Goal: Task Accomplishment & Management: Use online tool/utility

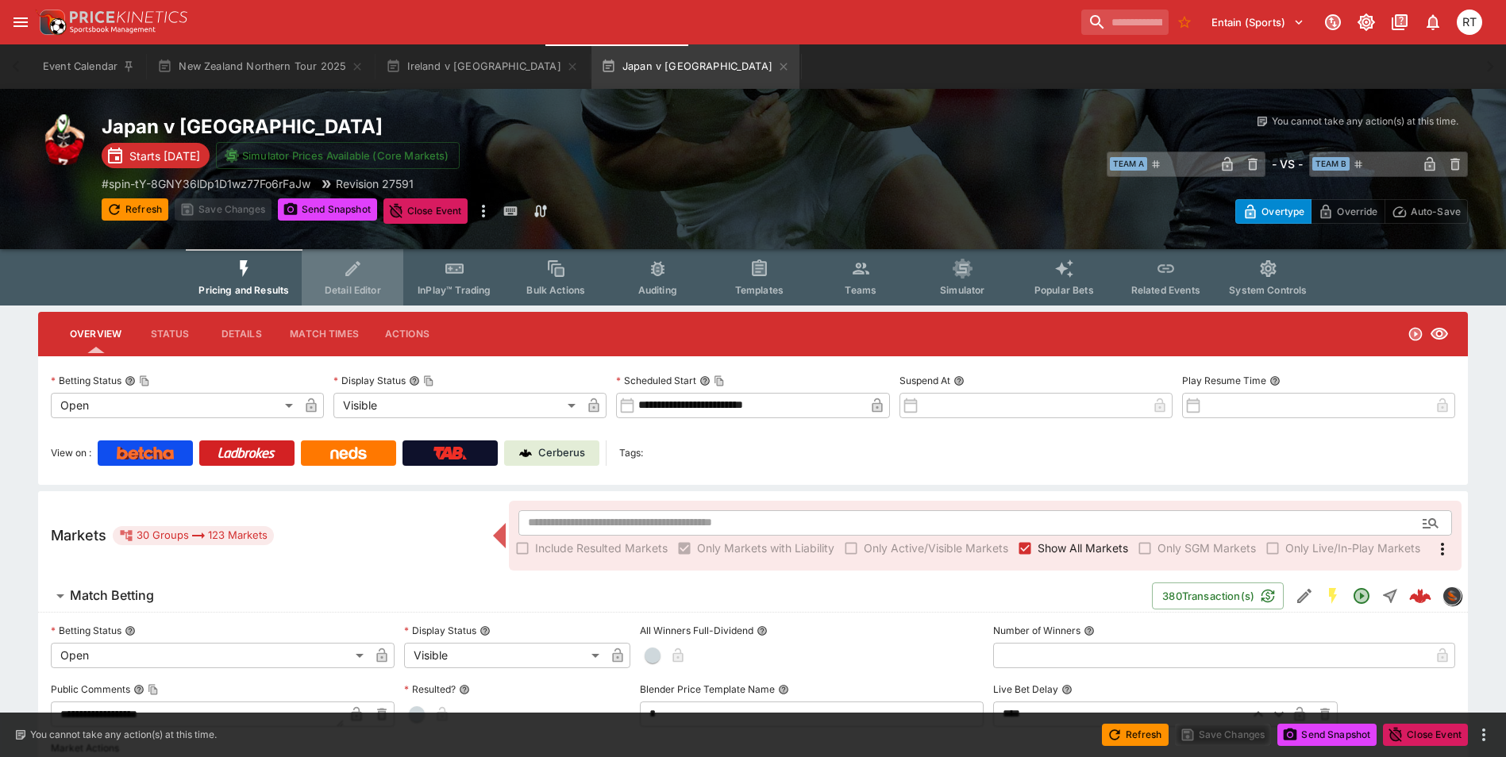
click at [339, 292] on span "Detail Editor" at bounding box center [353, 290] width 56 height 12
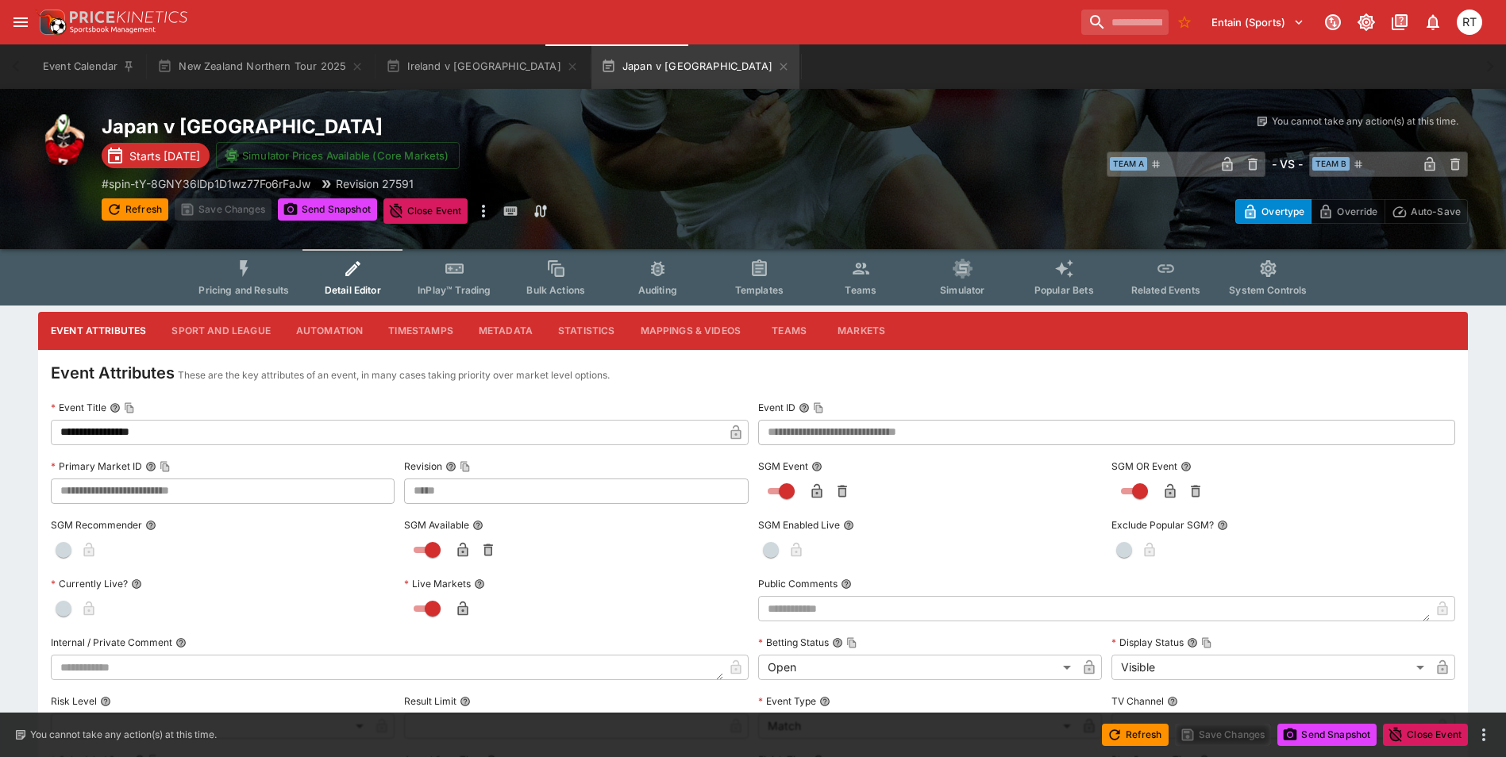
click at [260, 287] on span "Pricing and Results" at bounding box center [243, 290] width 91 height 12
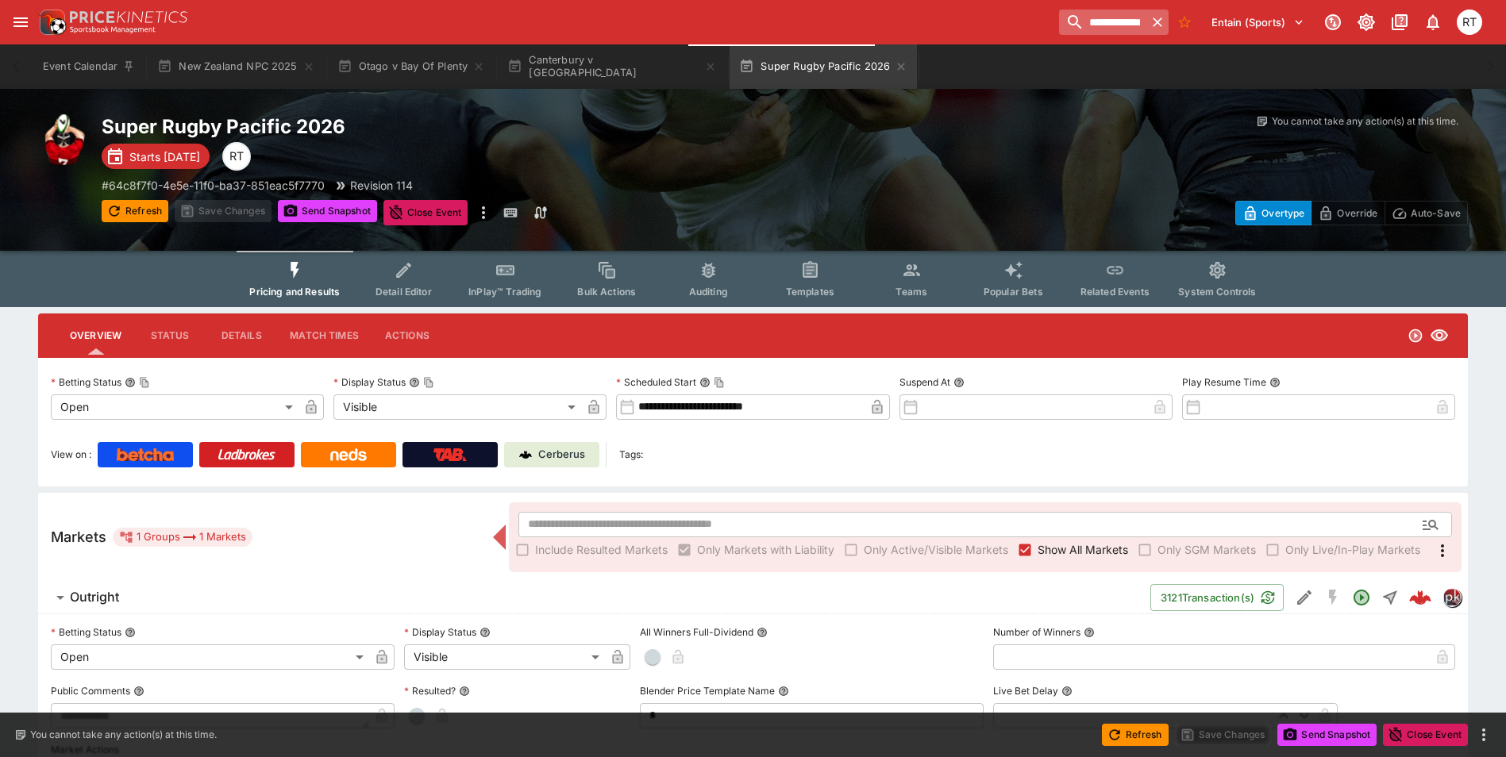
click at [1151, 24] on icon "button" at bounding box center [1158, 22] width 16 height 16
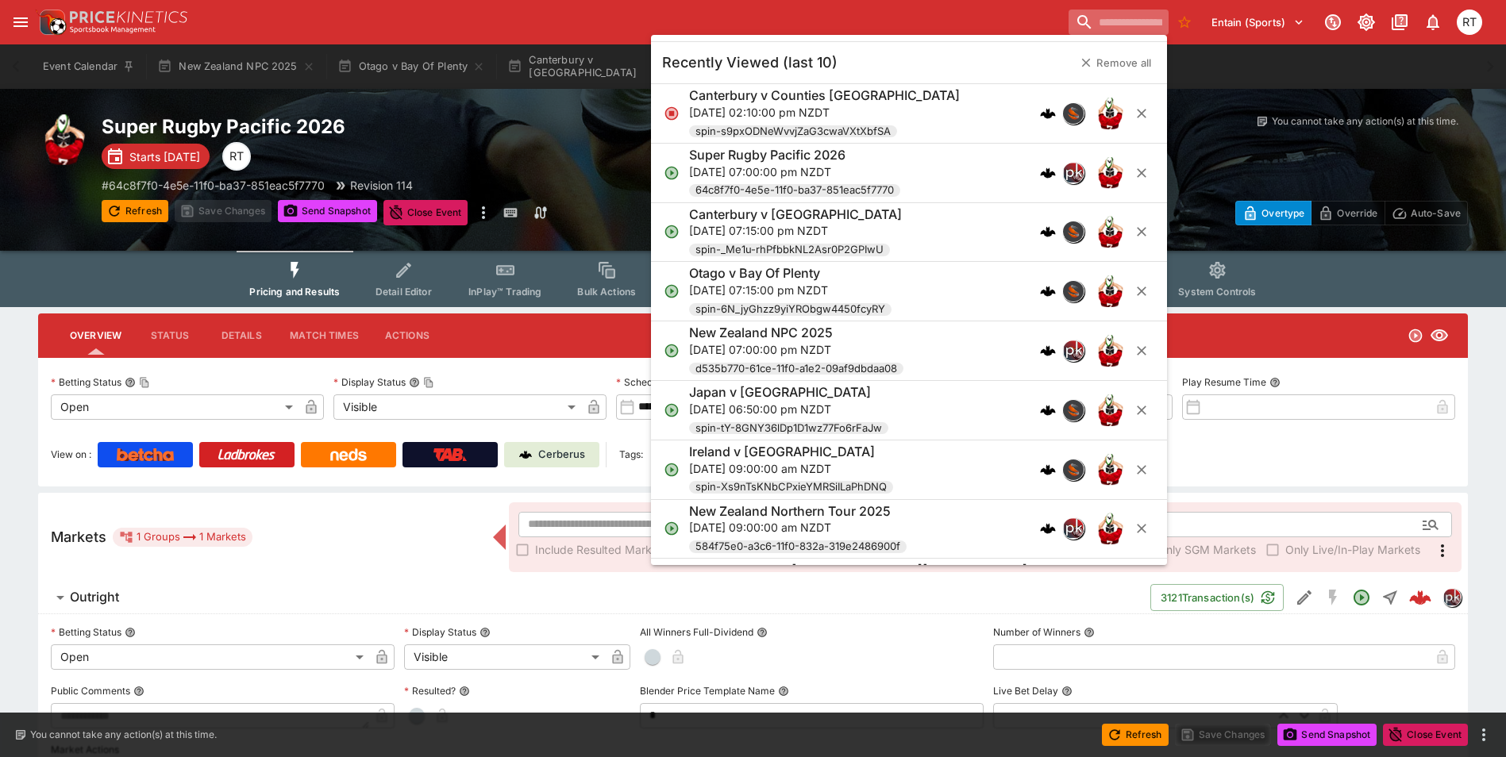
click at [1116, 21] on input "search" at bounding box center [1119, 22] width 100 height 25
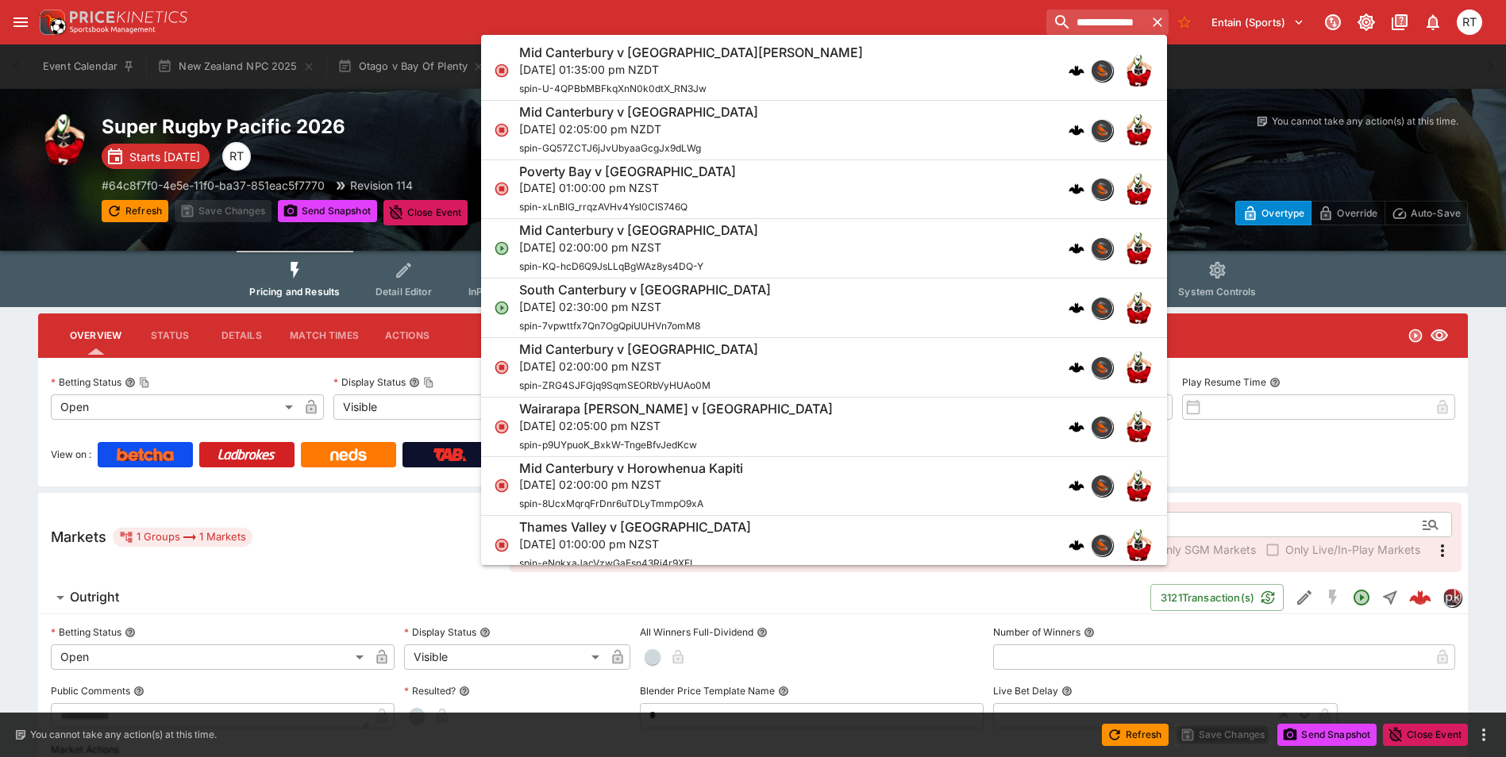
type input "**********"
click at [649, 73] on p "[DATE] 01:35:00 pm NZDT" at bounding box center [691, 69] width 344 height 17
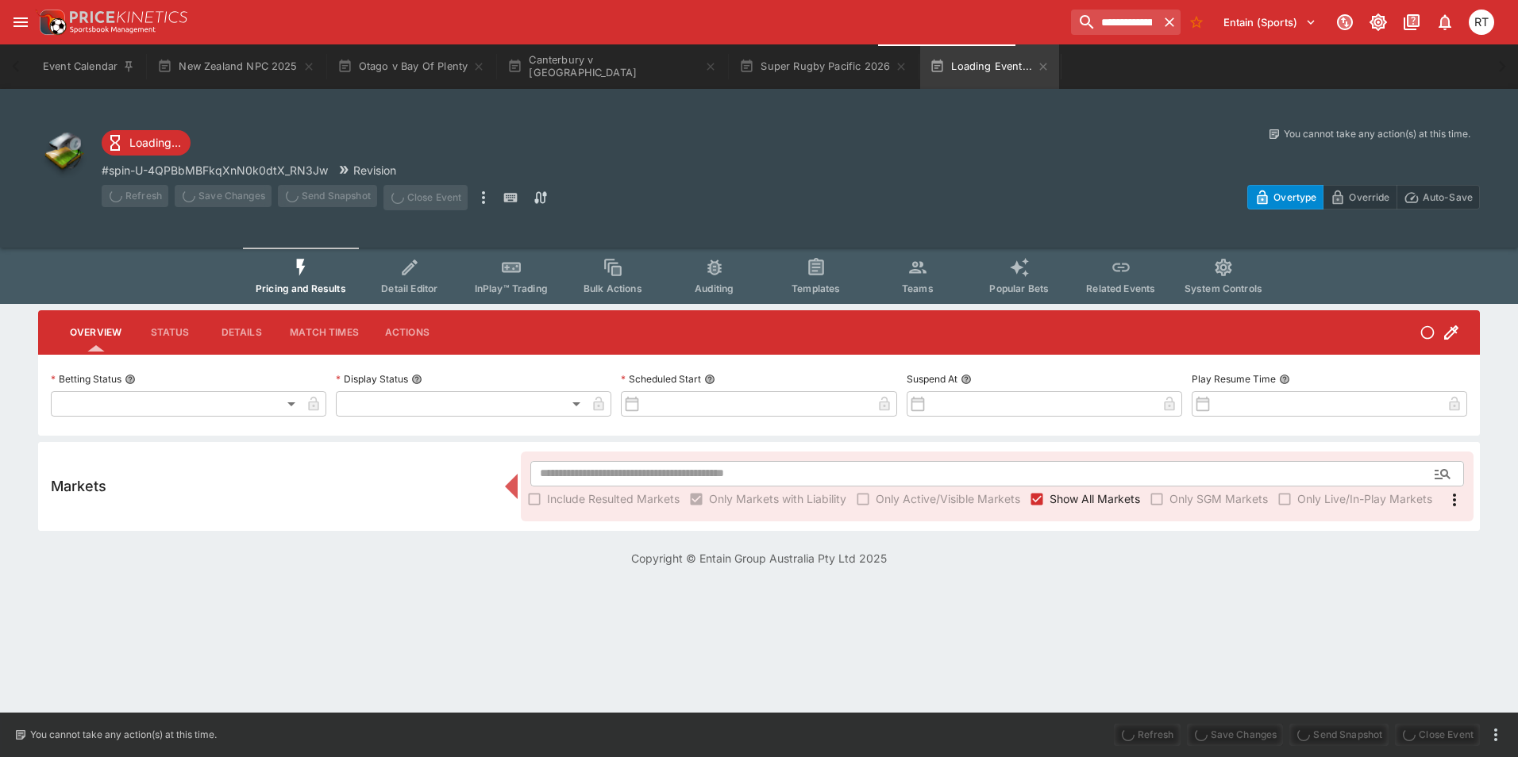
type input "**********"
type input "******"
type input "**********"
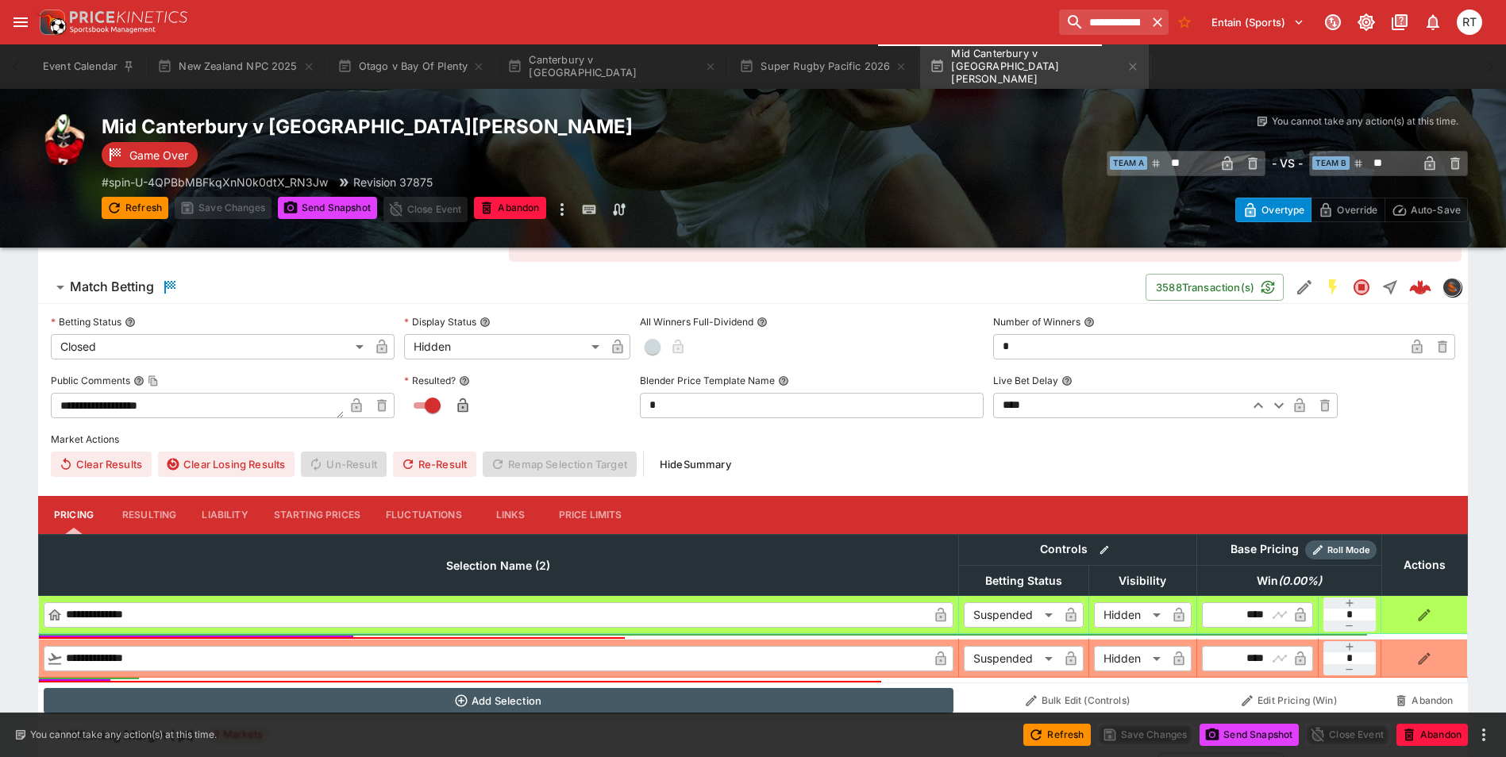
scroll to position [159, 0]
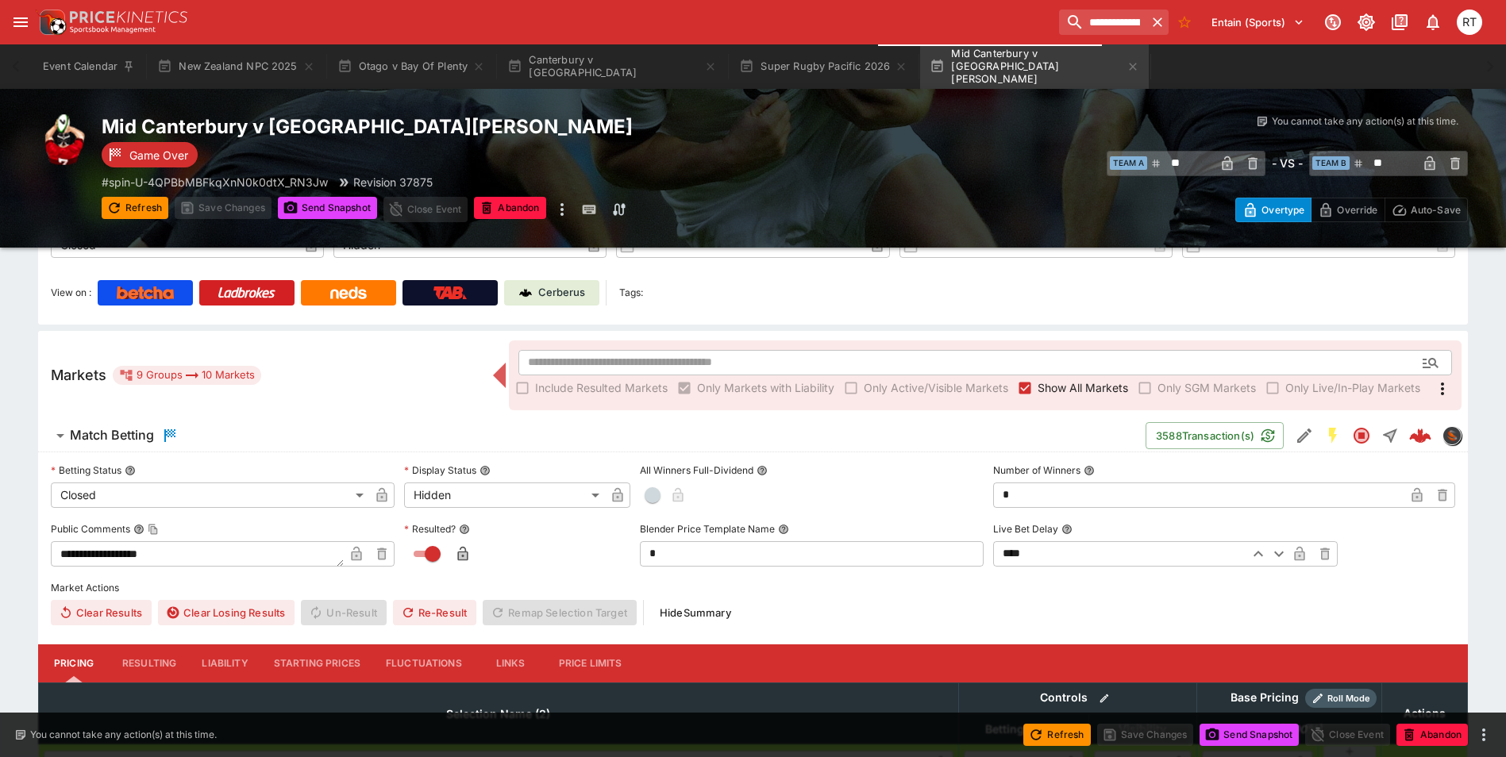
click at [211, 438] on span "Match Betting" at bounding box center [601, 435] width 1063 height 19
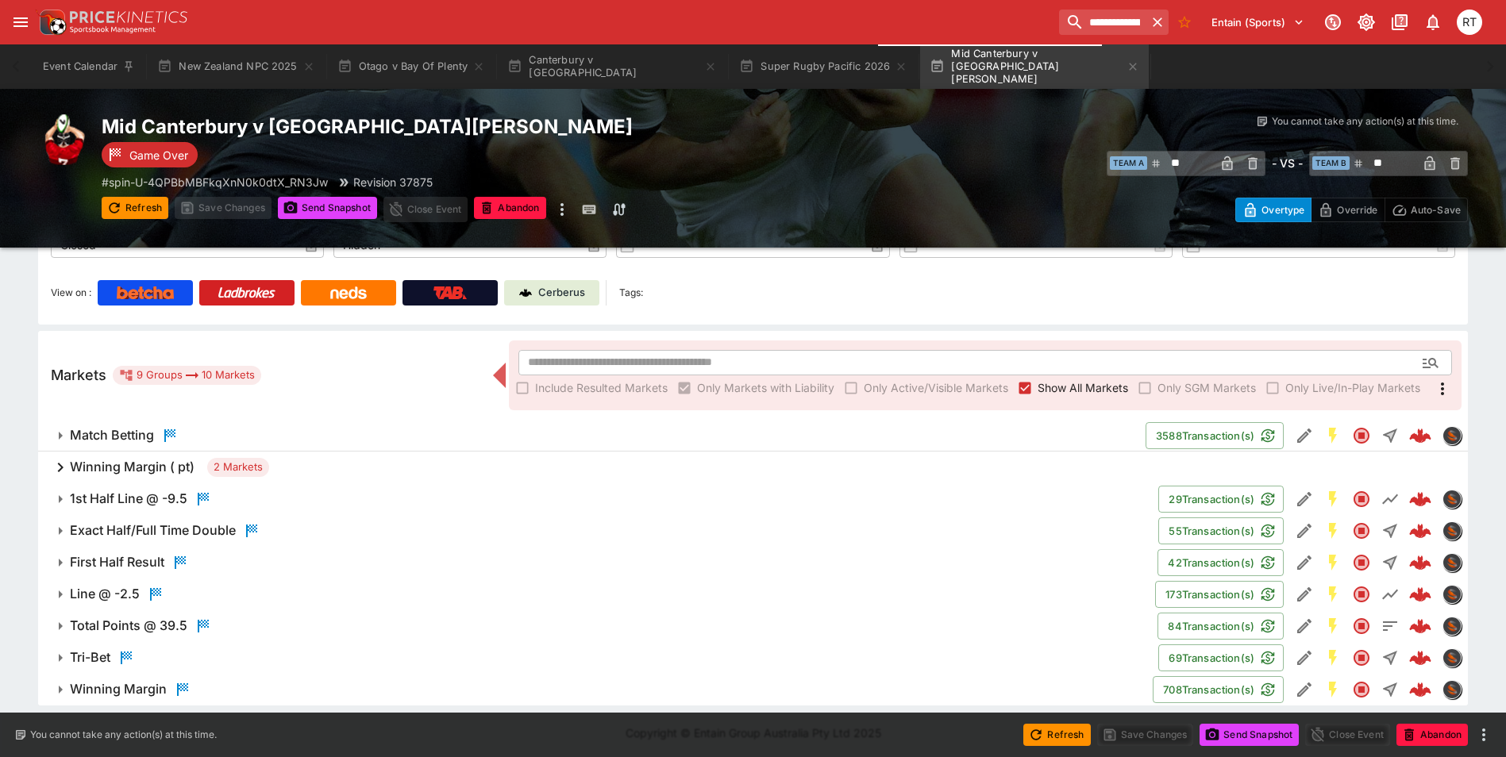
scroll to position [162, 0]
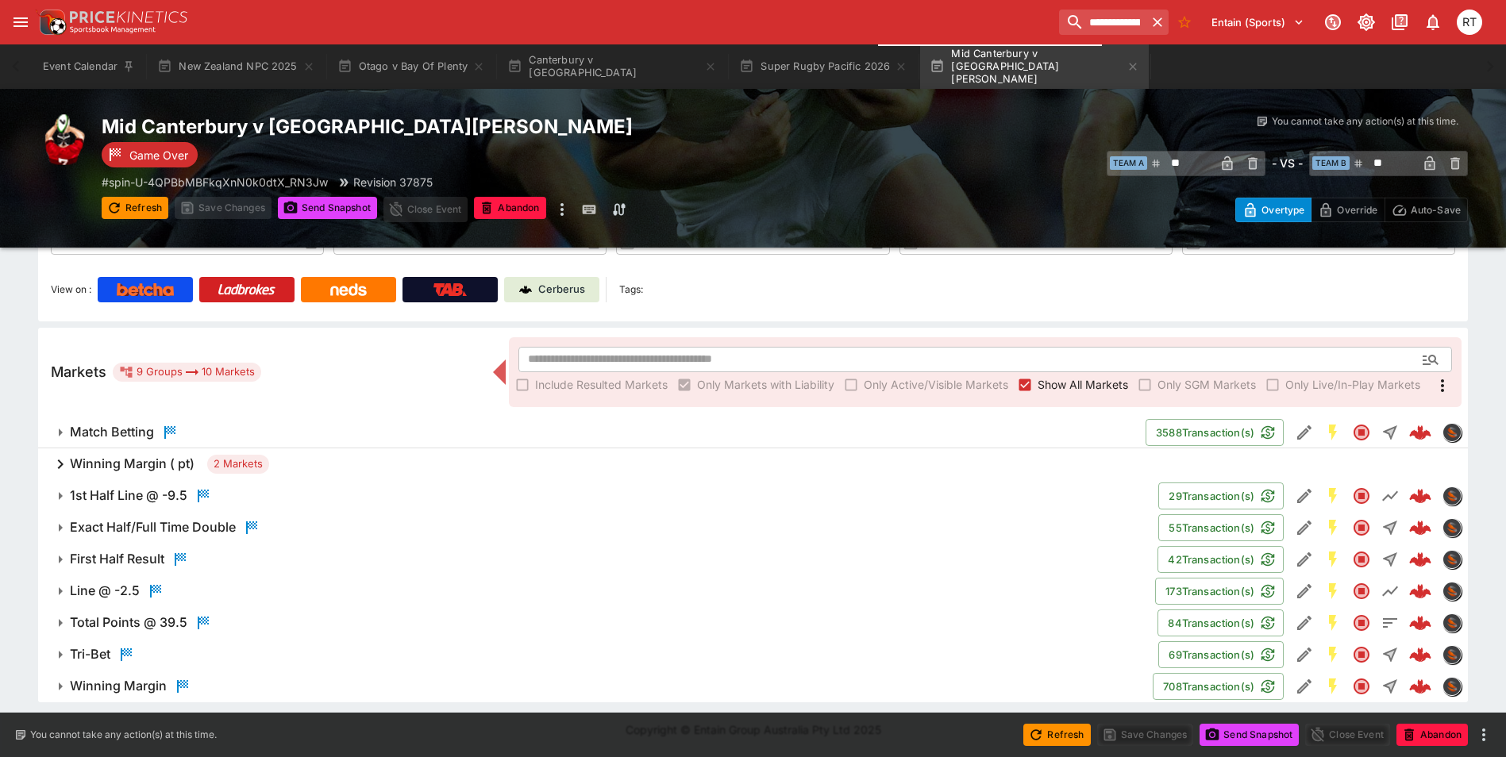
click at [320, 471] on div "Winning Margin ( pt) 2 Markets" at bounding box center [753, 465] width 1430 height 32
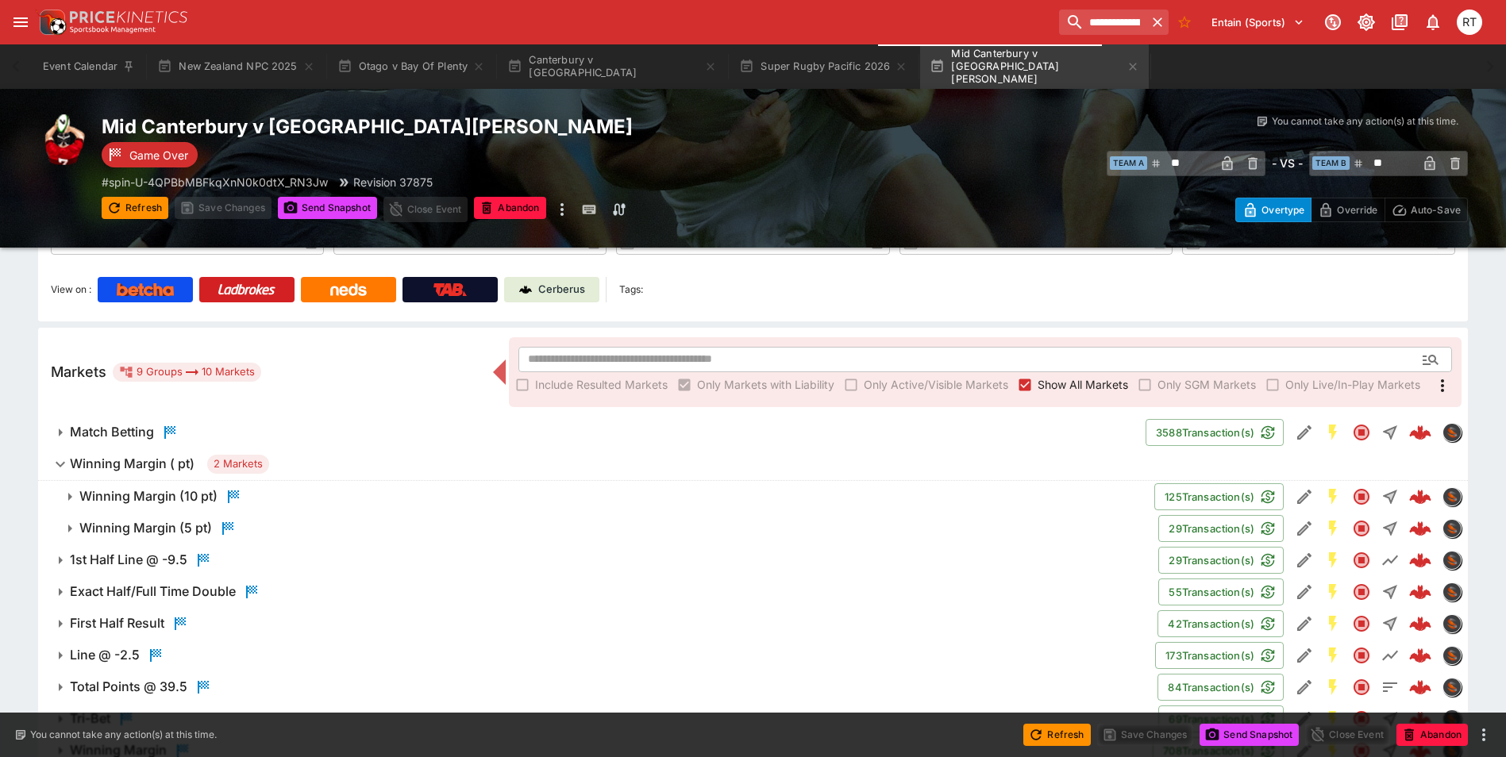
click at [330, 470] on span "Winning Margin ( pt) 2 Markets" at bounding box center [762, 464] width 1385 height 19
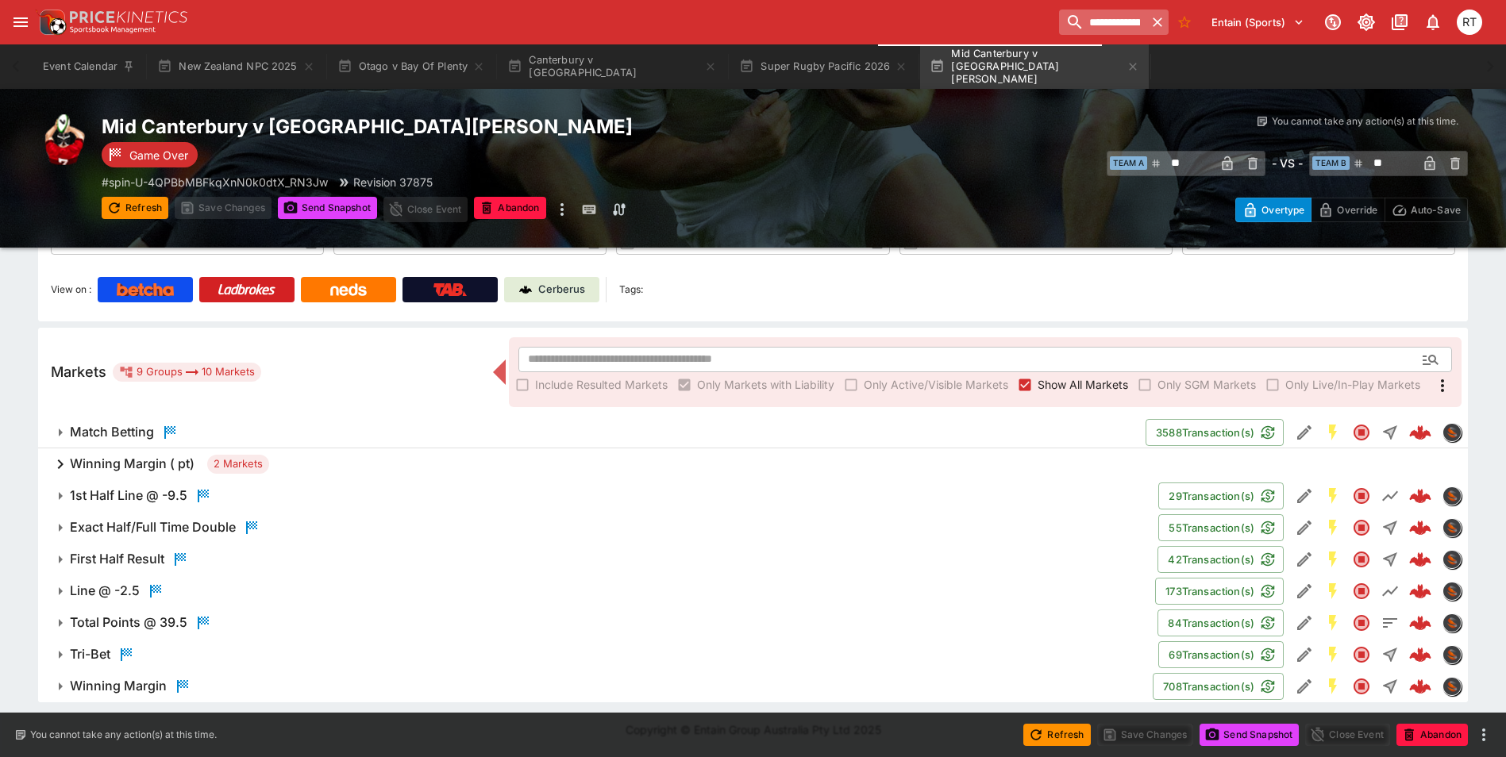
drag, startPoint x: 1151, startPoint y: 21, endPoint x: 1140, endPoint y: 27, distance: 12.4
click at [1151, 21] on icon "button" at bounding box center [1158, 22] width 16 height 16
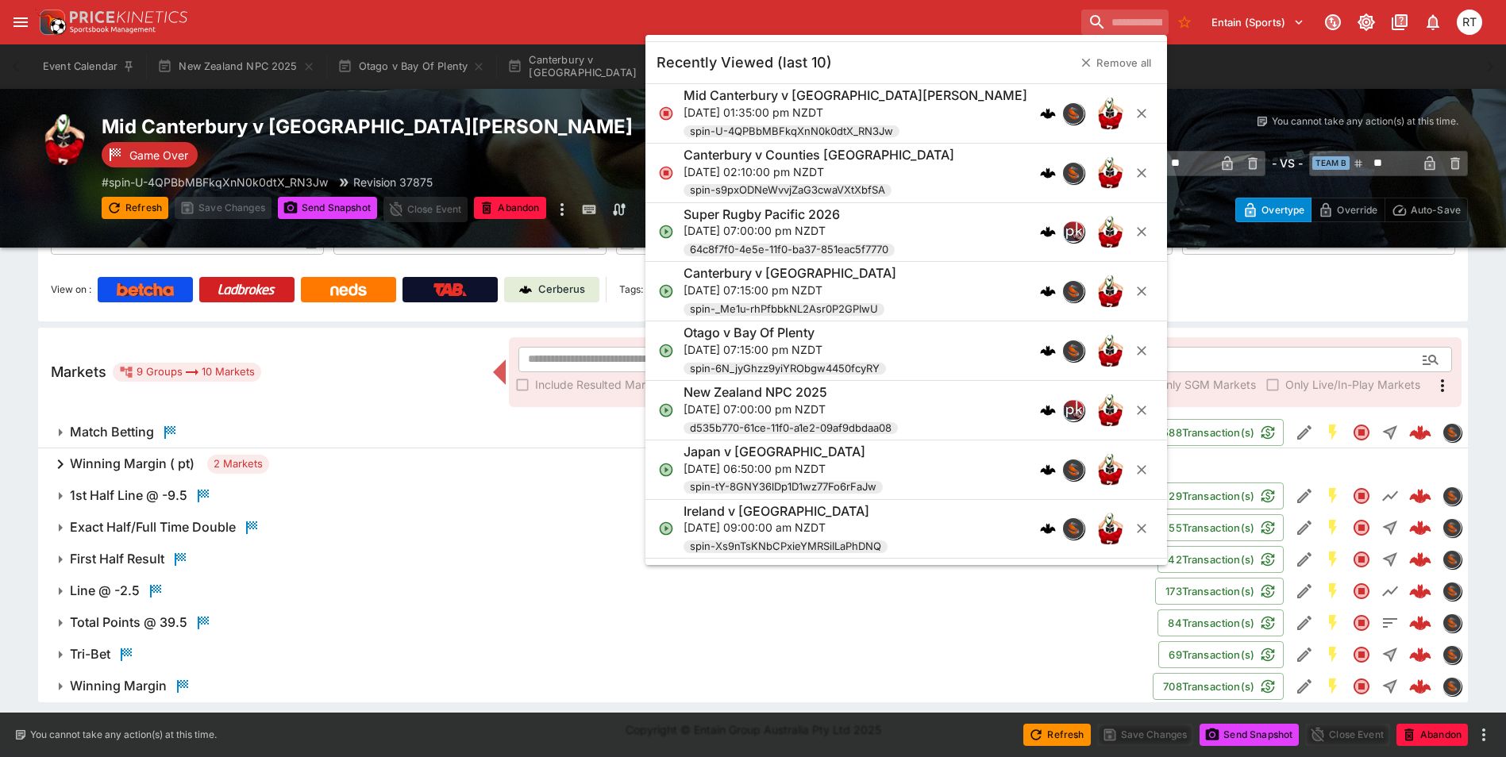
click at [884, 26] on div "Entain (Sports) 1 RT" at bounding box center [761, 22] width 1452 height 35
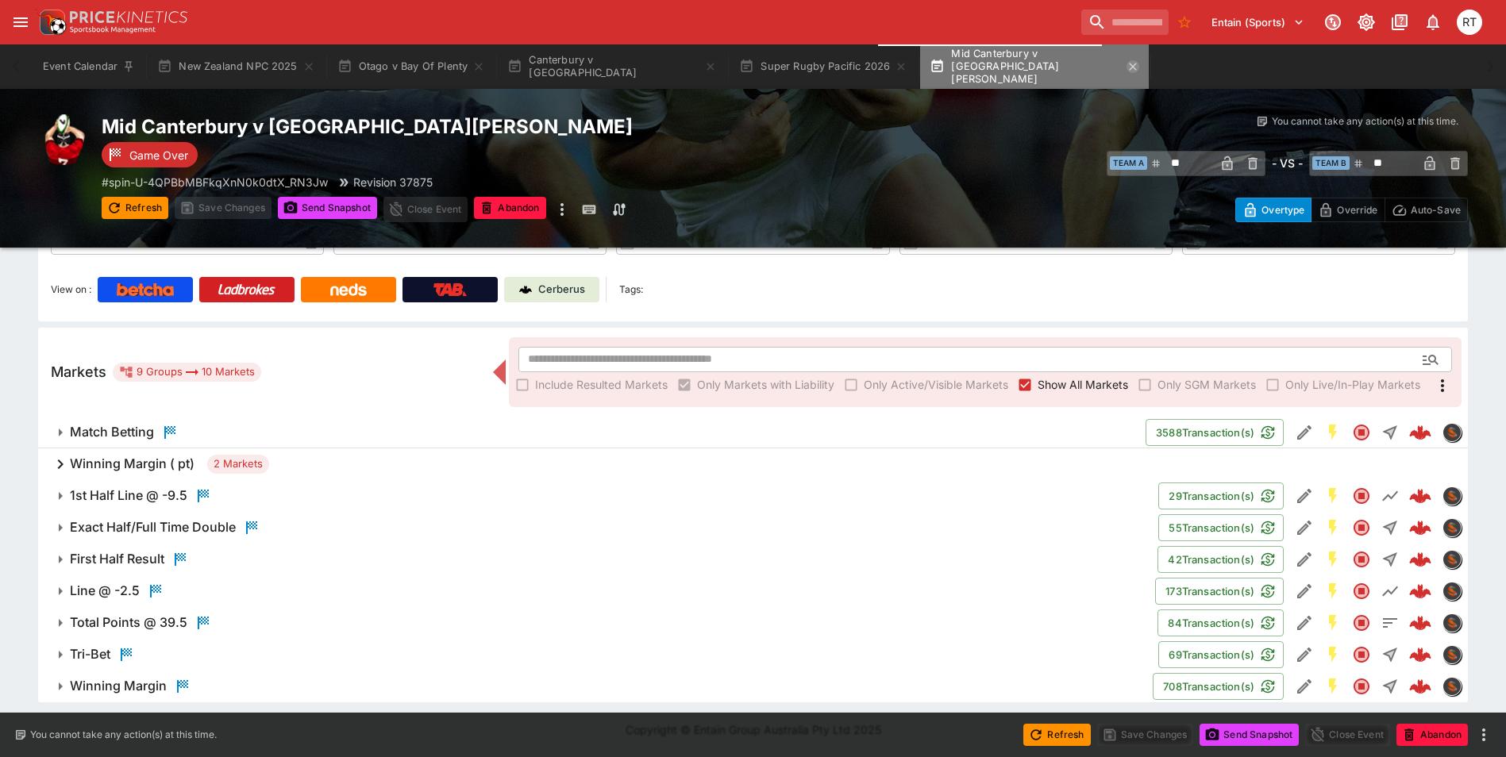
click at [1130, 67] on icon "button" at bounding box center [1133, 66] width 7 height 7
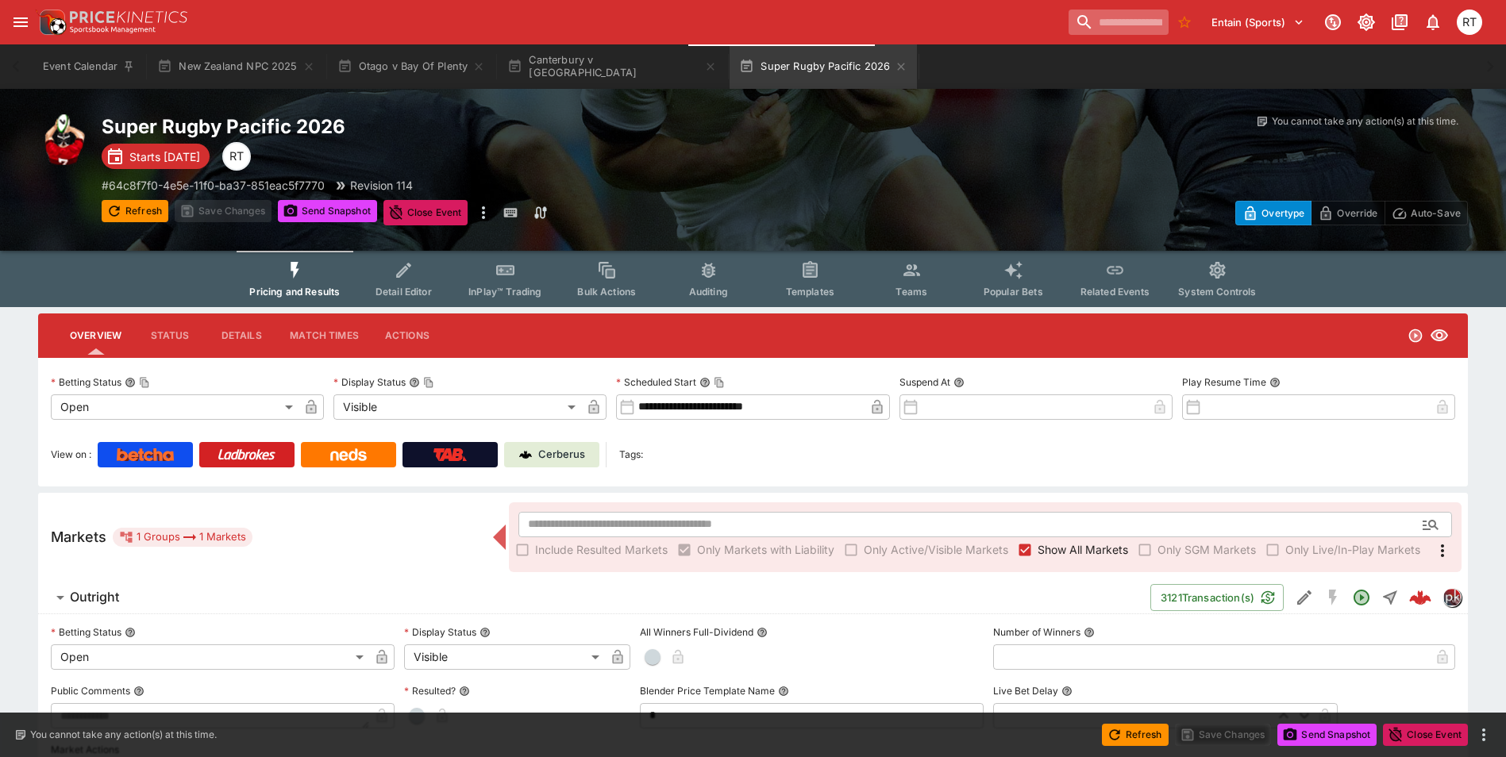
click at [1069, 21] on input "search" at bounding box center [1119, 22] width 100 height 25
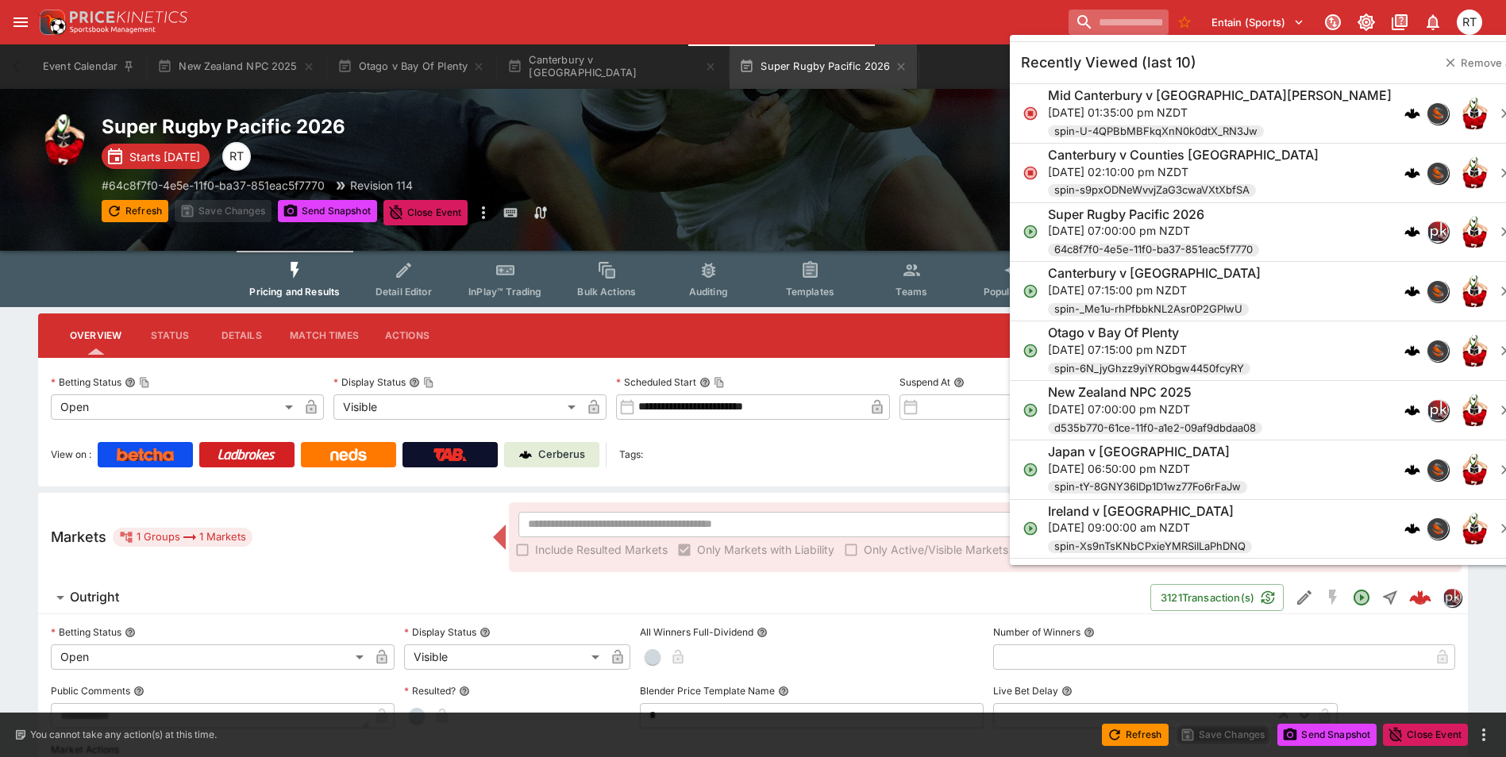
paste input "**********"
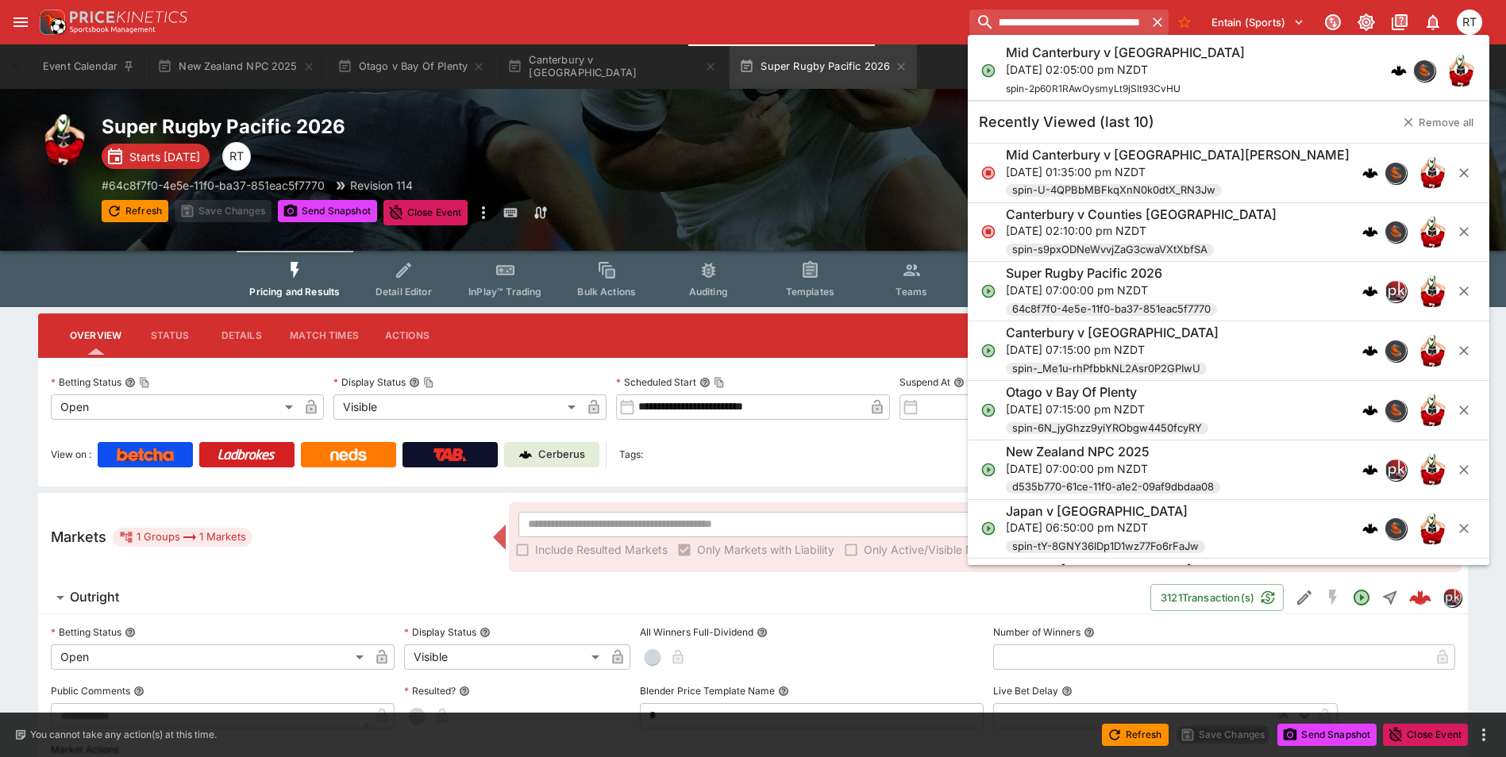
type input "**********"
click at [1070, 70] on p "[DATE] 02:05:00 pm NZDT" at bounding box center [1125, 69] width 239 height 17
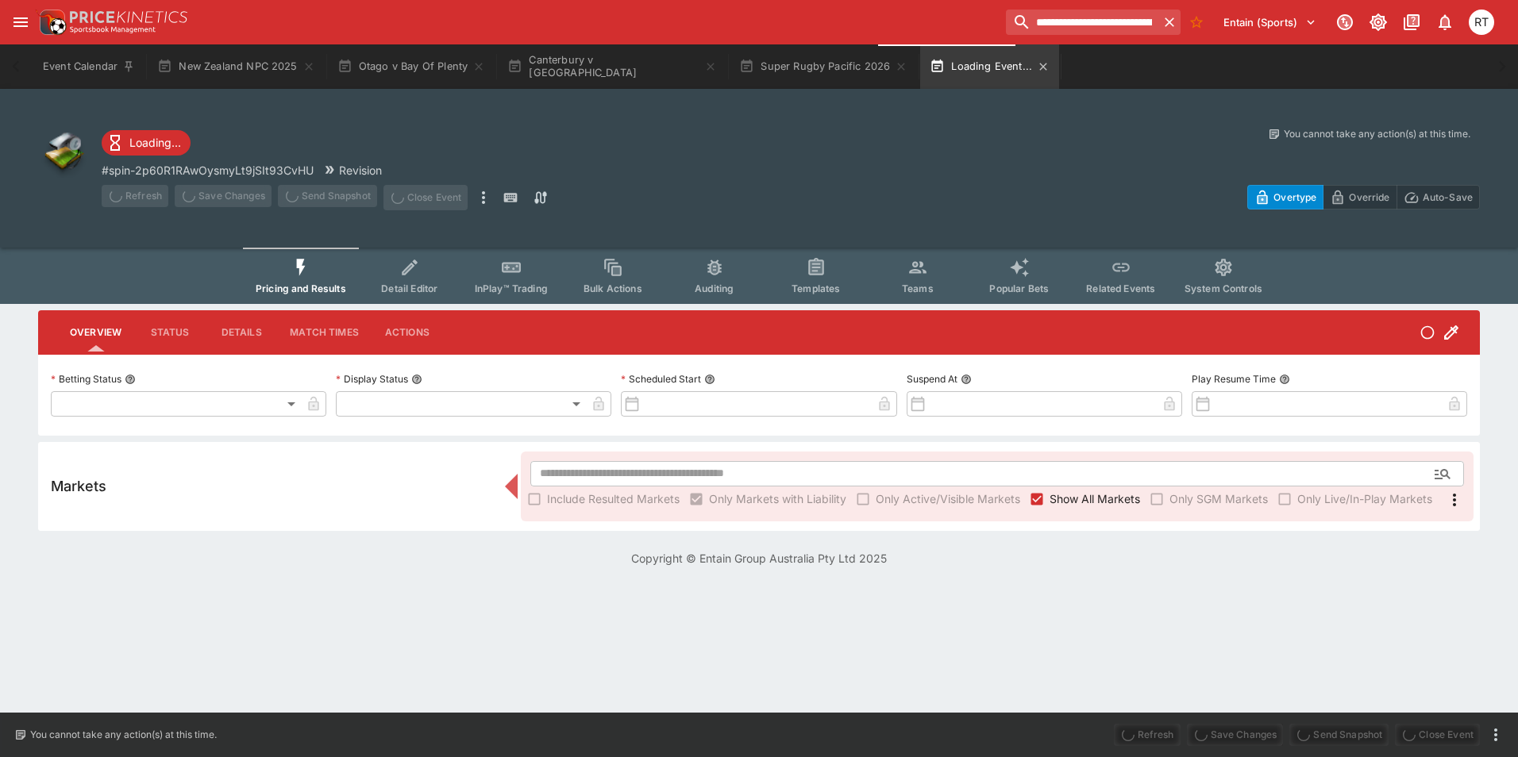
type input "**********"
type input "*******"
type input "**********"
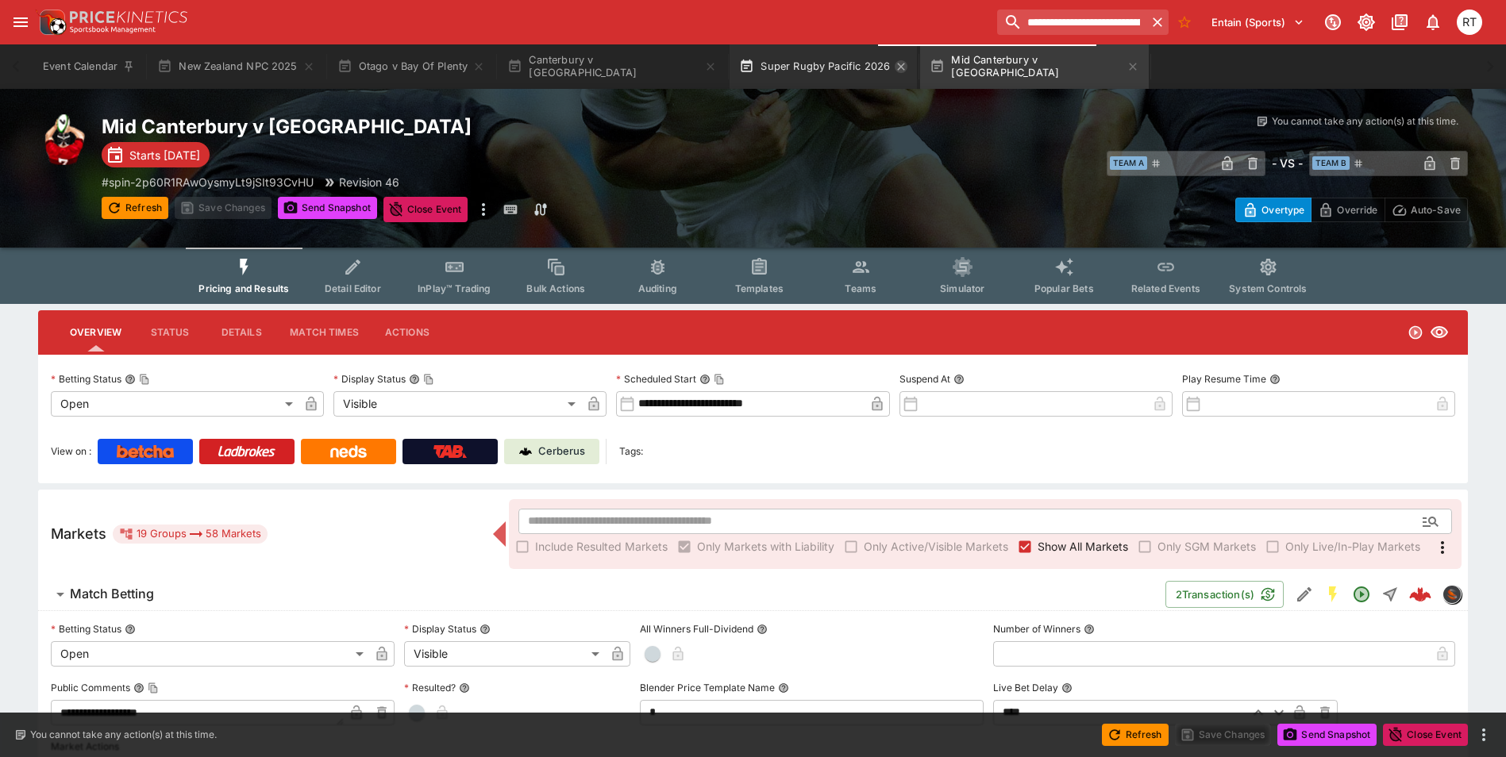
click at [895, 67] on icon "button" at bounding box center [901, 66] width 13 height 13
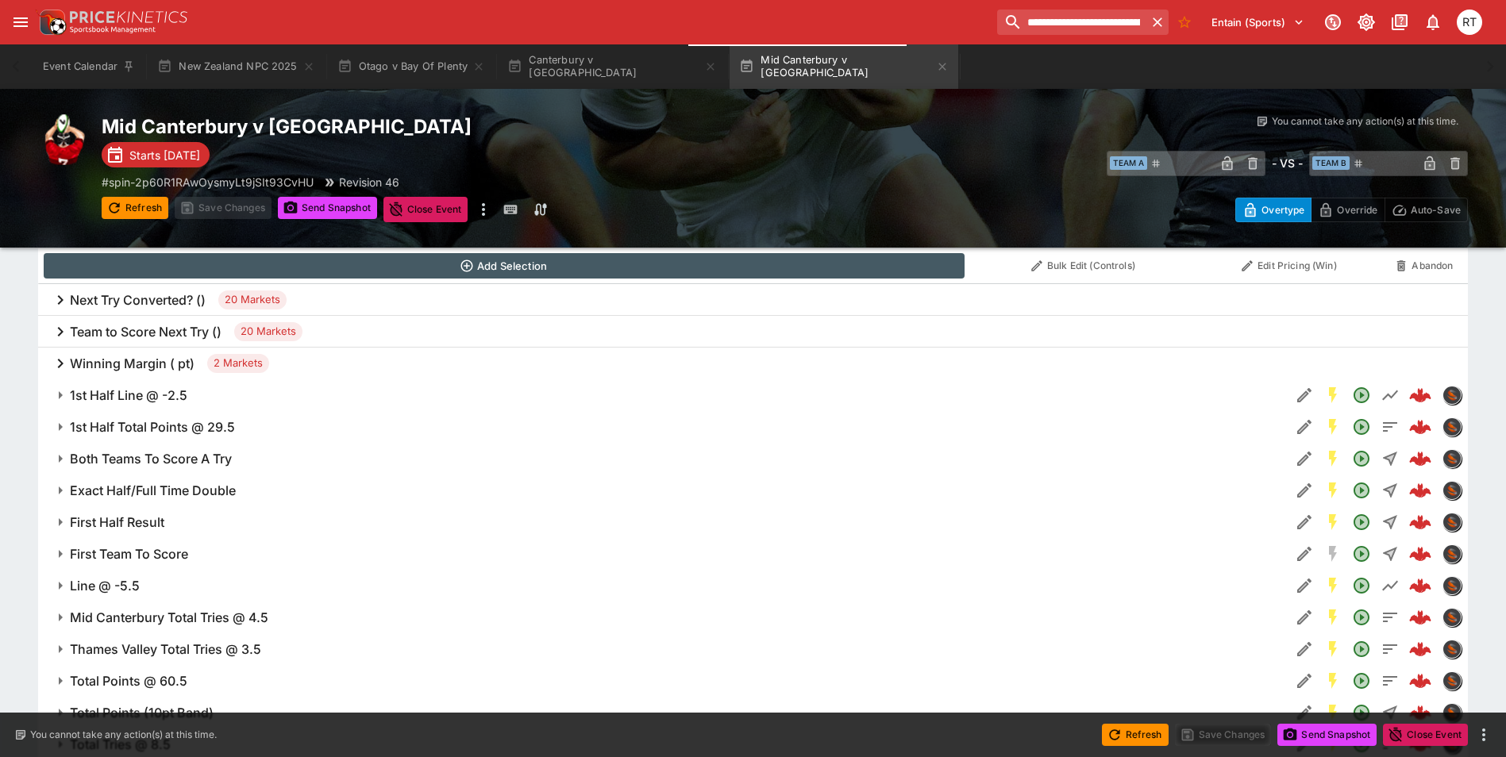
scroll to position [715, 0]
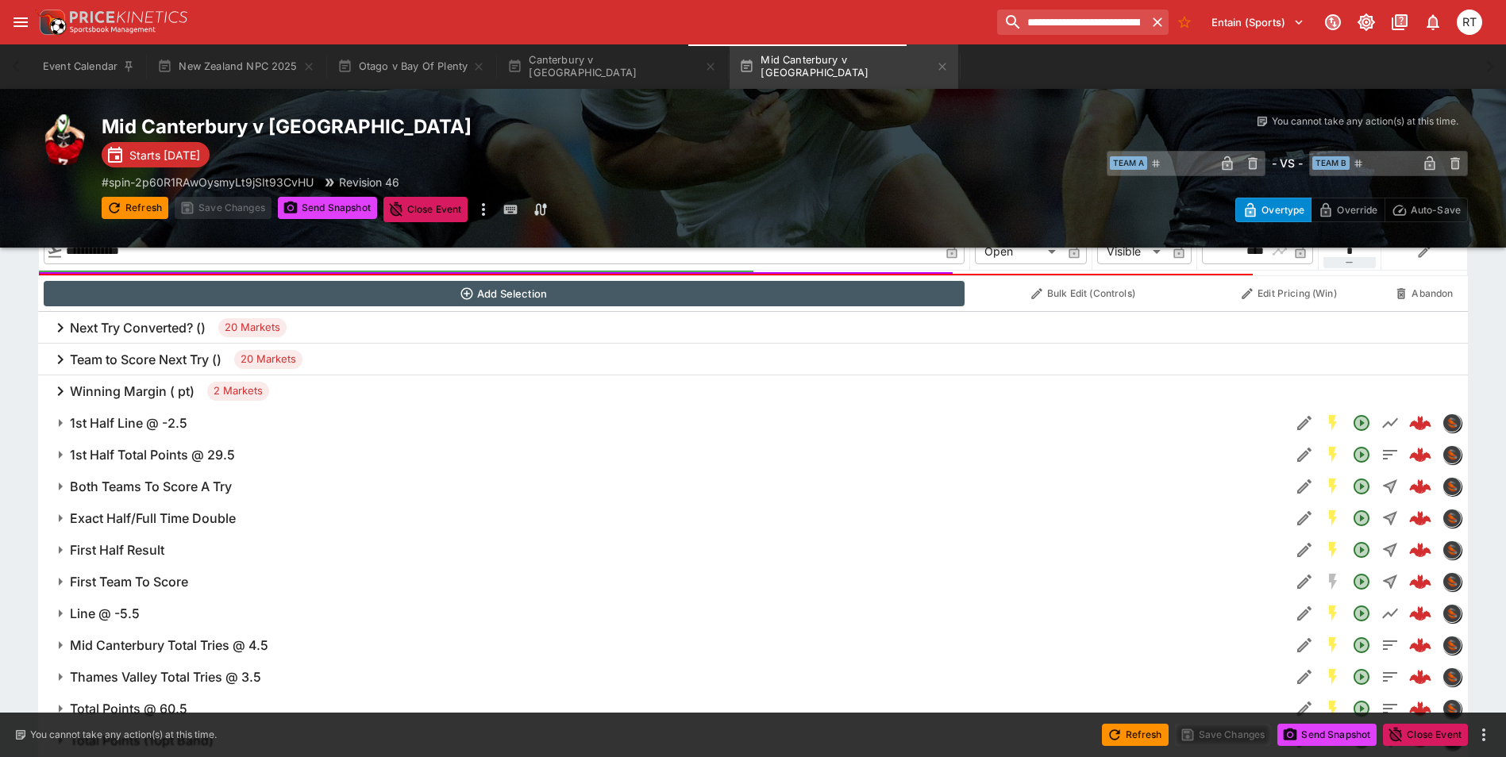
click at [110, 329] on h6 "Next Try Converted? ()" at bounding box center [138, 328] width 136 height 17
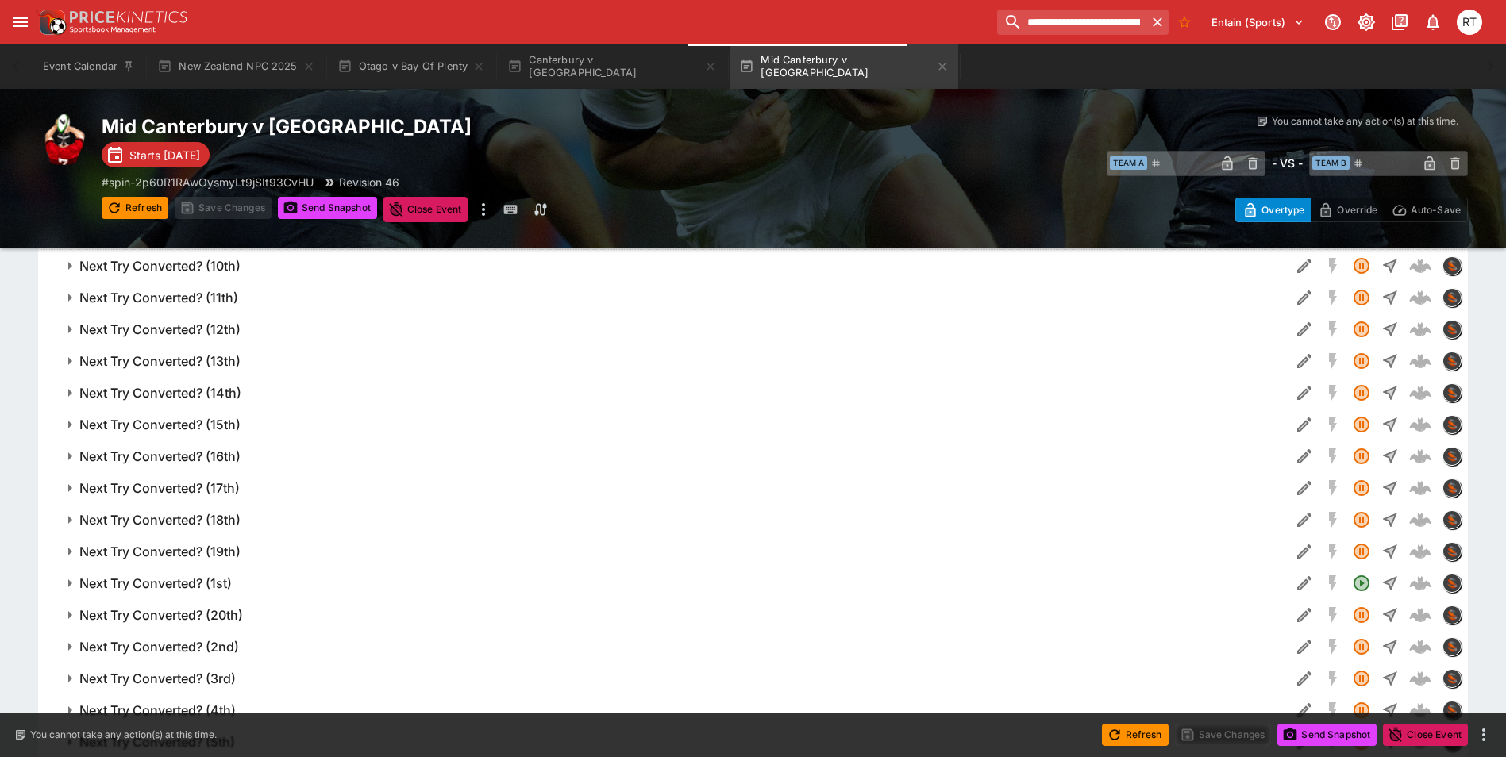
scroll to position [953, 0]
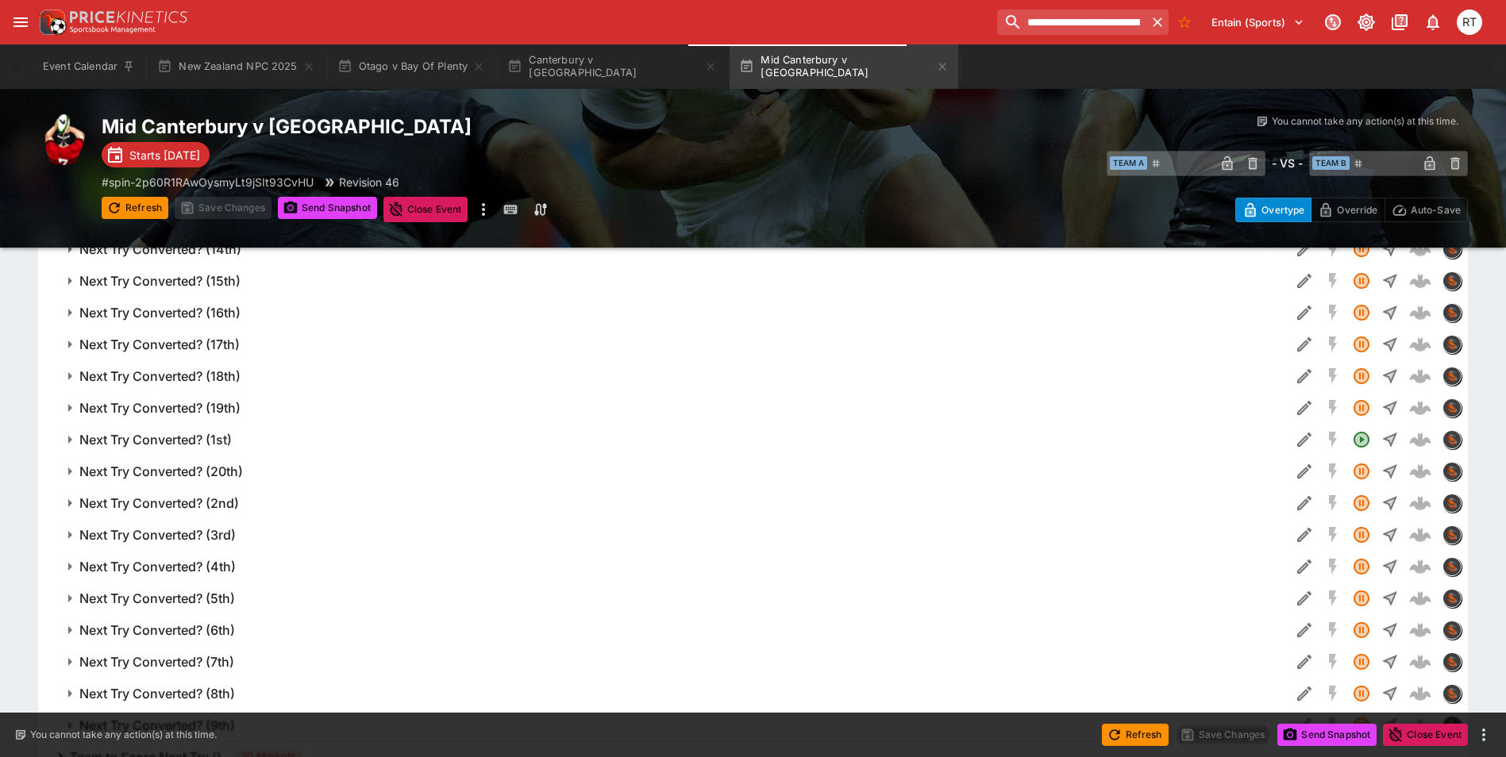
click at [165, 435] on h6 "Next Try Converted? (1st)" at bounding box center [155, 440] width 152 height 17
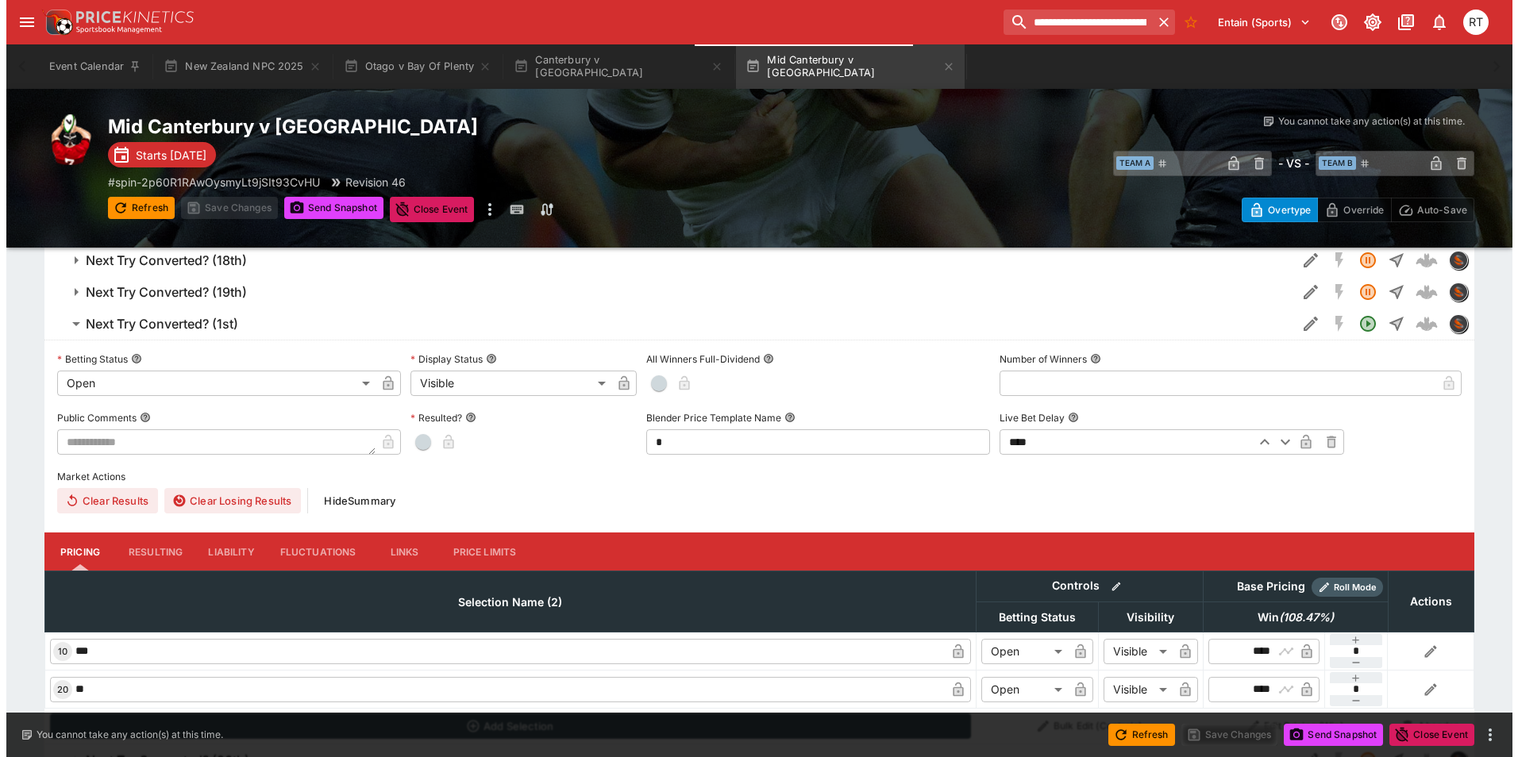
scroll to position [1032, 0]
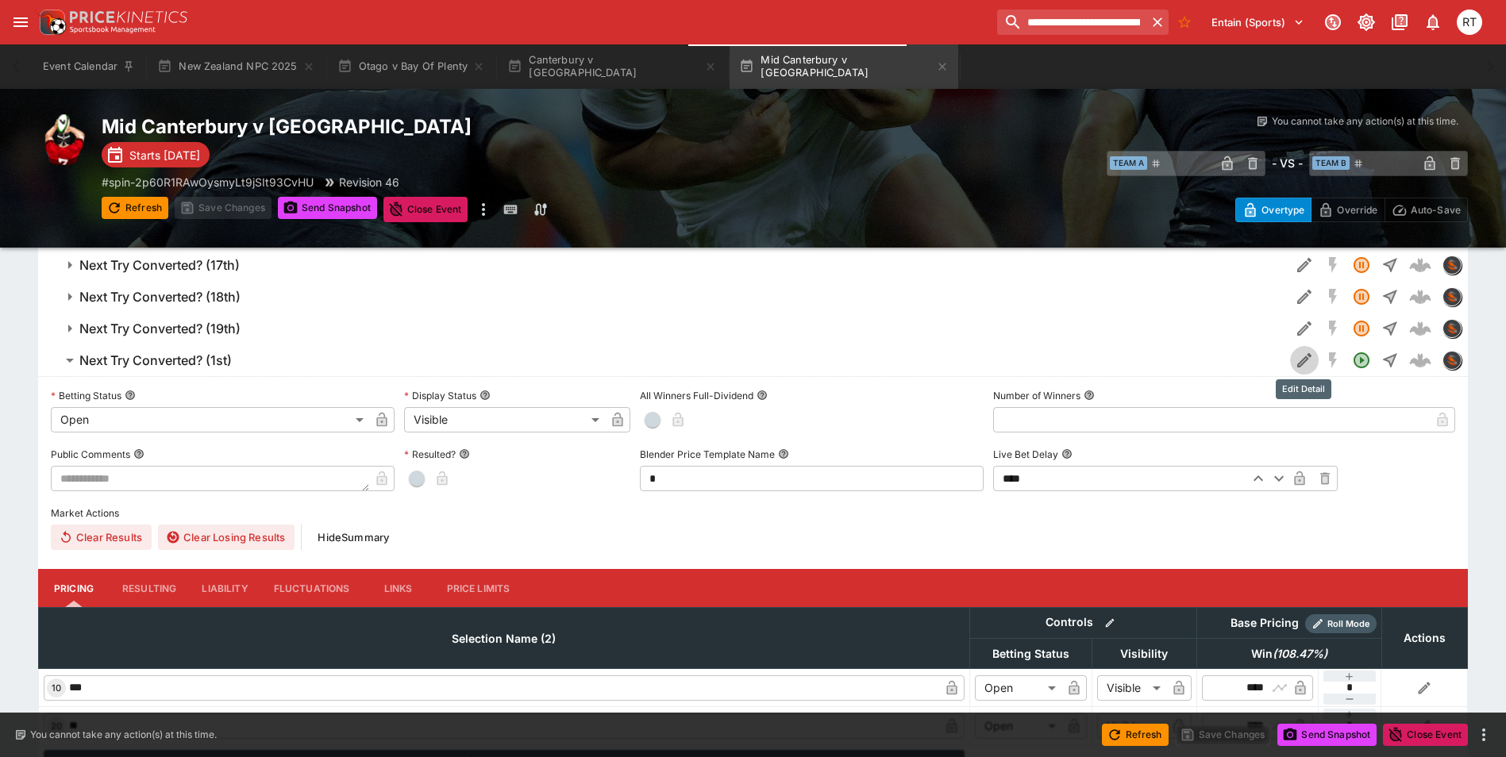
click at [1298, 356] on icon "Edit Detail" at bounding box center [1304, 360] width 19 height 19
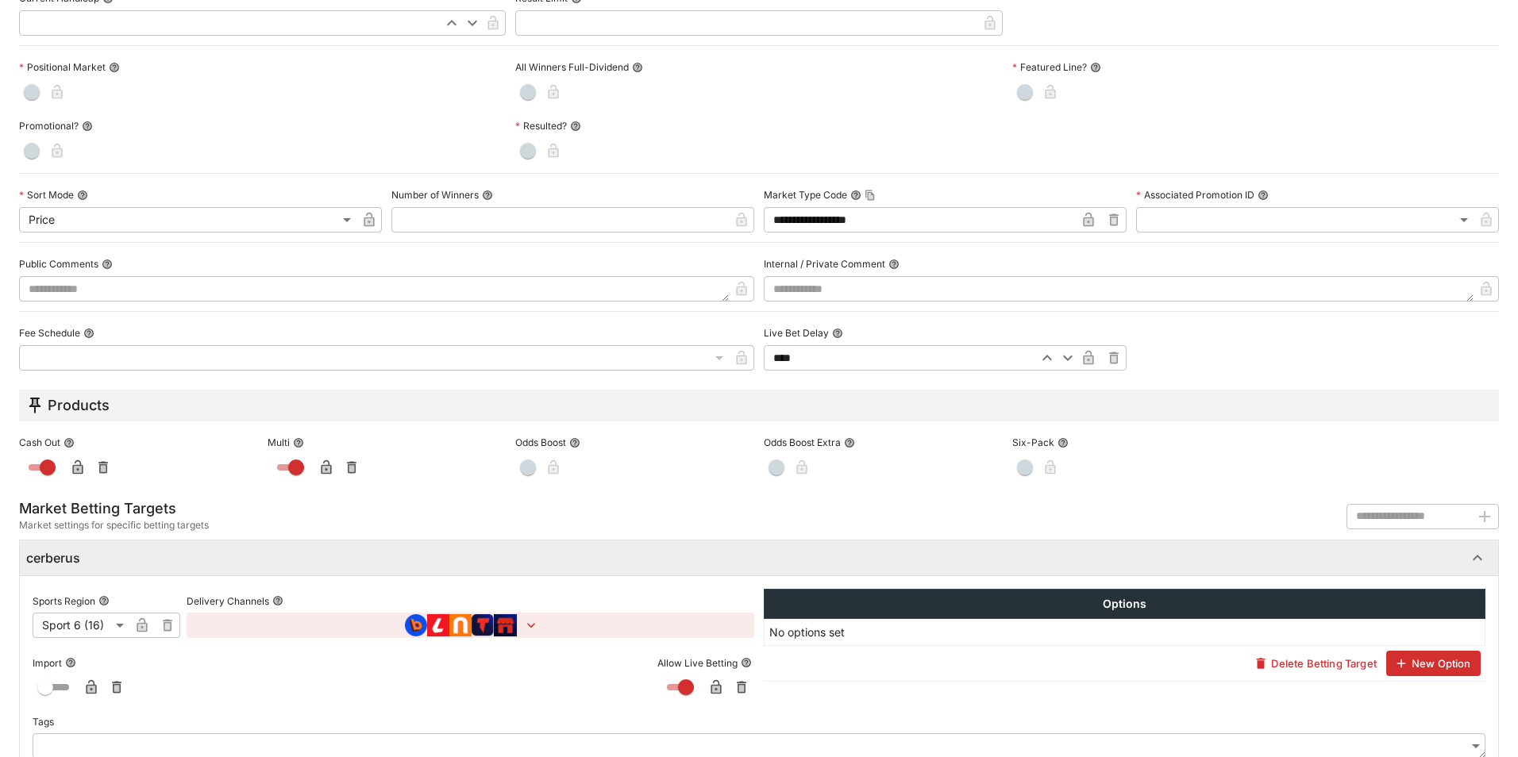
scroll to position [634, 0]
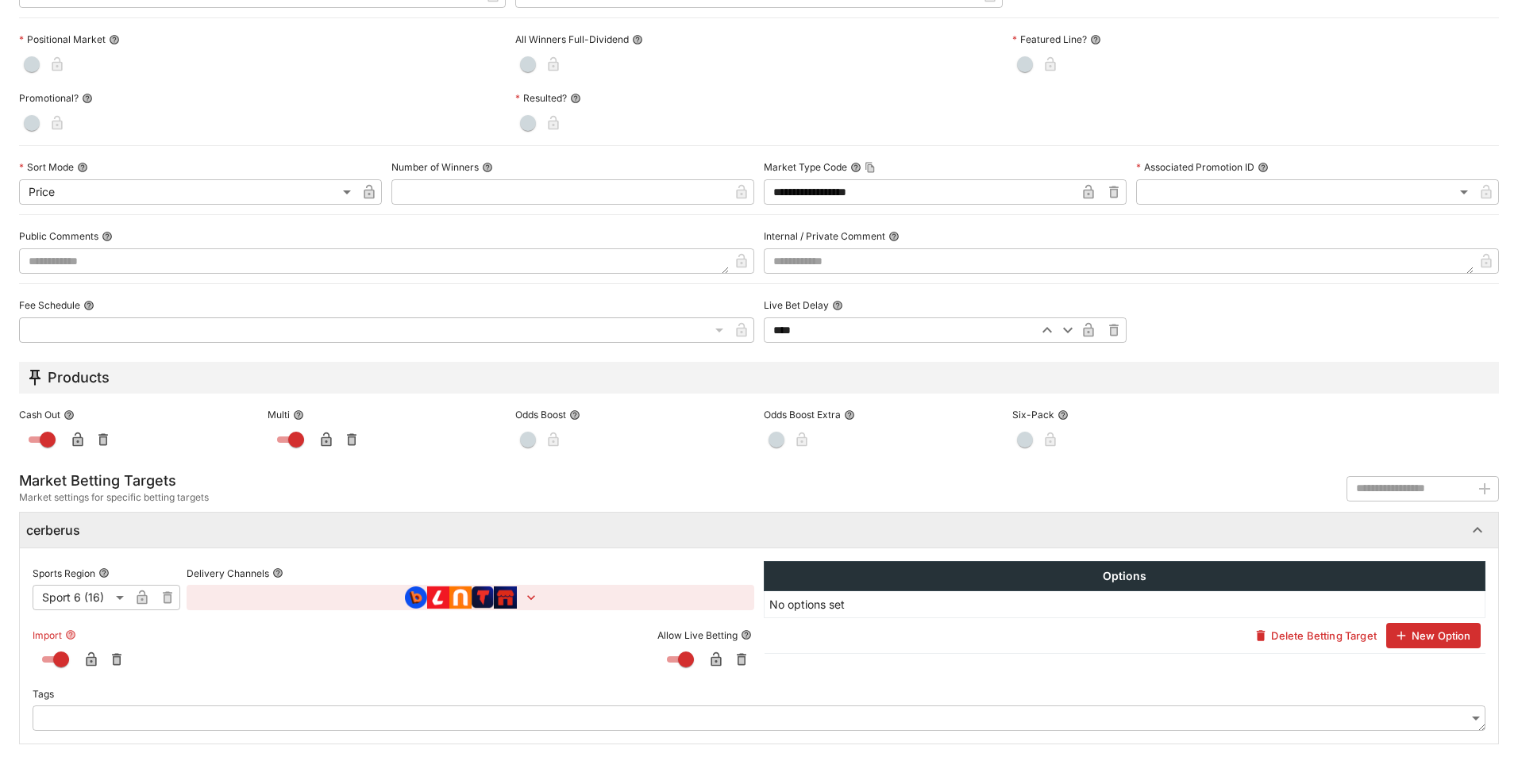
click at [87, 660] on icon "button" at bounding box center [91, 660] width 10 height 14
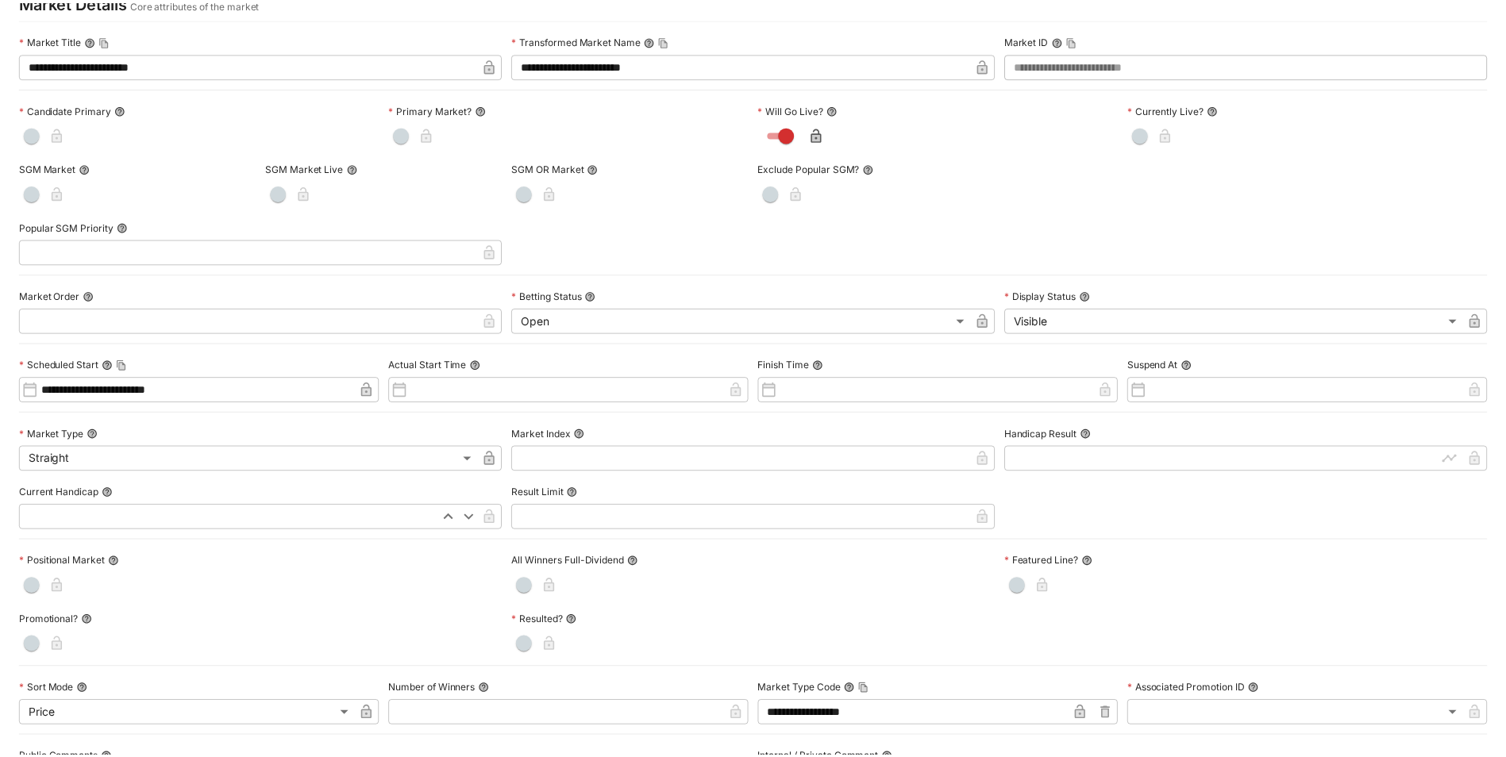
scroll to position [0, 0]
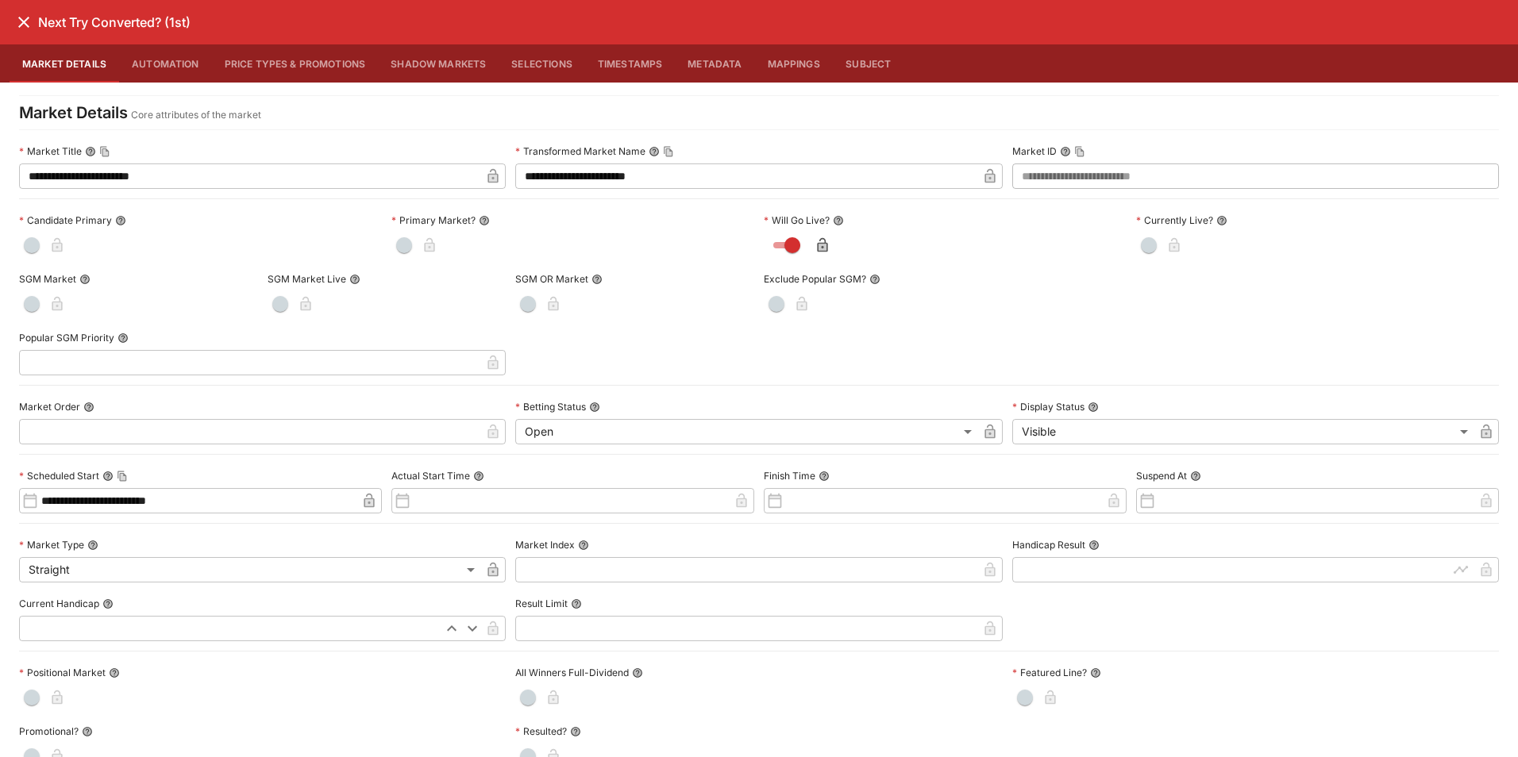
click at [21, 21] on icon "close" at bounding box center [23, 22] width 19 height 19
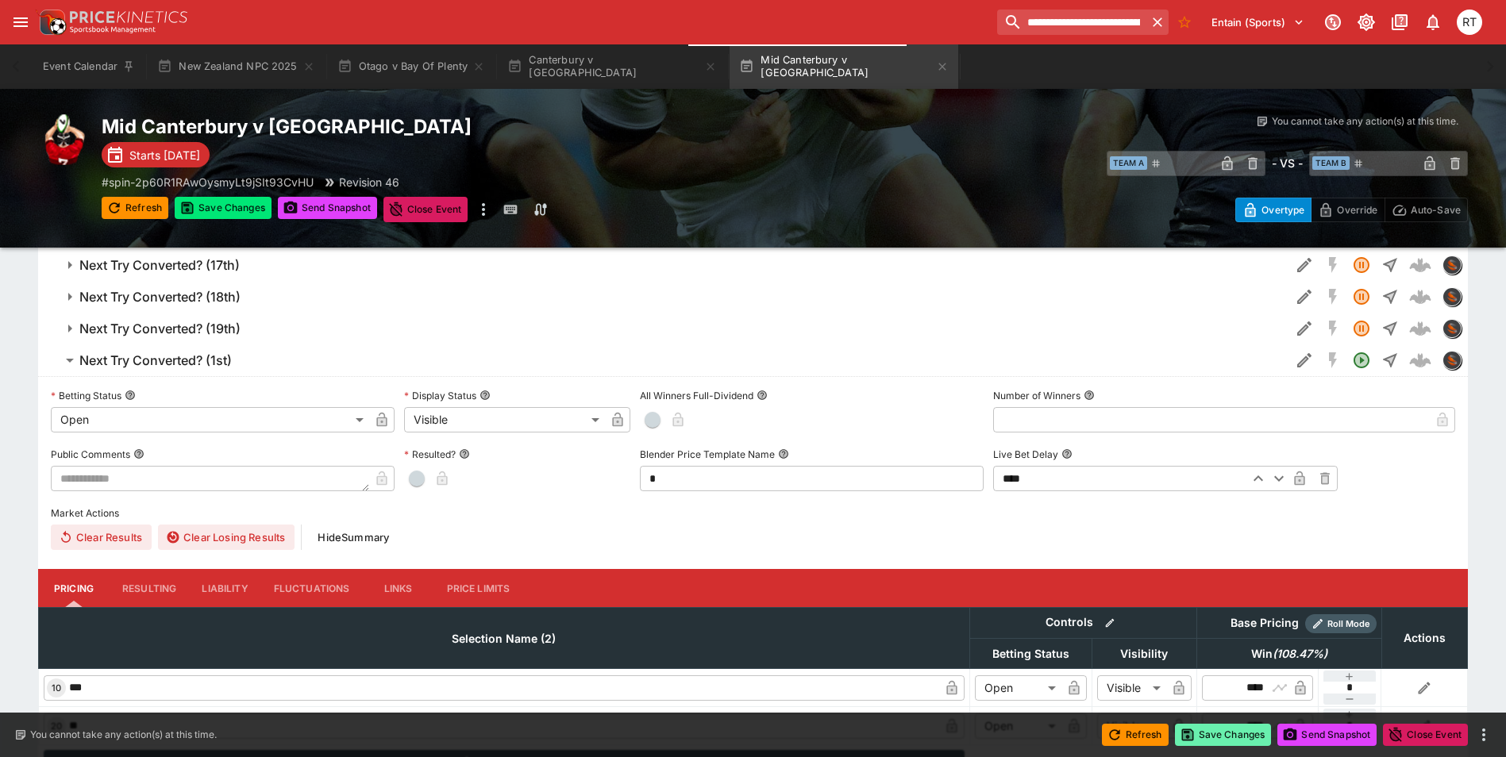
click at [1216, 740] on button "Save Changes" at bounding box center [1223, 735] width 97 height 22
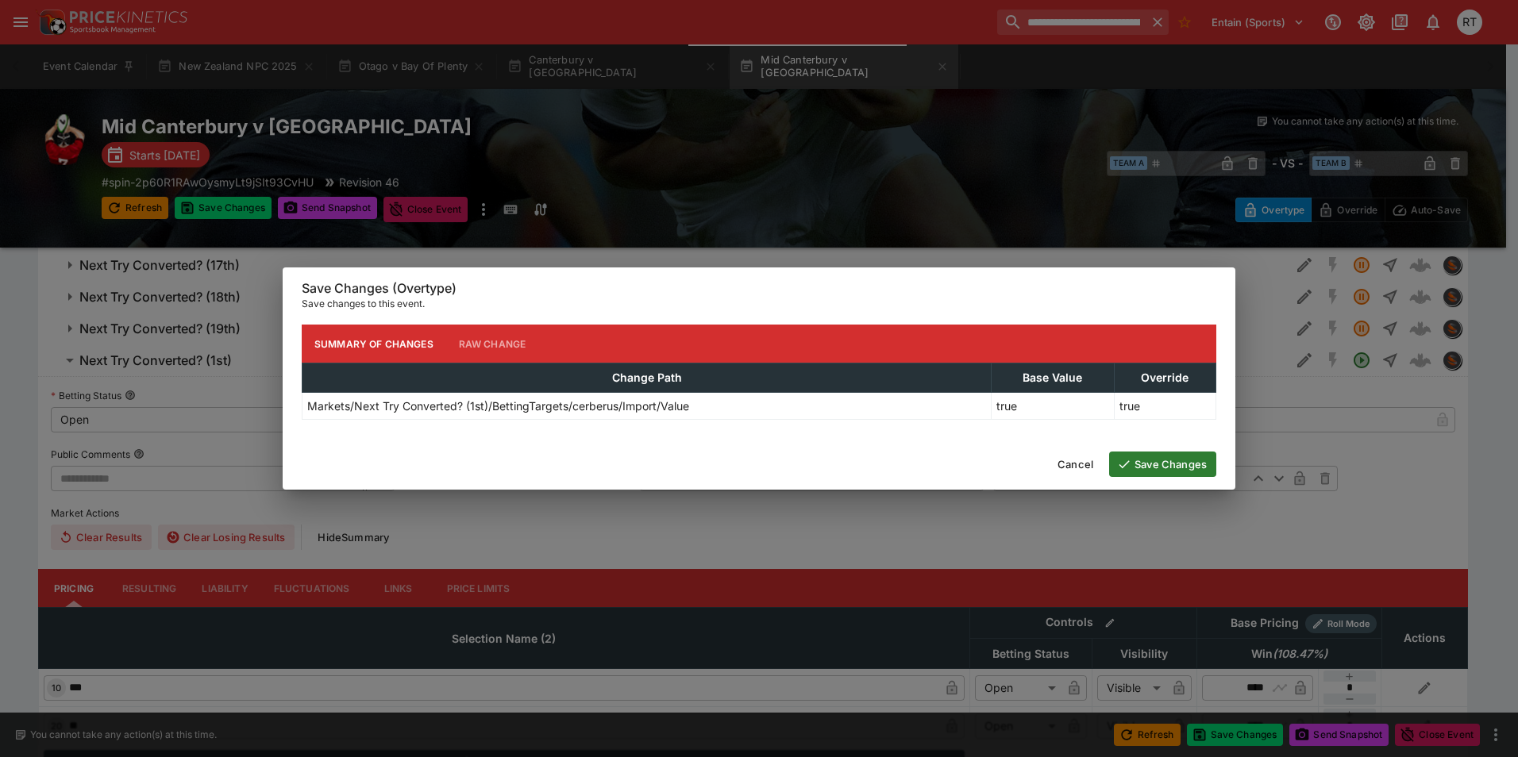
click at [1151, 461] on button "Save Changes" at bounding box center [1162, 464] width 107 height 25
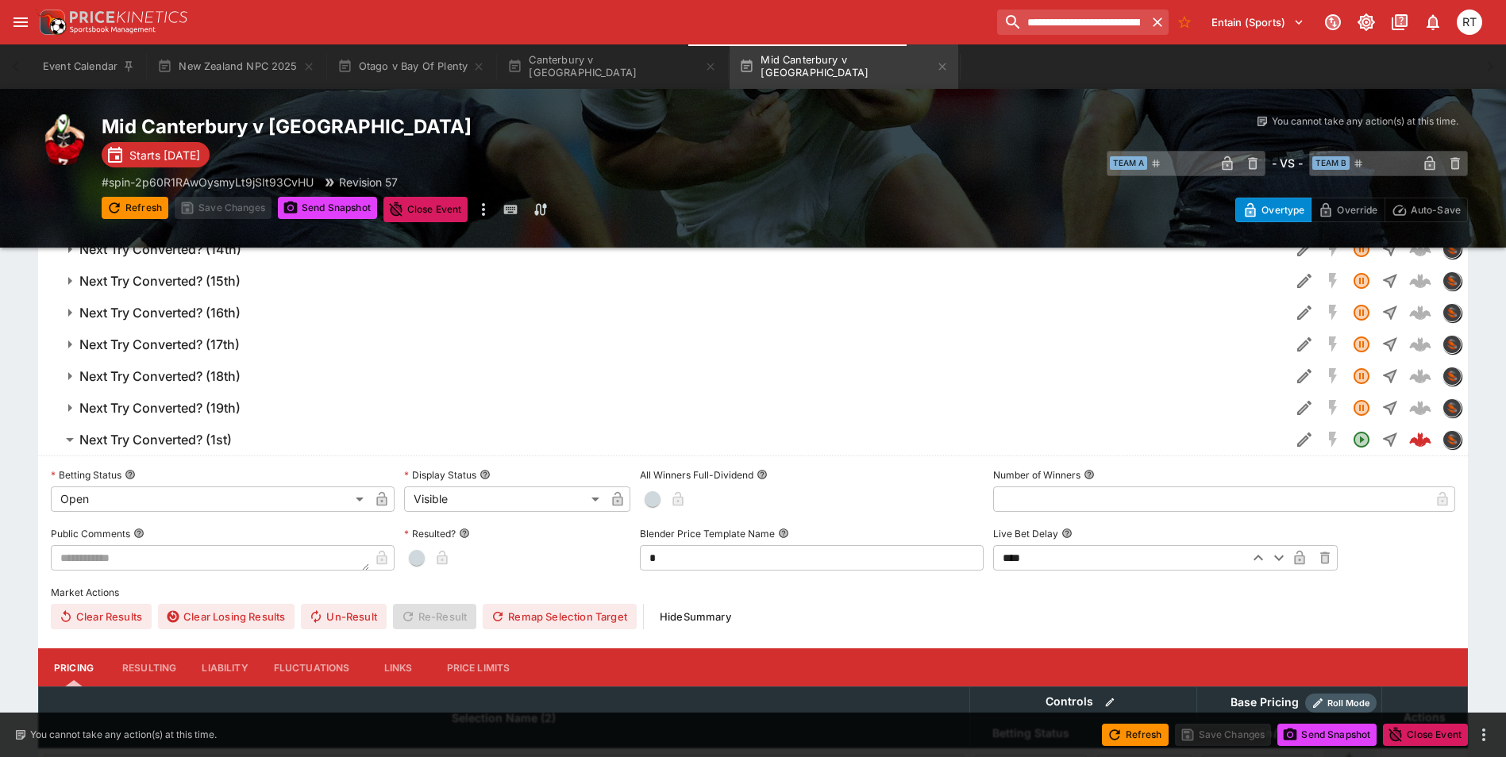
click at [216, 447] on h6 "Next Try Converted? (1st)" at bounding box center [155, 440] width 152 height 17
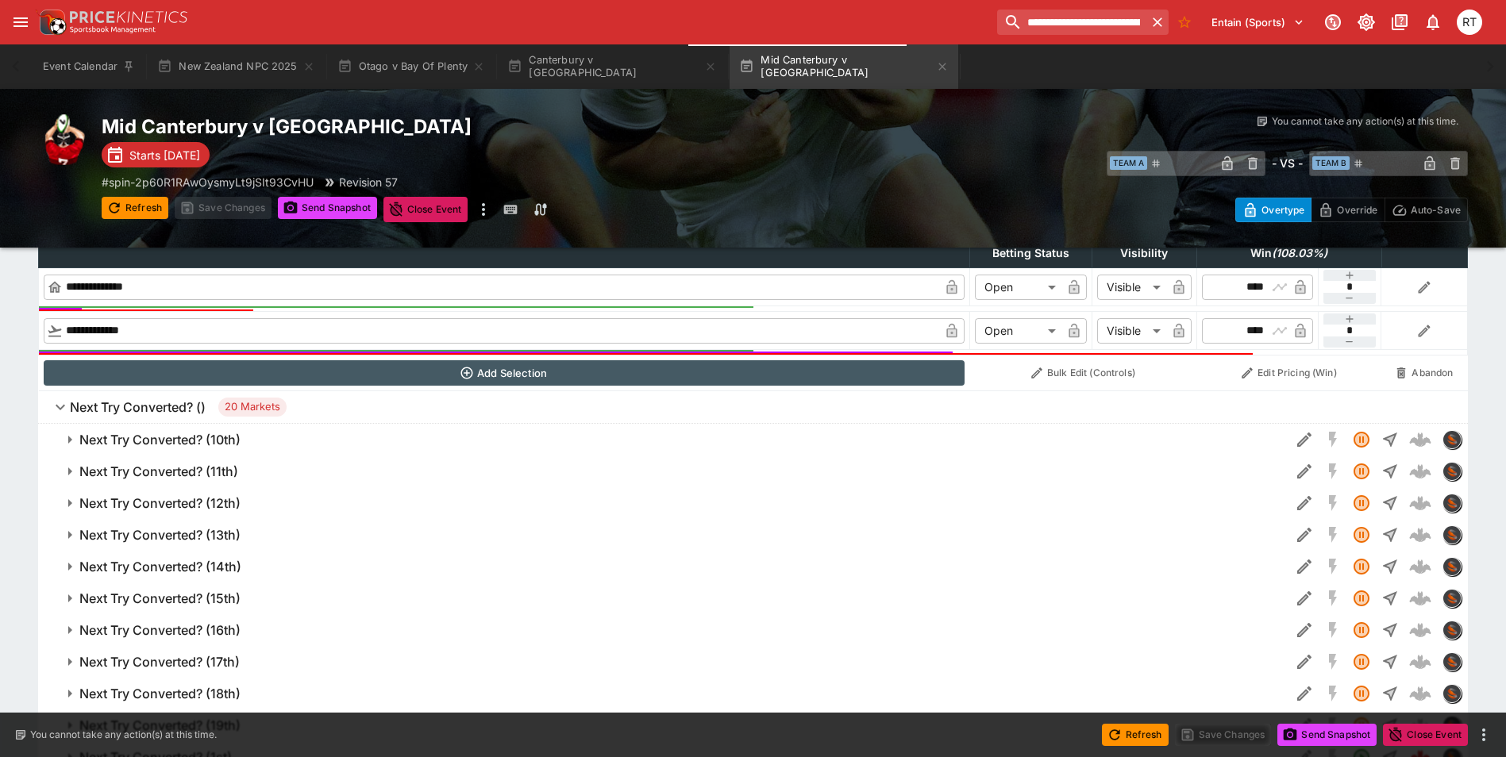
scroll to position [556, 0]
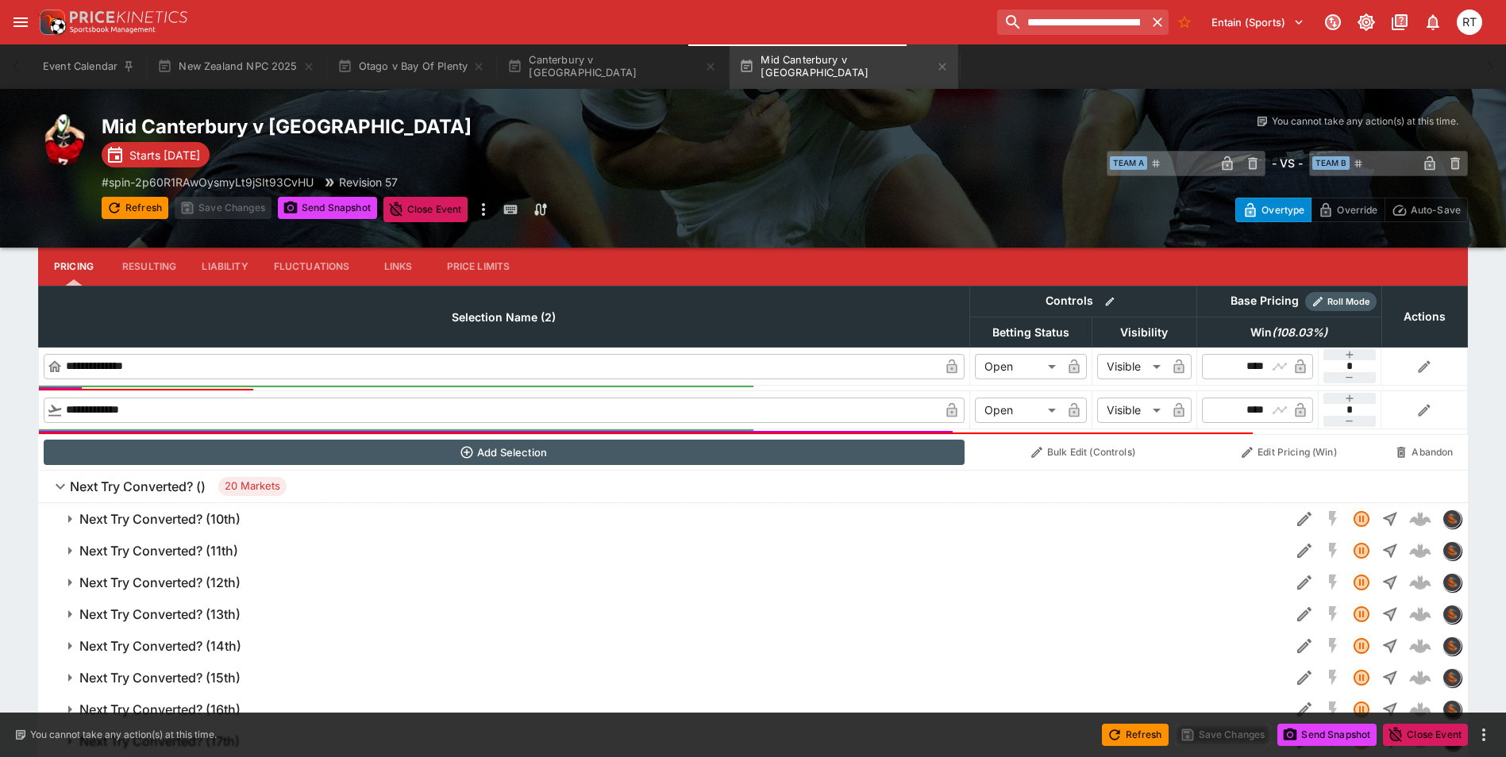
click at [142, 480] on h6 "Next Try Converted? ()" at bounding box center [138, 487] width 136 height 17
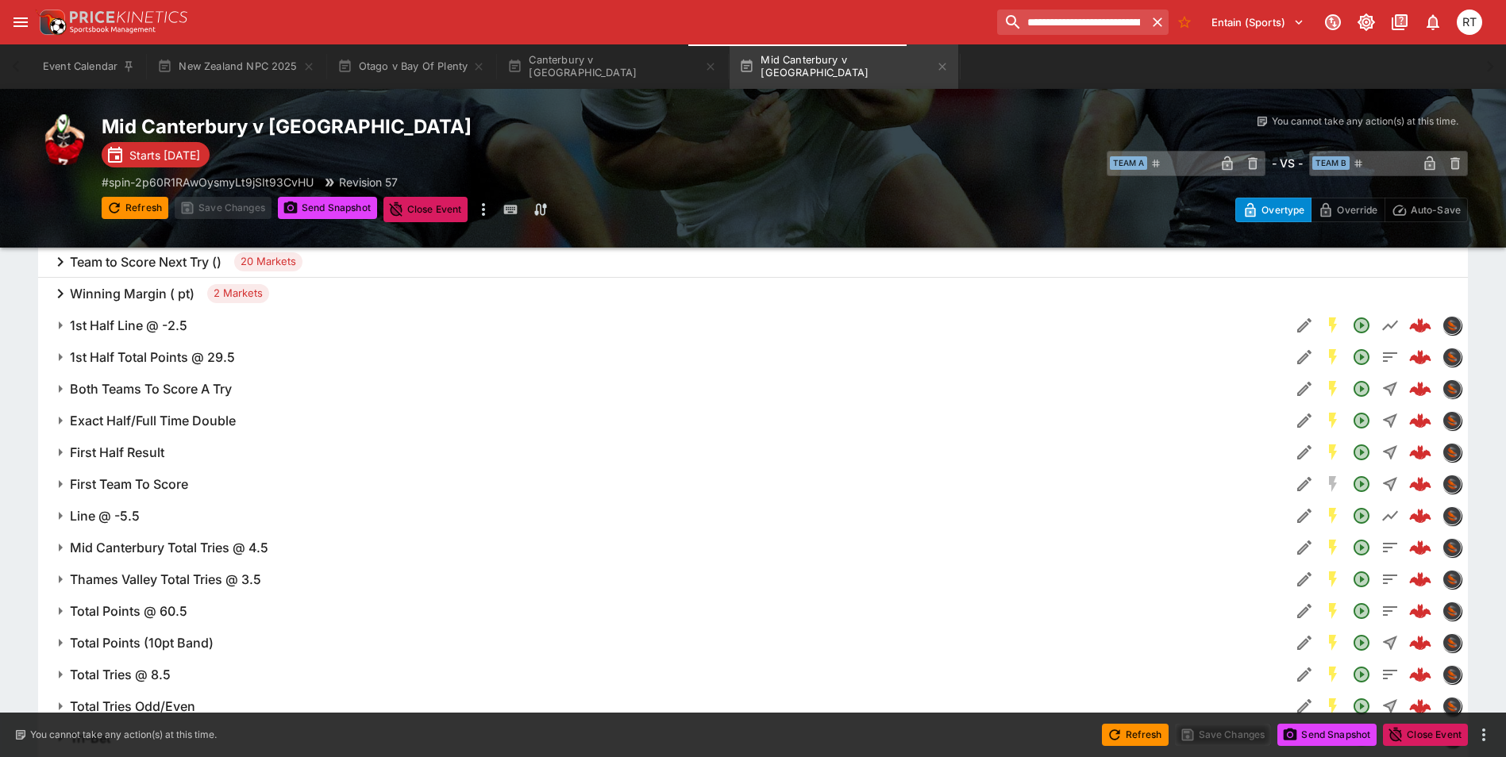
scroll to position [896, 0]
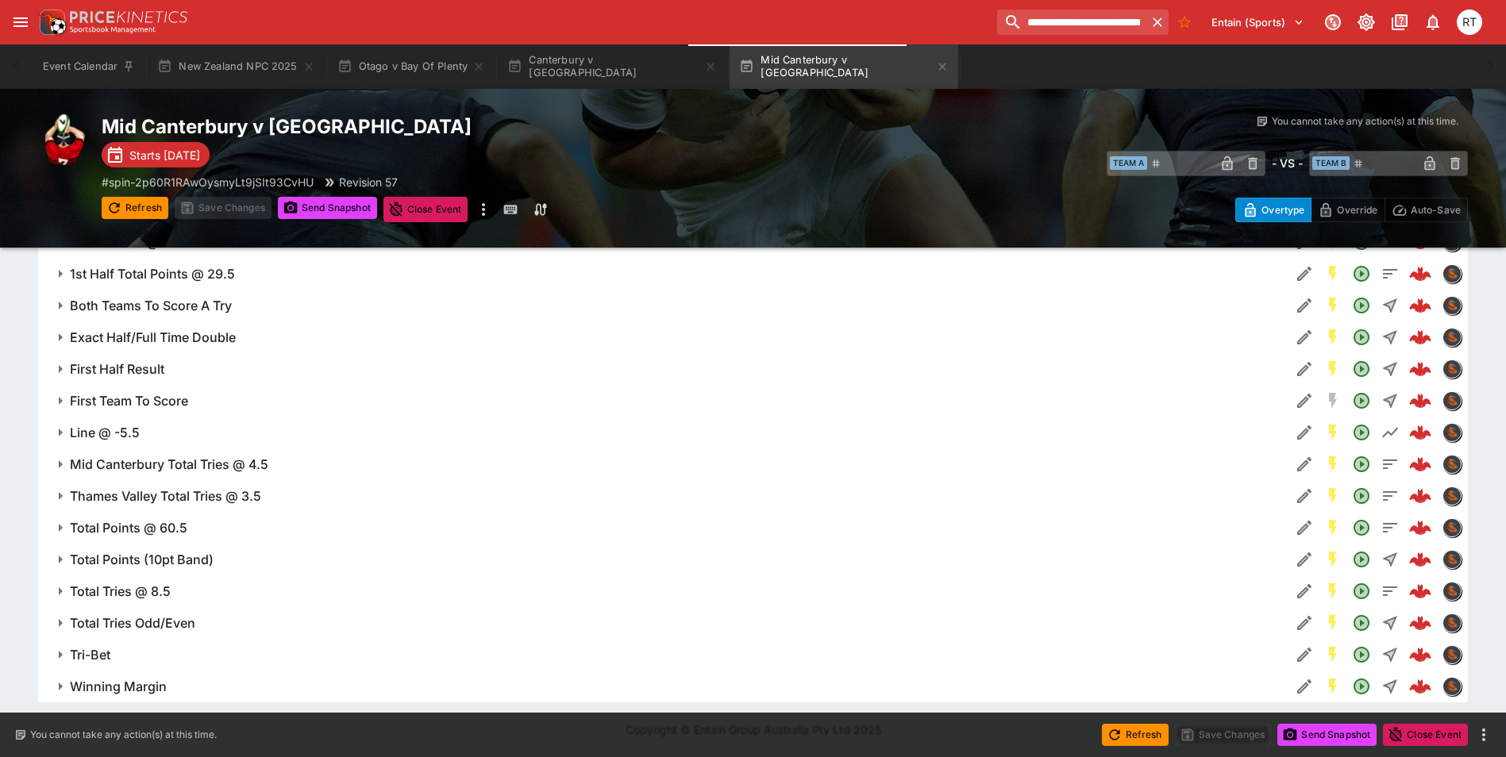
click at [185, 530] on h6 "Total Points @ 60.5" at bounding box center [129, 528] width 118 height 17
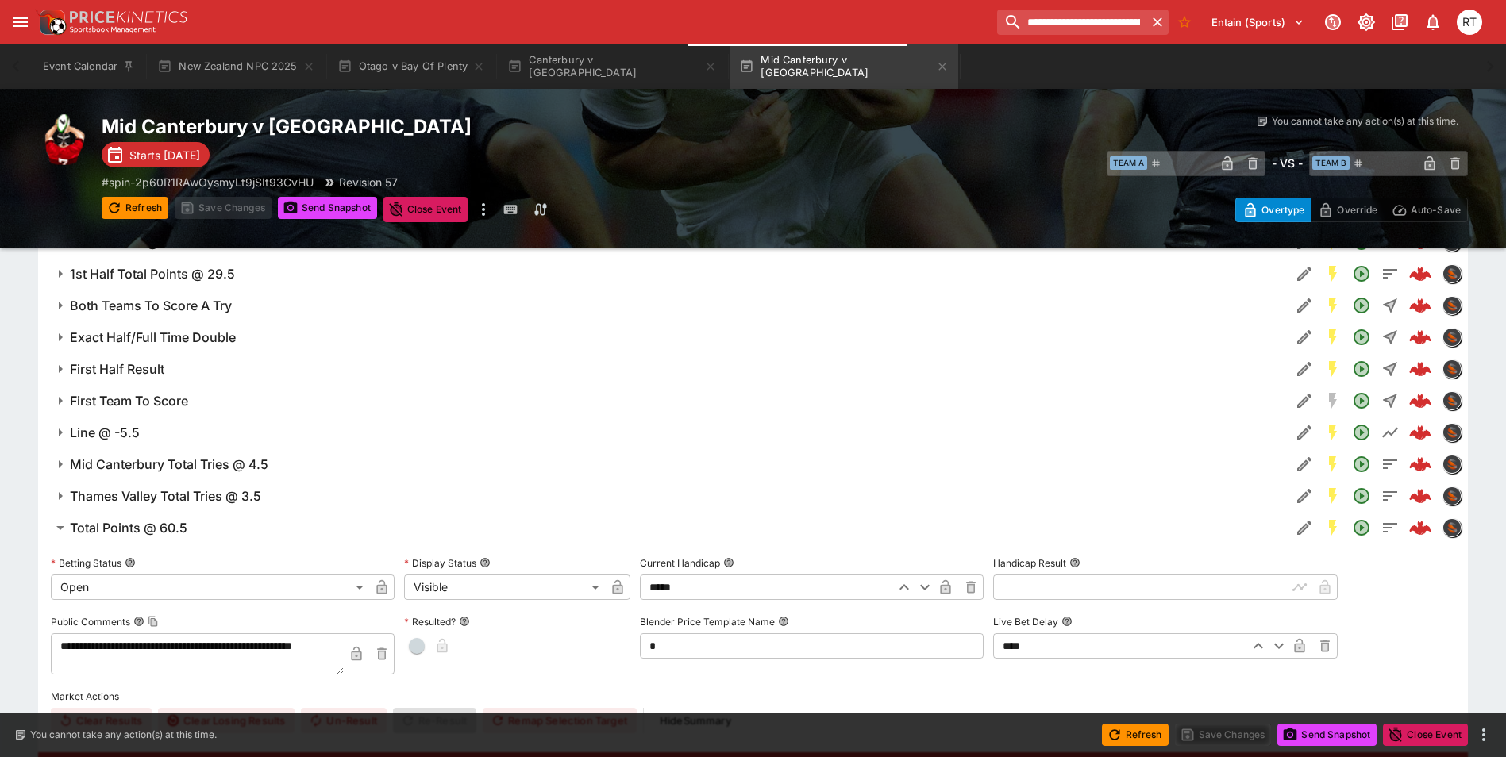
click at [188, 530] on span "Total Points @ 60.5" at bounding box center [674, 528] width 1208 height 17
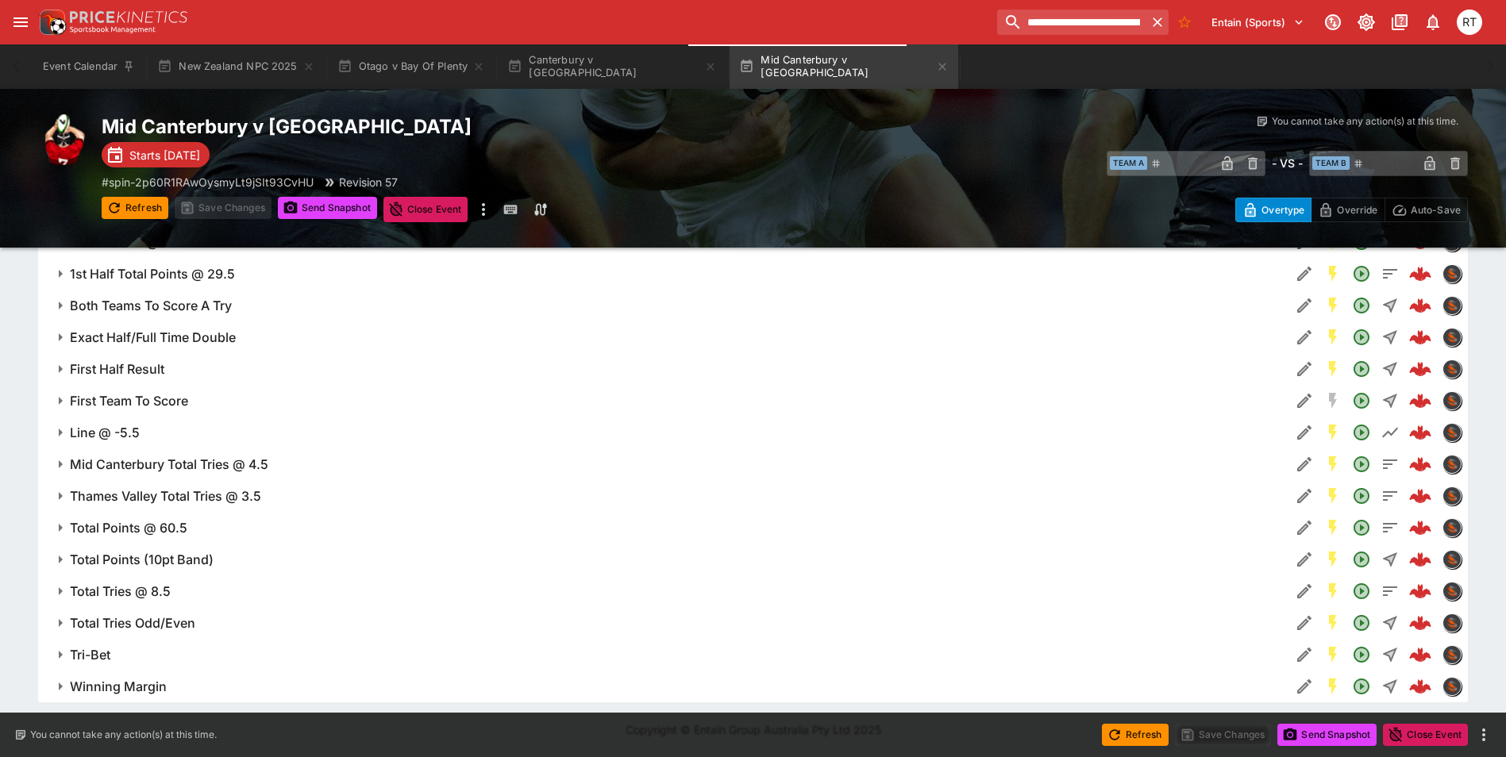
click at [193, 535] on span "Total Points @ 60.5" at bounding box center [674, 528] width 1208 height 17
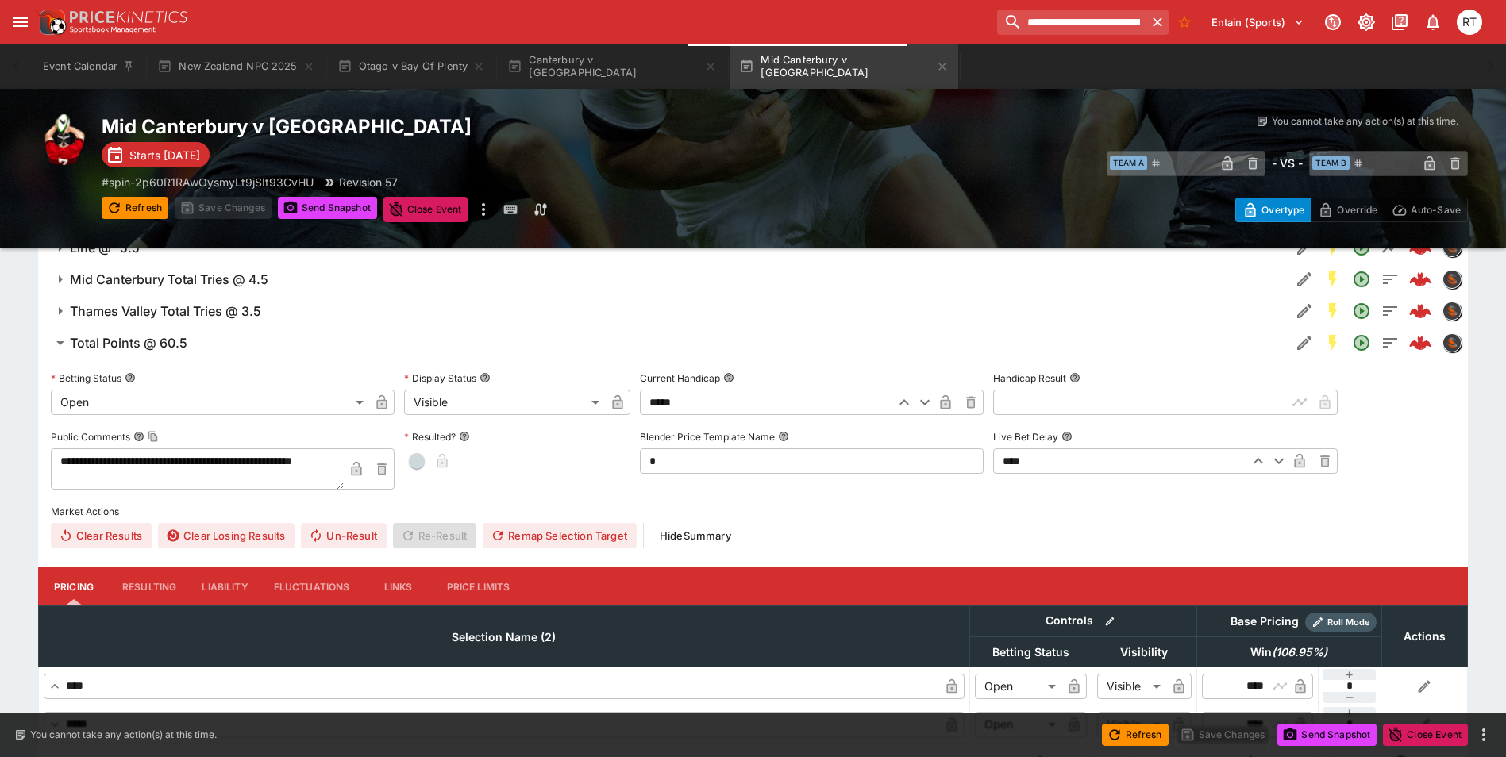
scroll to position [1054, 0]
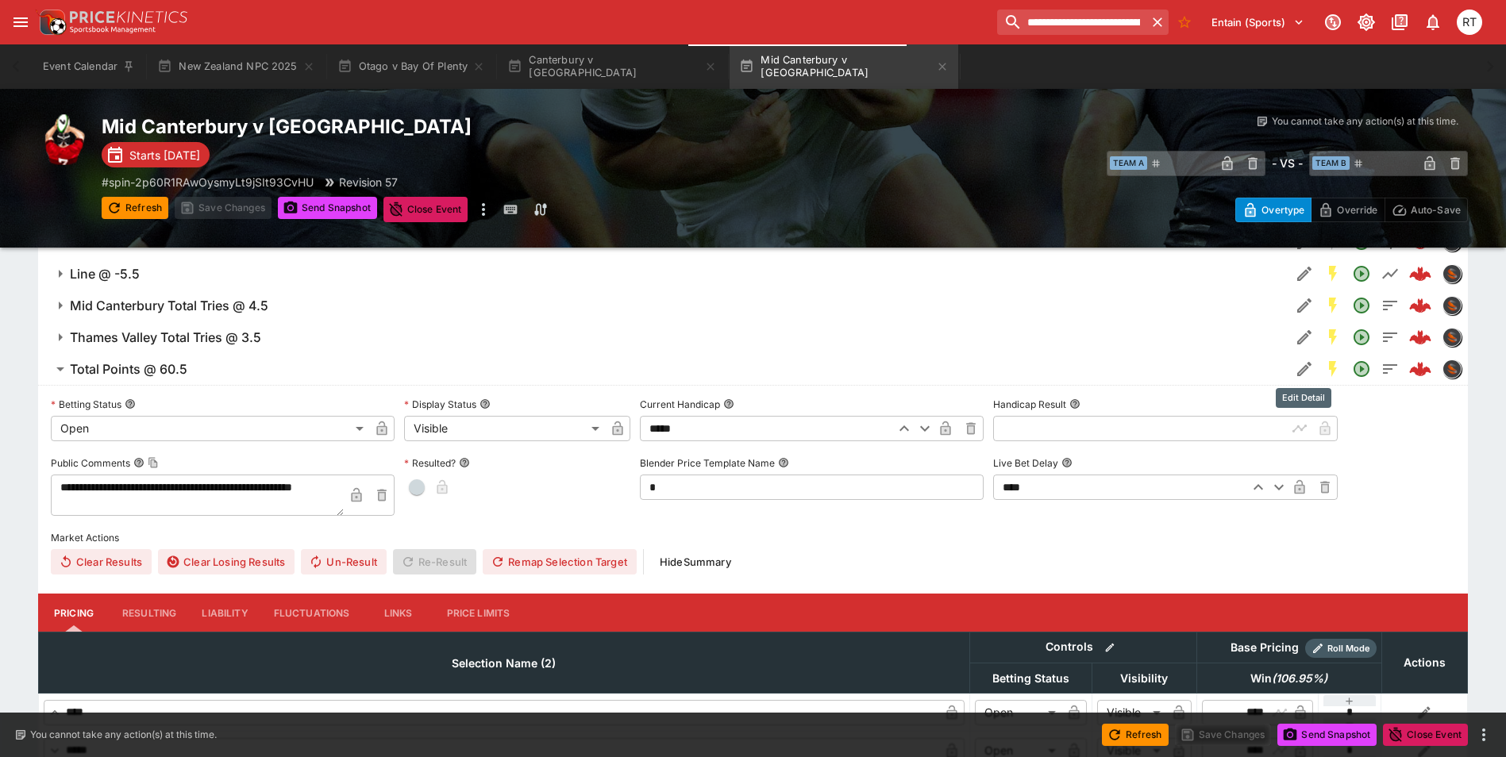
click at [1304, 360] on icon "Edit Detail" at bounding box center [1304, 369] width 19 height 19
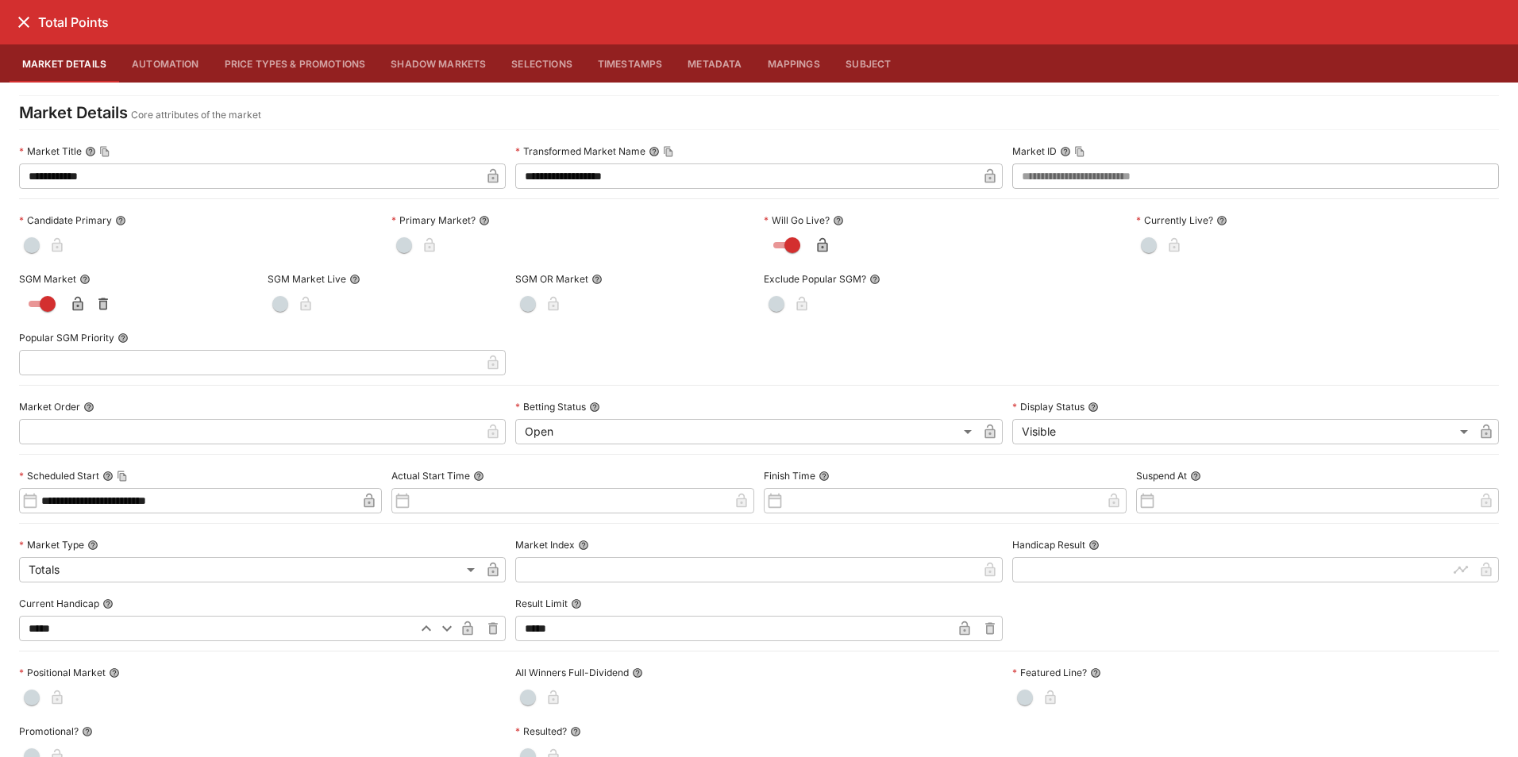
click at [260, 64] on button "Price Types & Promotions" at bounding box center [295, 63] width 167 height 38
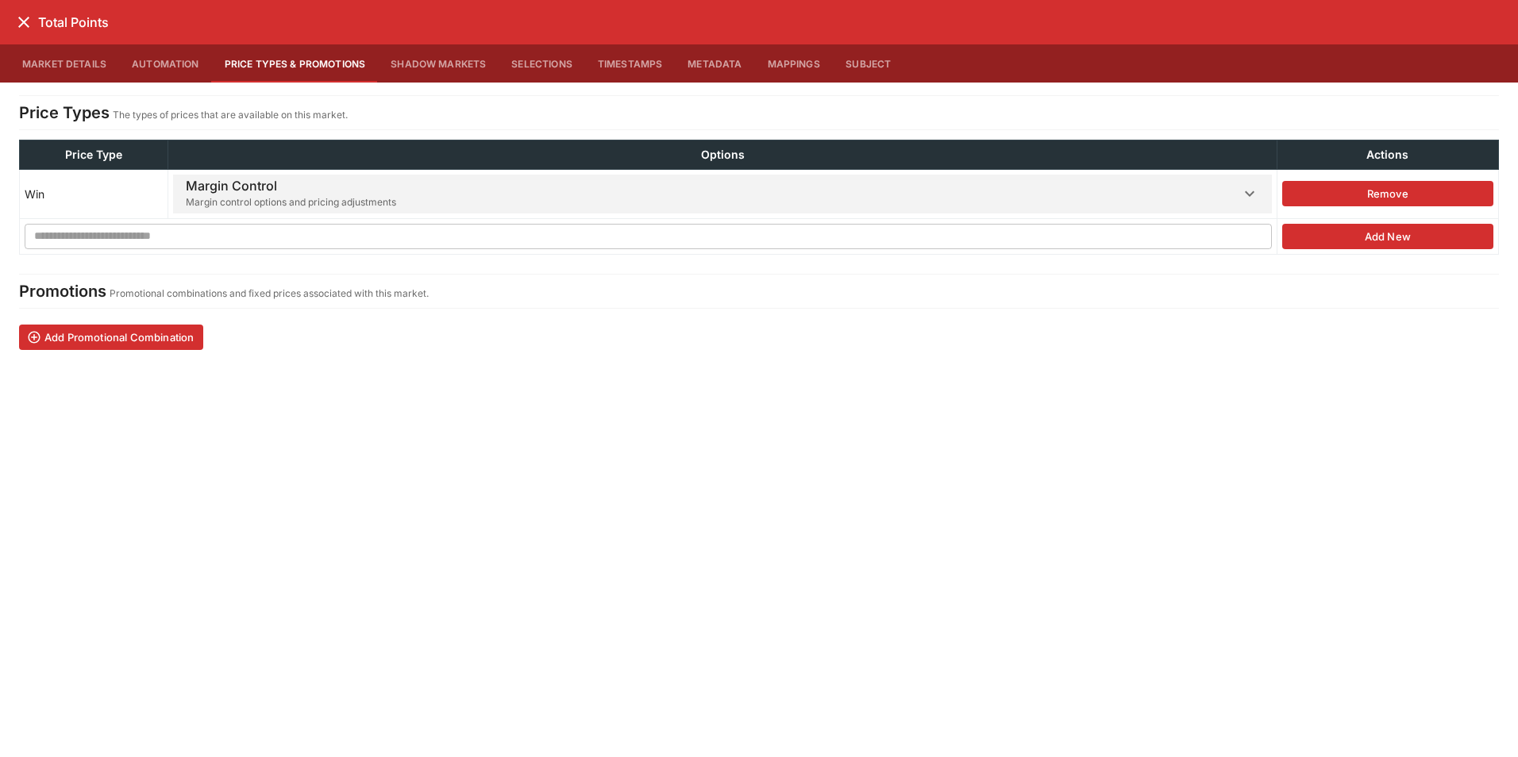
click at [311, 195] on span "Margin control options and pricing adjustments" at bounding box center [291, 203] width 210 height 16
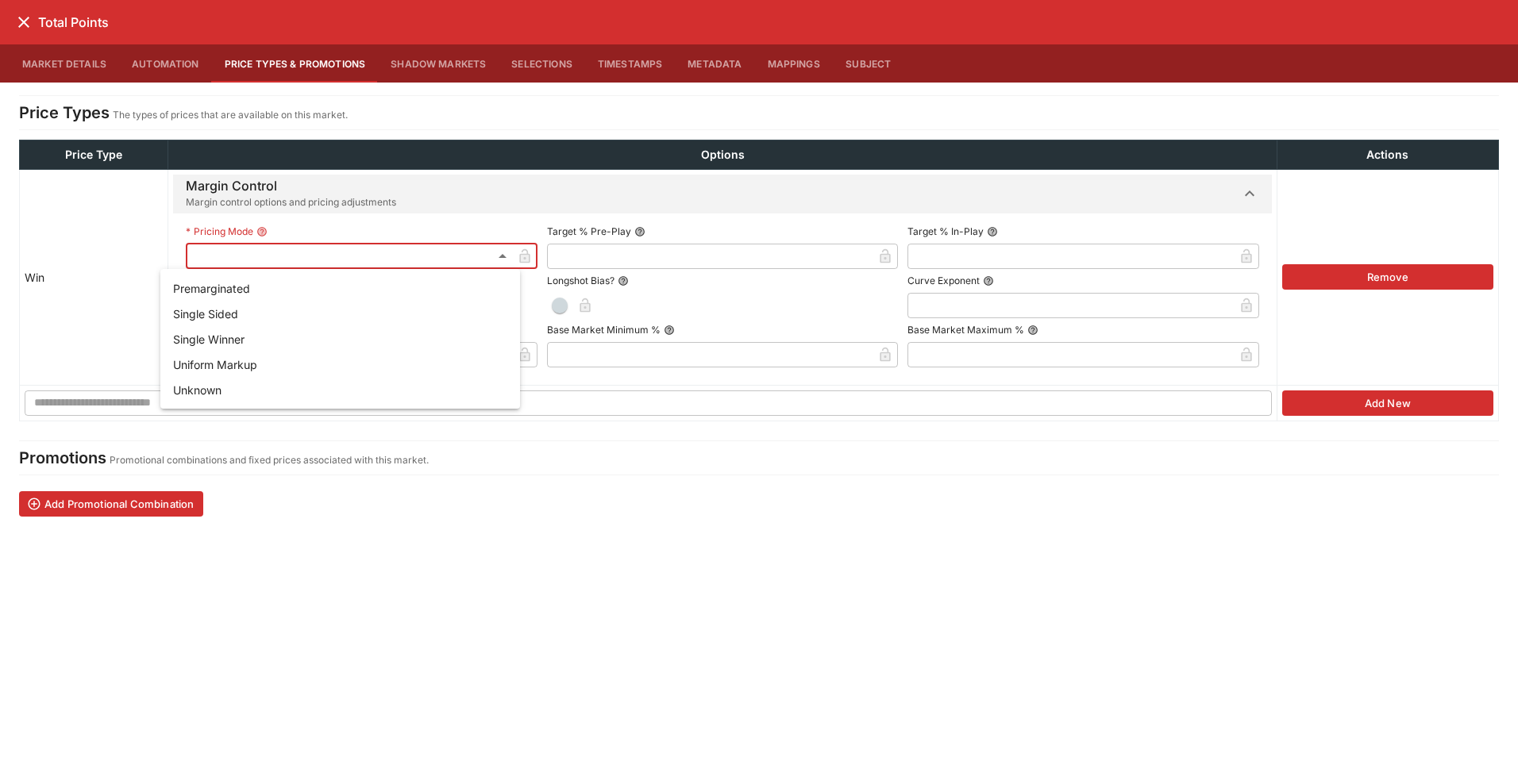
click at [301, 259] on div at bounding box center [759, 378] width 1518 height 757
click at [270, 322] on li "Single Sided" at bounding box center [340, 313] width 360 height 25
type input "**********"
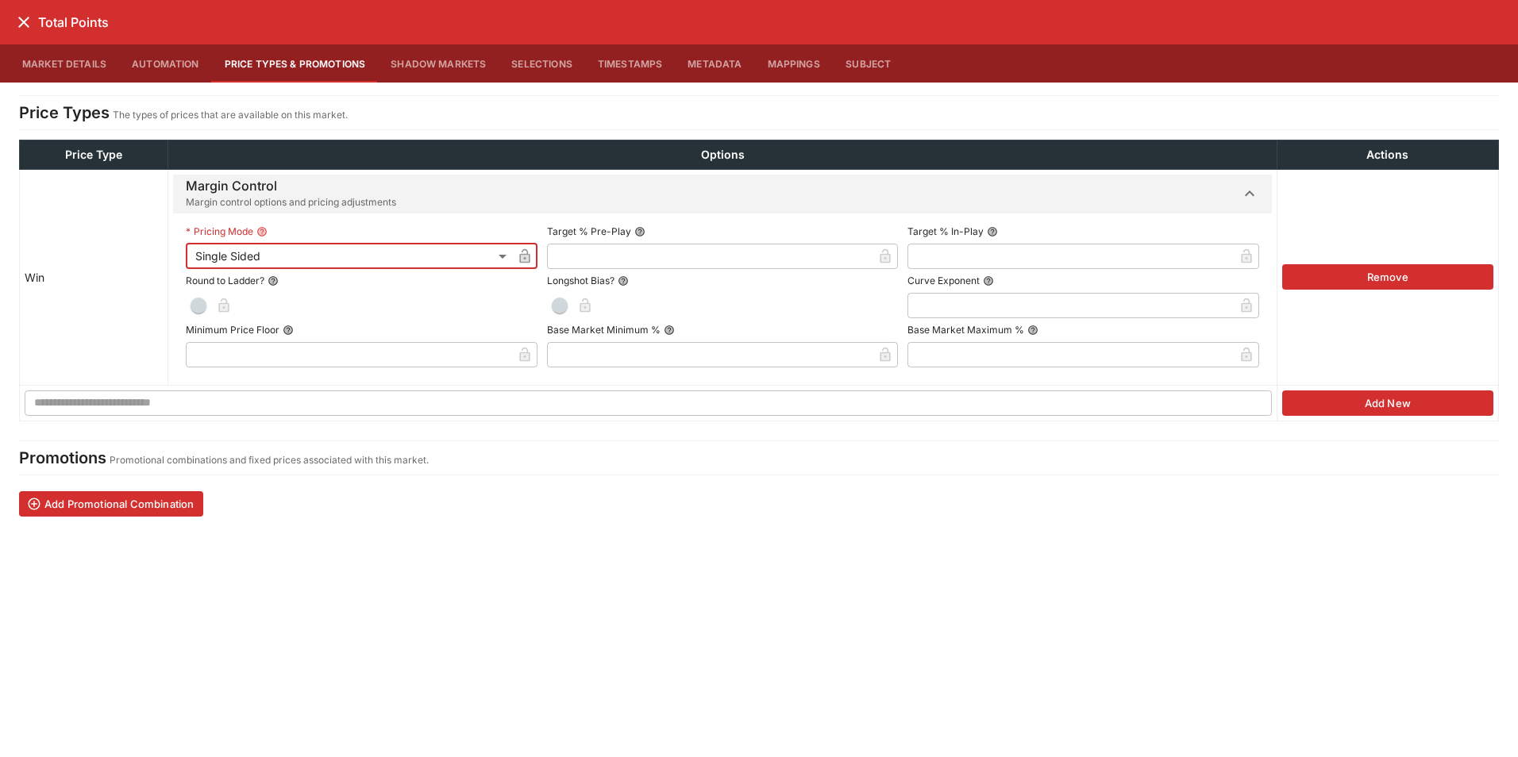
click at [580, 263] on input "text" at bounding box center [710, 256] width 326 height 25
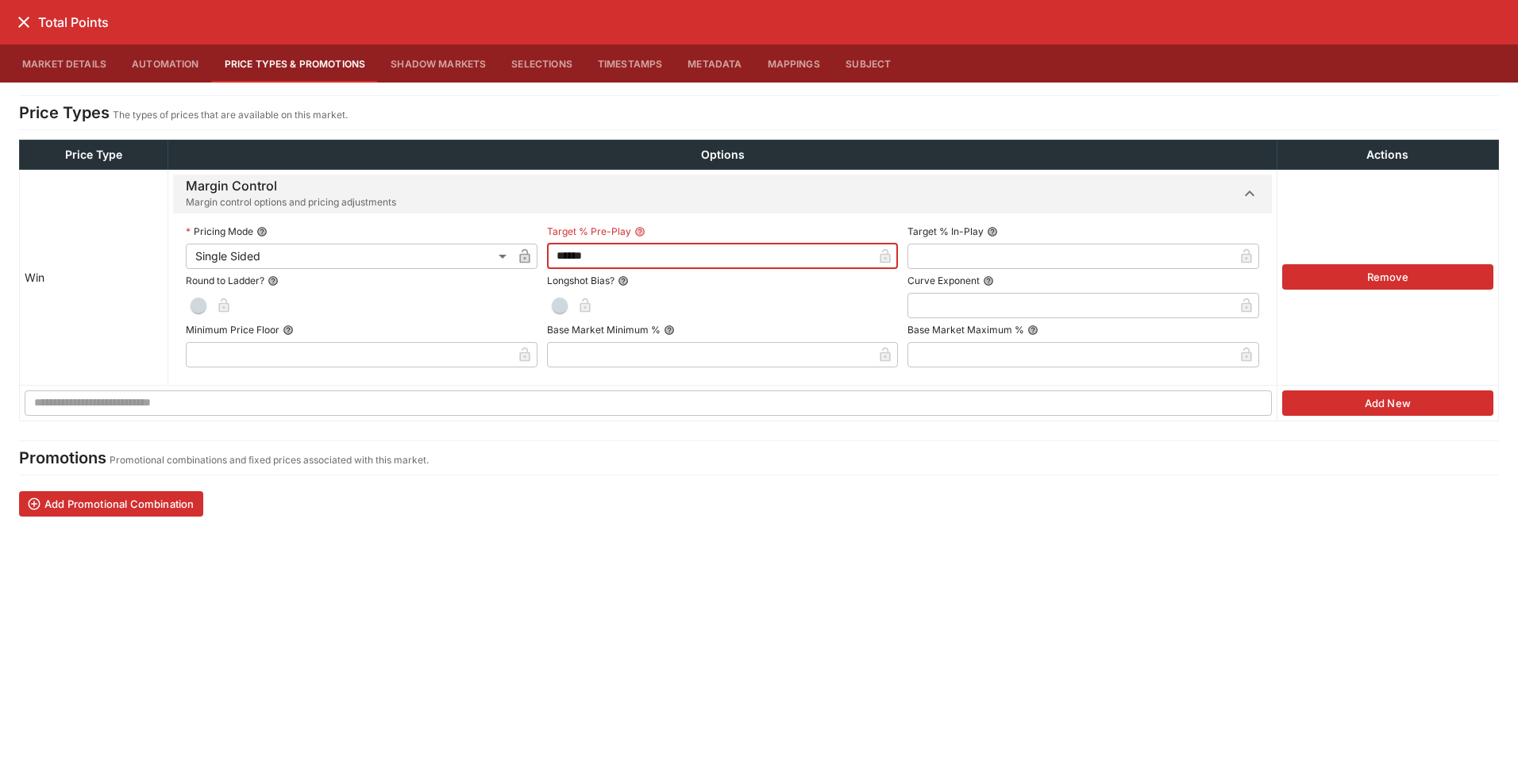
type input "******"
click at [973, 260] on input "text" at bounding box center [1071, 256] width 326 height 25
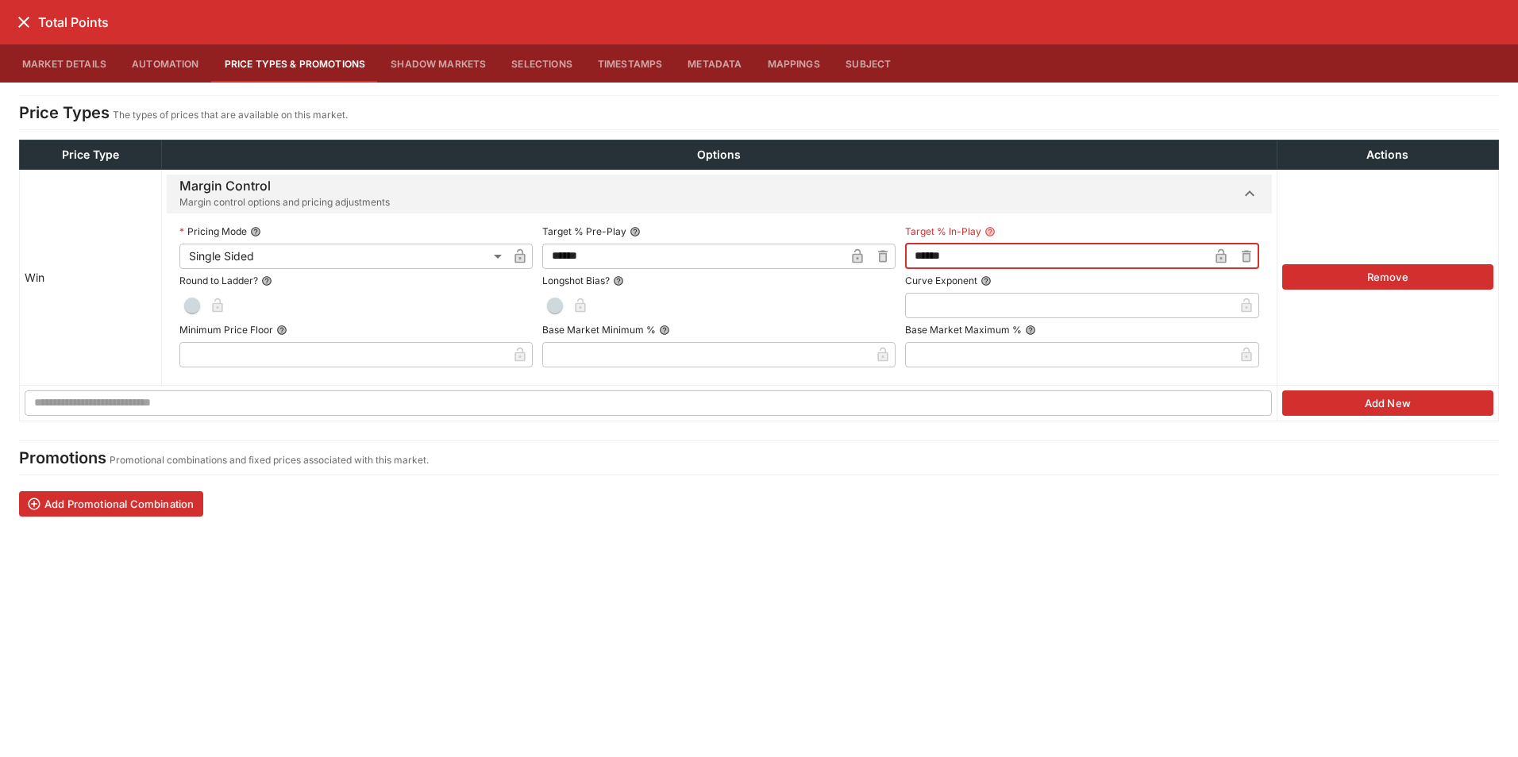
type input "******"
click at [184, 302] on span "button" at bounding box center [192, 306] width 16 height 16
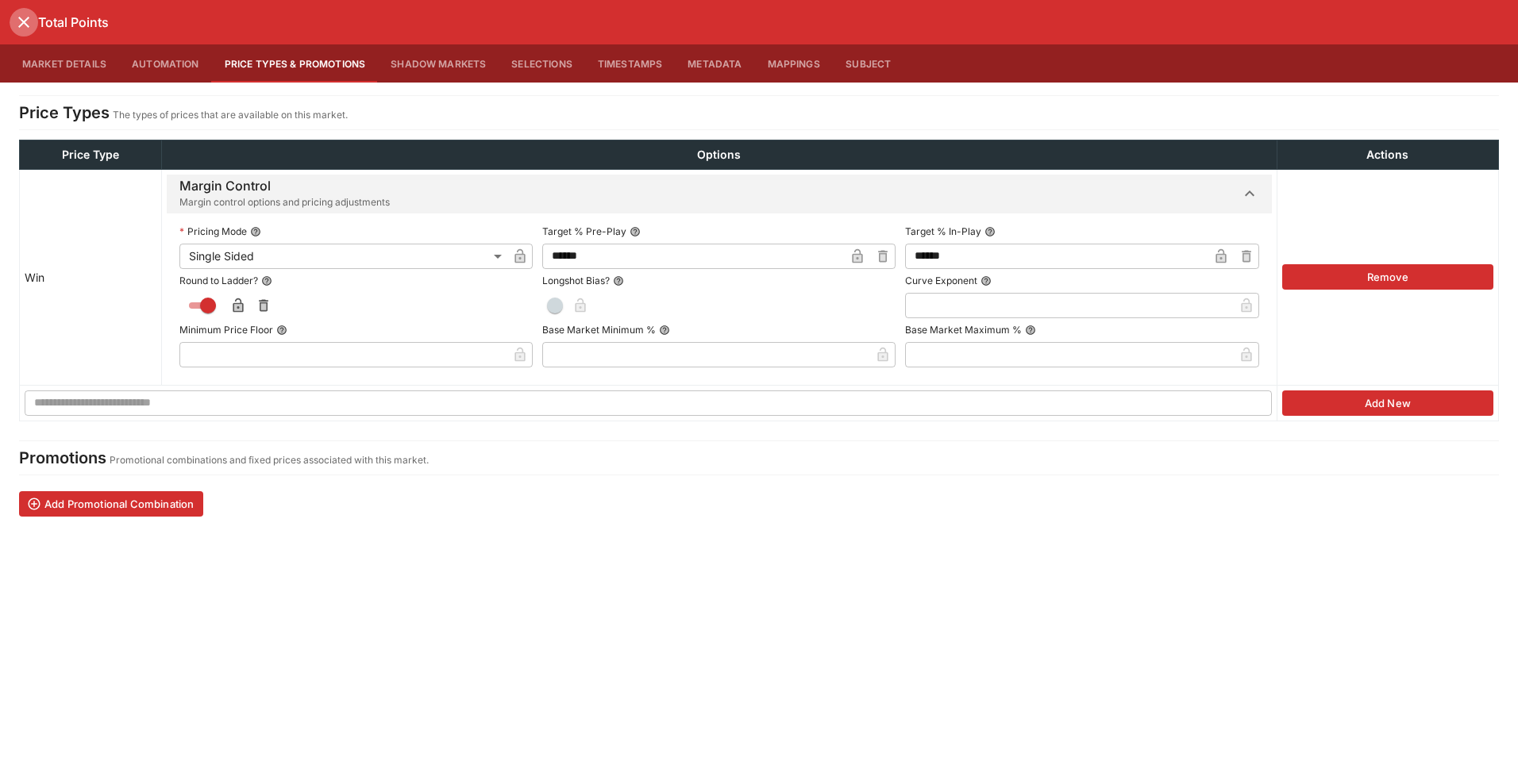
click at [21, 22] on icon "close" at bounding box center [23, 22] width 19 height 19
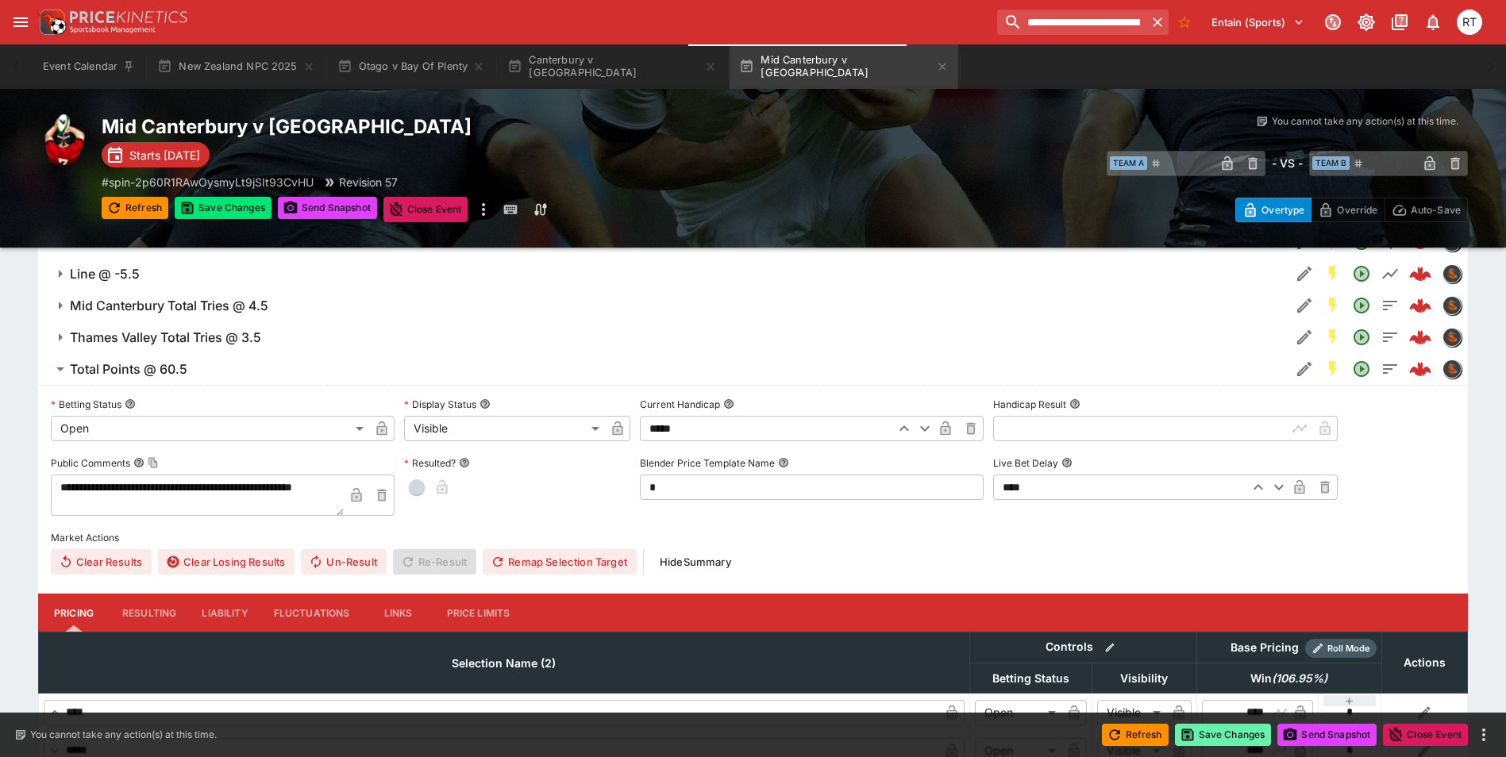
click at [1235, 738] on button "Save Changes" at bounding box center [1223, 735] width 97 height 22
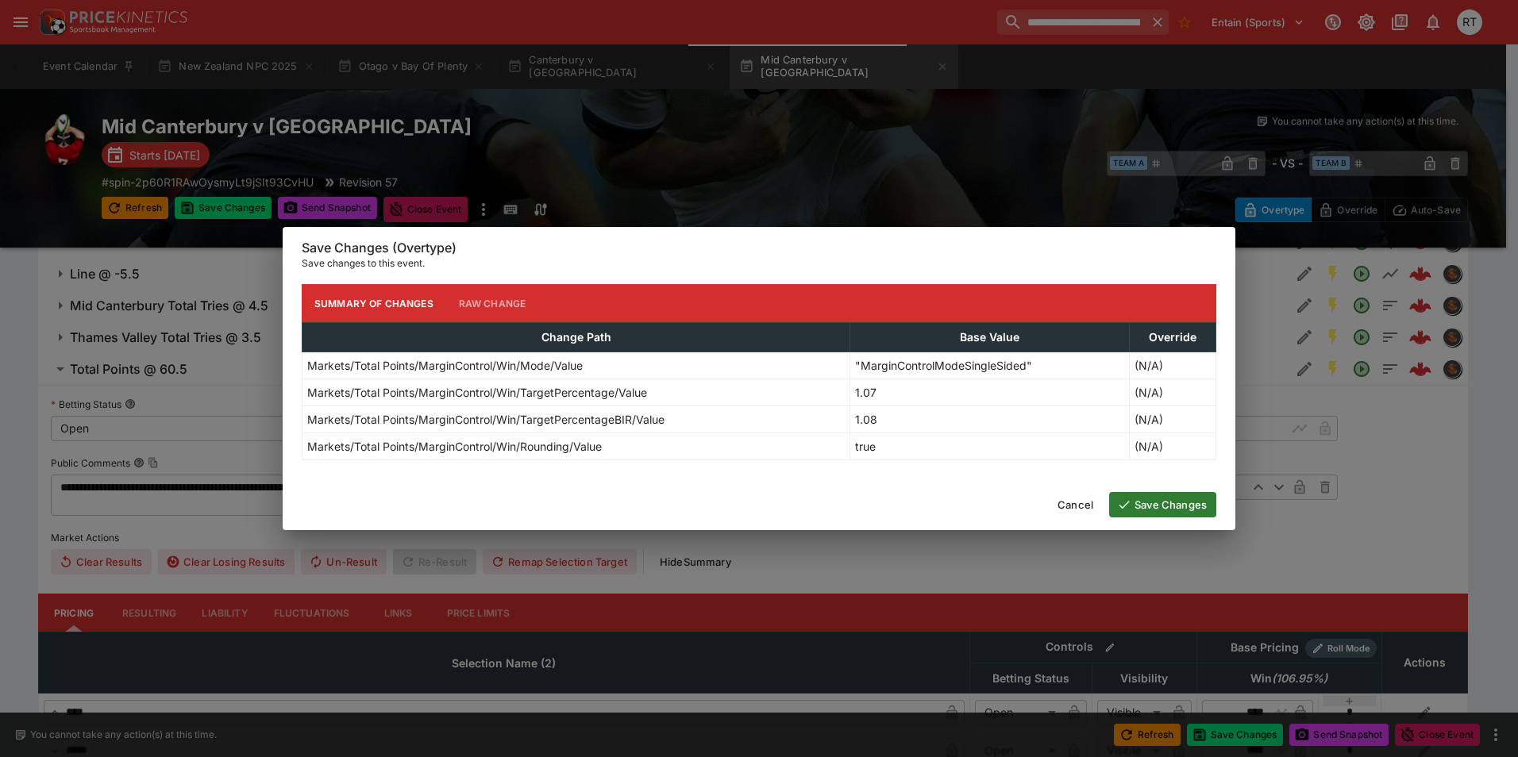
click at [1162, 510] on button "Save Changes" at bounding box center [1162, 504] width 107 height 25
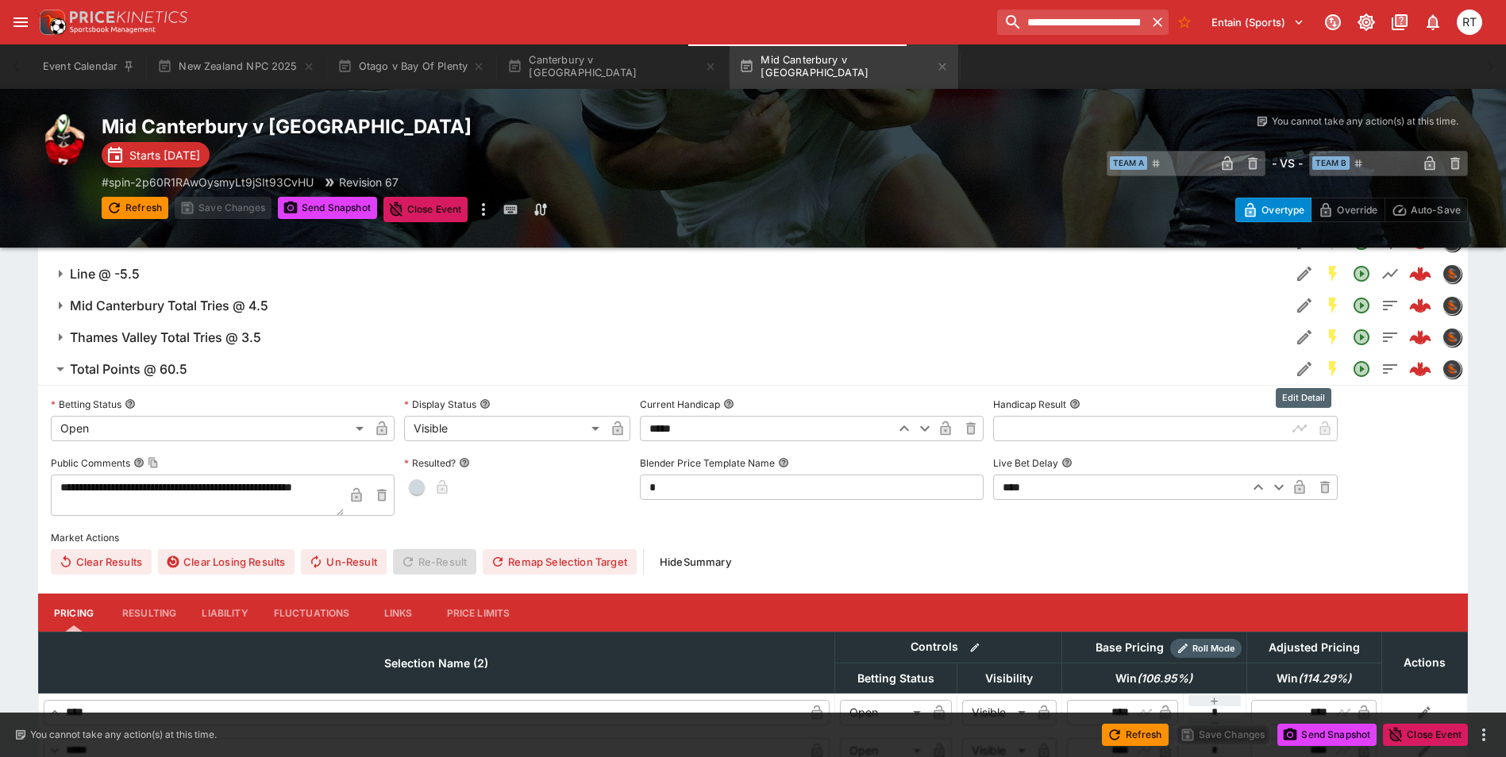
click at [1293, 372] on button "Edit Detail" at bounding box center [1304, 369] width 29 height 29
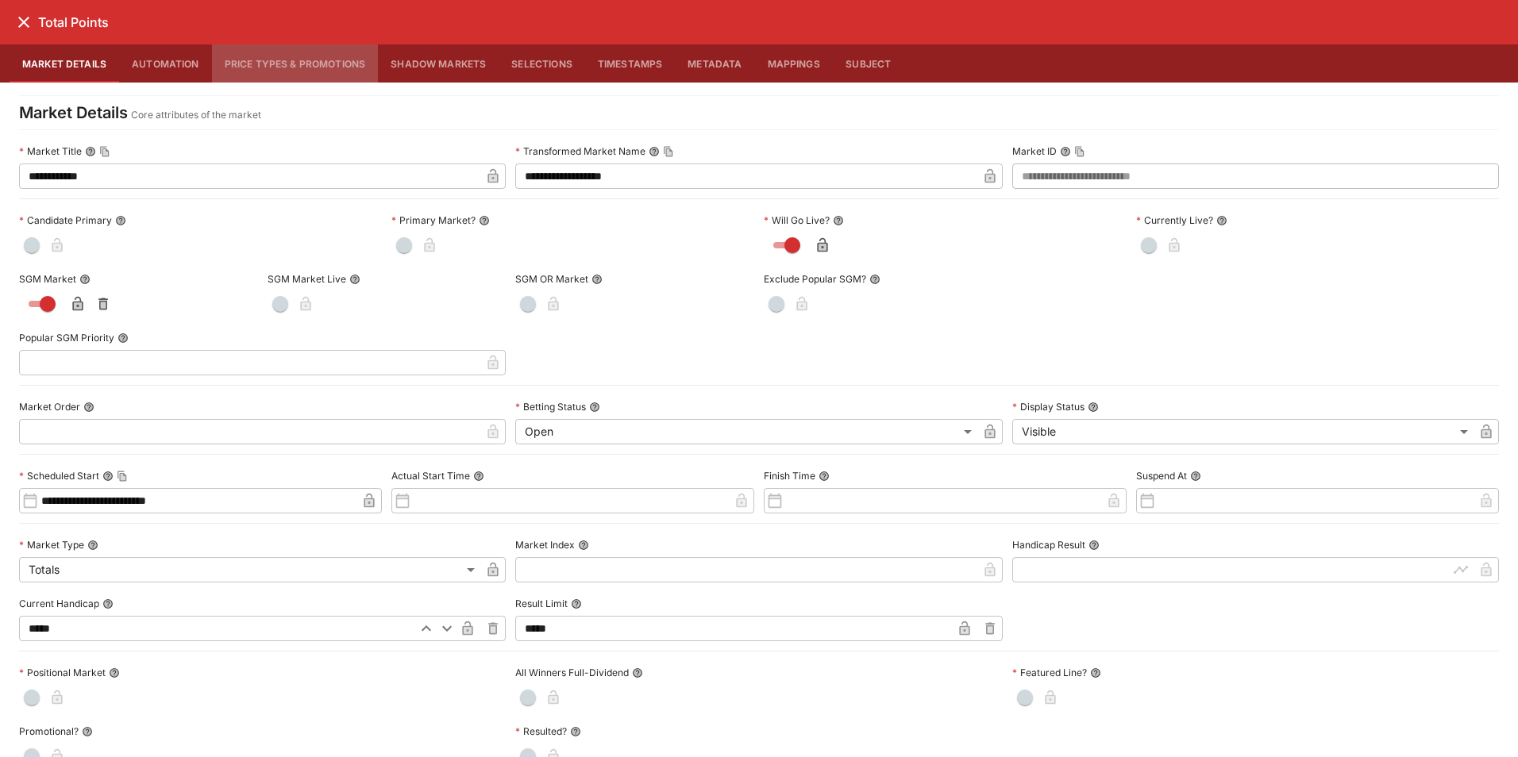
click at [247, 67] on button "Price Types & Promotions" at bounding box center [295, 63] width 167 height 38
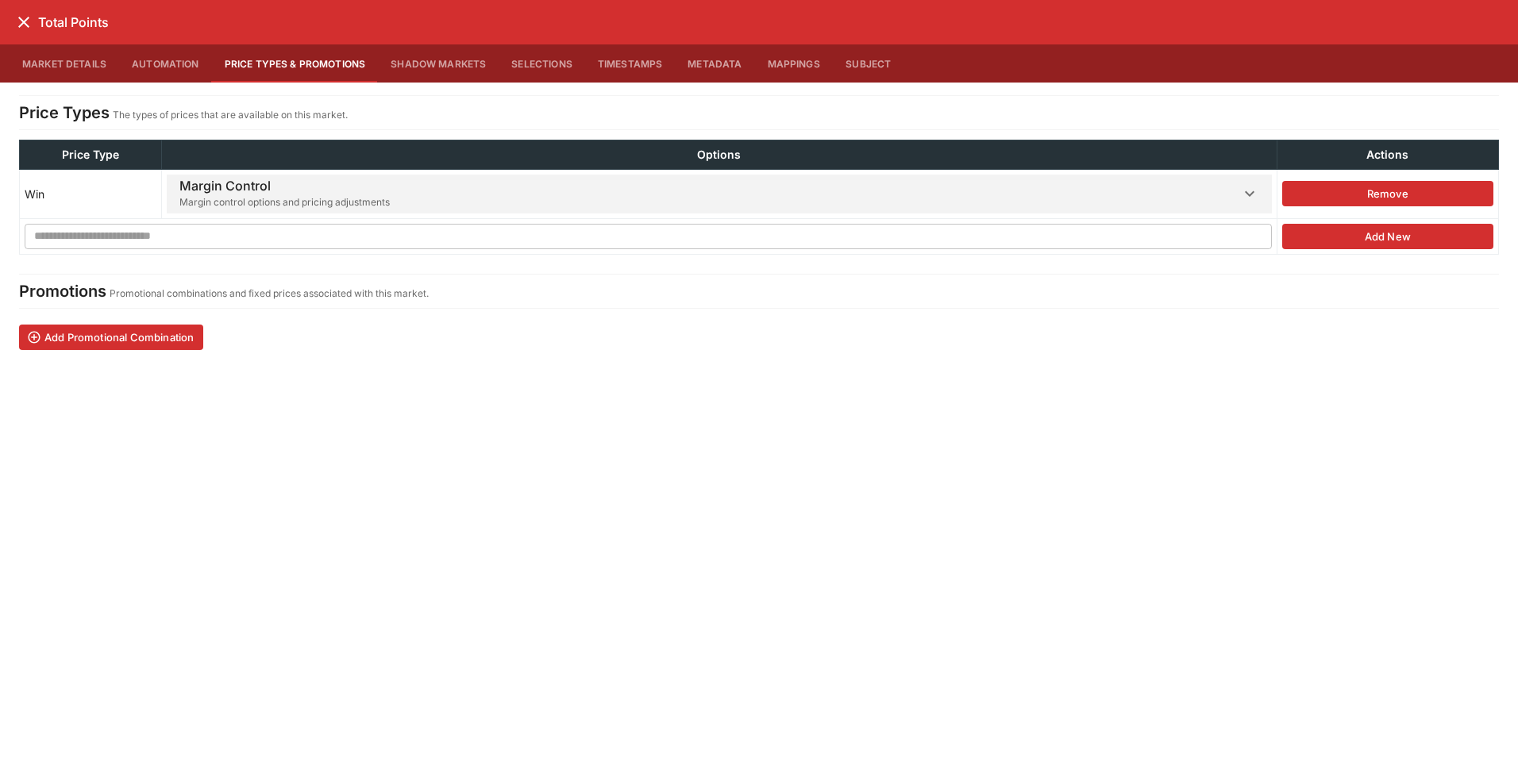
click at [333, 189] on h6 "Margin Control" at bounding box center [284, 186] width 210 height 17
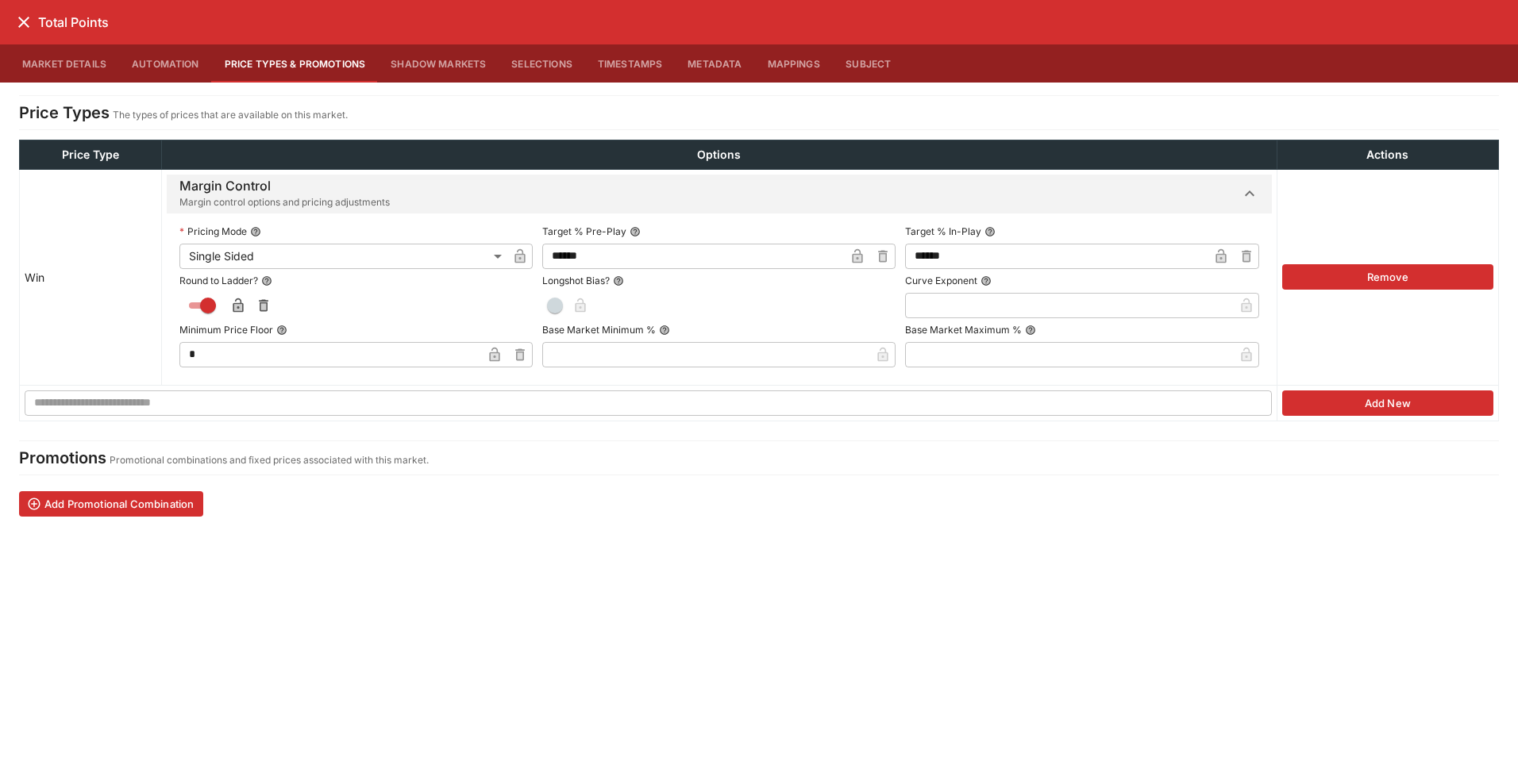
click at [875, 255] on icon "button" at bounding box center [883, 257] width 16 height 16
click at [1247, 256] on icon "button" at bounding box center [1246, 257] width 6 height 6
click at [512, 252] on icon "button" at bounding box center [520, 257] width 16 height 16
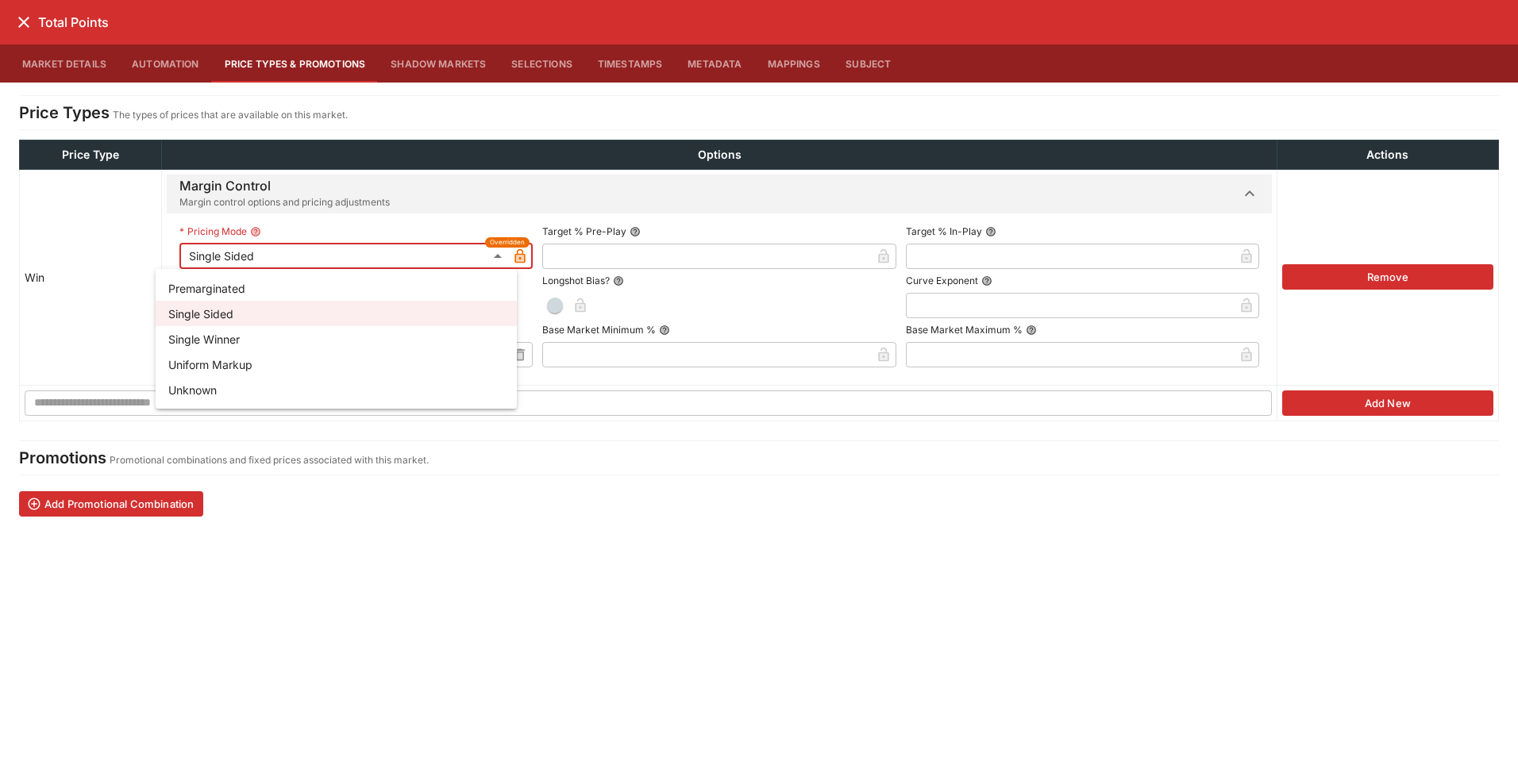
click at [248, 284] on li "Premarginated" at bounding box center [336, 288] width 361 height 25
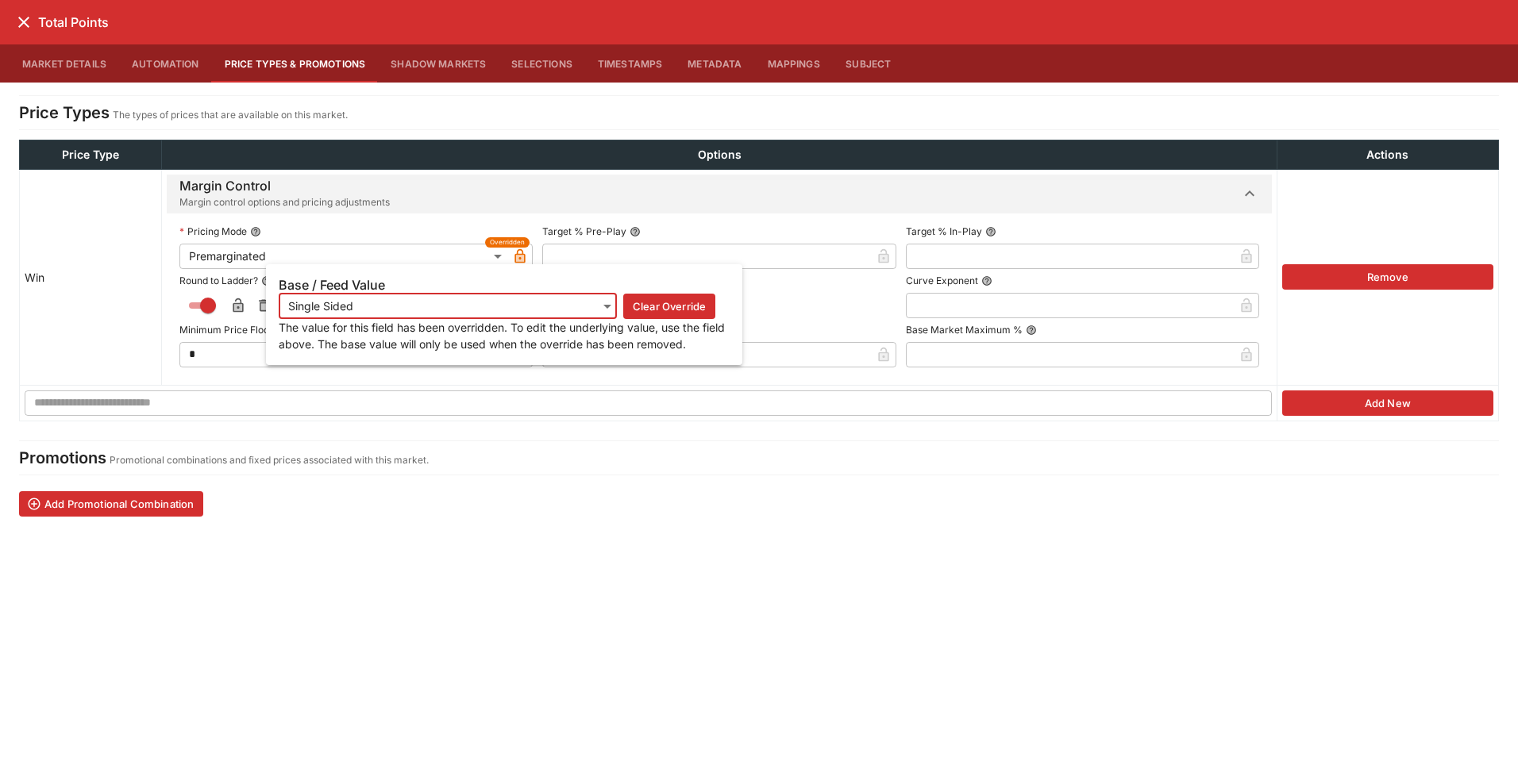
click at [516, 256] on icon "button" at bounding box center [520, 258] width 8 height 6
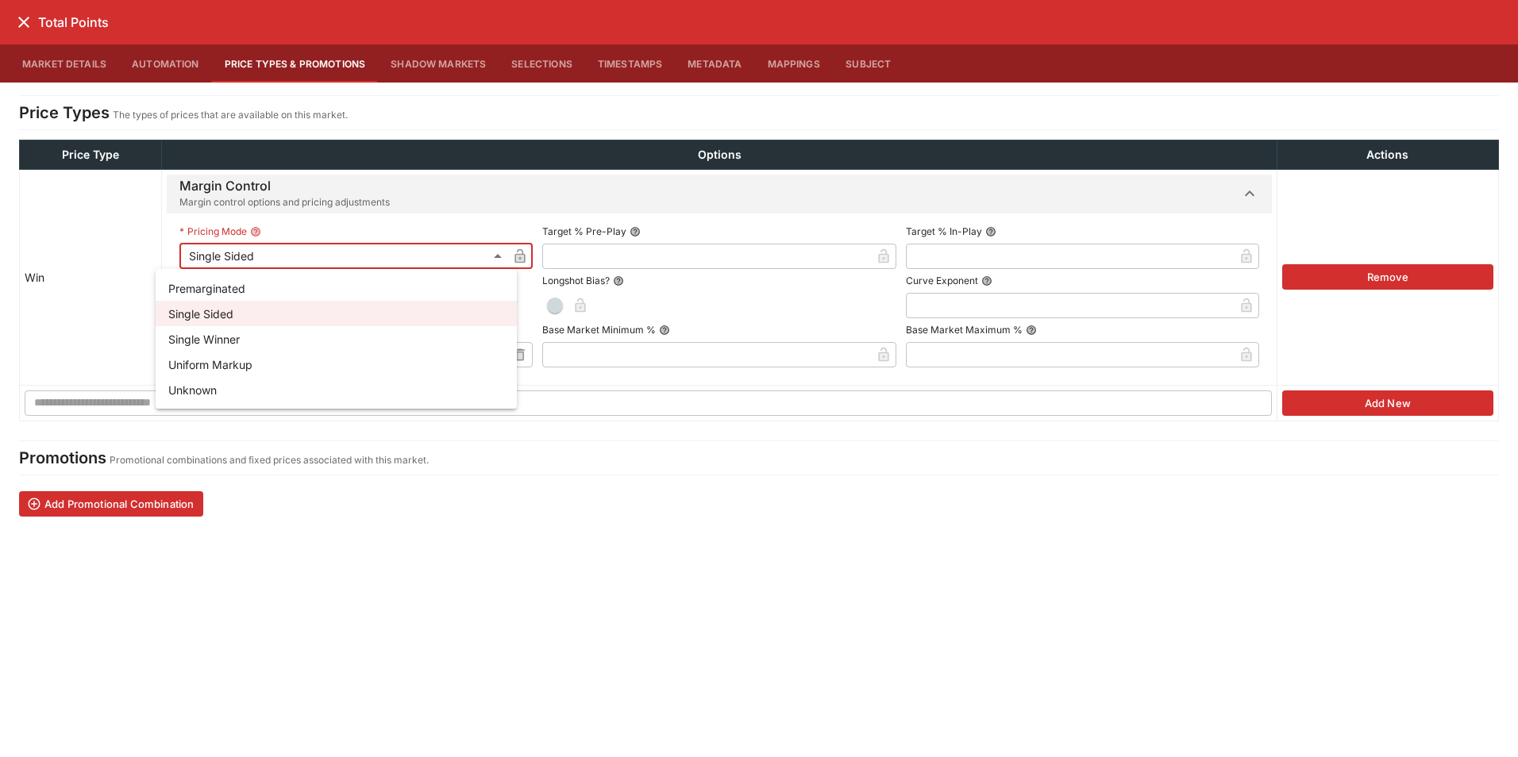
click at [218, 293] on li "Premarginated" at bounding box center [336, 288] width 361 height 25
type input "**********"
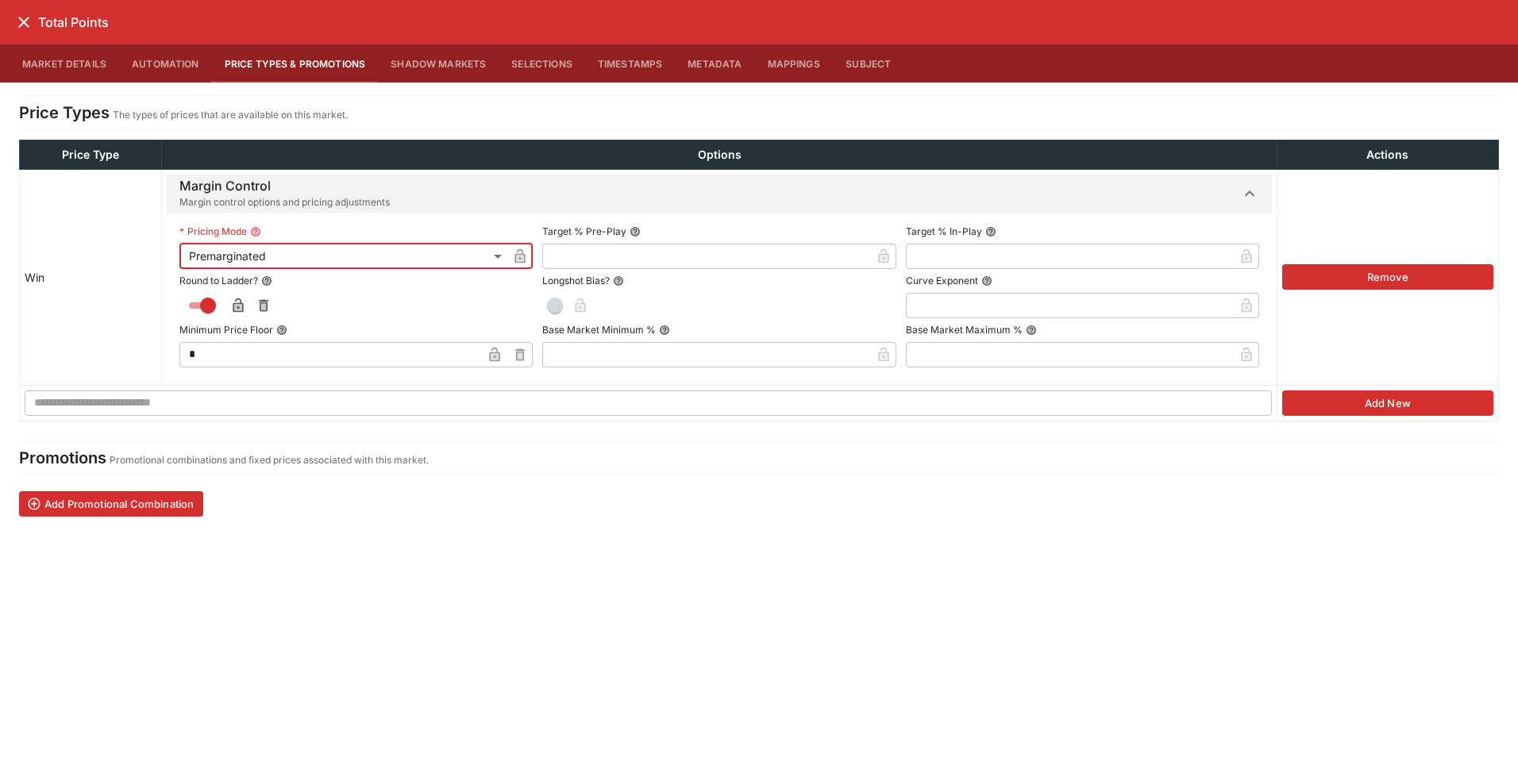
click at [515, 255] on icon "button" at bounding box center [520, 256] width 10 height 14
click at [20, 23] on icon "close" at bounding box center [23, 22] width 19 height 19
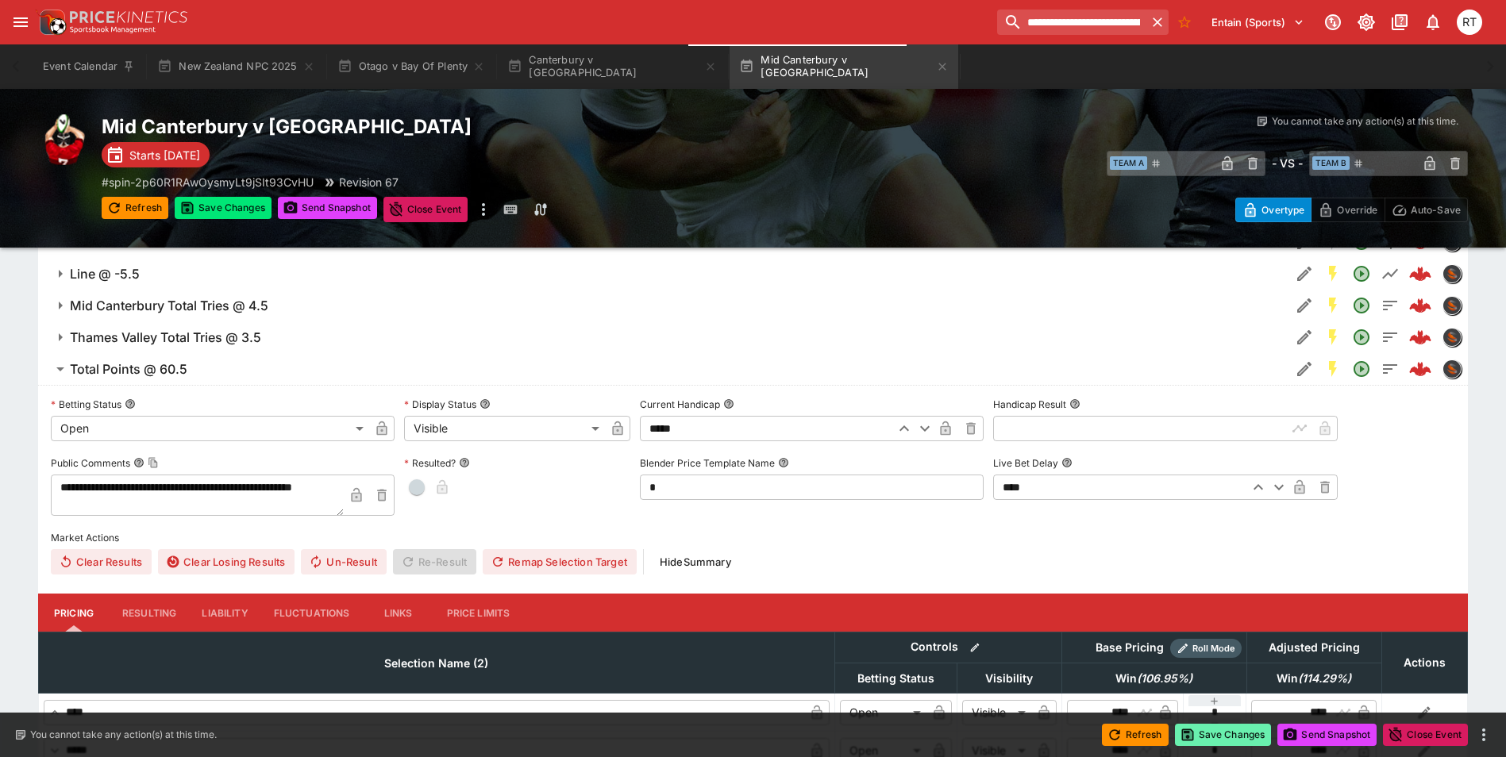
click at [1224, 739] on button "Save Changes" at bounding box center [1223, 735] width 97 height 22
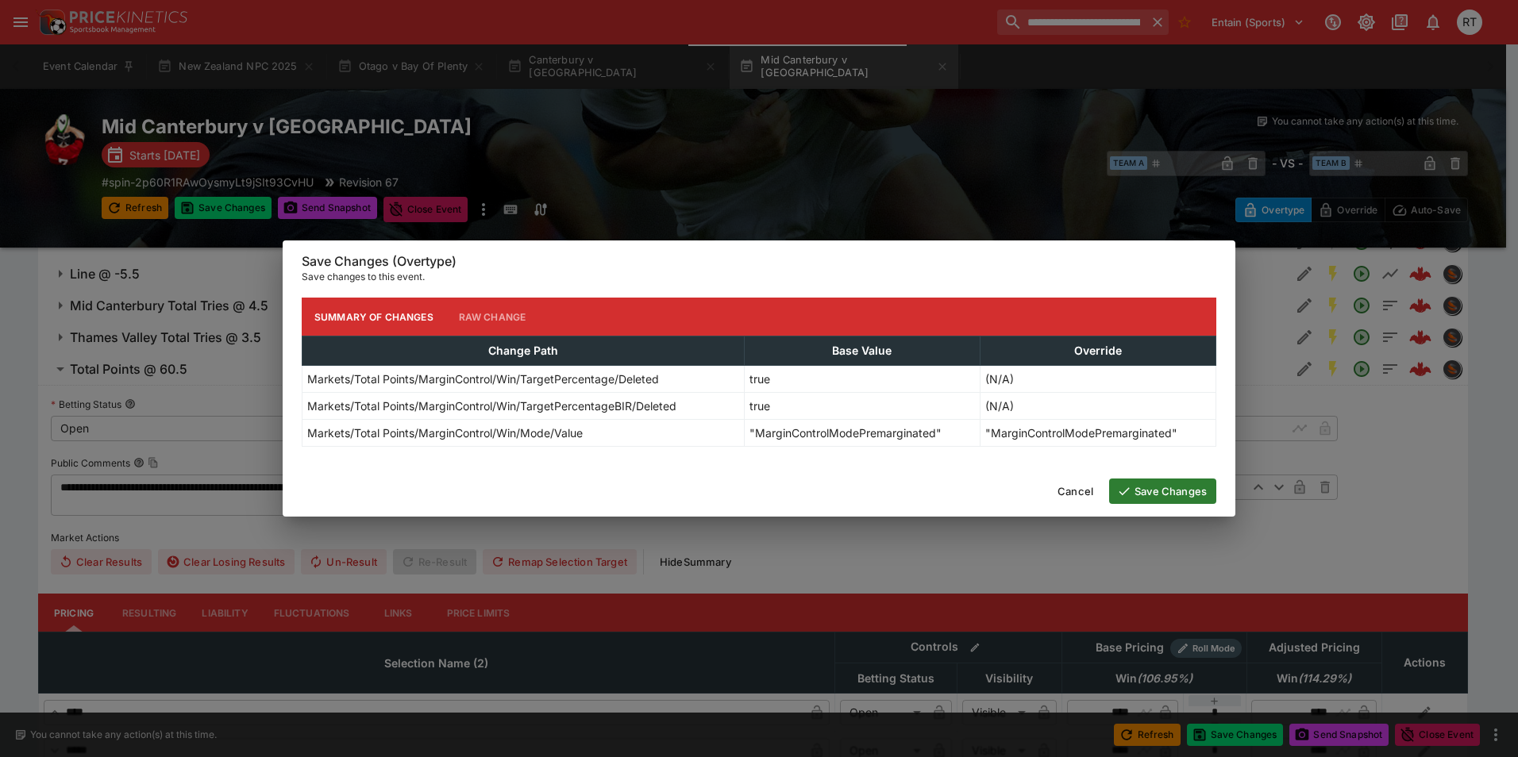
click at [1160, 492] on button "Save Changes" at bounding box center [1162, 491] width 107 height 25
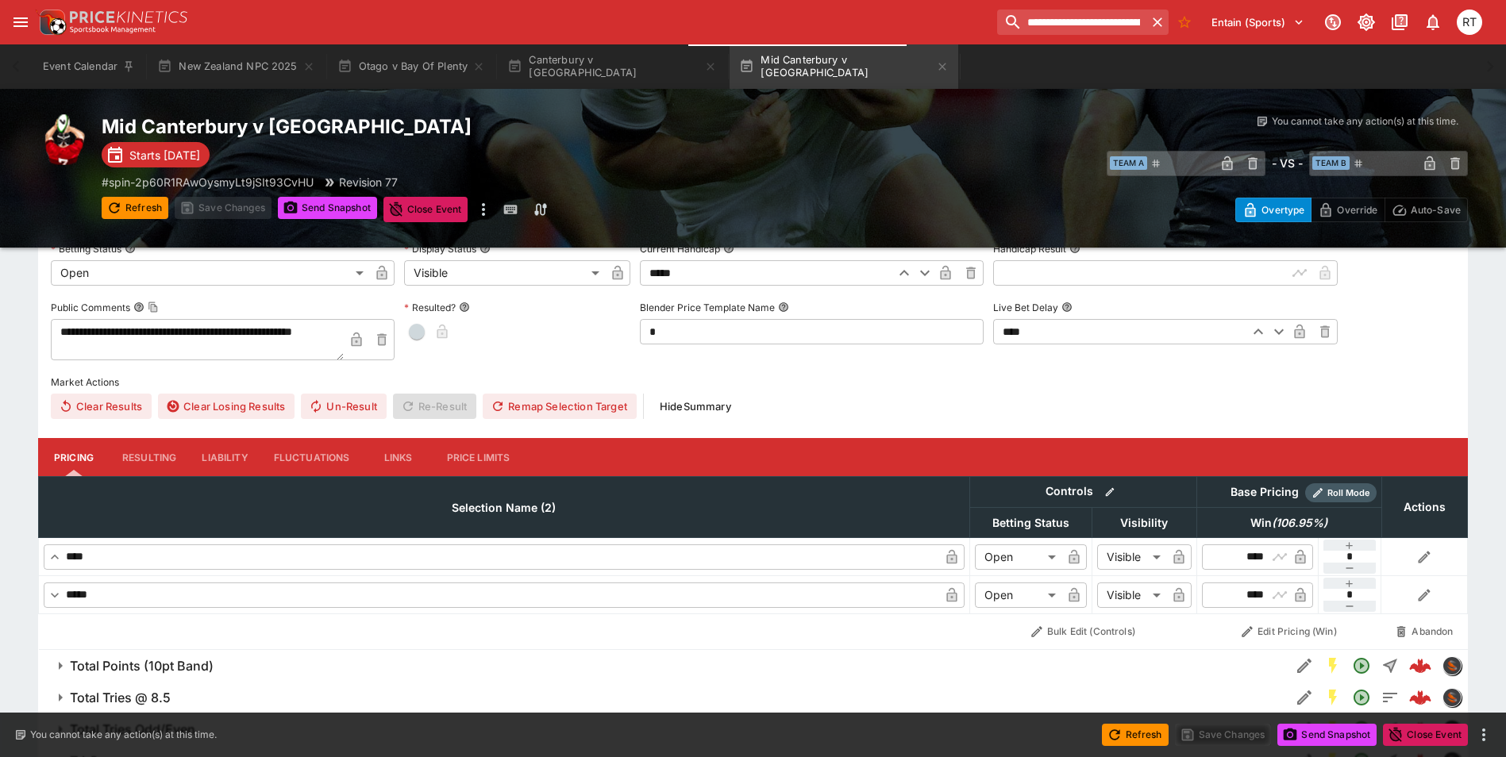
scroll to position [1213, 0]
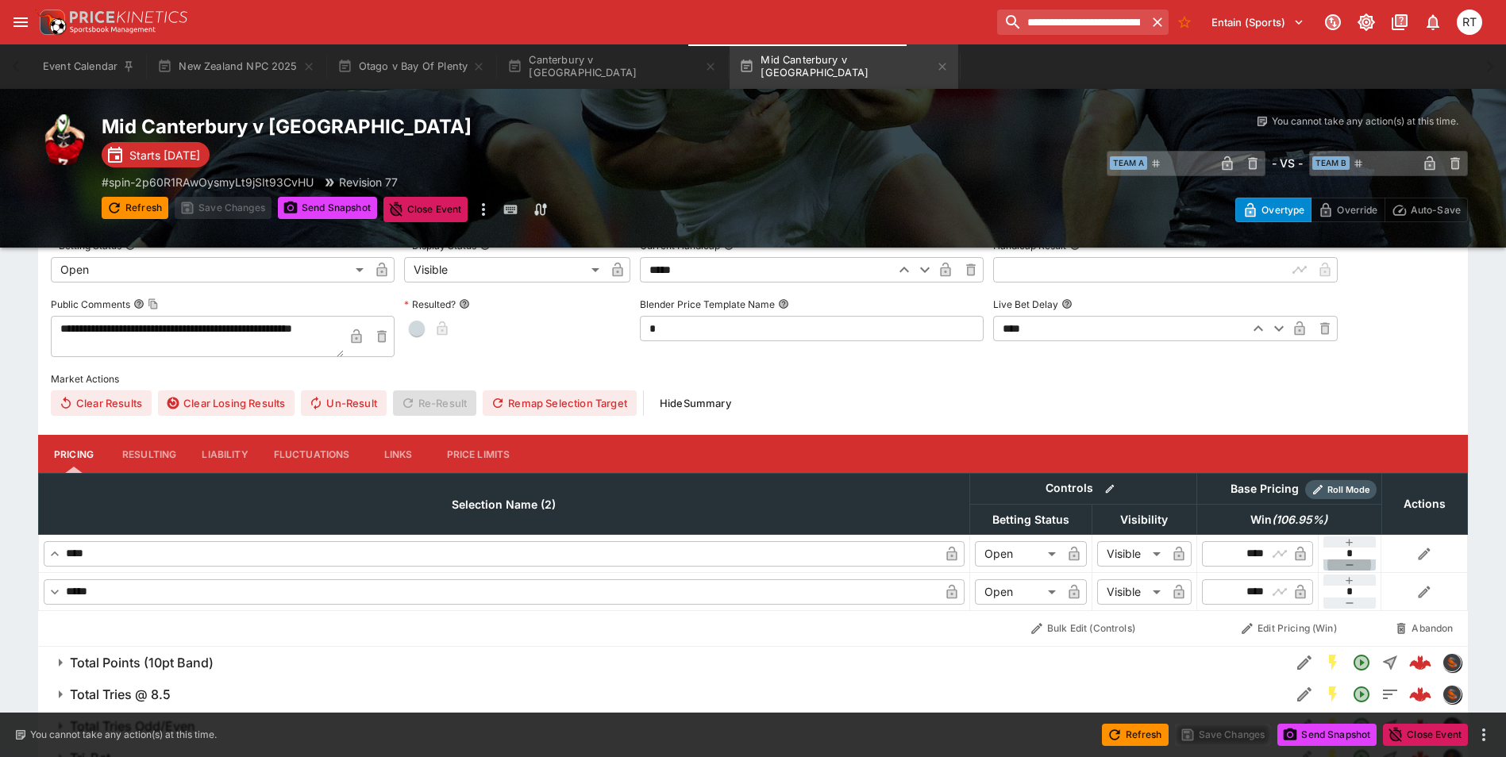
click at [1347, 567] on icon "button" at bounding box center [1349, 565] width 13 height 13
type input "**"
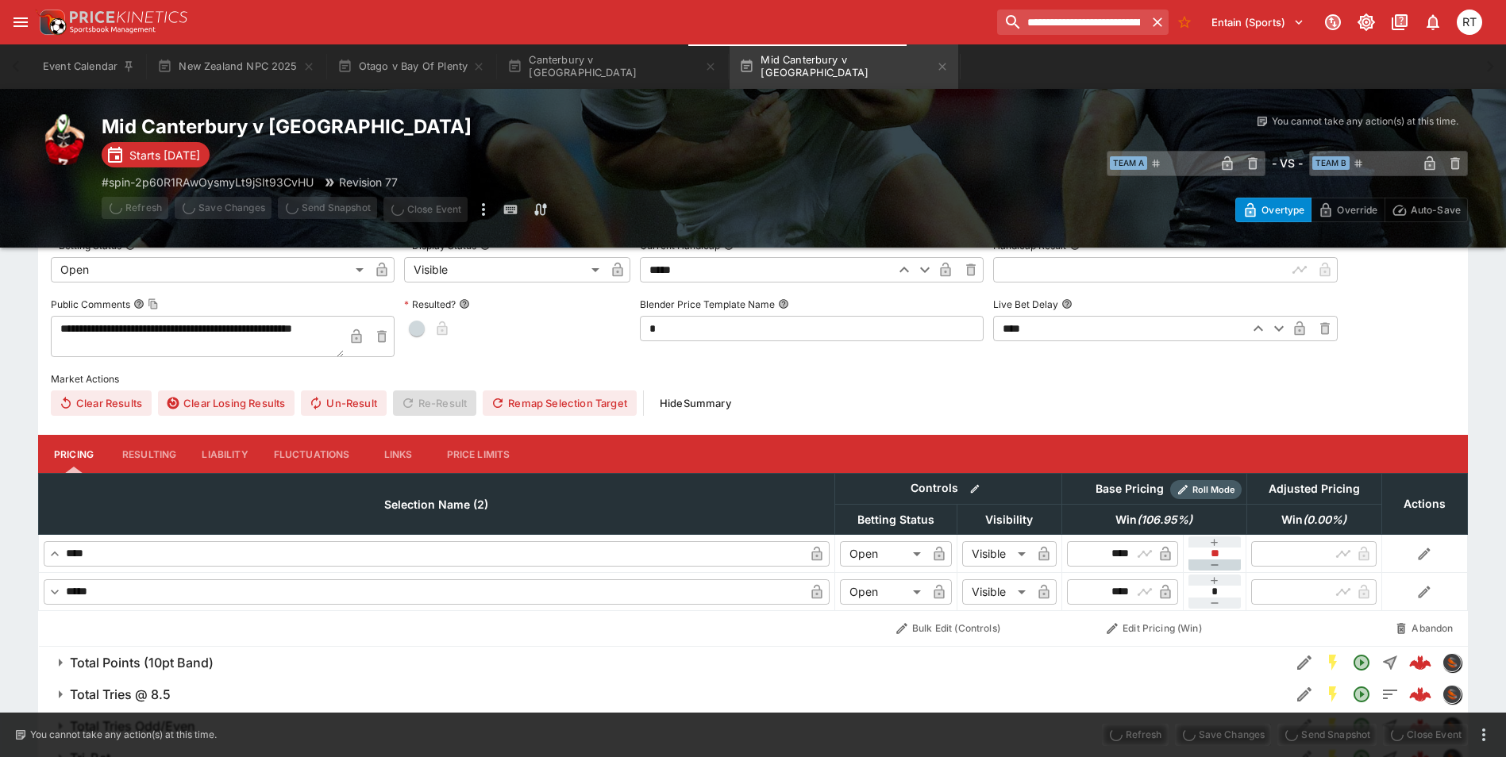
type input "****"
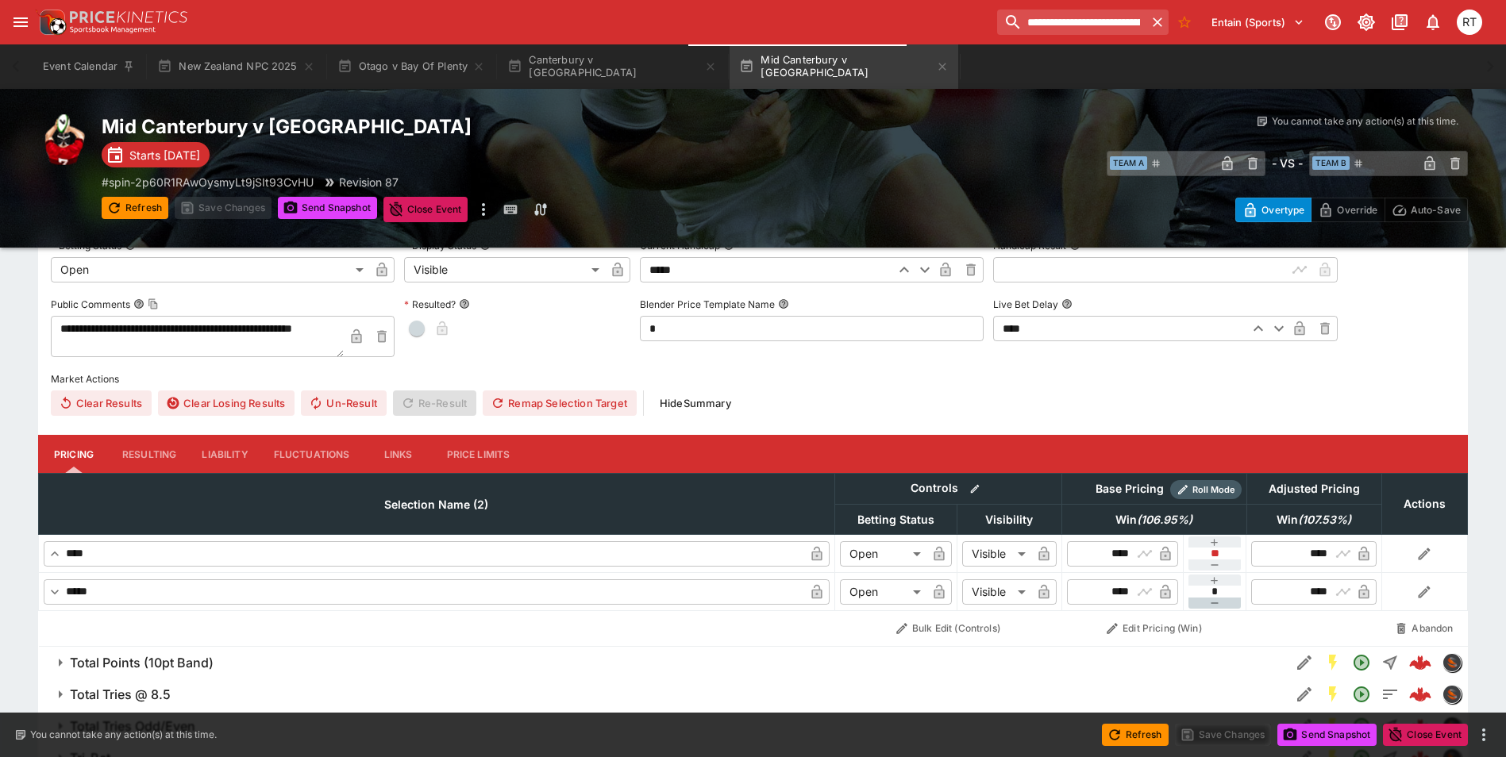
click at [1205, 603] on button "button" at bounding box center [1215, 603] width 53 height 11
type input "**"
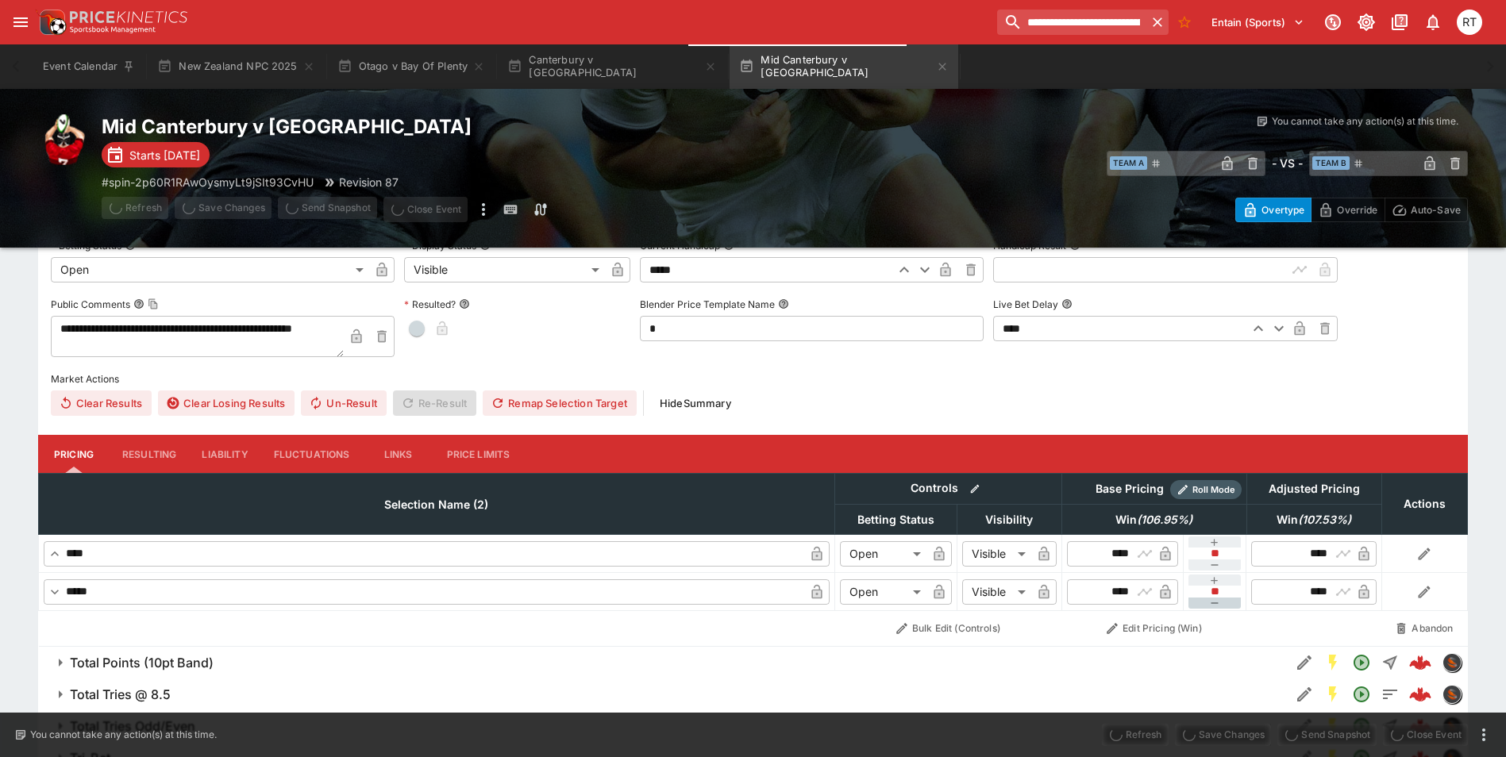
type input "****"
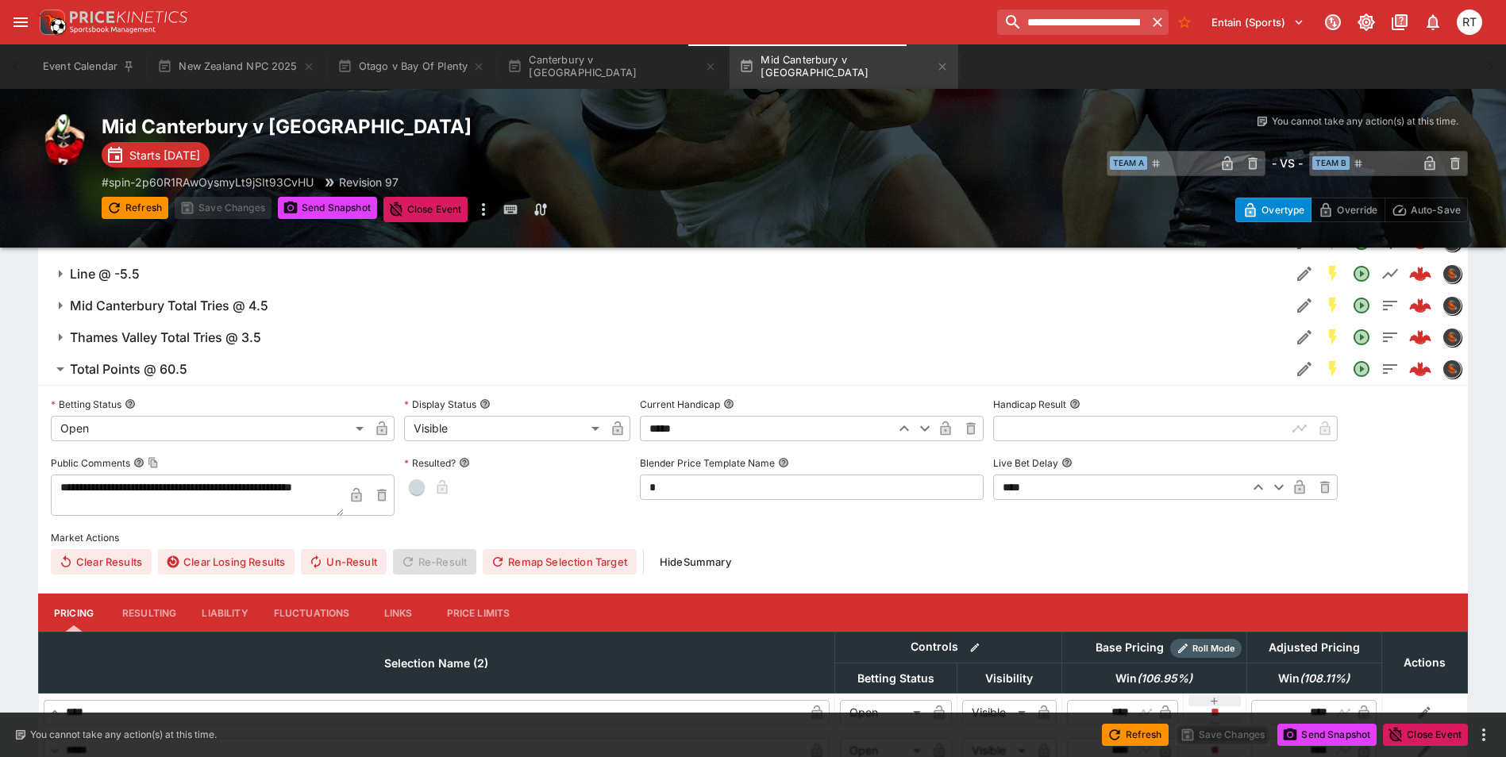
scroll to position [896, 0]
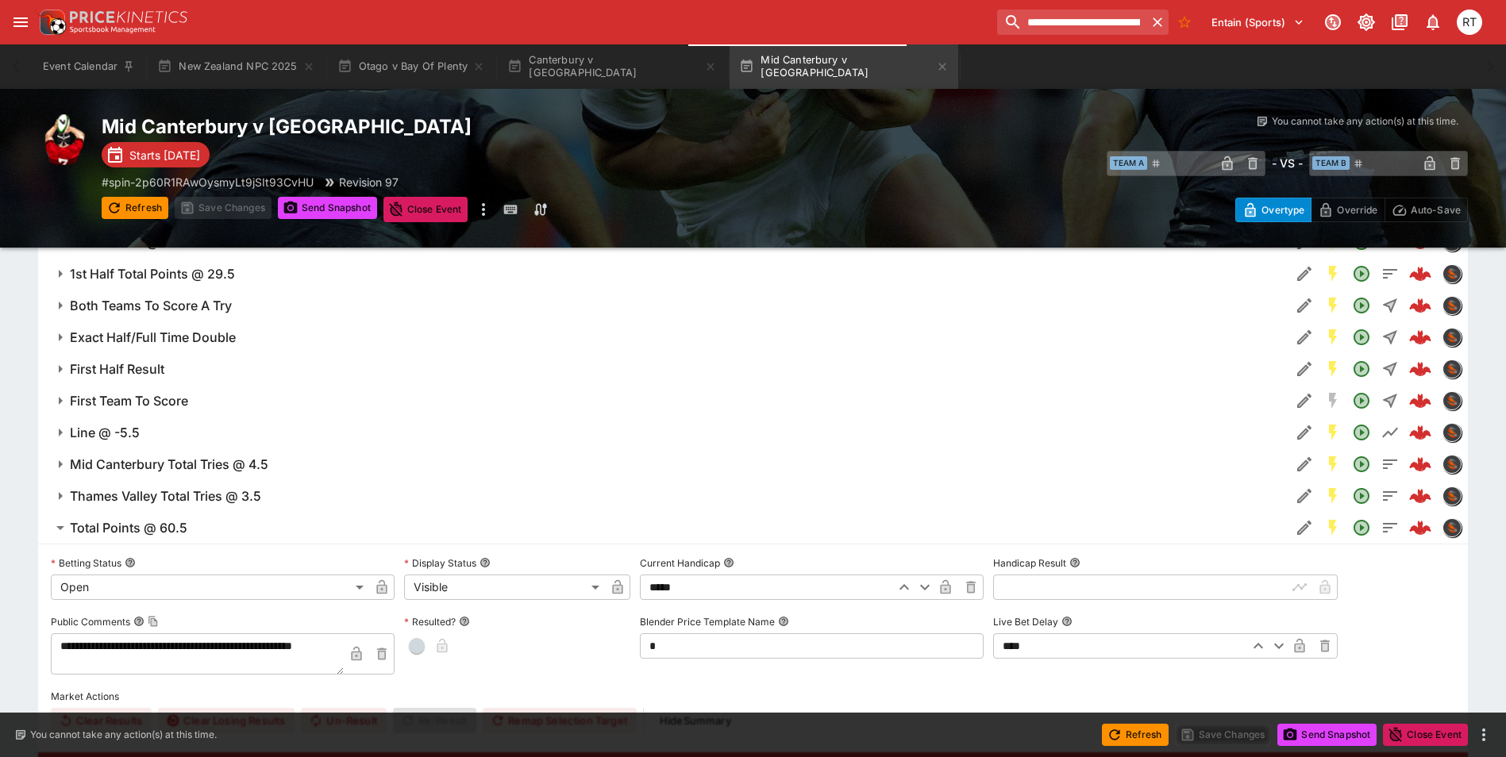
click at [159, 522] on h6 "Total Points @ 60.5" at bounding box center [129, 528] width 118 height 17
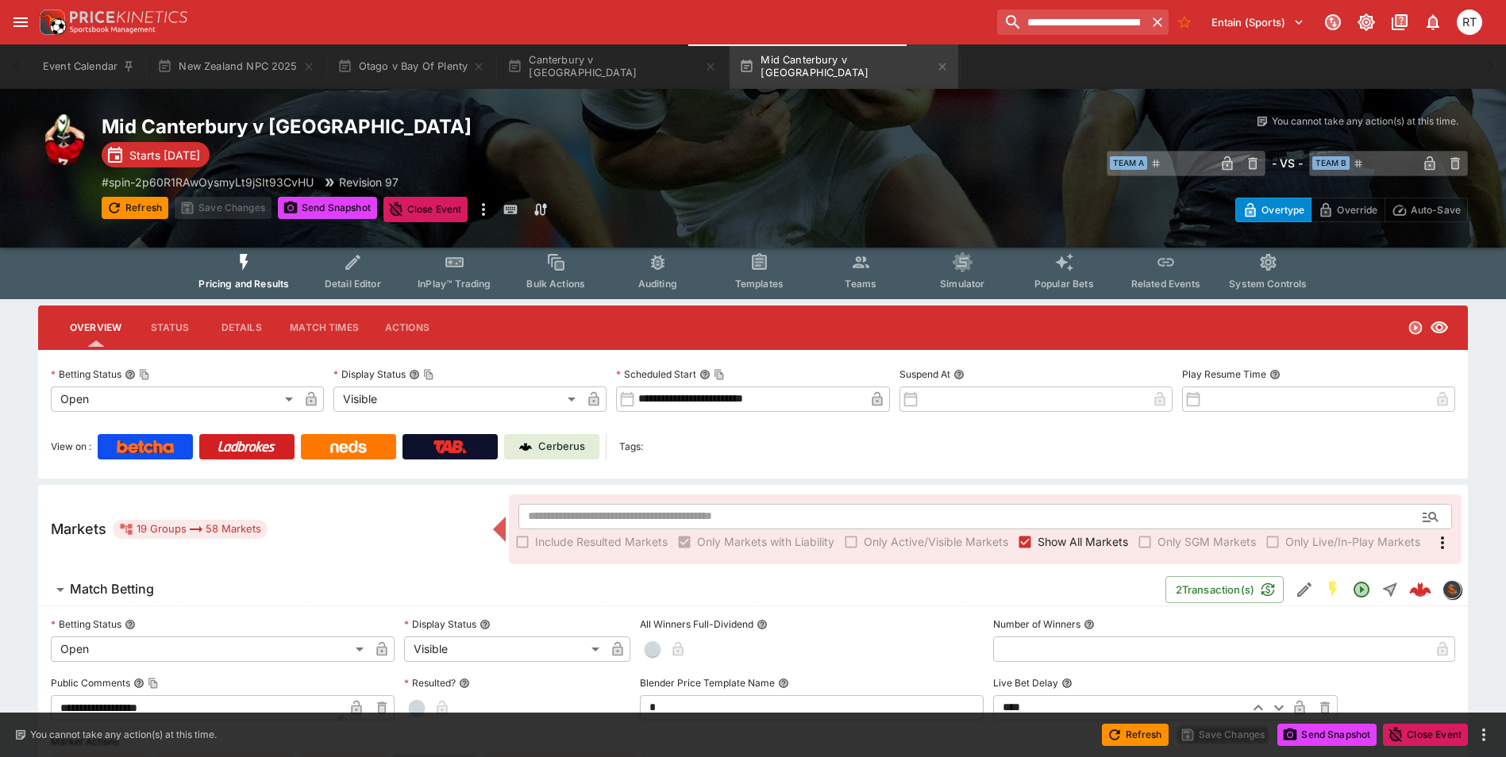
scroll to position [0, 0]
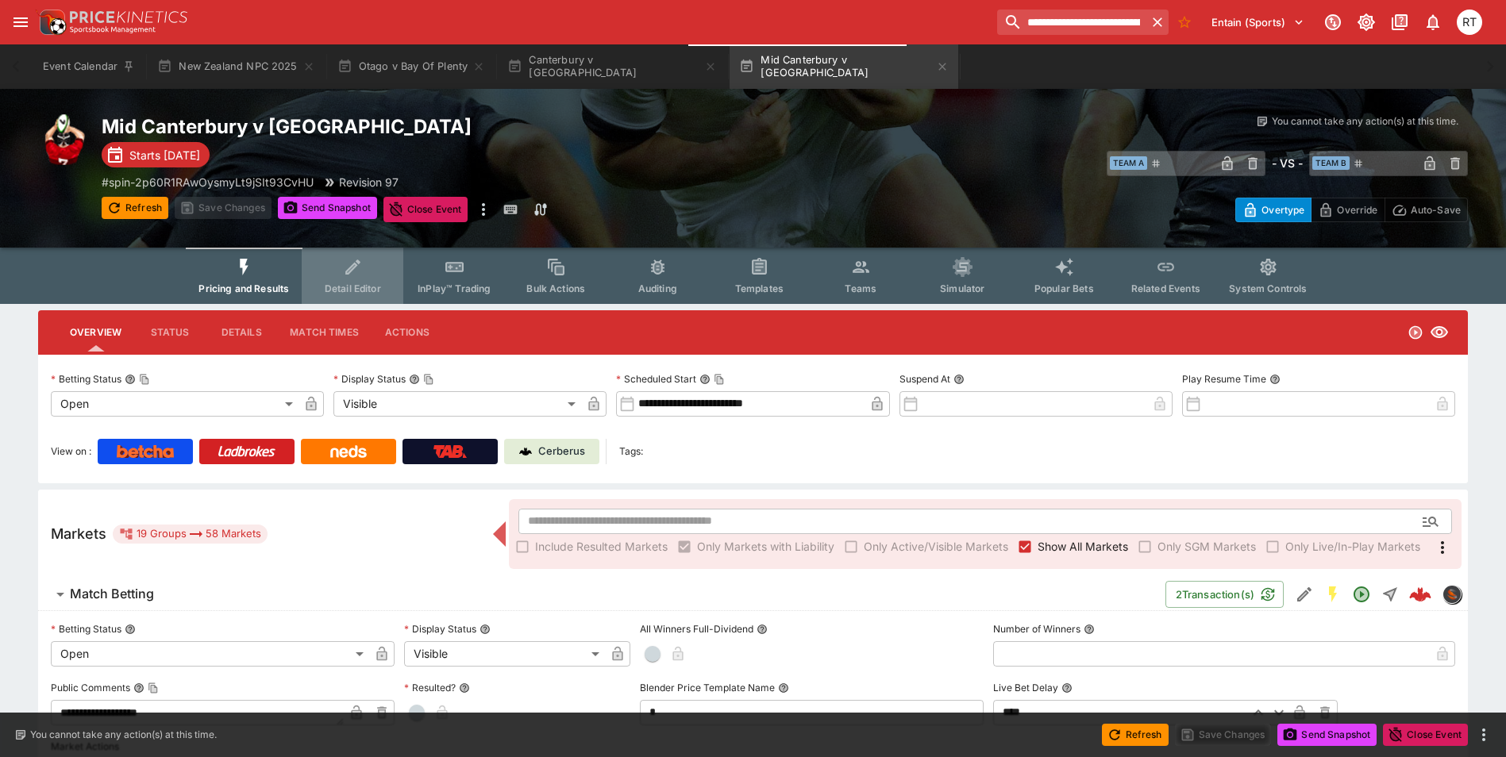
click at [349, 281] on button "Detail Editor" at bounding box center [353, 276] width 102 height 56
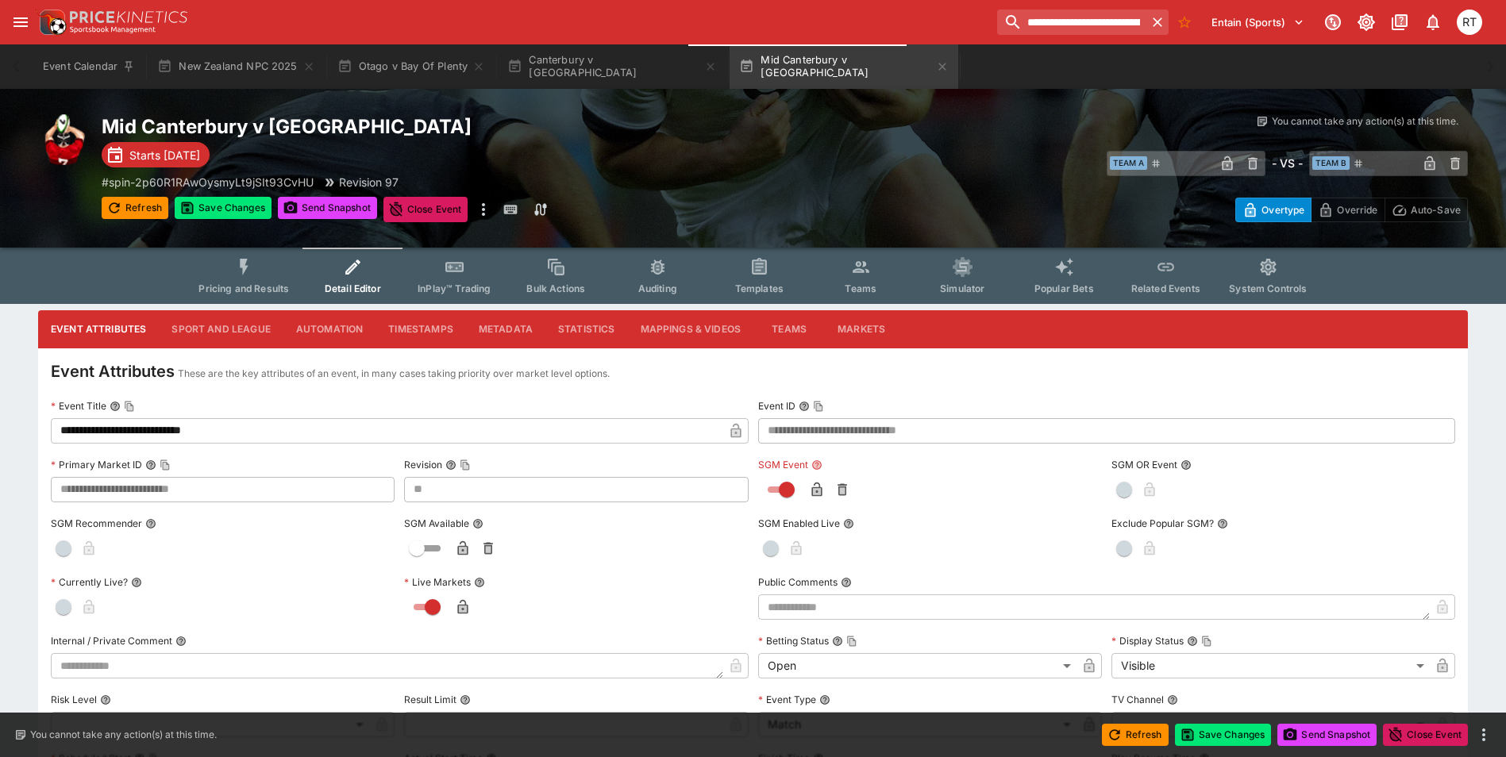
click at [1117, 487] on span "button" at bounding box center [1124, 490] width 16 height 16
click at [1160, 490] on button "button" at bounding box center [1170, 489] width 25 height 25
click at [811, 490] on icon "button" at bounding box center [816, 490] width 10 height 14
click at [1208, 731] on button "Save Changes" at bounding box center [1223, 735] width 97 height 22
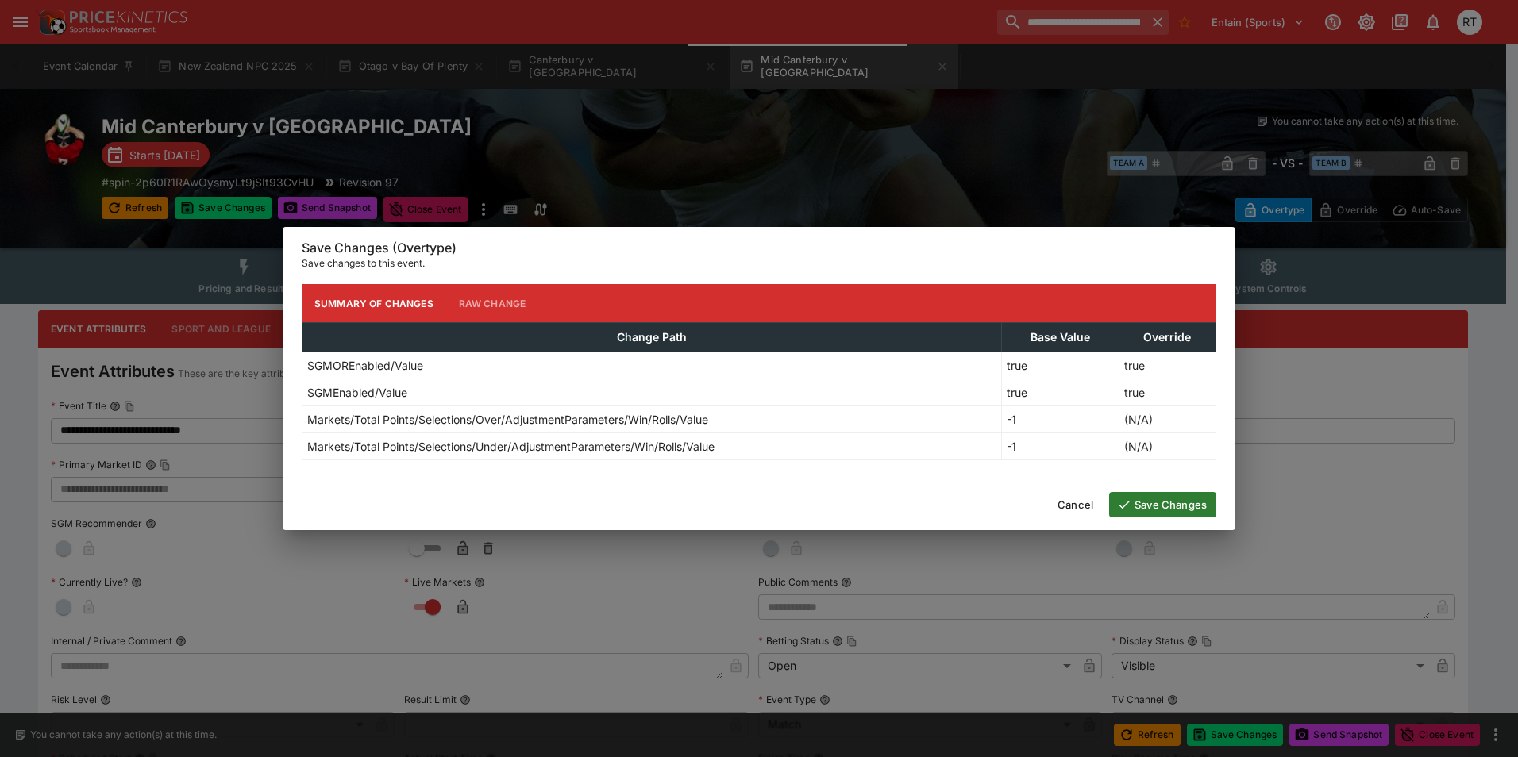
click at [1160, 504] on button "Save Changes" at bounding box center [1162, 504] width 107 height 25
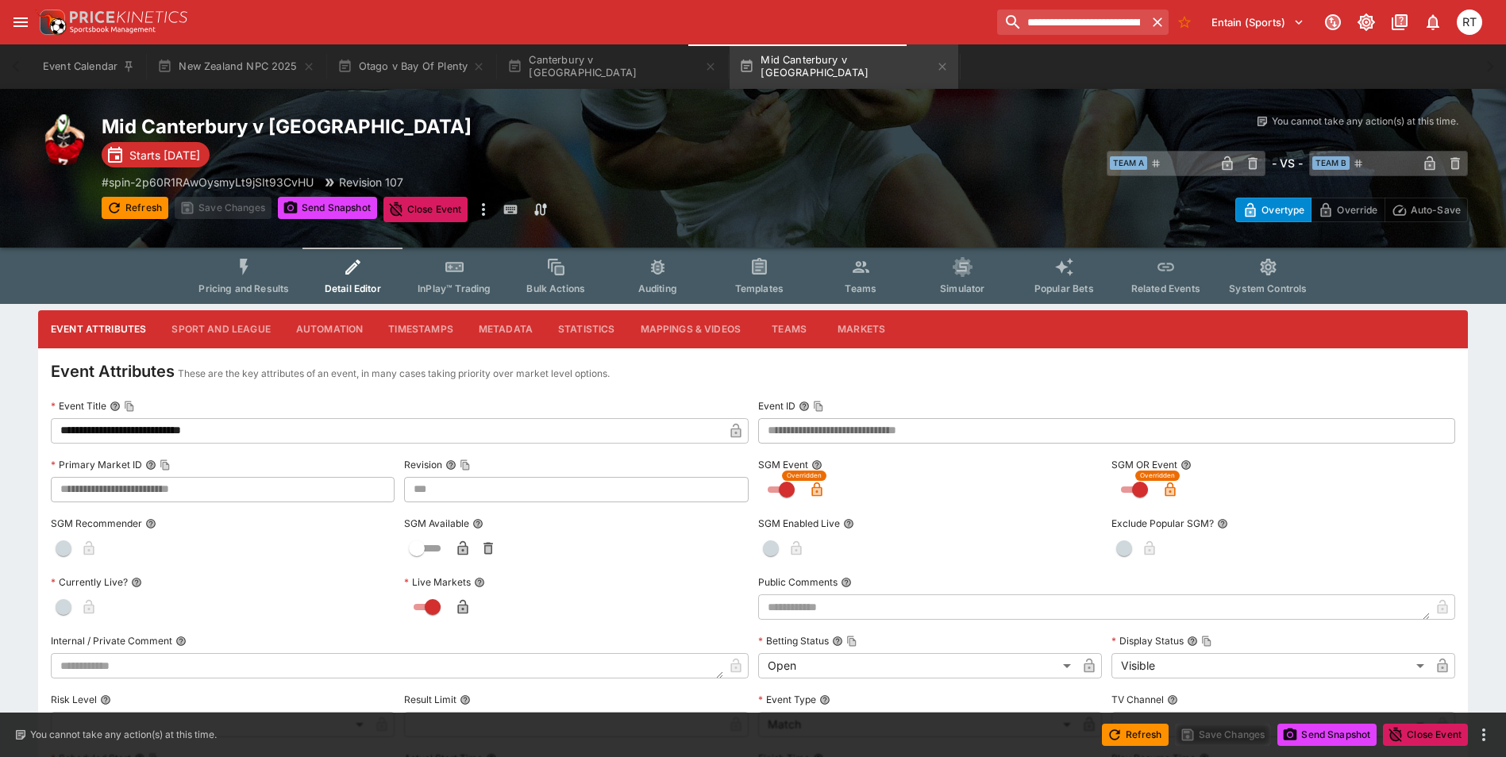
click at [251, 281] on button "Pricing and Results" at bounding box center [244, 276] width 116 height 56
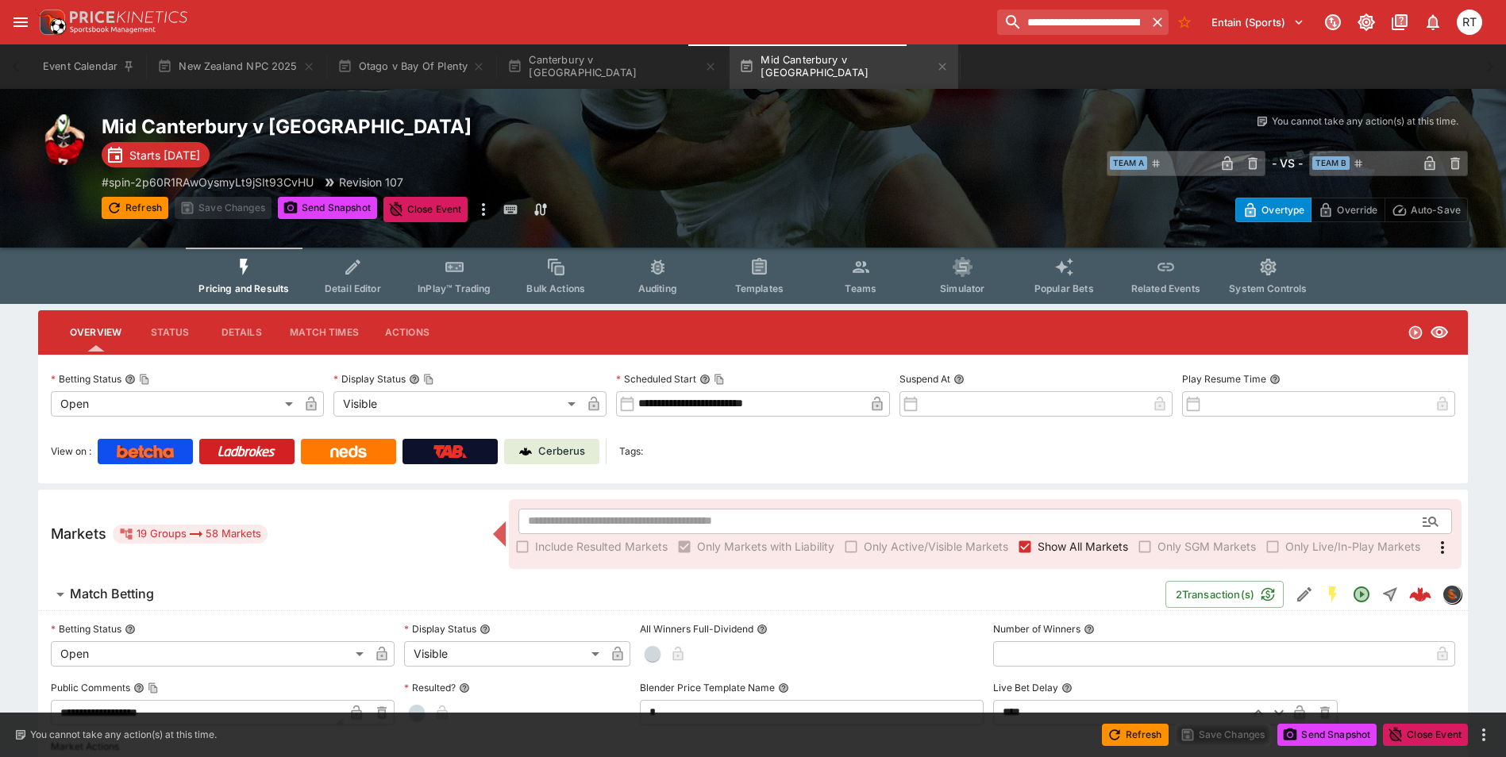
click at [355, 283] on span "Detail Editor" at bounding box center [353, 289] width 56 height 12
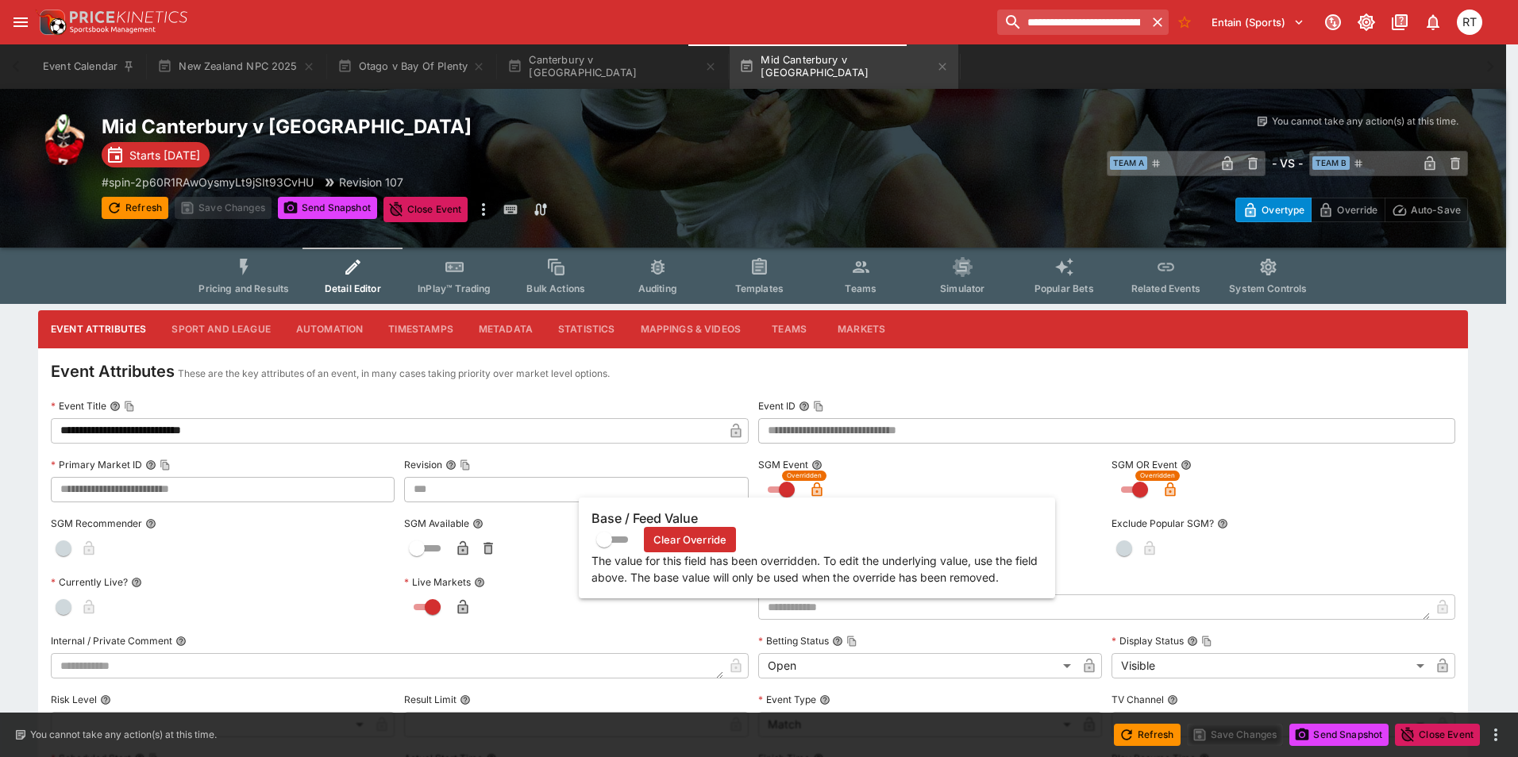
click at [812, 486] on icon "button" at bounding box center [817, 490] width 16 height 16
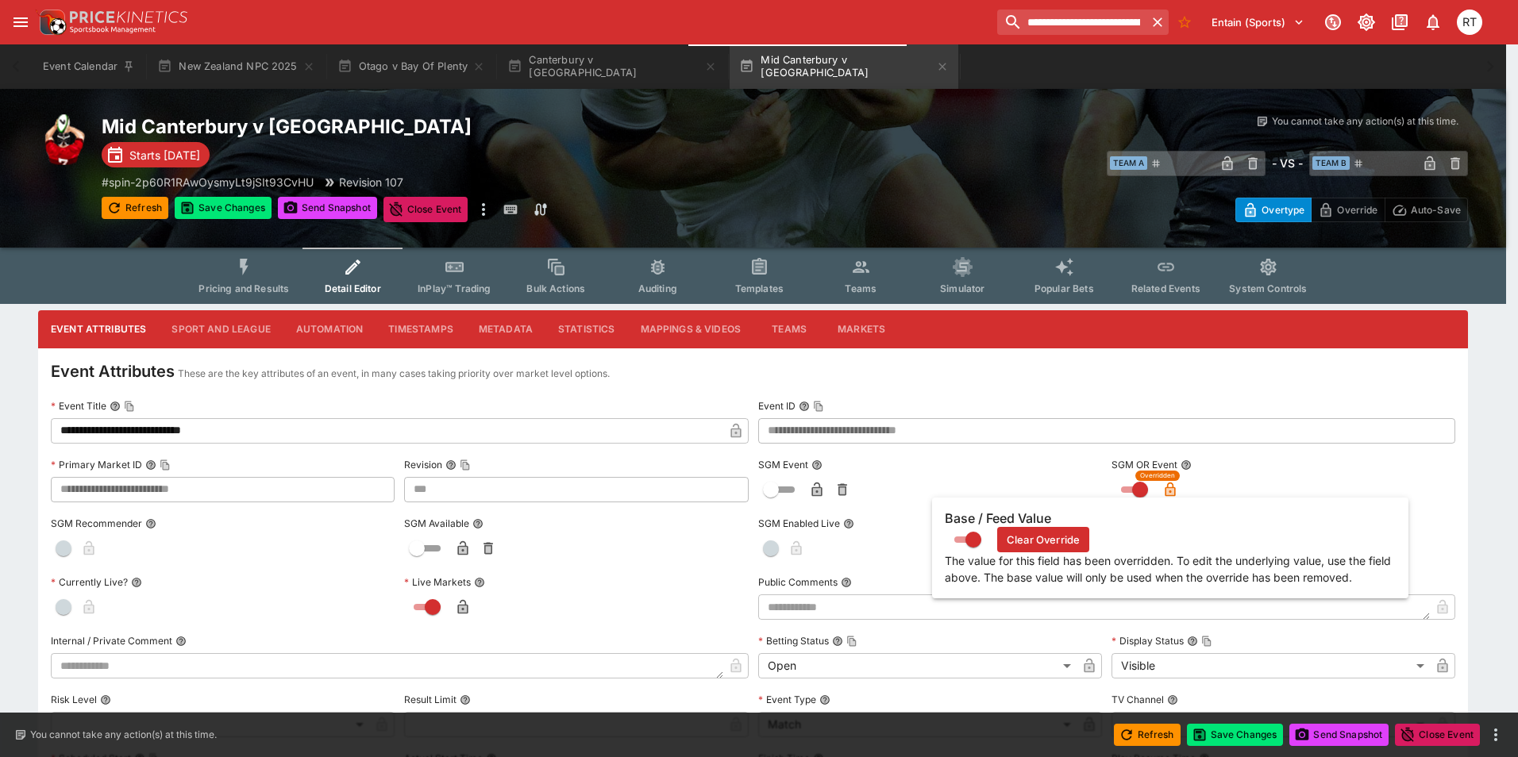
click at [1162, 488] on icon "button" at bounding box center [1170, 490] width 16 height 16
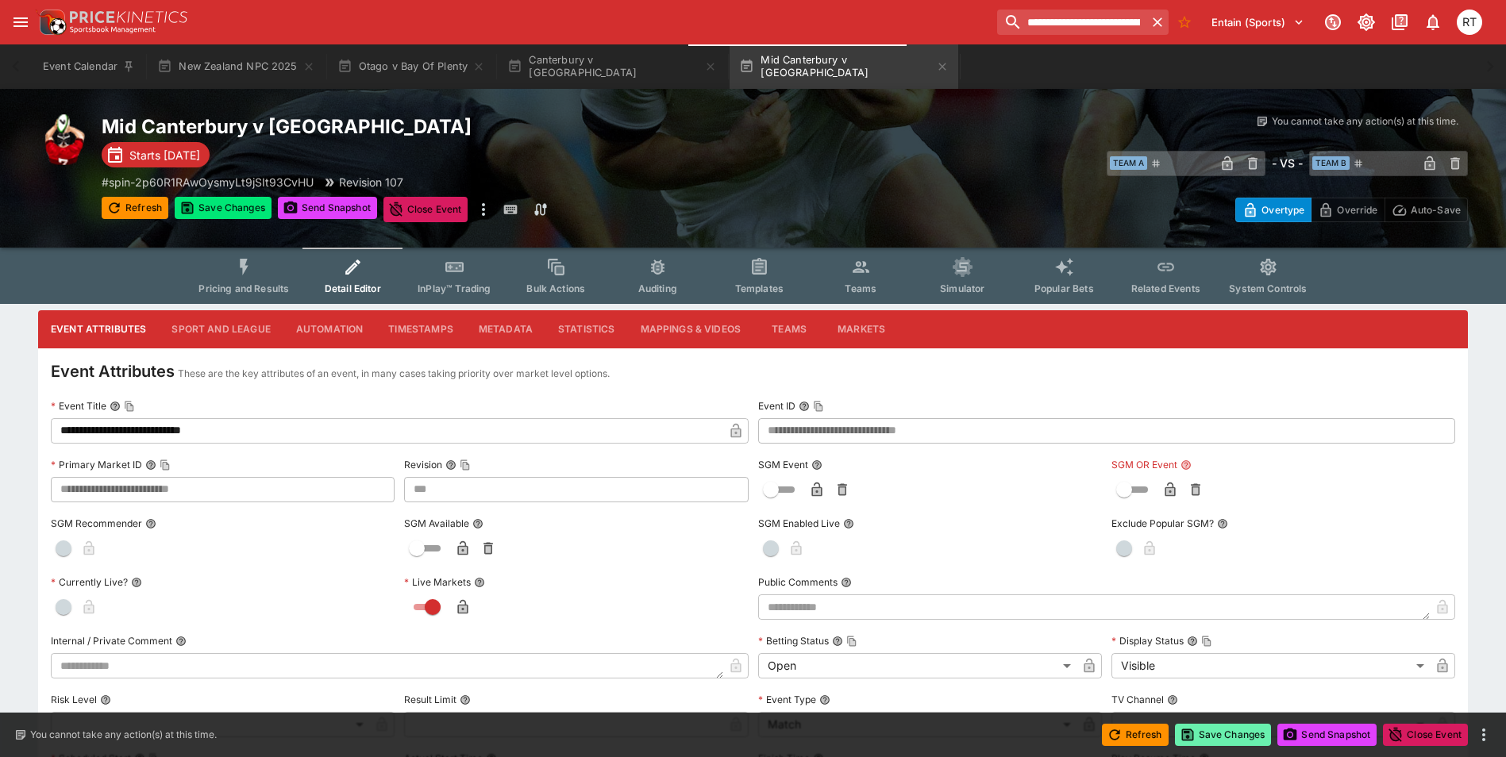
click at [1203, 737] on button "Save Changes" at bounding box center [1223, 735] width 97 height 22
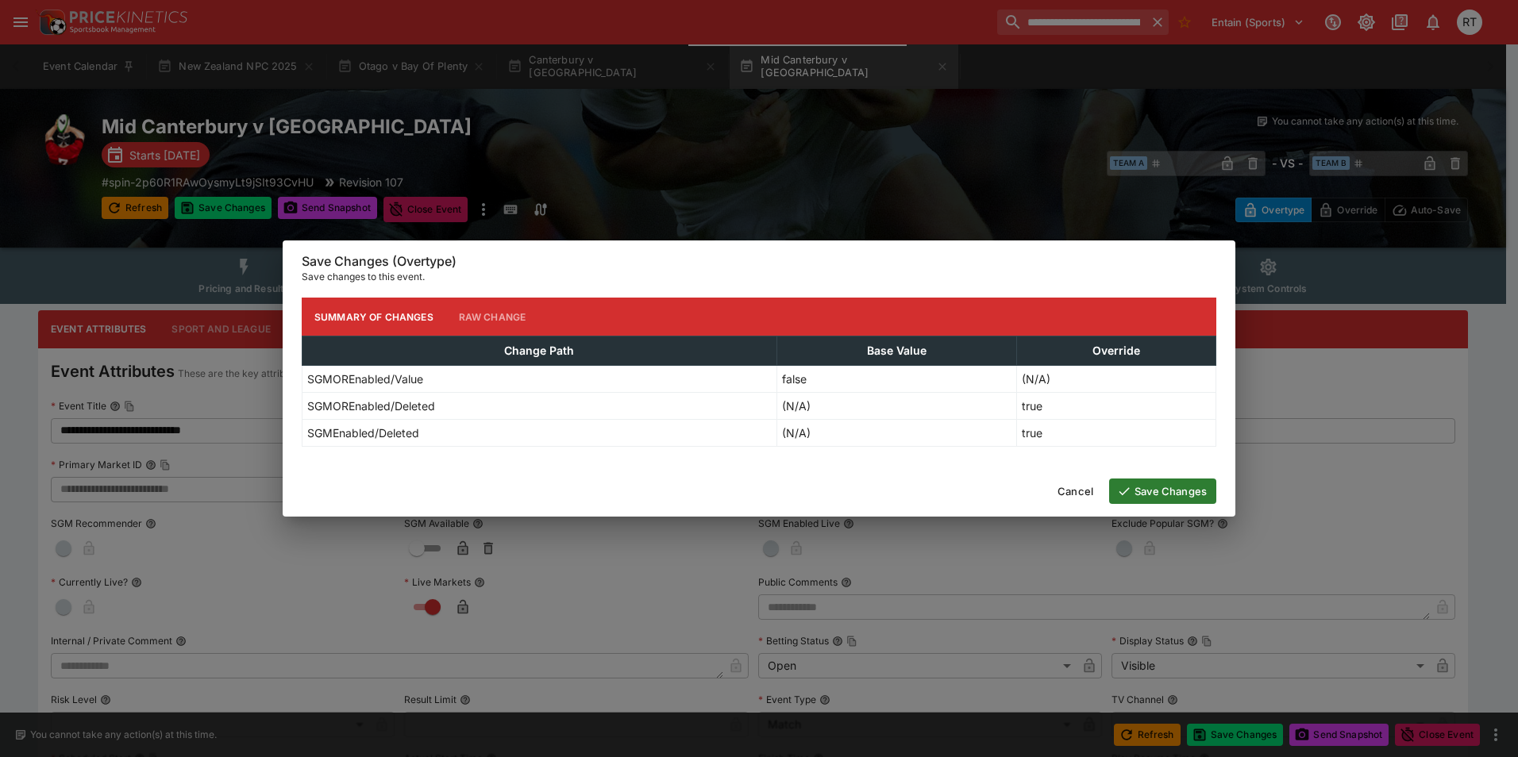
click at [1142, 488] on button "Save Changes" at bounding box center [1162, 491] width 107 height 25
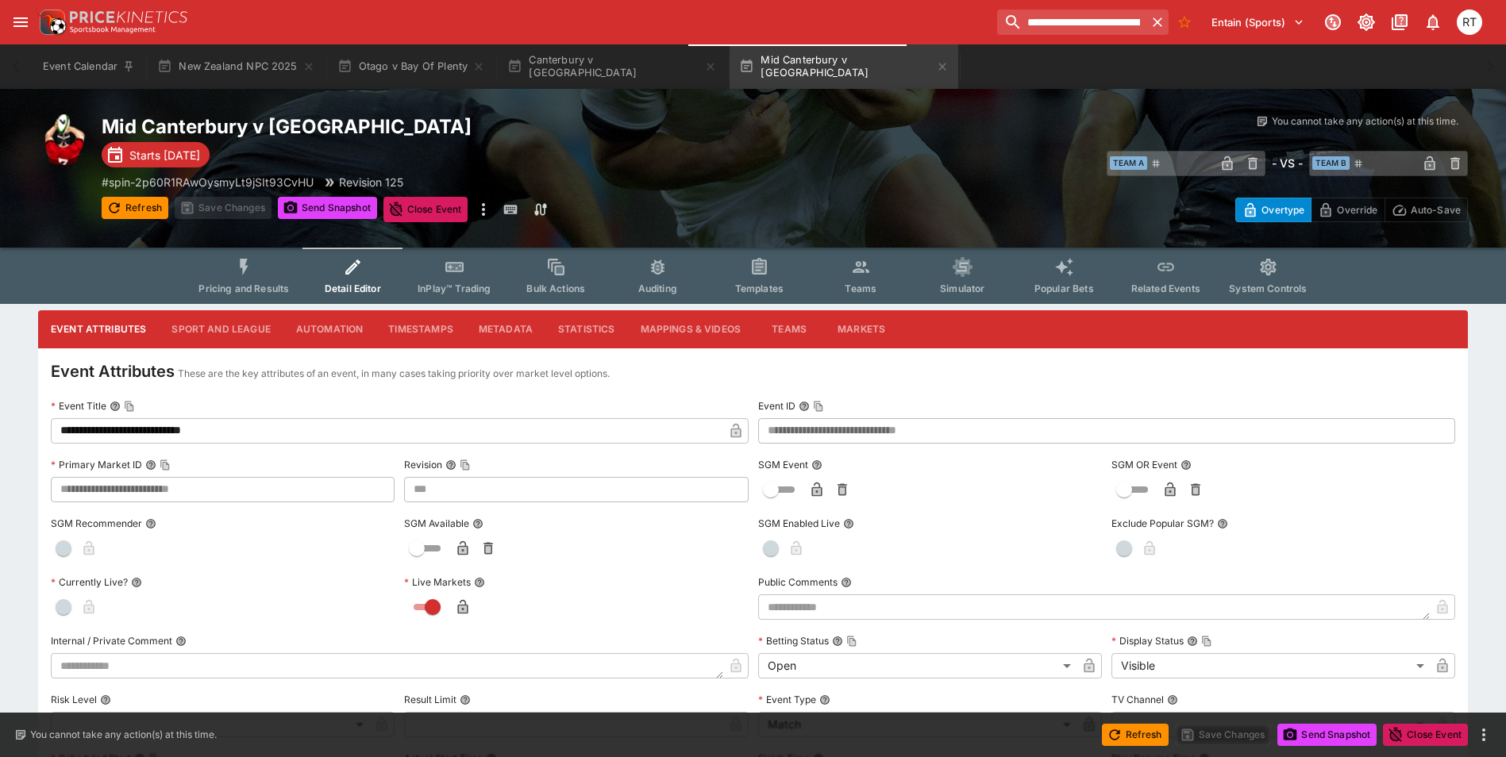
click at [246, 278] on button "Pricing and Results" at bounding box center [244, 276] width 116 height 56
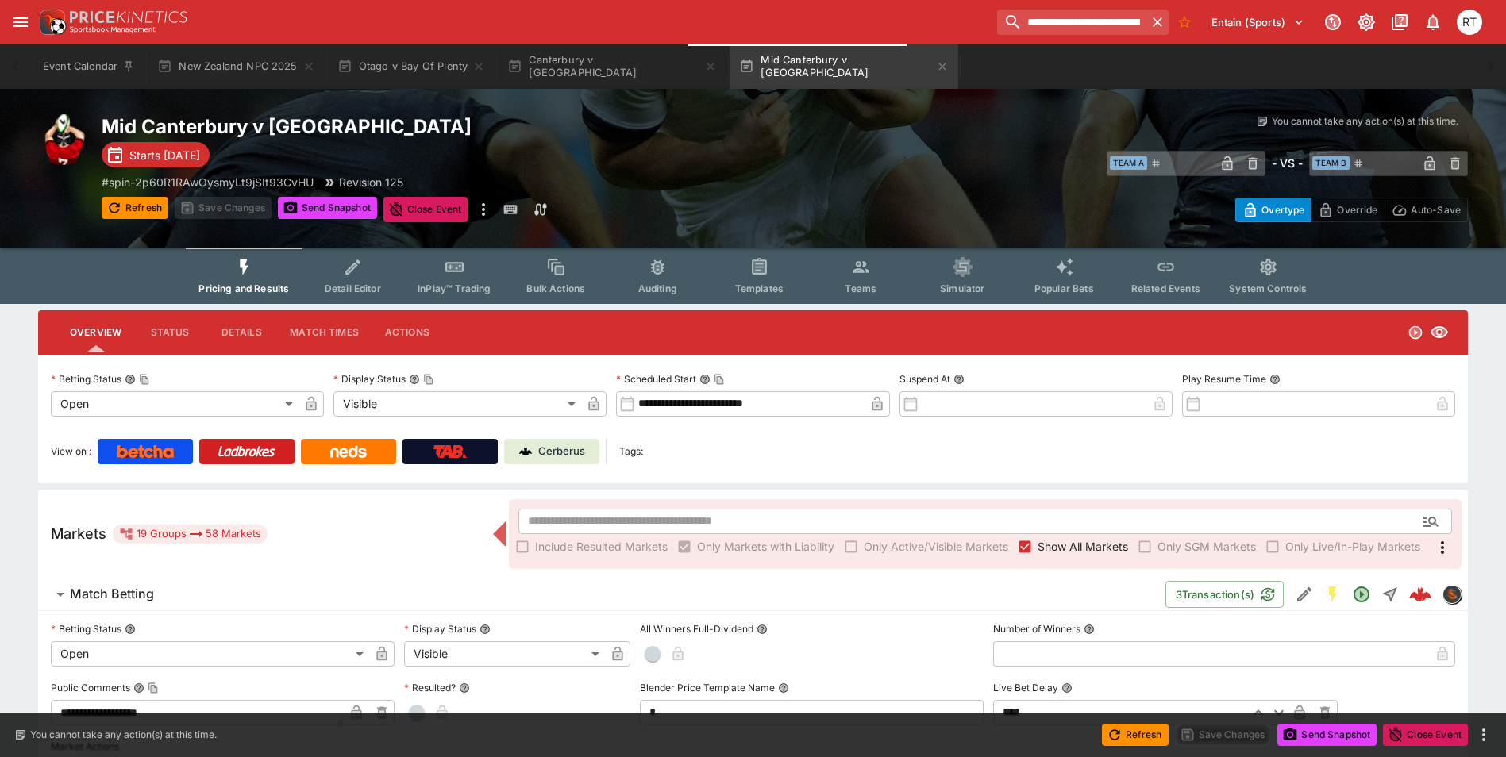
click at [359, 291] on span "Detail Editor" at bounding box center [353, 289] width 56 height 12
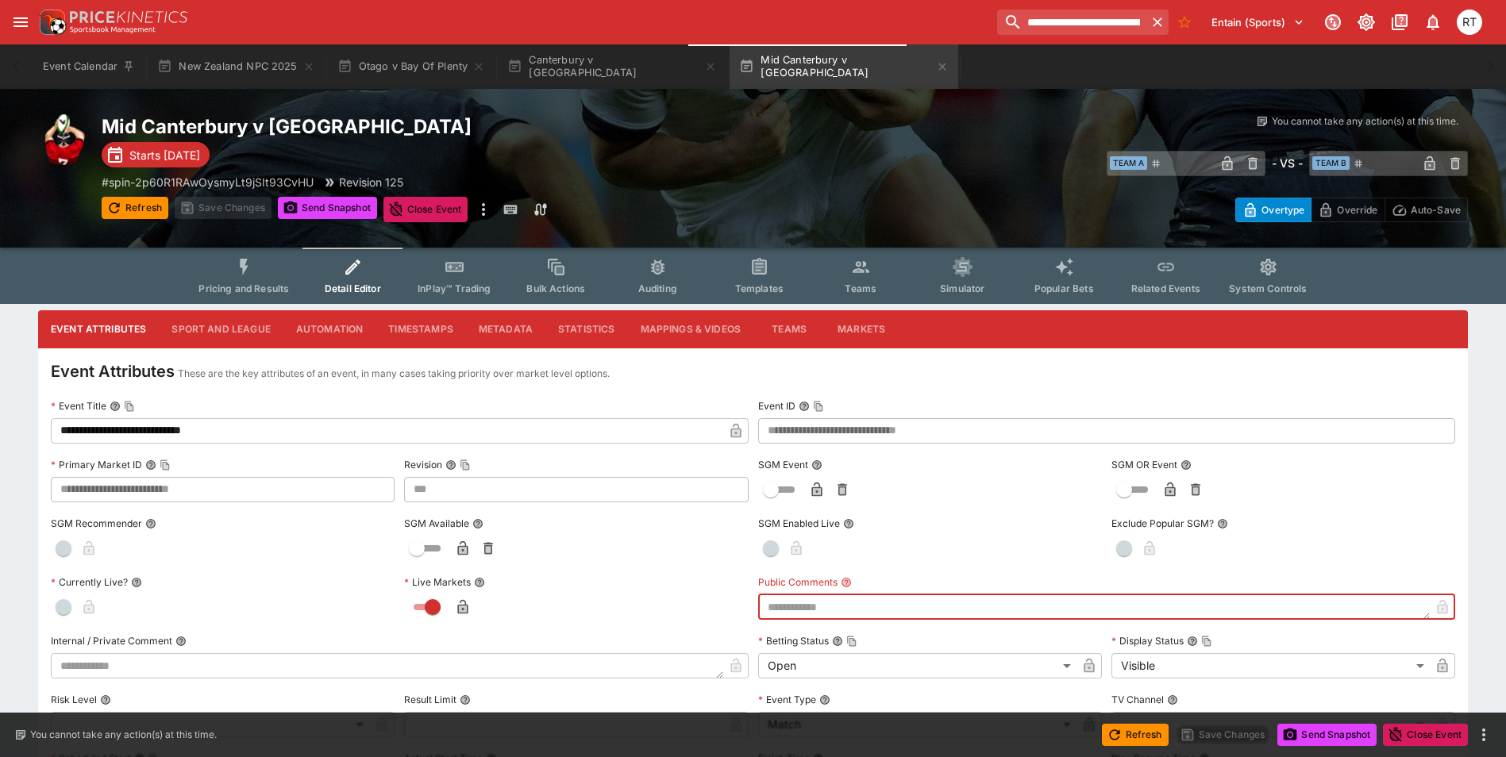
click at [809, 600] on textarea at bounding box center [1094, 607] width 672 height 25
type textarea "**********"
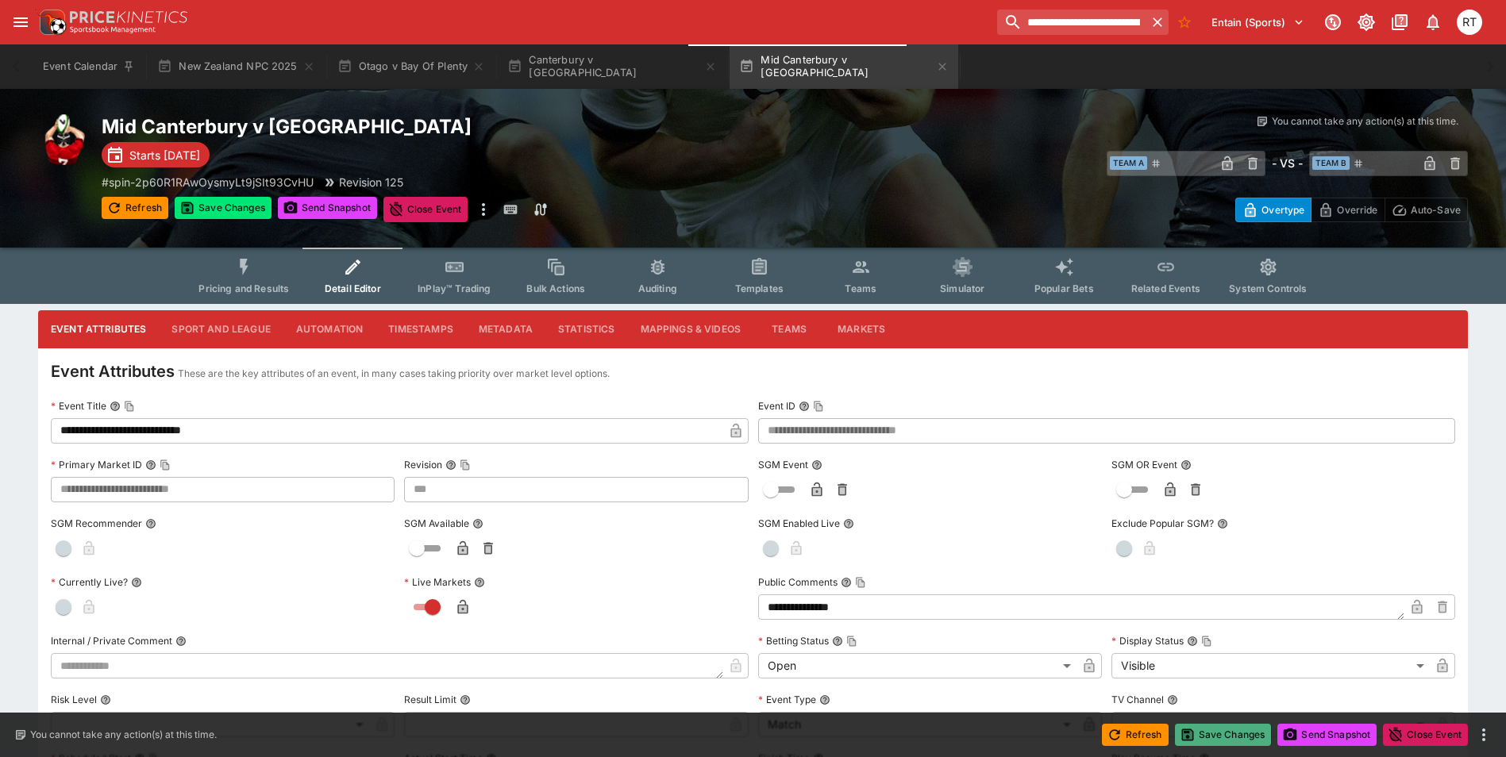
click at [1226, 730] on button "Save Changes" at bounding box center [1223, 735] width 97 height 22
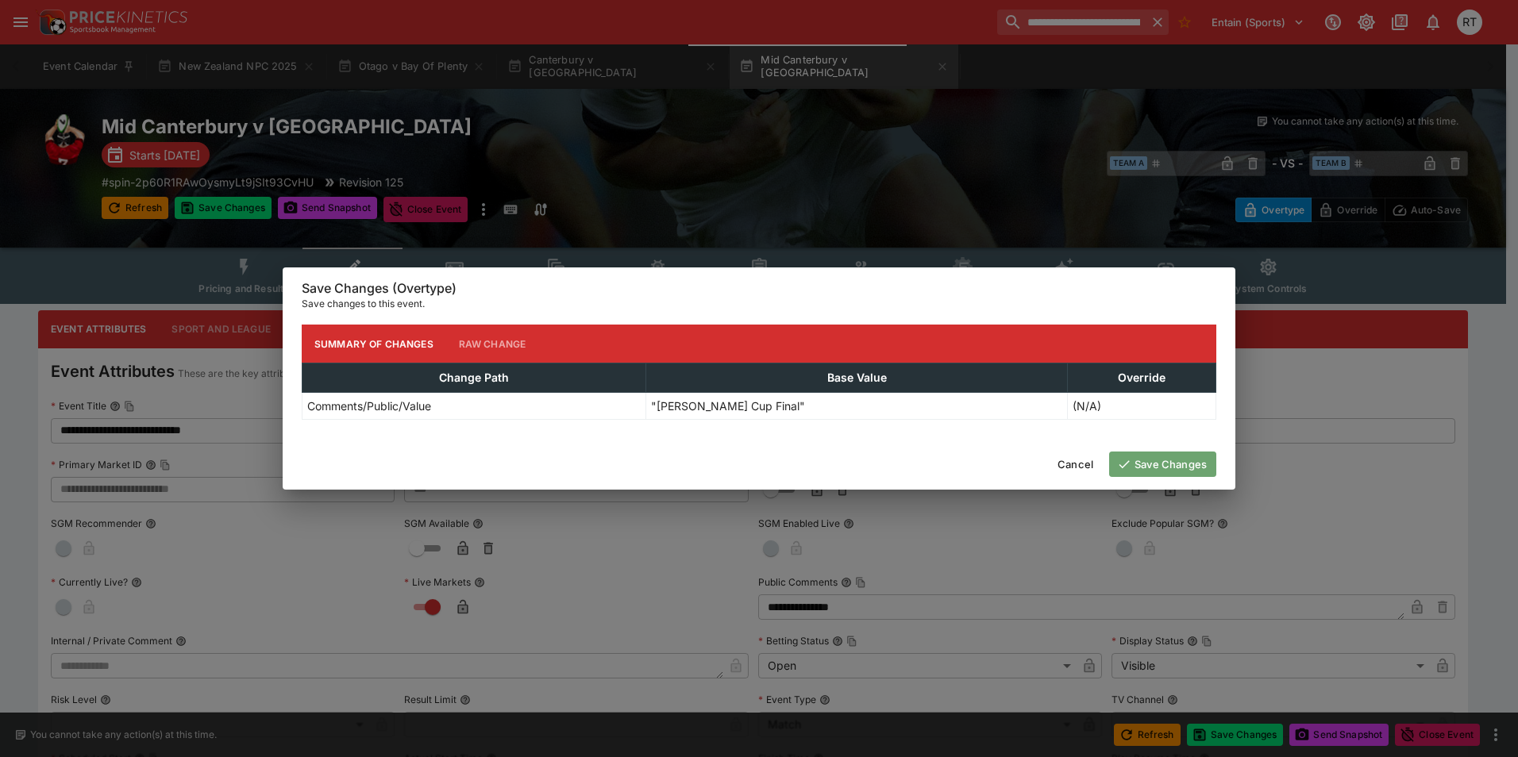
click at [1175, 463] on button "Save Changes" at bounding box center [1162, 464] width 107 height 25
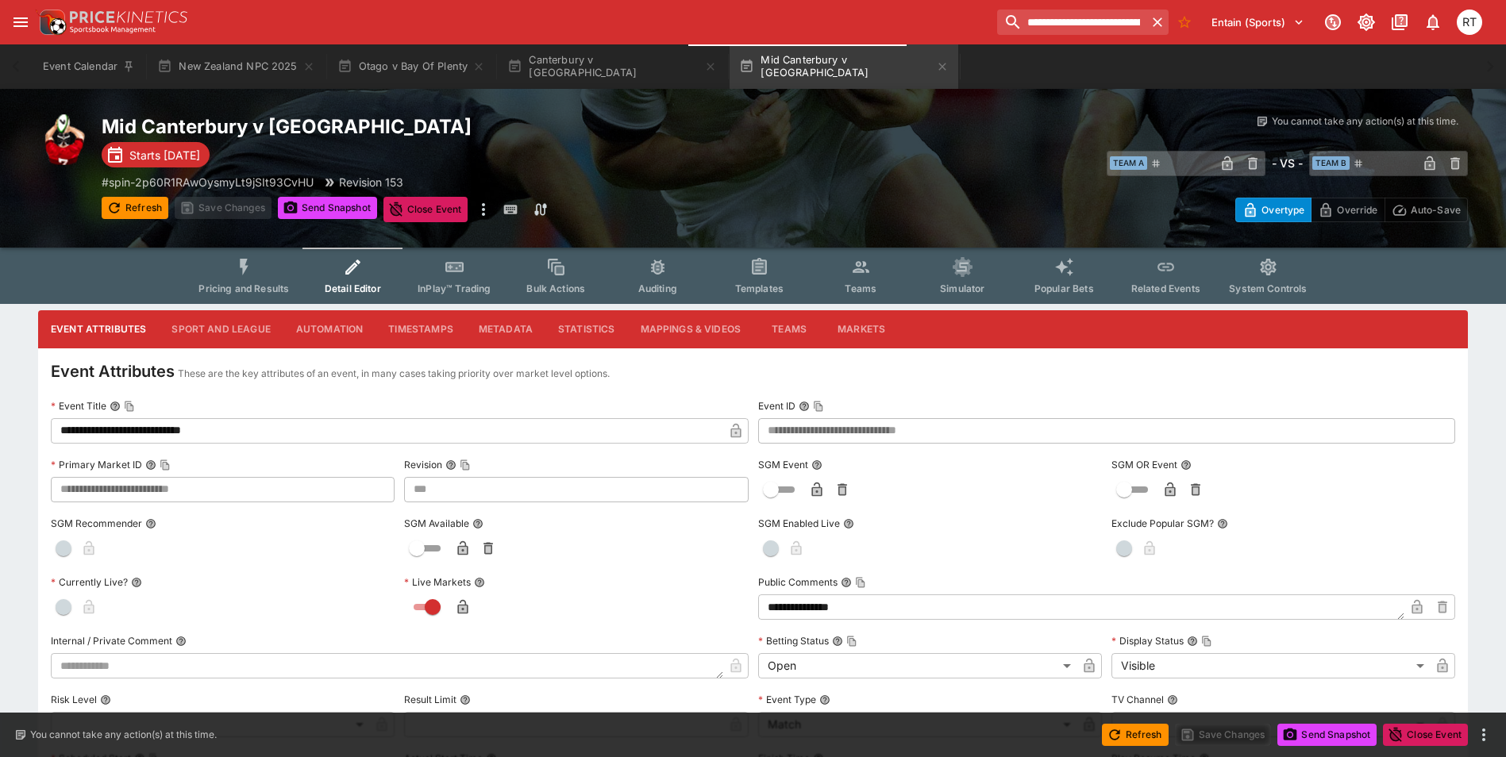
click at [248, 283] on span "Pricing and Results" at bounding box center [243, 289] width 91 height 12
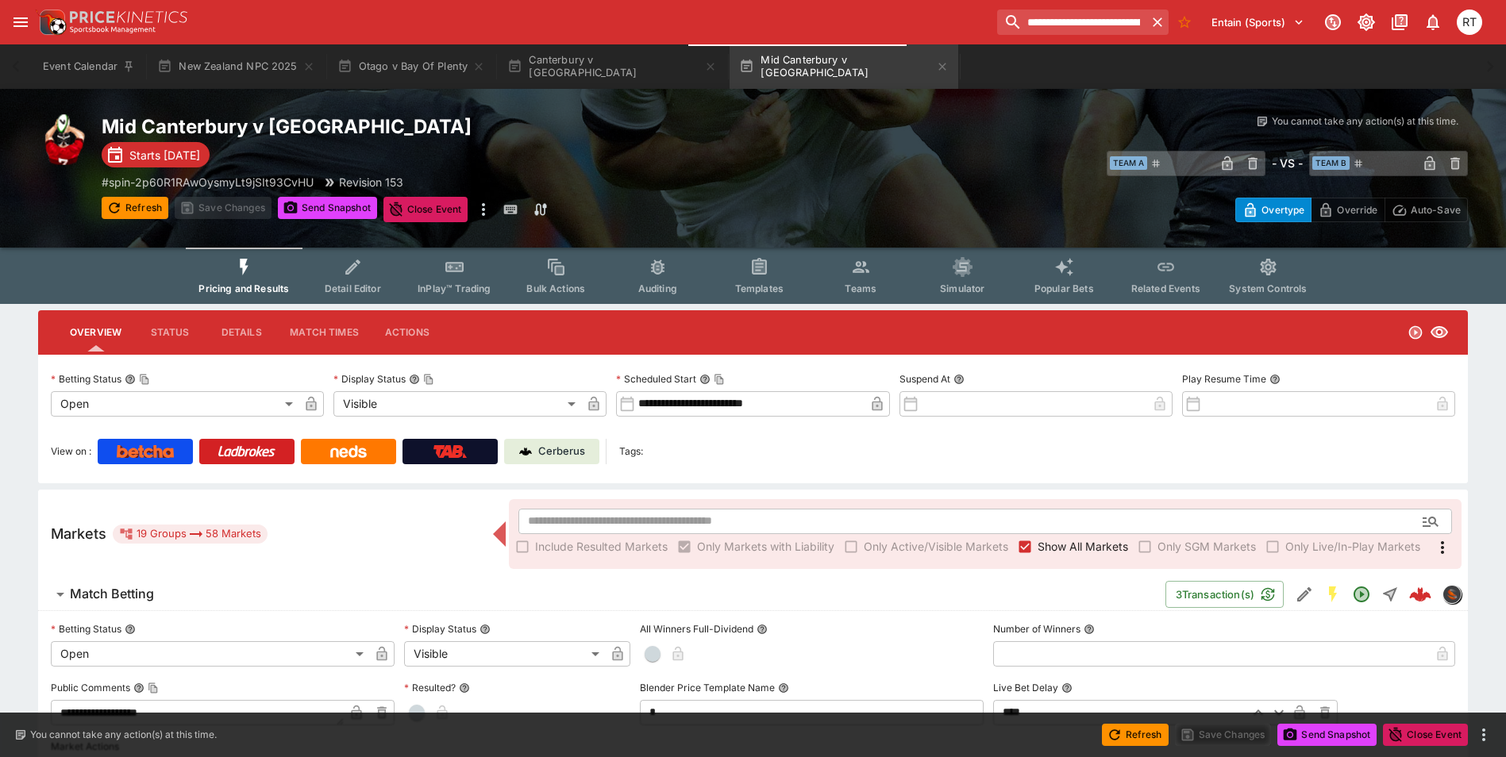
click at [565, 460] on link "Cerberus" at bounding box center [551, 451] width 95 height 25
click at [1150, 21] on icon "button" at bounding box center [1158, 22] width 16 height 16
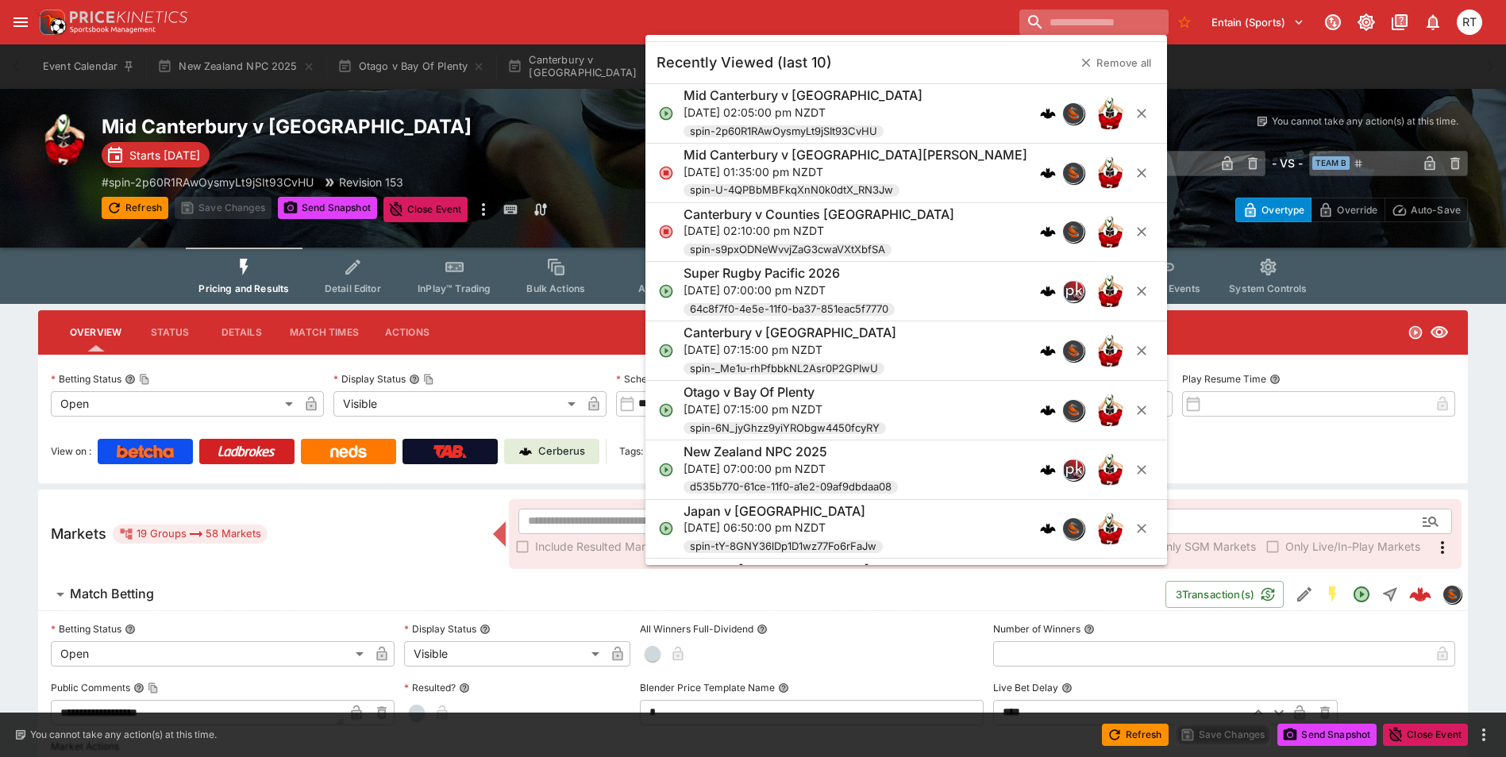
click at [1122, 22] on input "search" at bounding box center [1093, 22] width 148 height 25
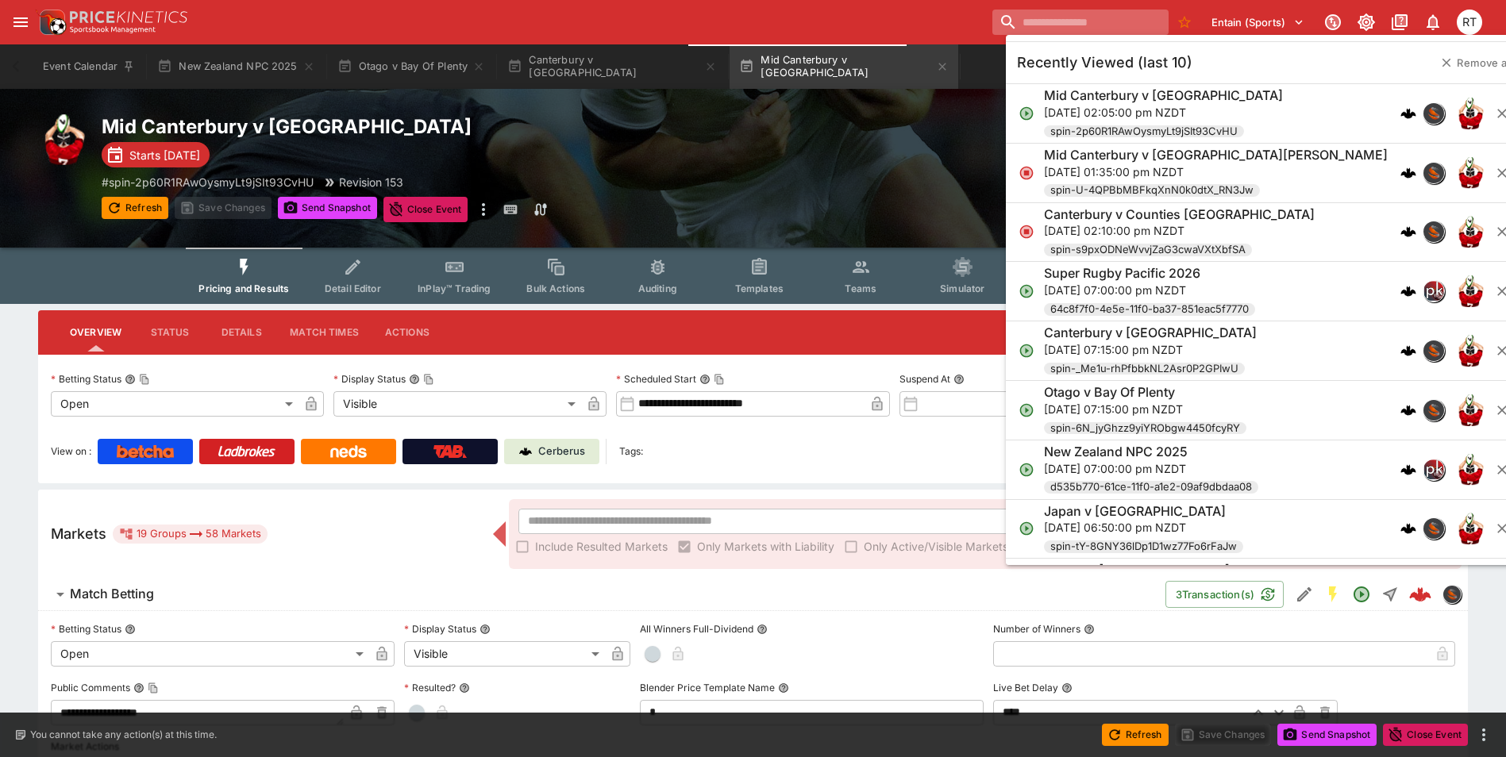
paste input "**********"
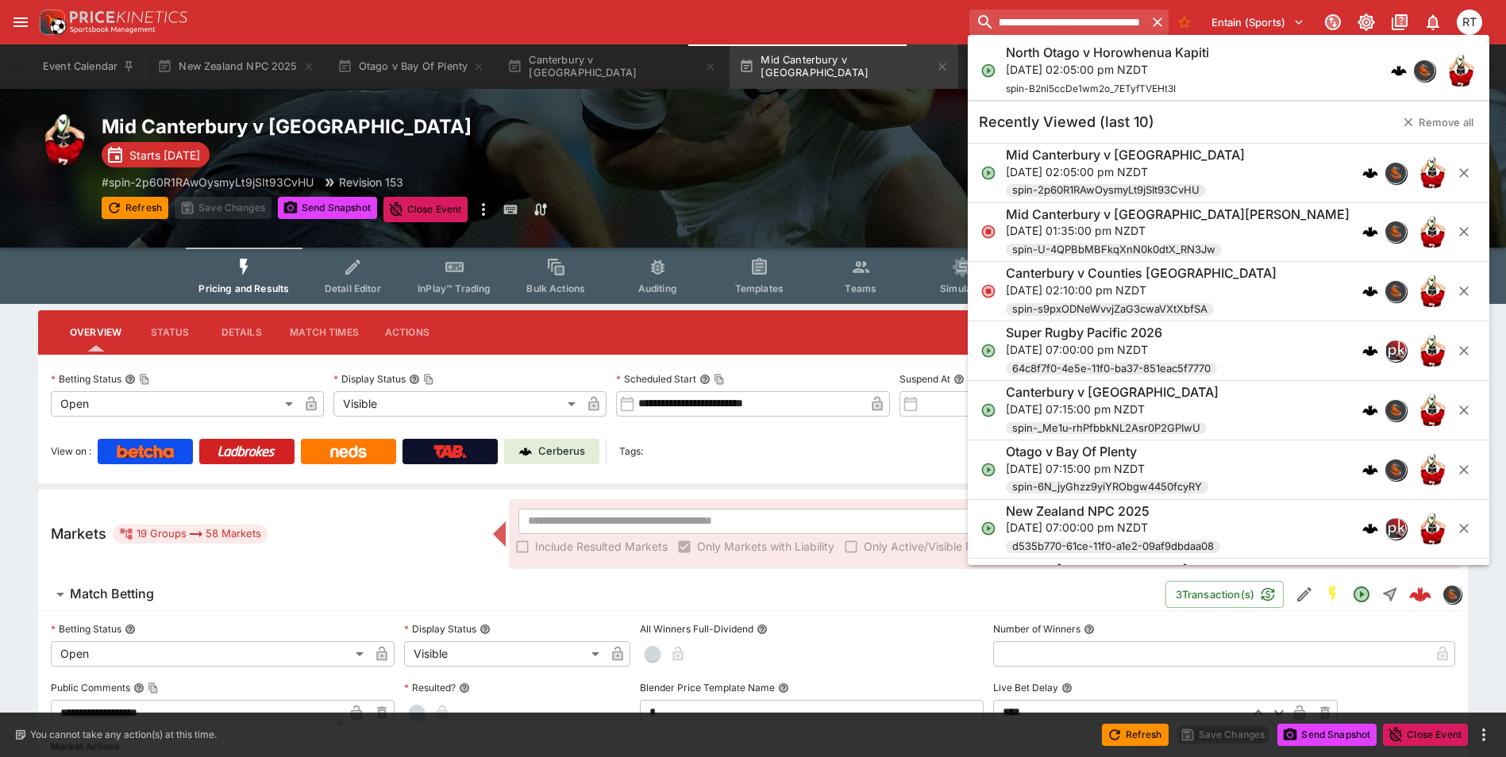
type input "**********"
click at [1062, 52] on h6 "North Otago v Horowhenua Kapiti" at bounding box center [1107, 52] width 203 height 17
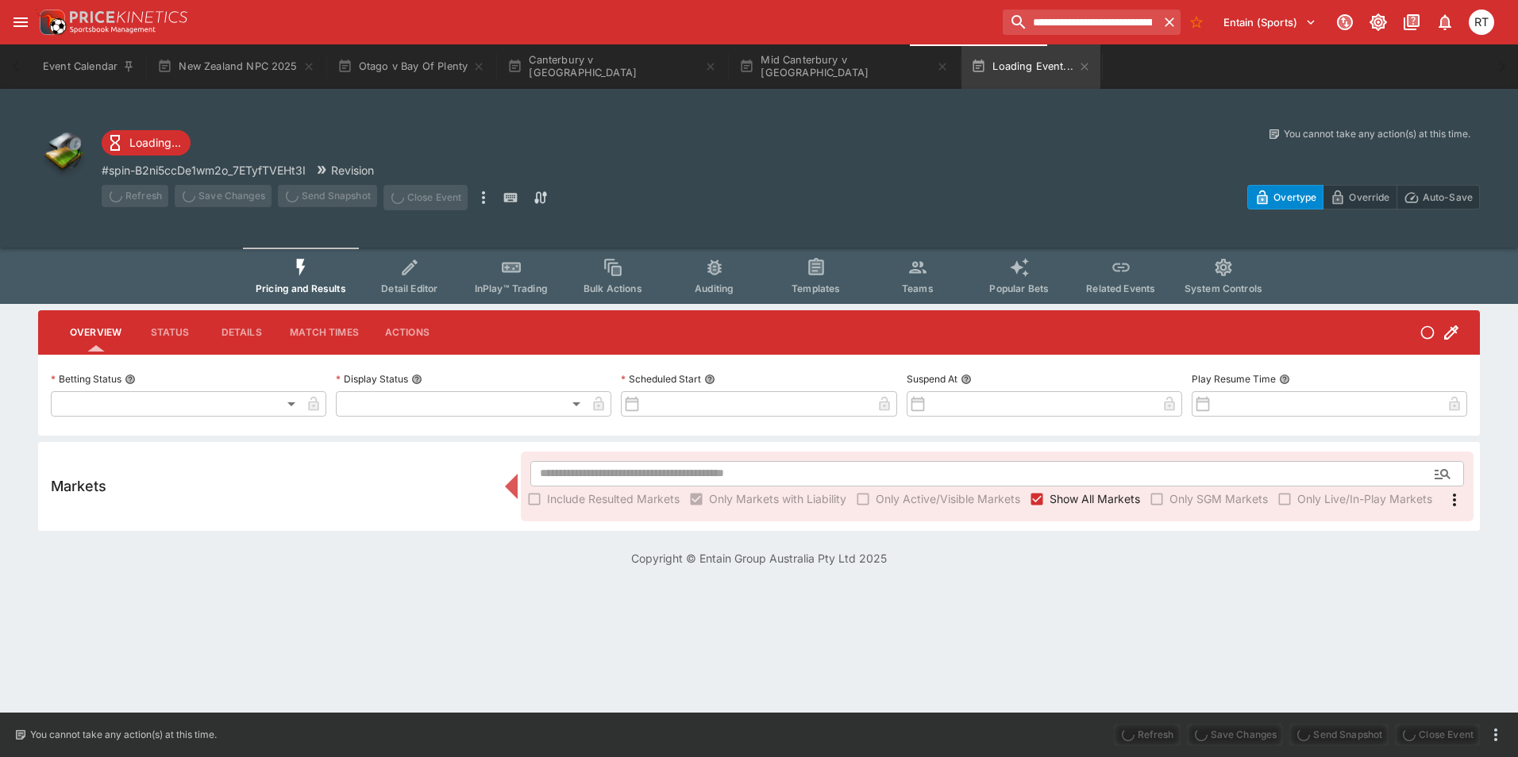
type input "**********"
type input "*******"
type input "**********"
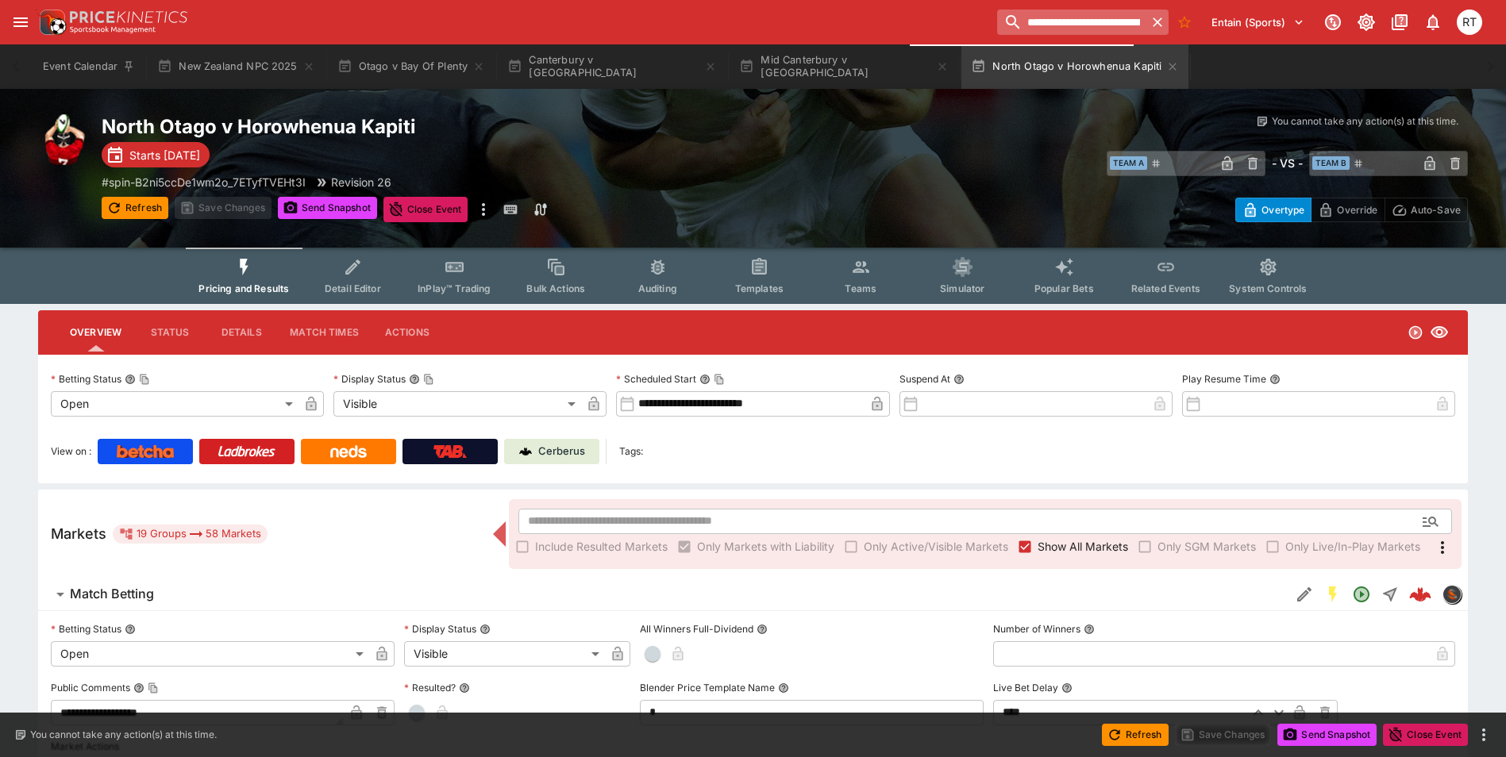
click at [1153, 20] on icon "button" at bounding box center [1158, 22] width 10 height 10
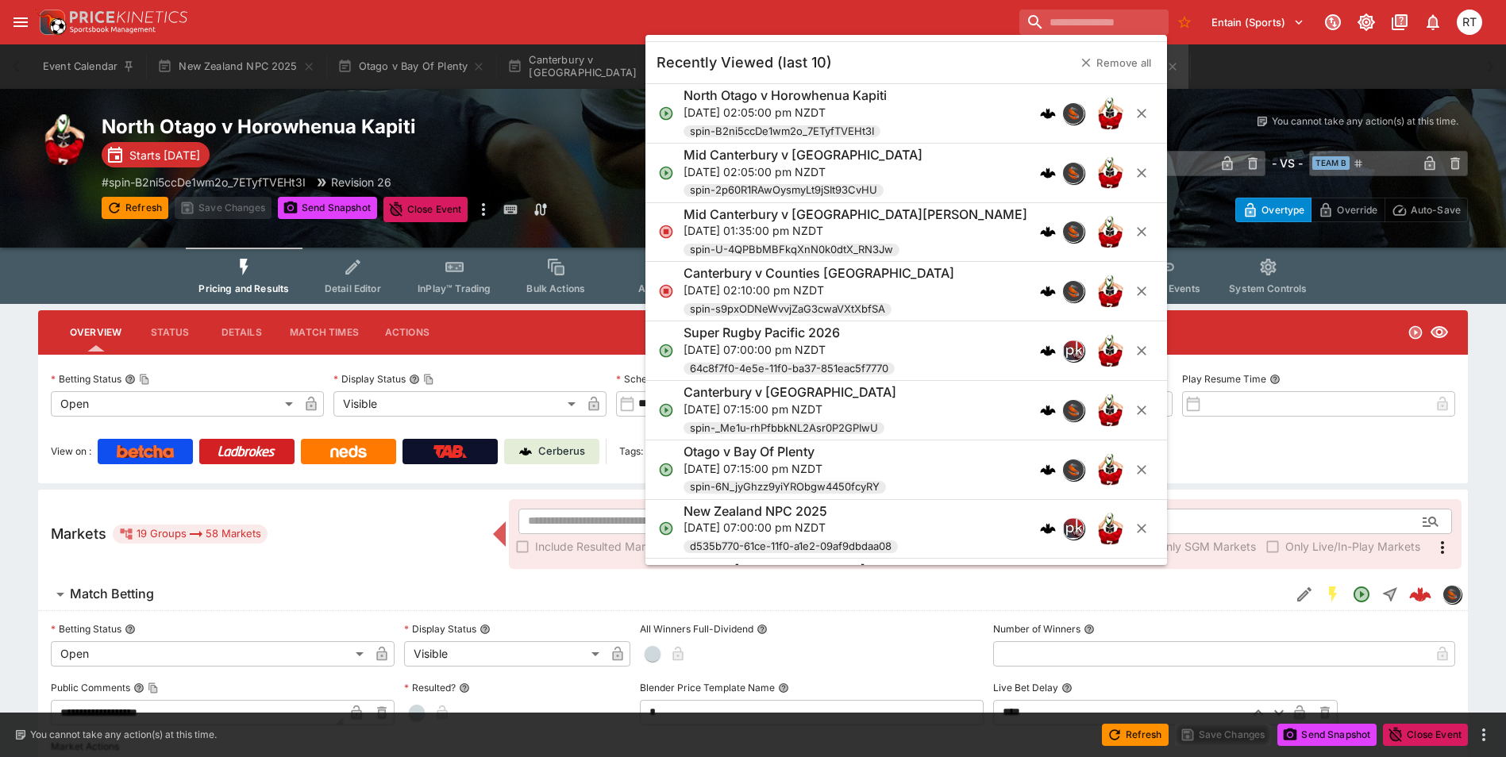
click at [997, 11] on div "Entain (Sports) 1 RT" at bounding box center [761, 22] width 1452 height 35
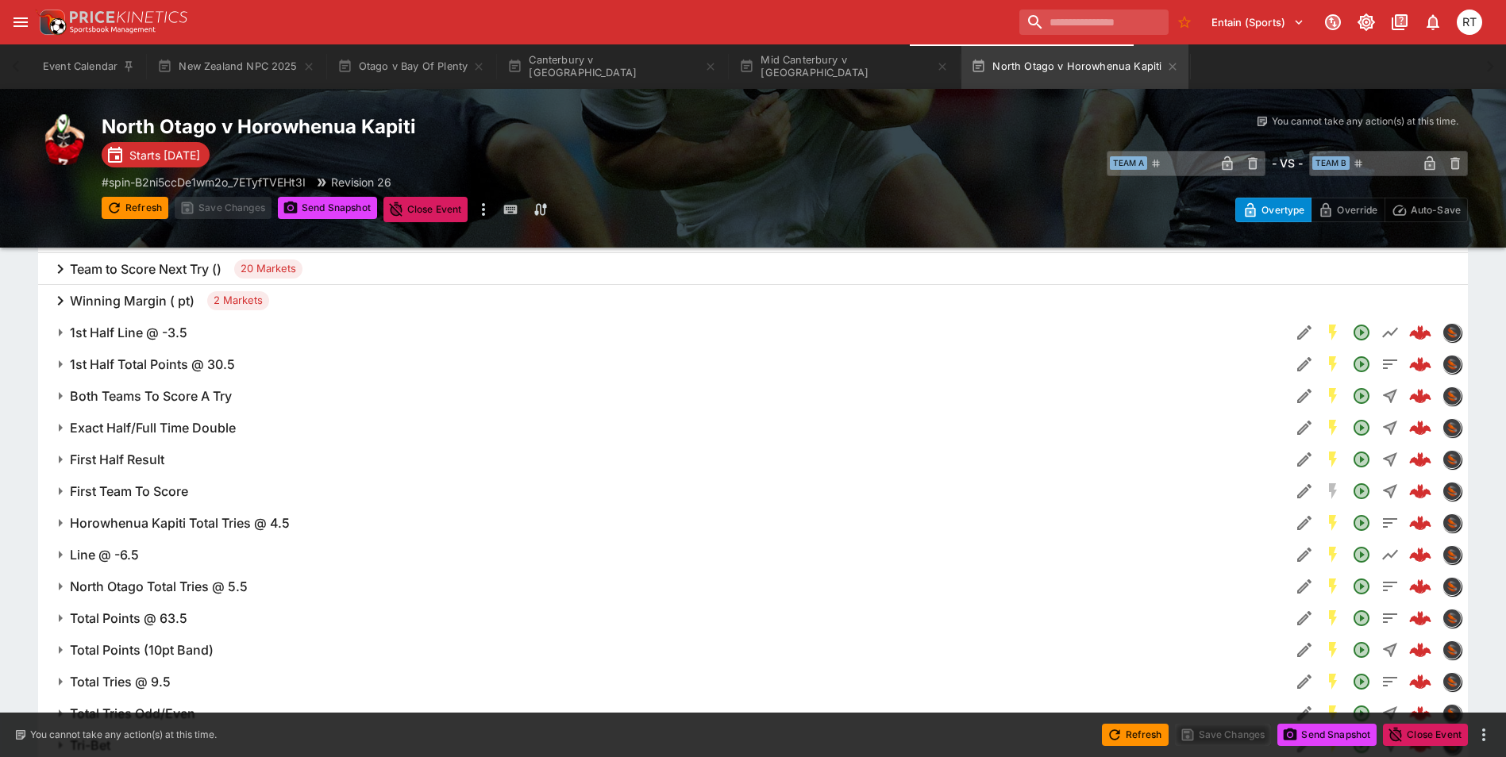
scroll to position [635, 0]
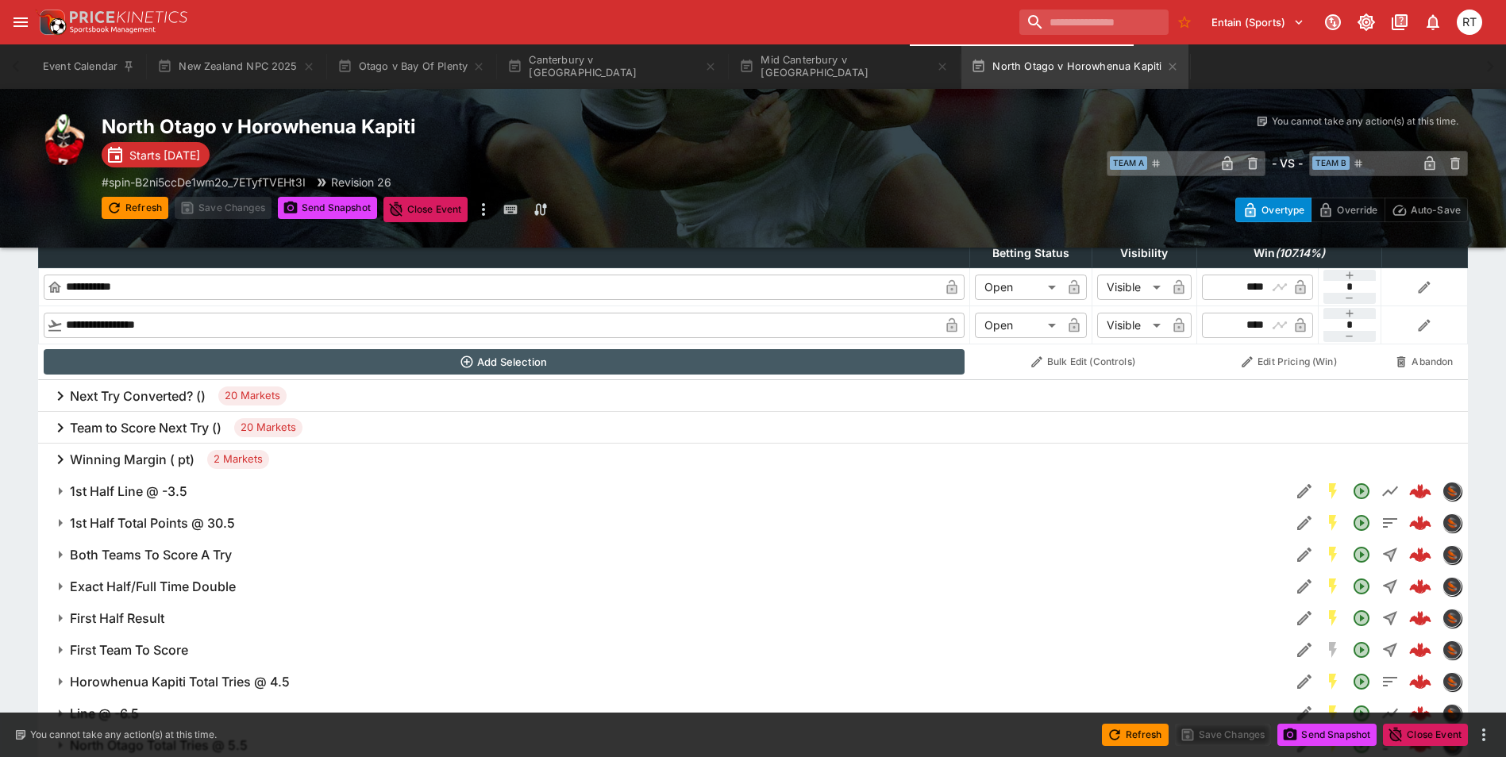
click at [129, 392] on h6 "Next Try Converted? ()" at bounding box center [138, 396] width 136 height 17
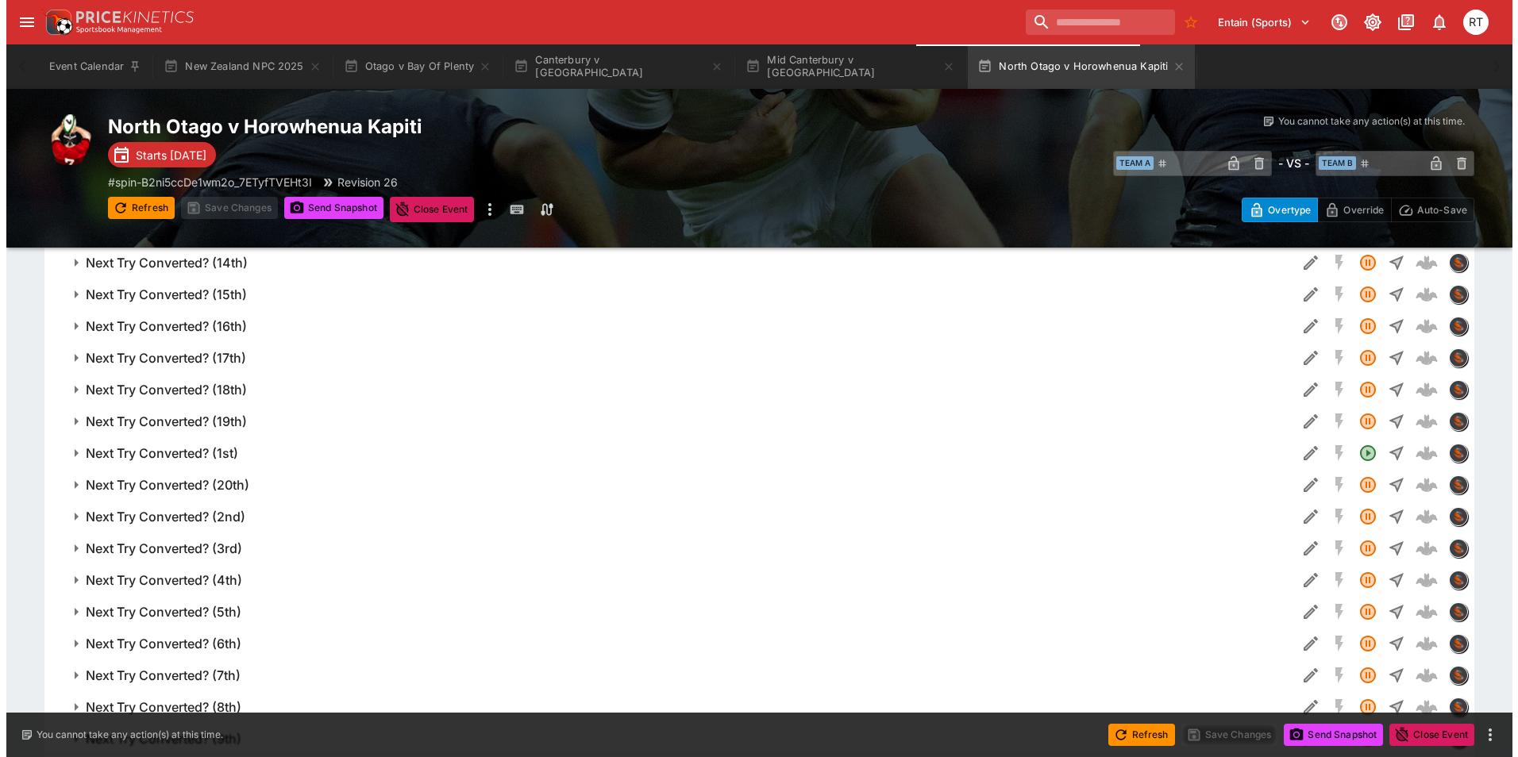
scroll to position [953, 0]
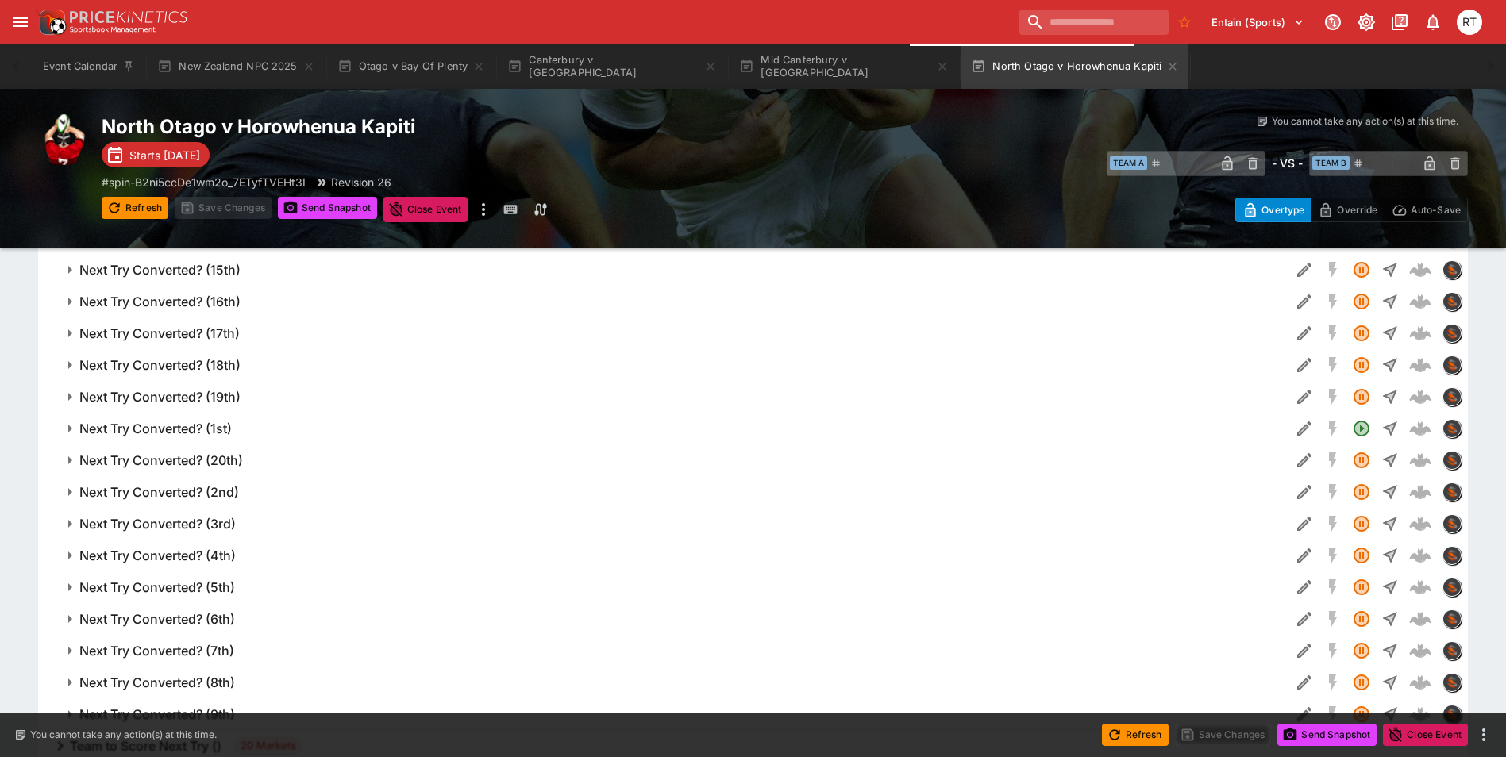
click at [212, 431] on h6 "Next Try Converted? (1st)" at bounding box center [155, 429] width 152 height 17
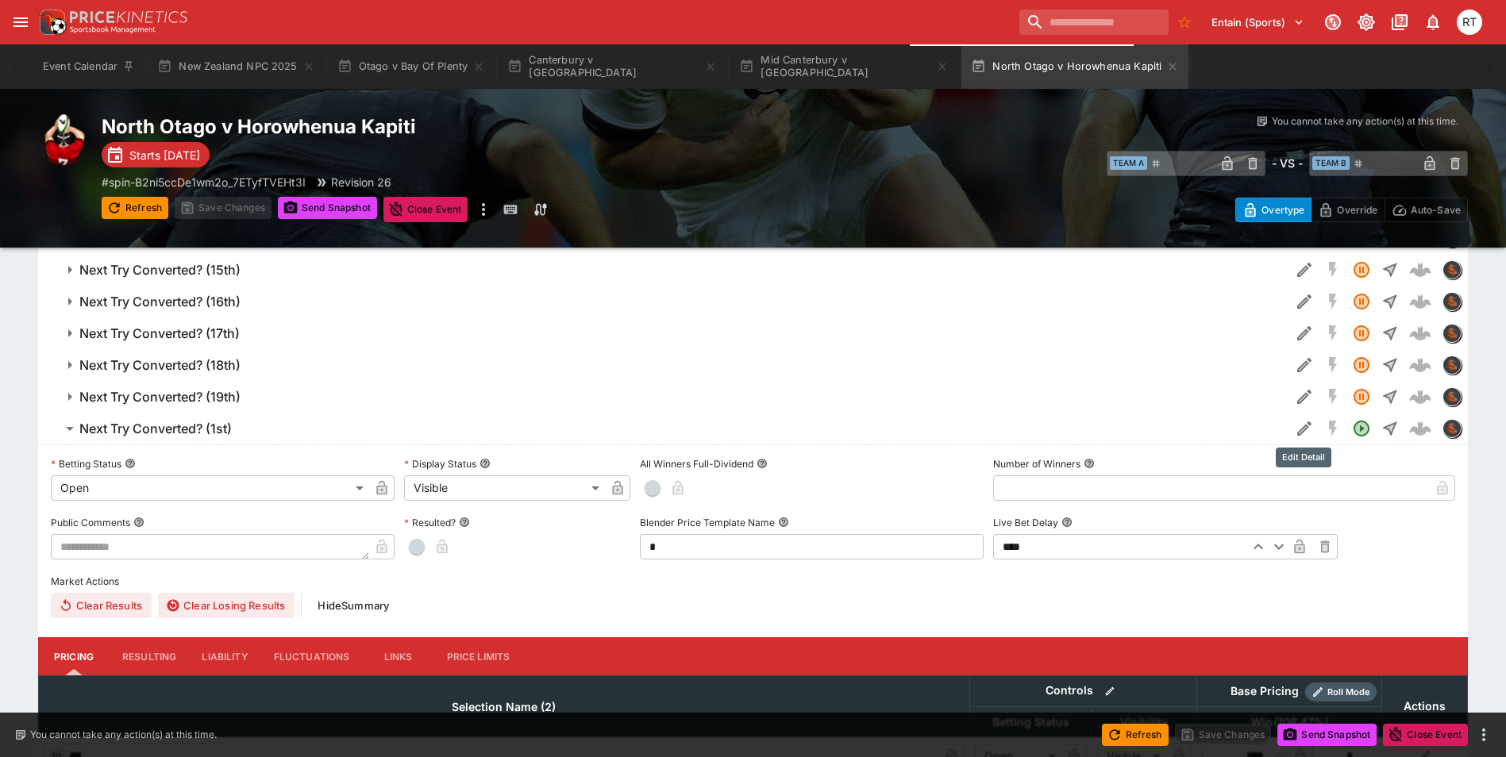
click at [1295, 435] on icon "Edit Detail" at bounding box center [1304, 428] width 19 height 19
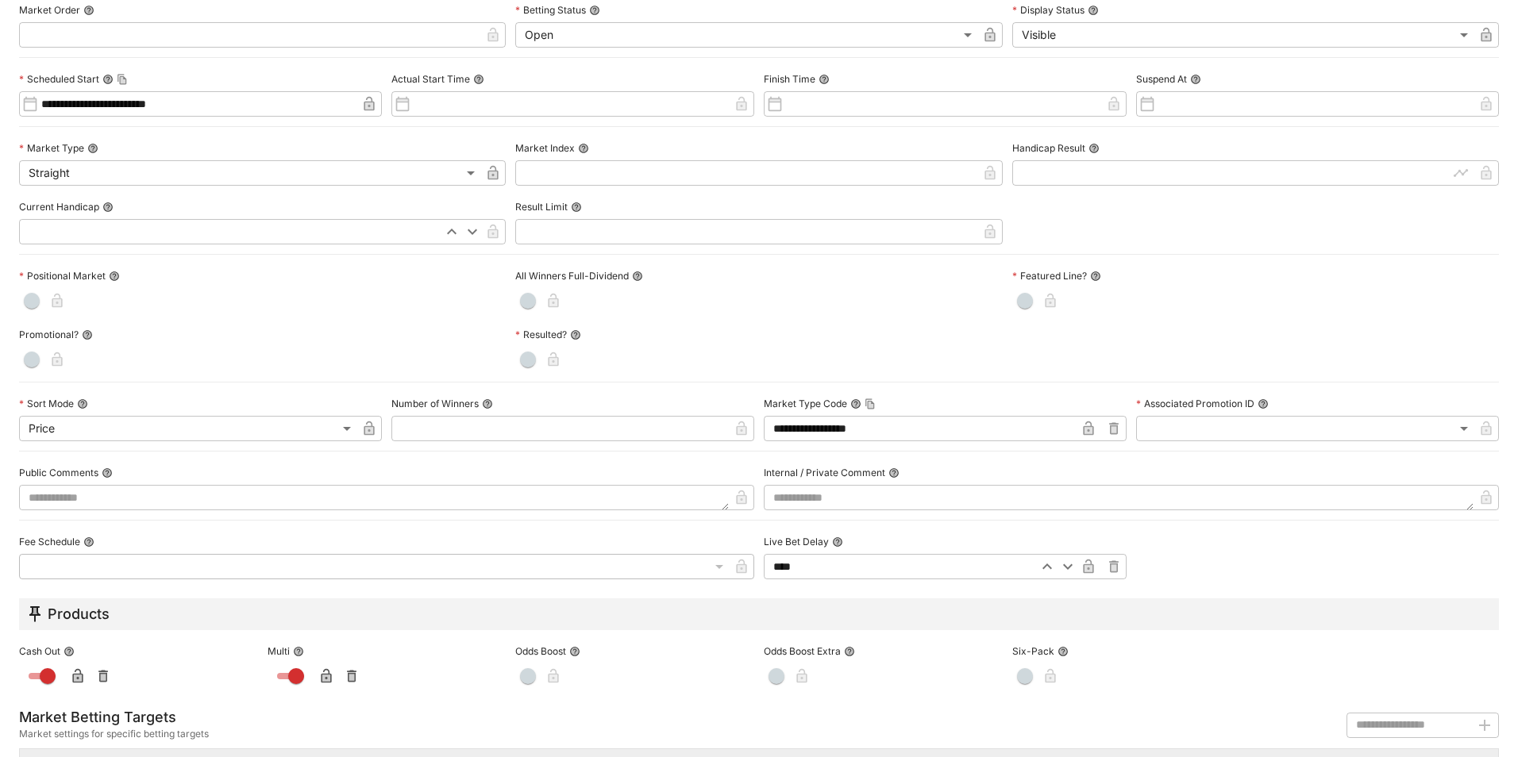
scroll to position [634, 0]
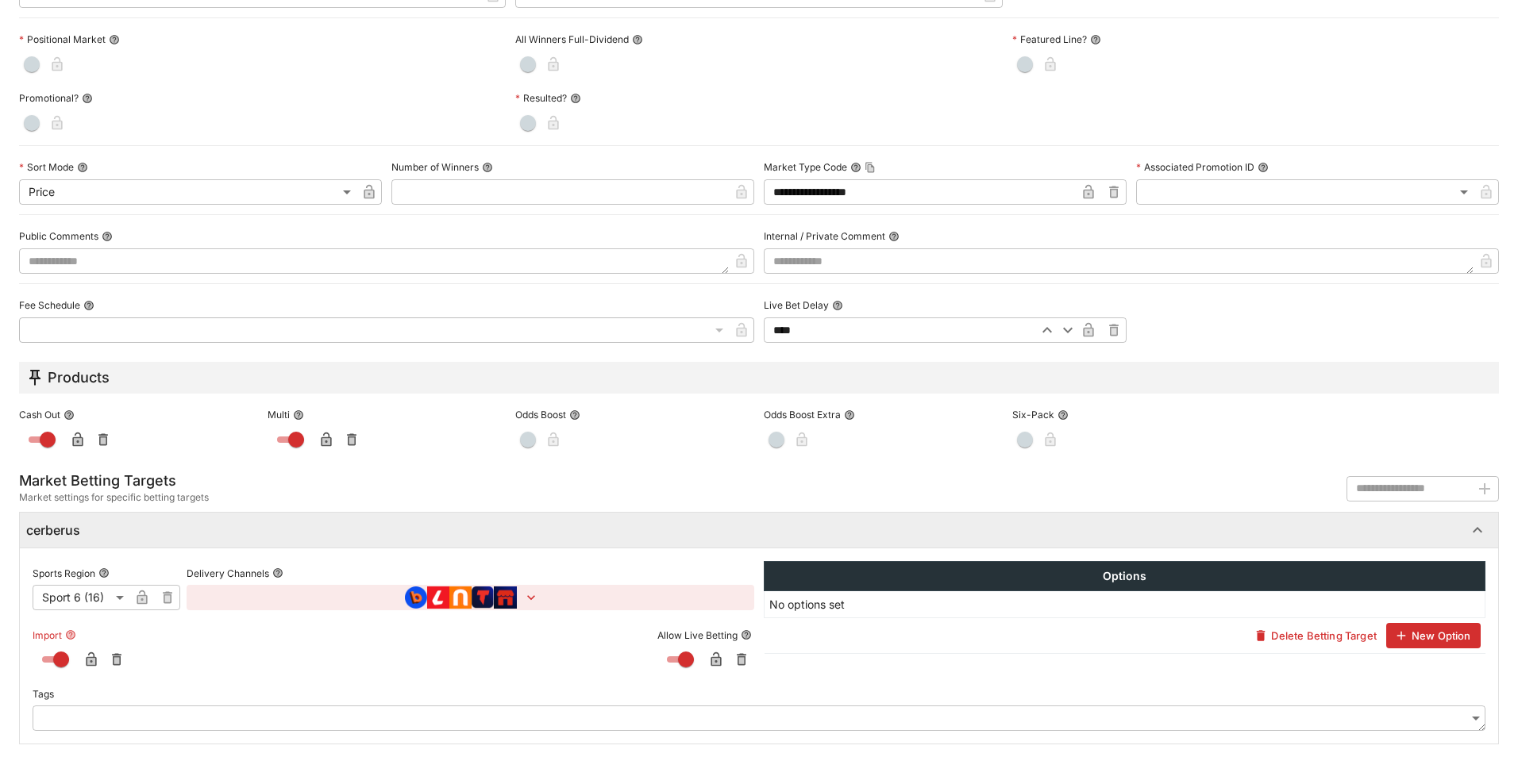
click at [94, 661] on icon "button" at bounding box center [91, 662] width 8 height 6
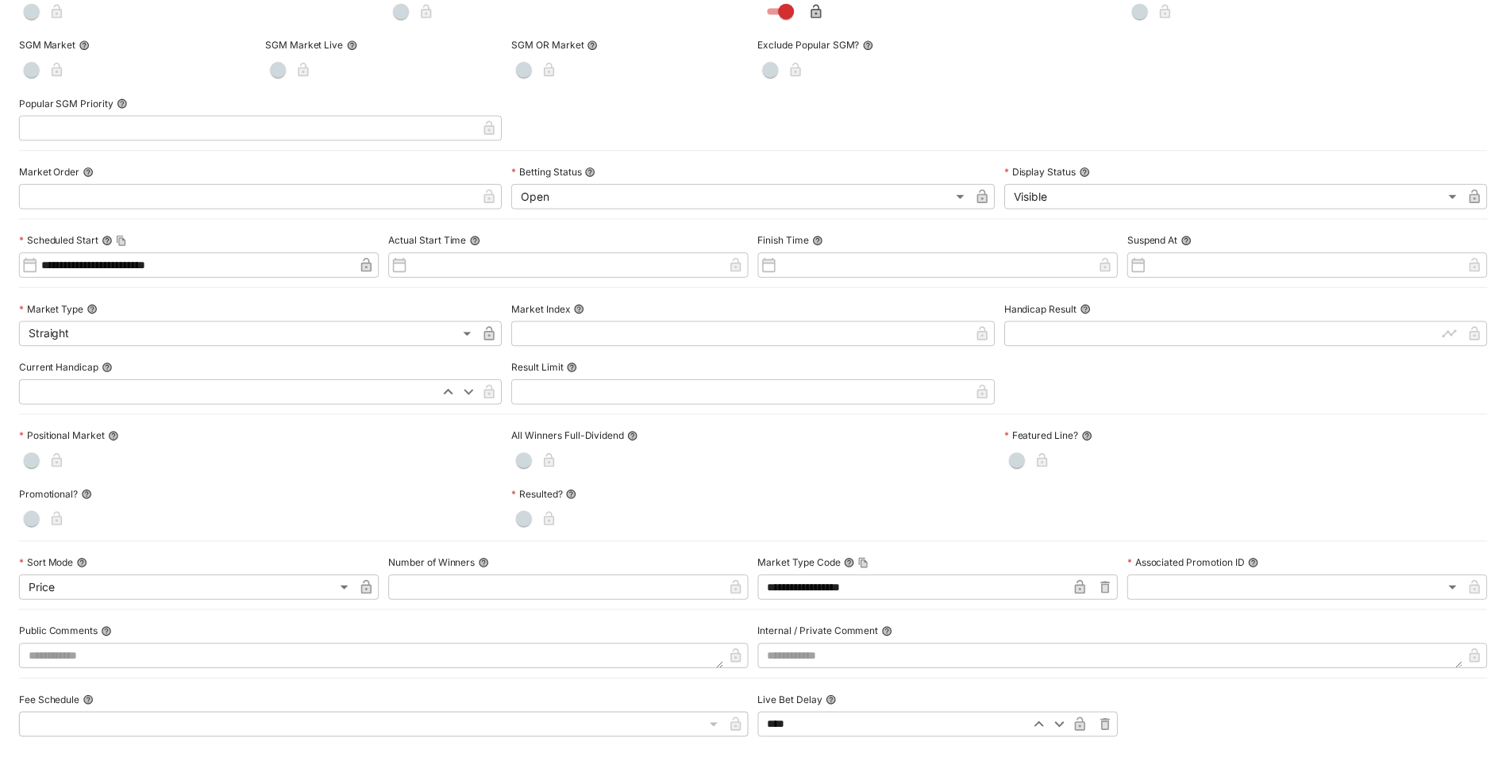
scroll to position [0, 0]
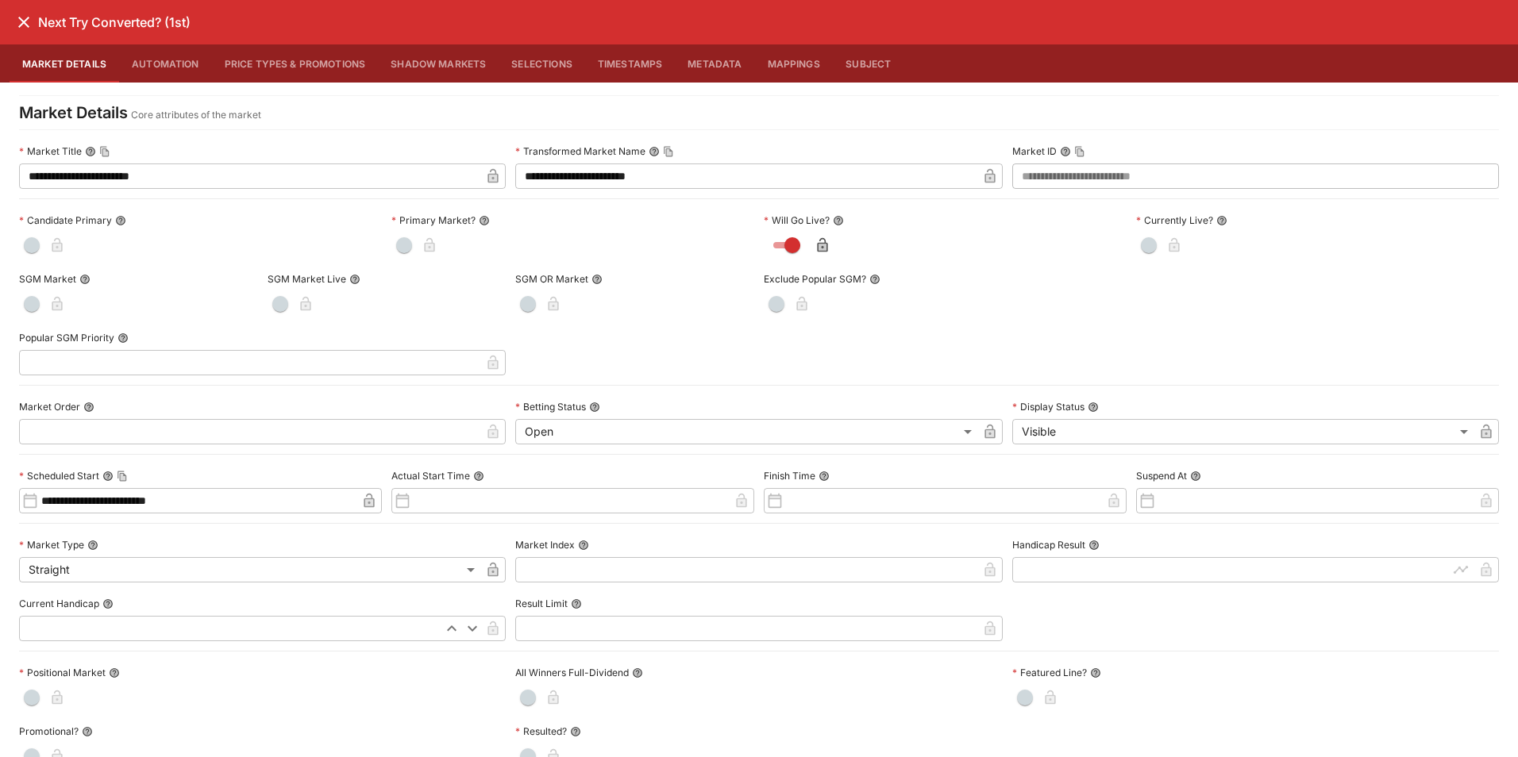
click at [21, 21] on icon "close" at bounding box center [23, 22] width 19 height 19
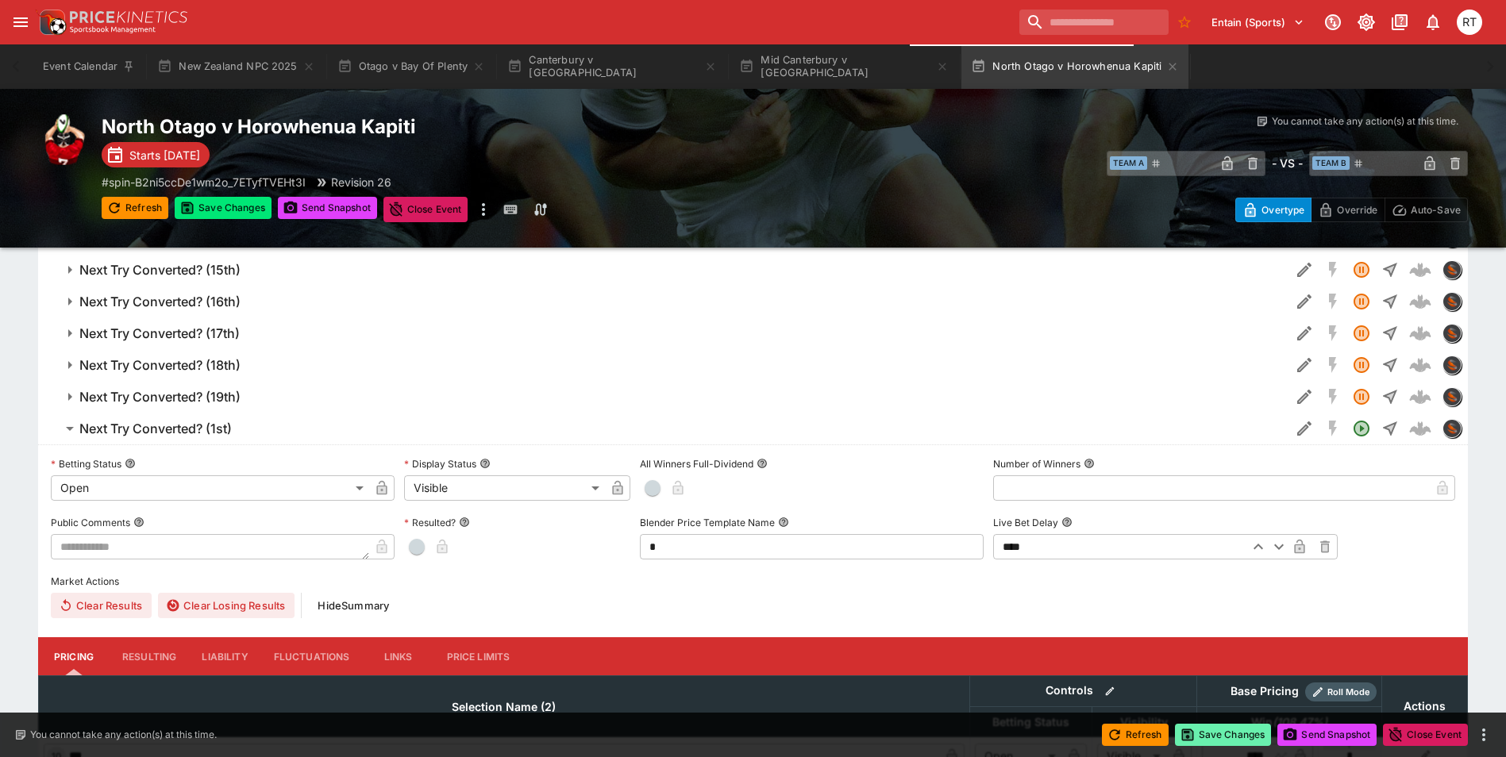
click at [1205, 730] on button "Save Changes" at bounding box center [1223, 735] width 97 height 22
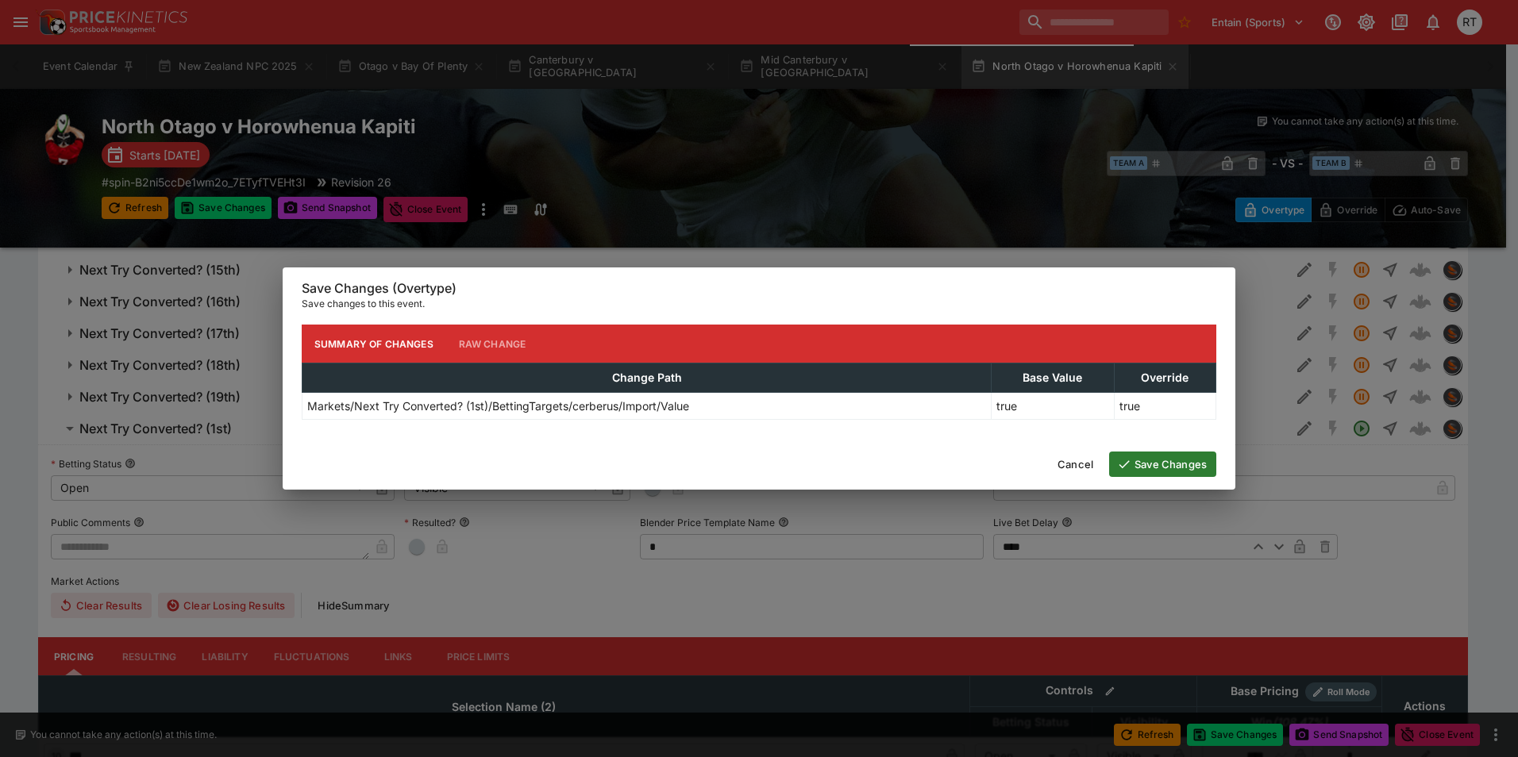
click at [1133, 468] on button "Save Changes" at bounding box center [1162, 464] width 107 height 25
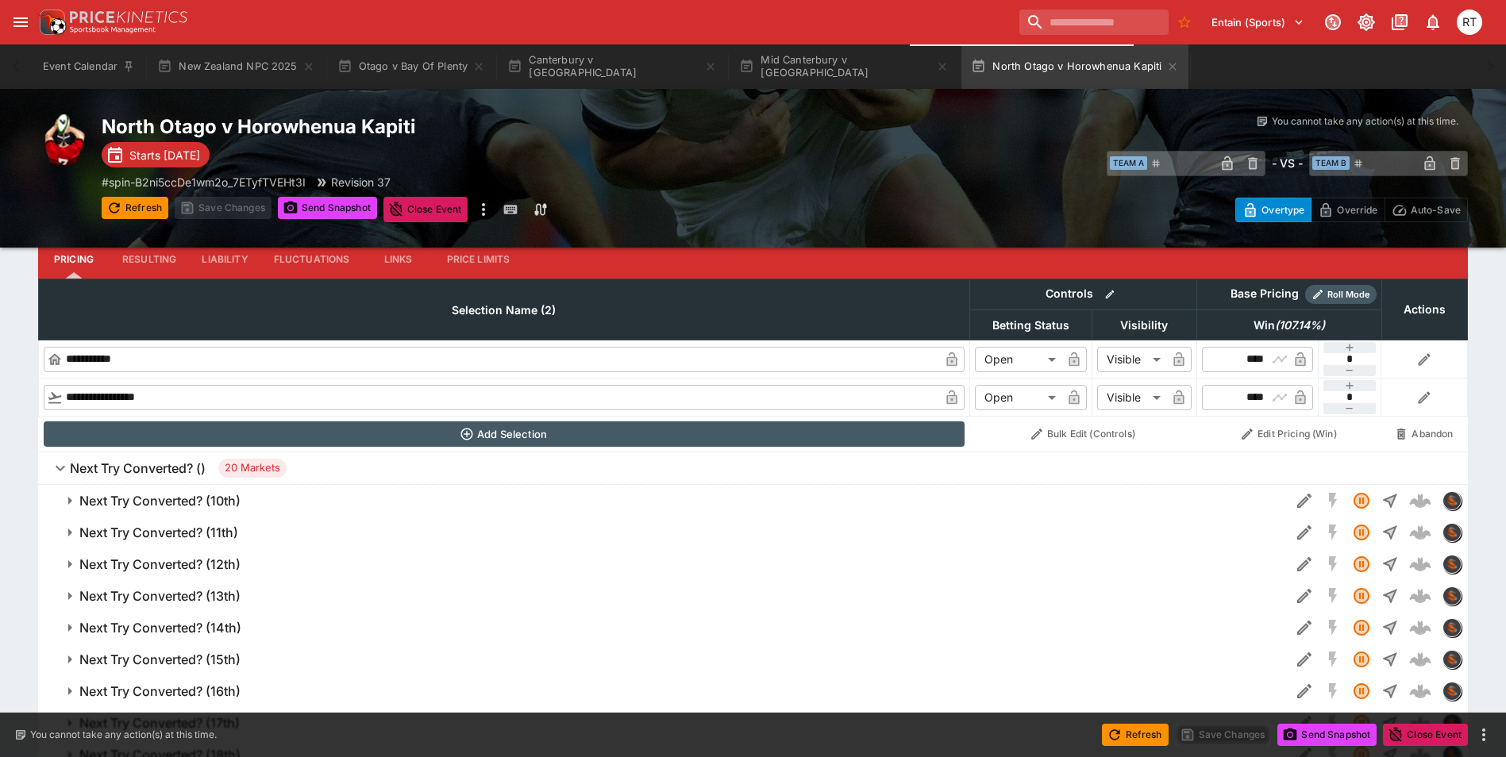
scroll to position [556, 0]
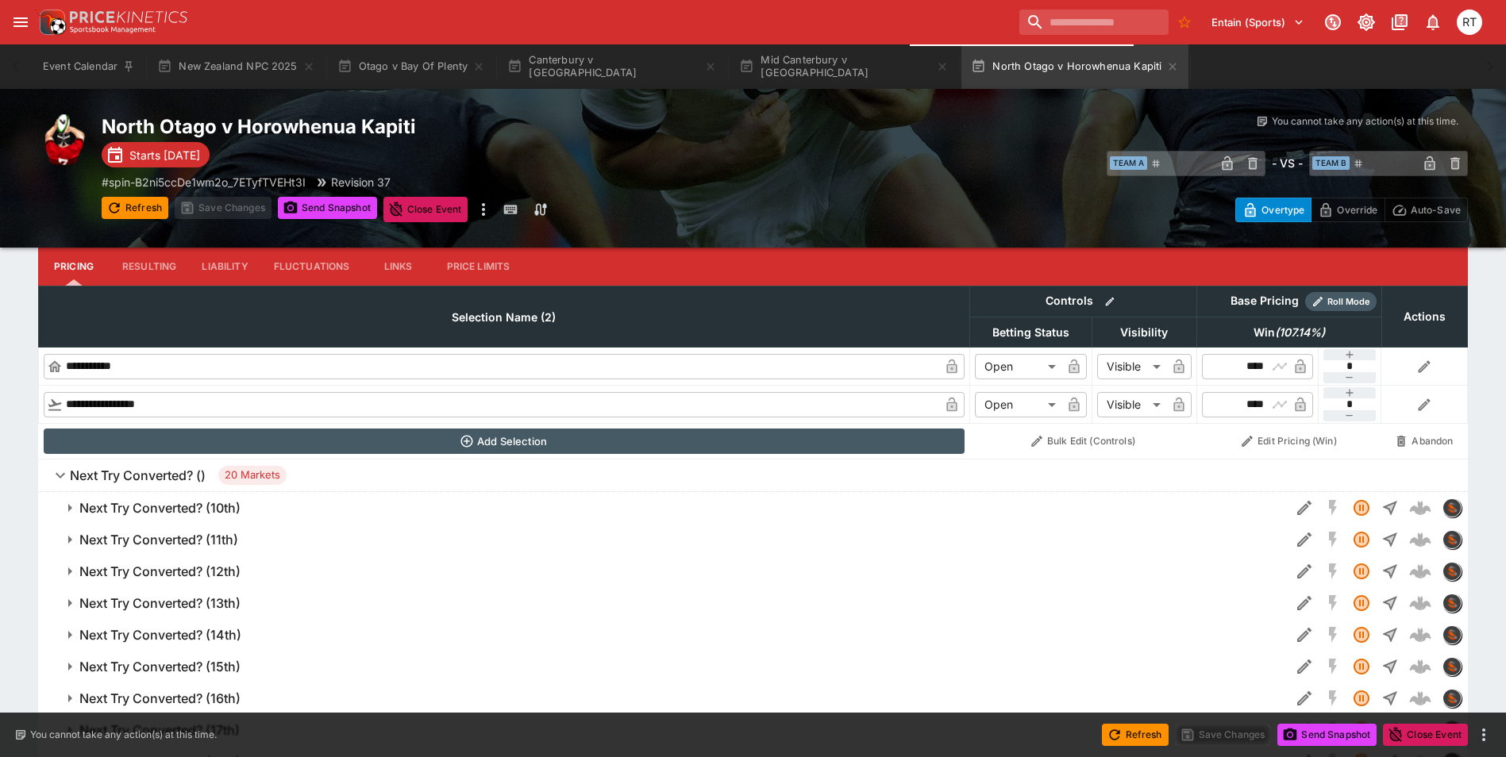
click at [118, 470] on h6 "Next Try Converted? ()" at bounding box center [138, 476] width 136 height 17
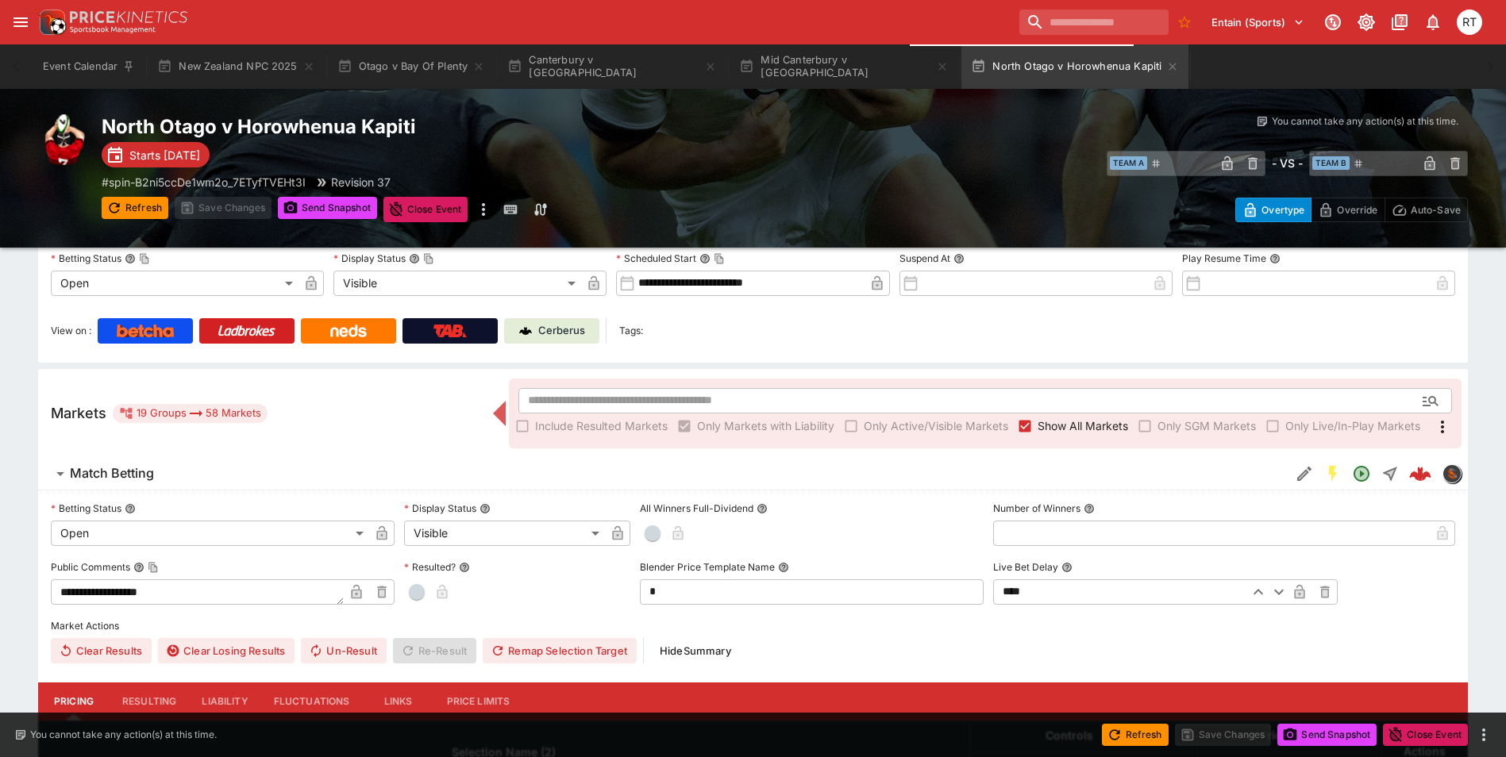
scroll to position [0, 0]
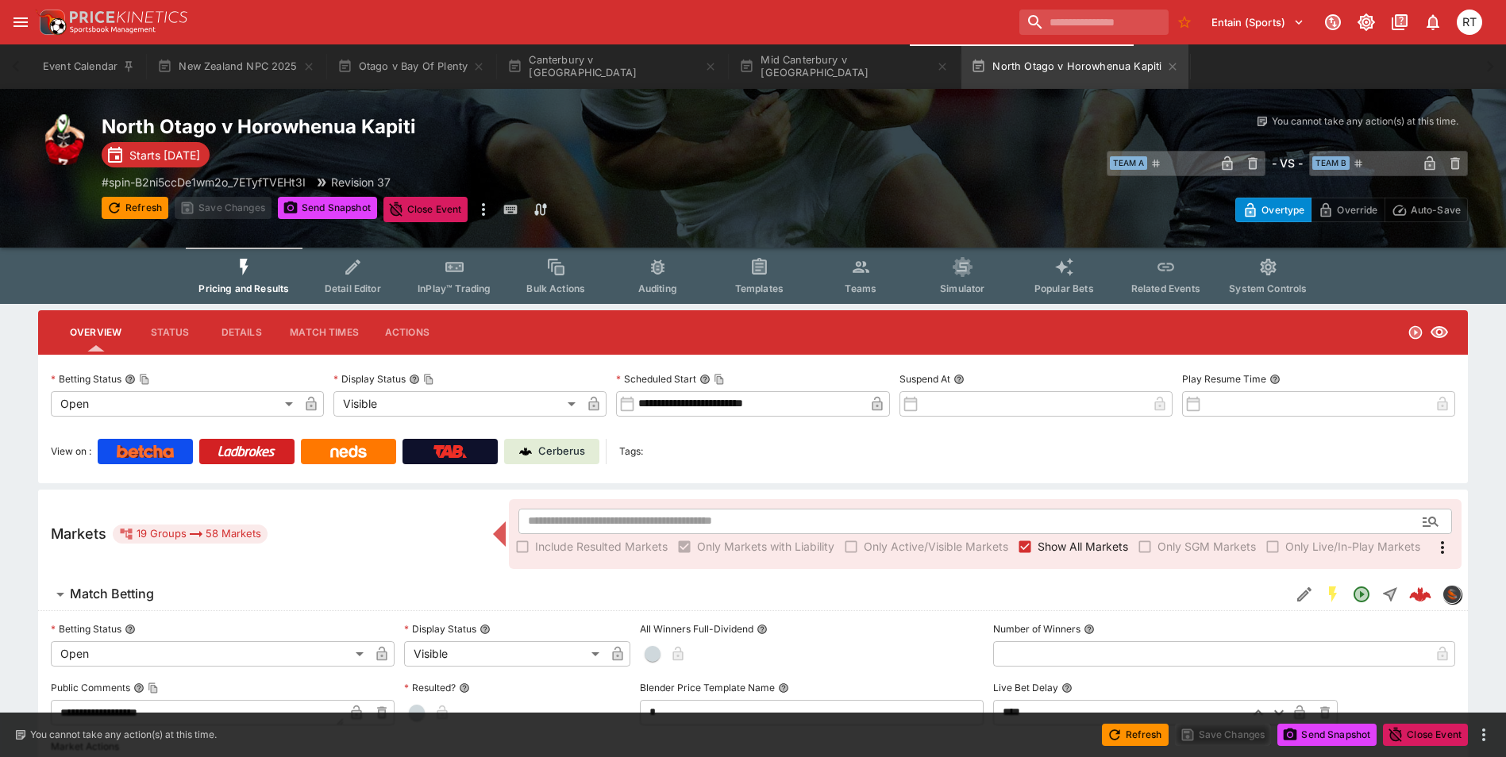
click at [349, 283] on span "Detail Editor" at bounding box center [353, 289] width 56 height 12
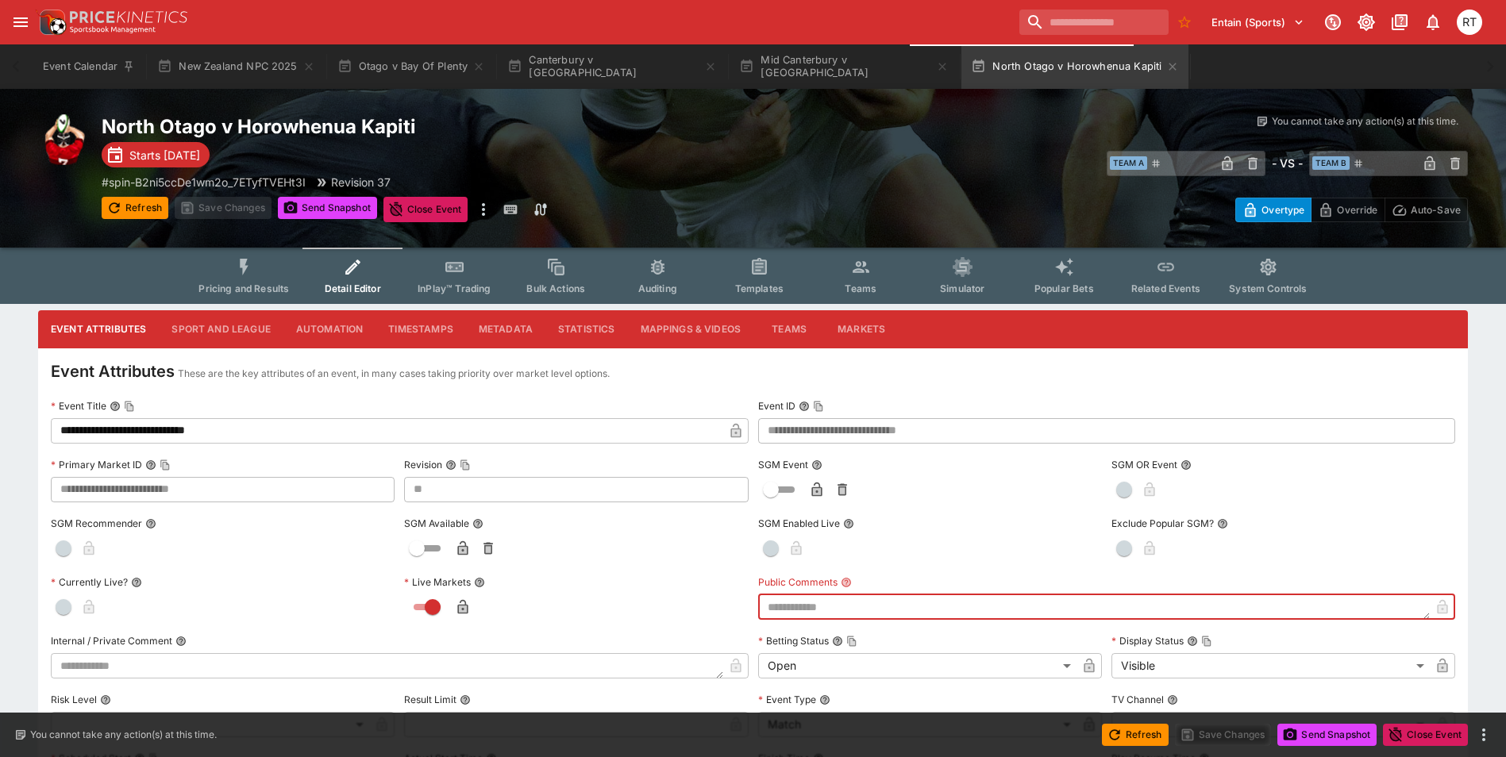
click at [875, 616] on textarea at bounding box center [1094, 607] width 672 height 25
type textarea "**********"
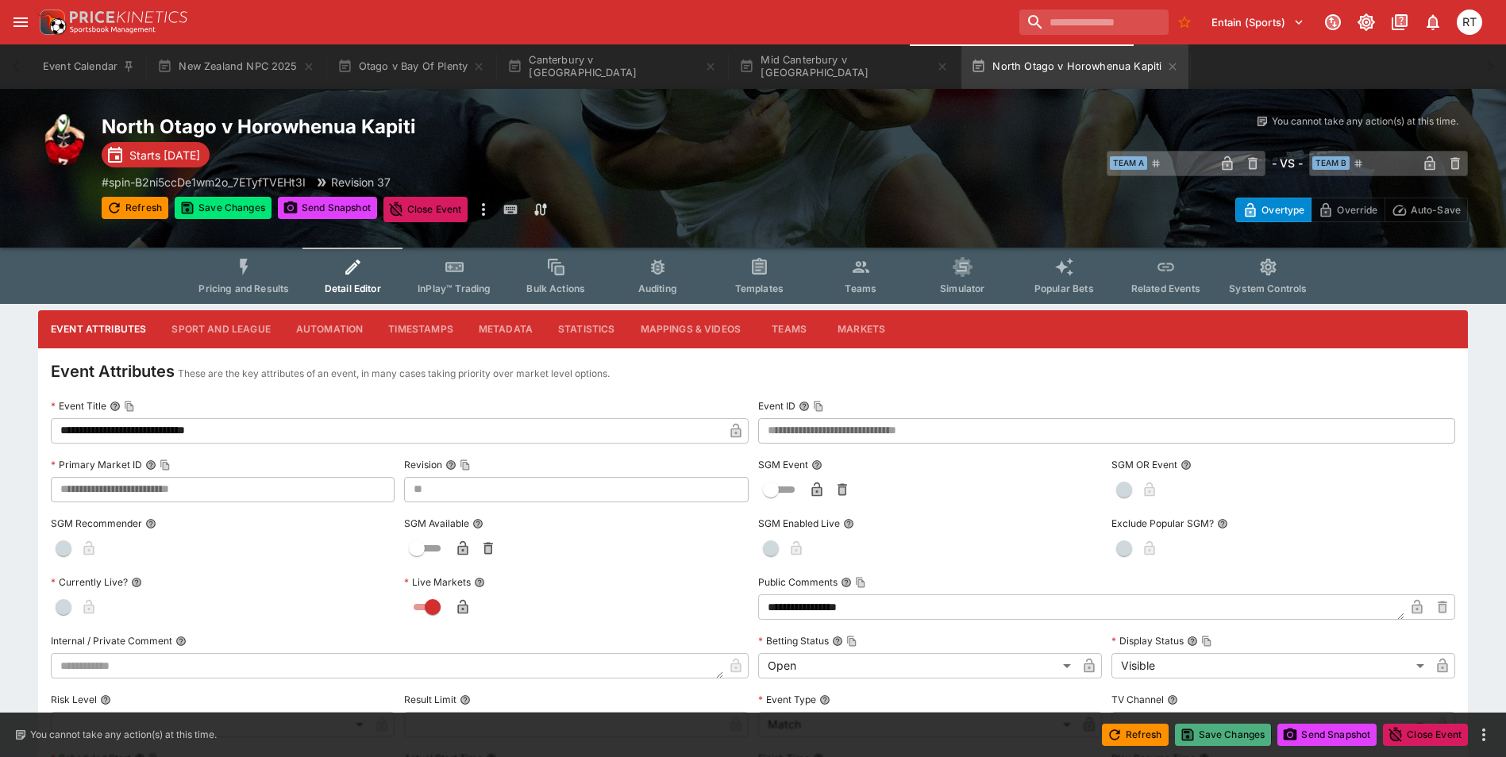
click at [1237, 741] on button "Save Changes" at bounding box center [1223, 735] width 97 height 22
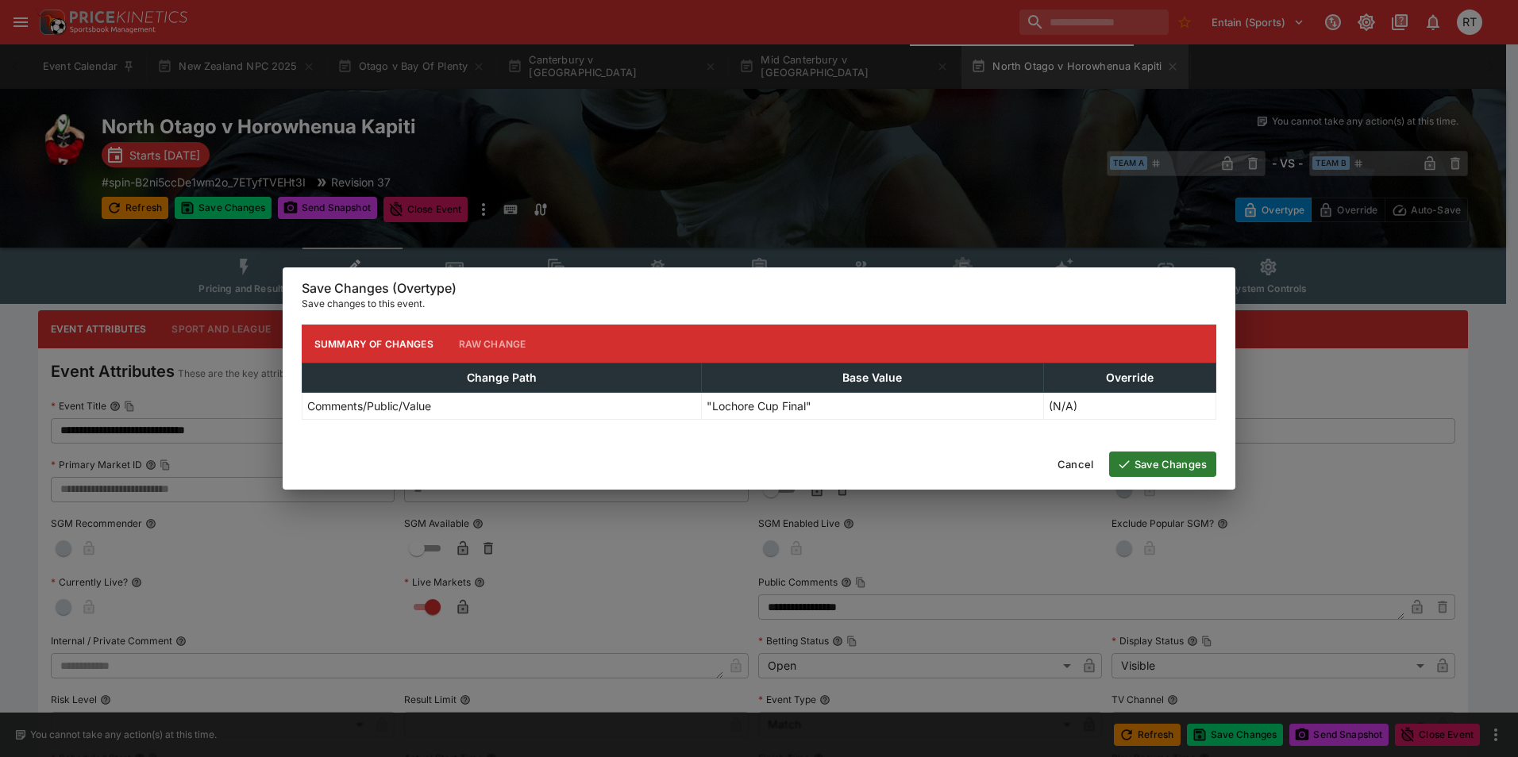
click at [1170, 464] on button "Save Changes" at bounding box center [1162, 464] width 107 height 25
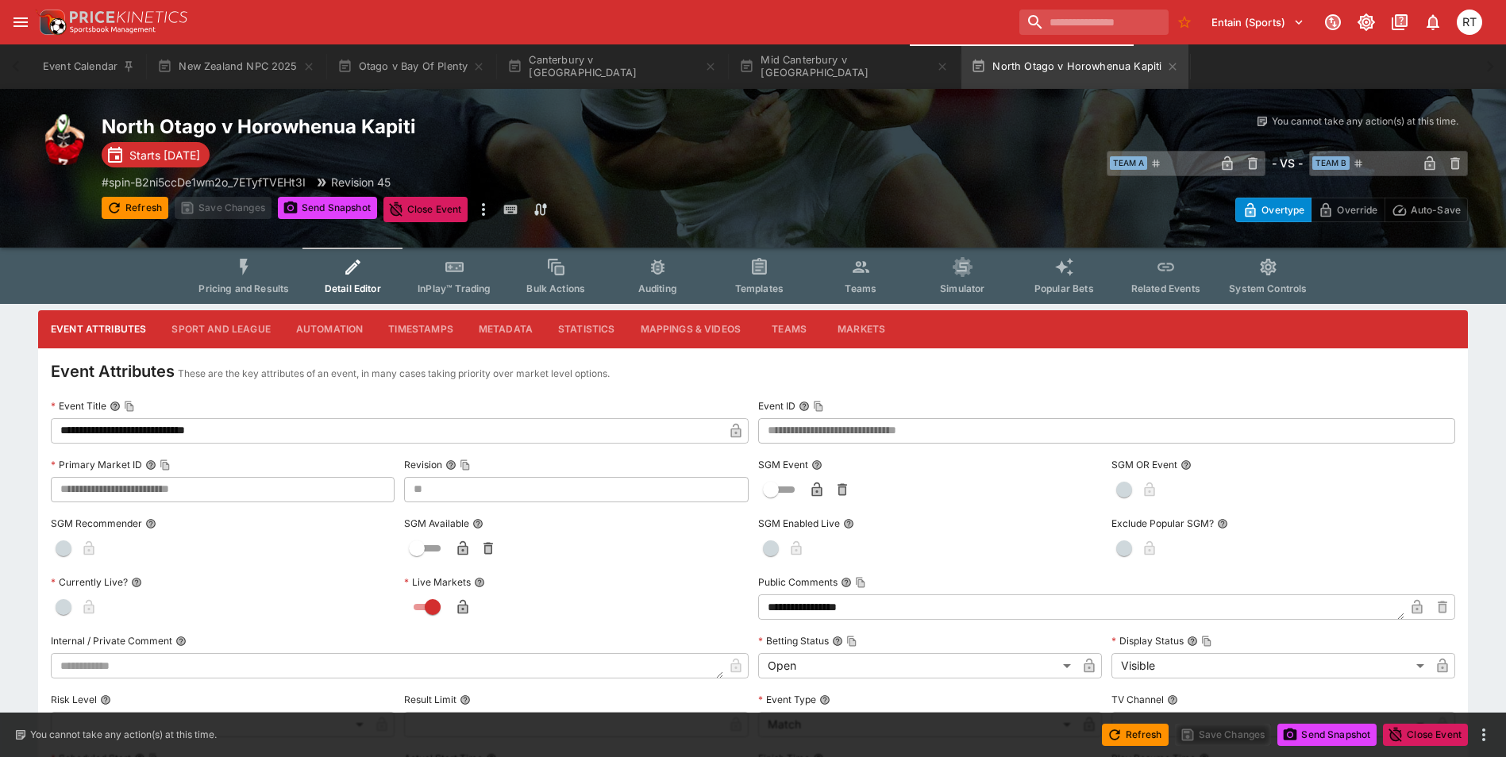
click at [225, 276] on button "Pricing and Results" at bounding box center [244, 276] width 116 height 56
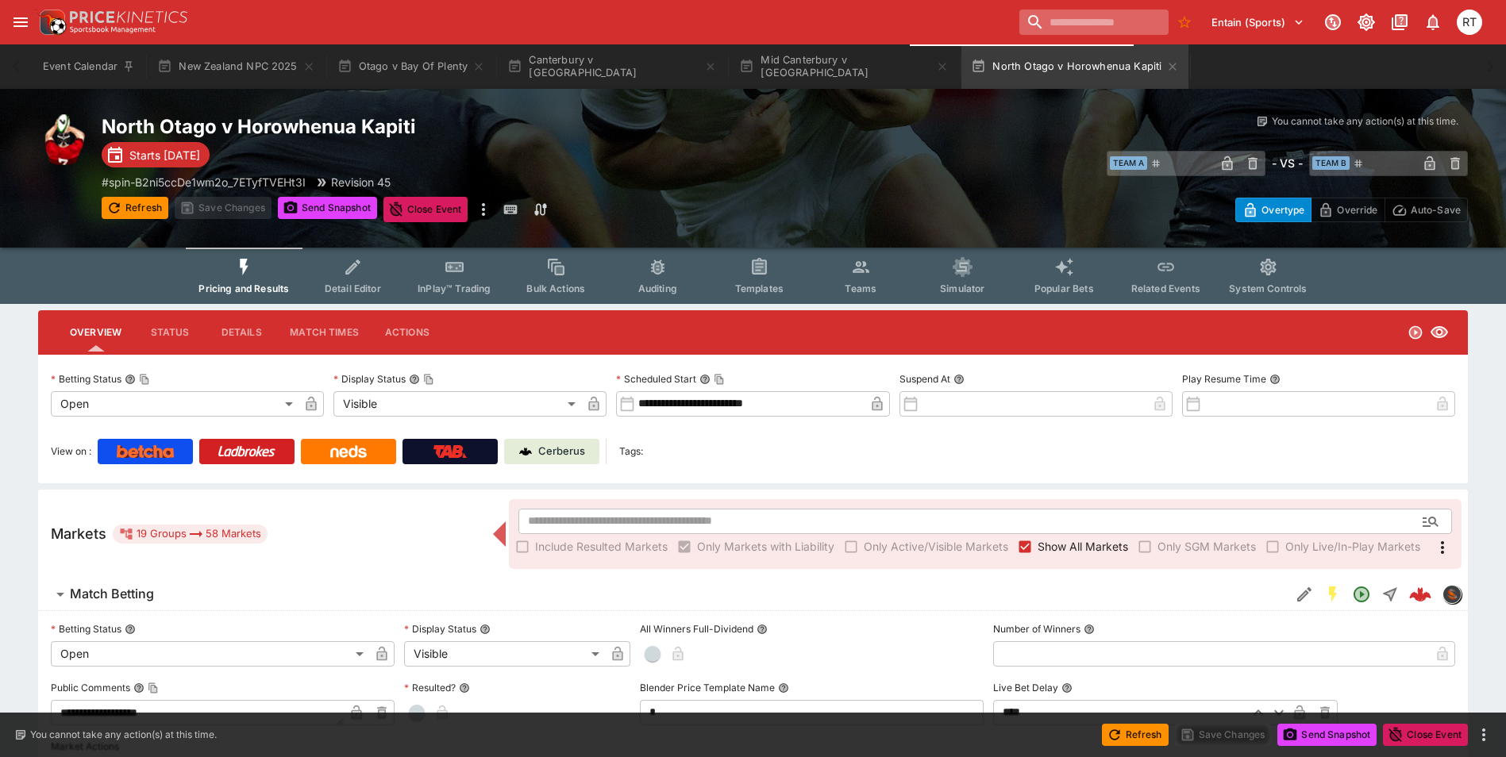
click at [1109, 20] on input "search" at bounding box center [1093, 22] width 148 height 25
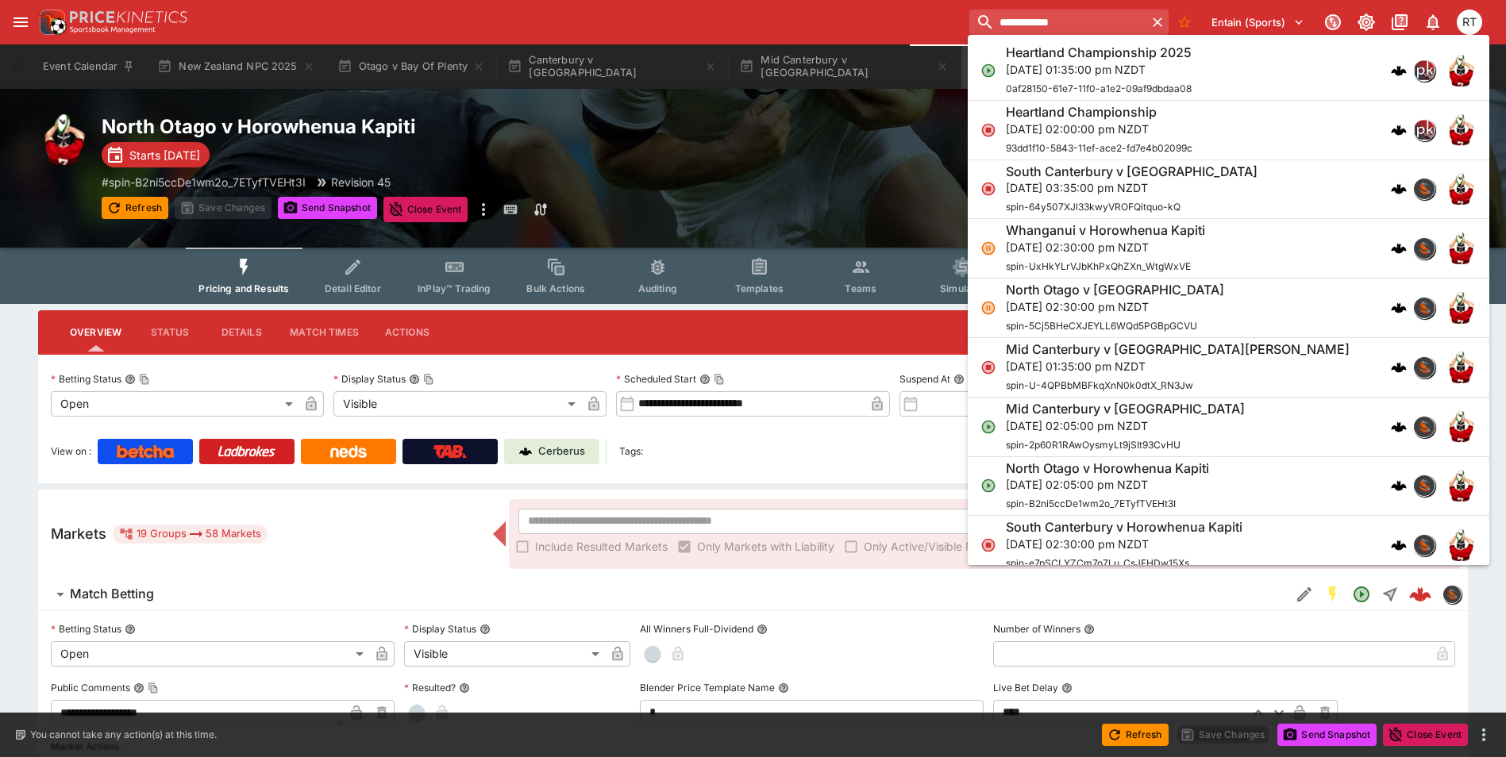
type input "**********"
click at [1040, 75] on p "[DATE] 01:35:00 pm NZDT" at bounding box center [1099, 69] width 186 height 17
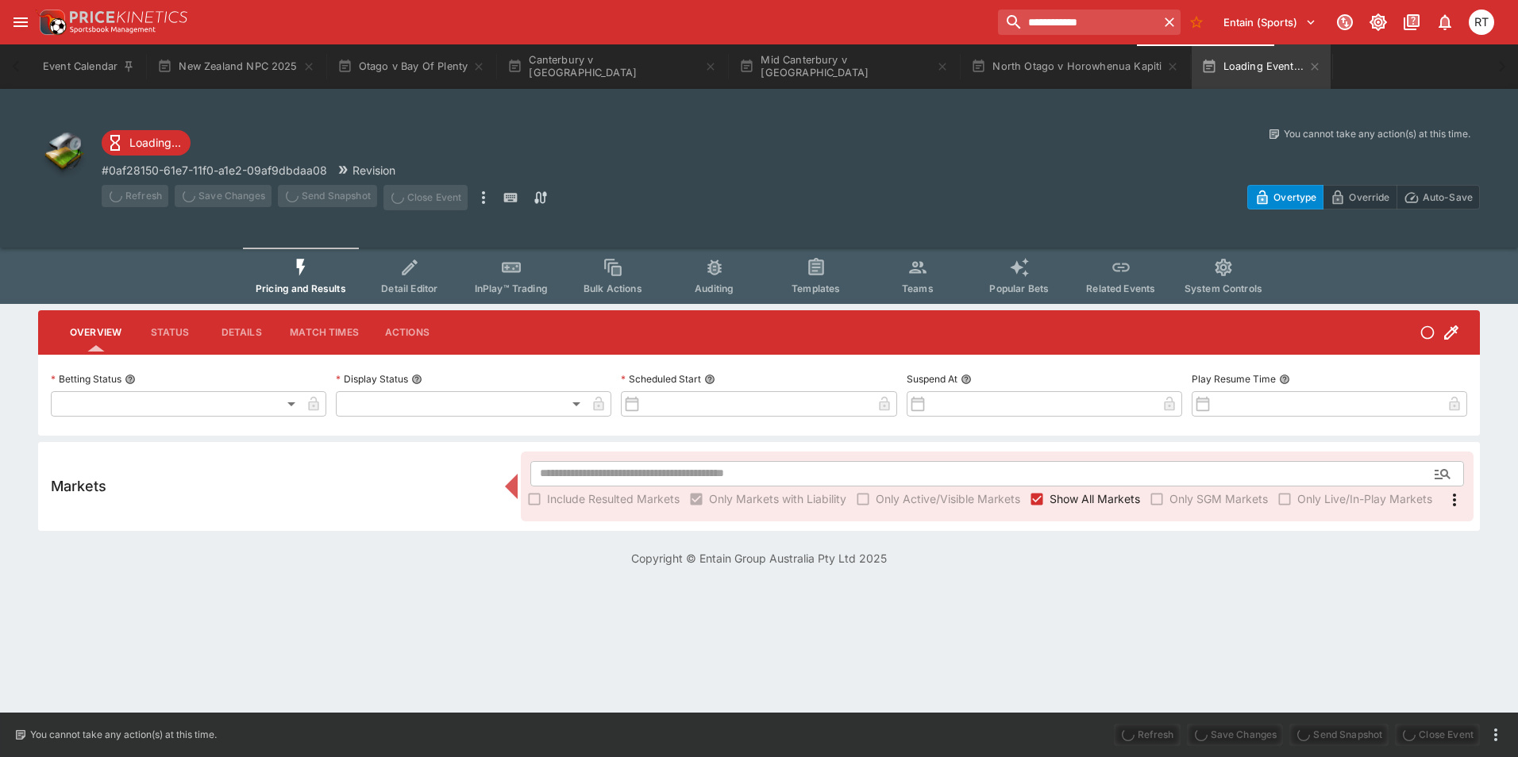
type input "**********"
type input "*******"
type input "**********"
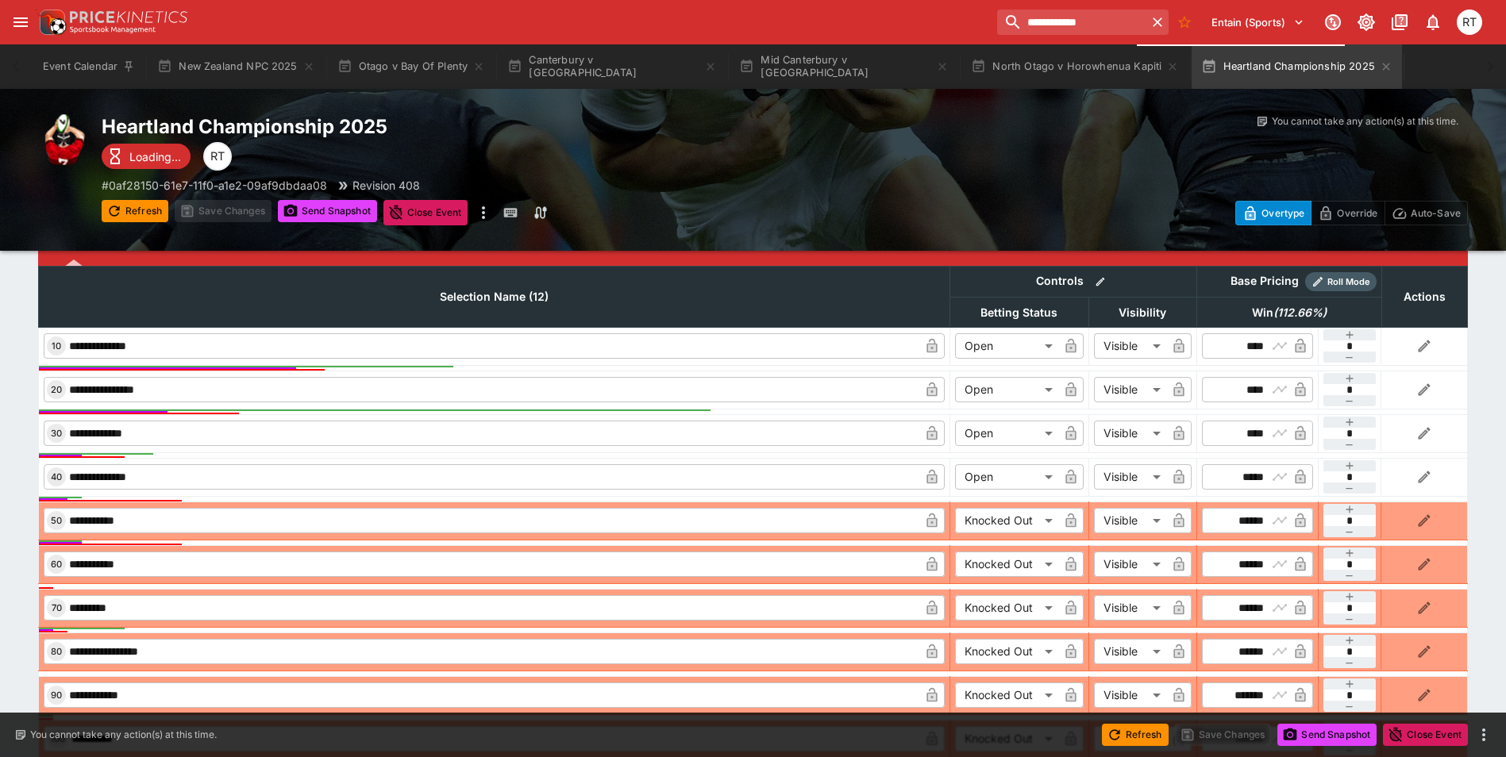
scroll to position [638, 0]
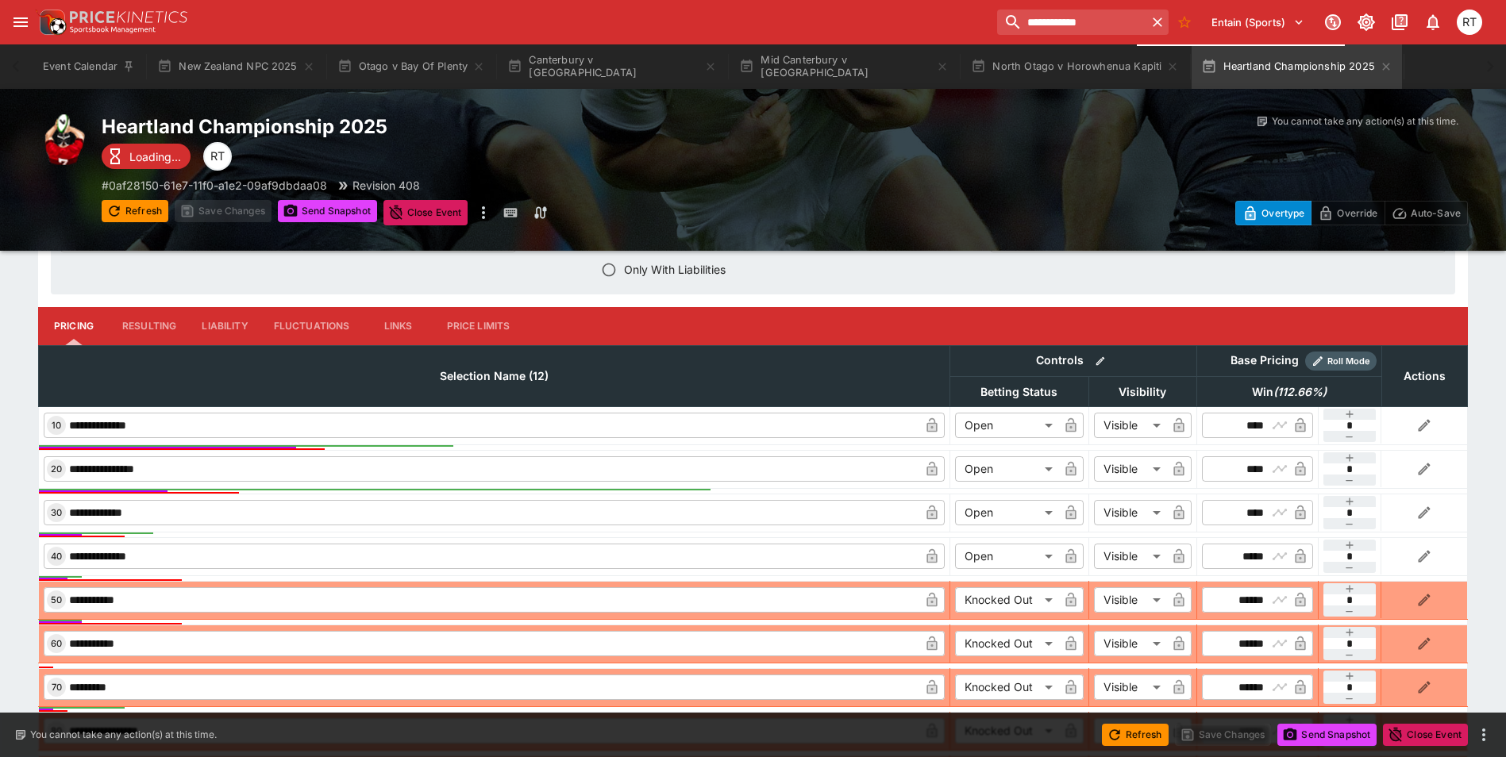
click at [161, 327] on button "Resulting" at bounding box center [149, 326] width 79 height 38
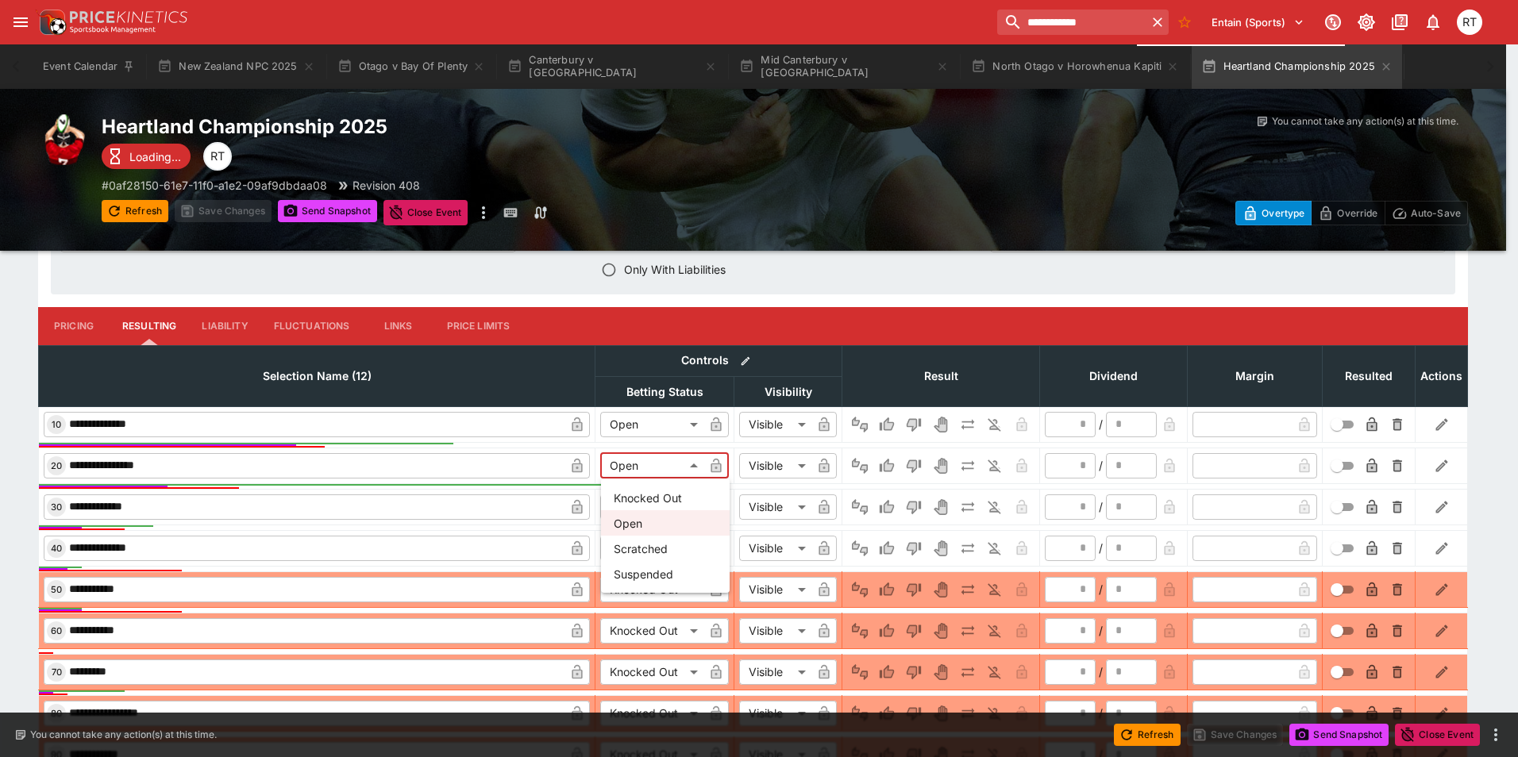
click at [684, 467] on body "**********" at bounding box center [759, 192] width 1518 height 1661
click at [660, 503] on li "Knocked Out" at bounding box center [665, 497] width 129 height 25
type input "**********"
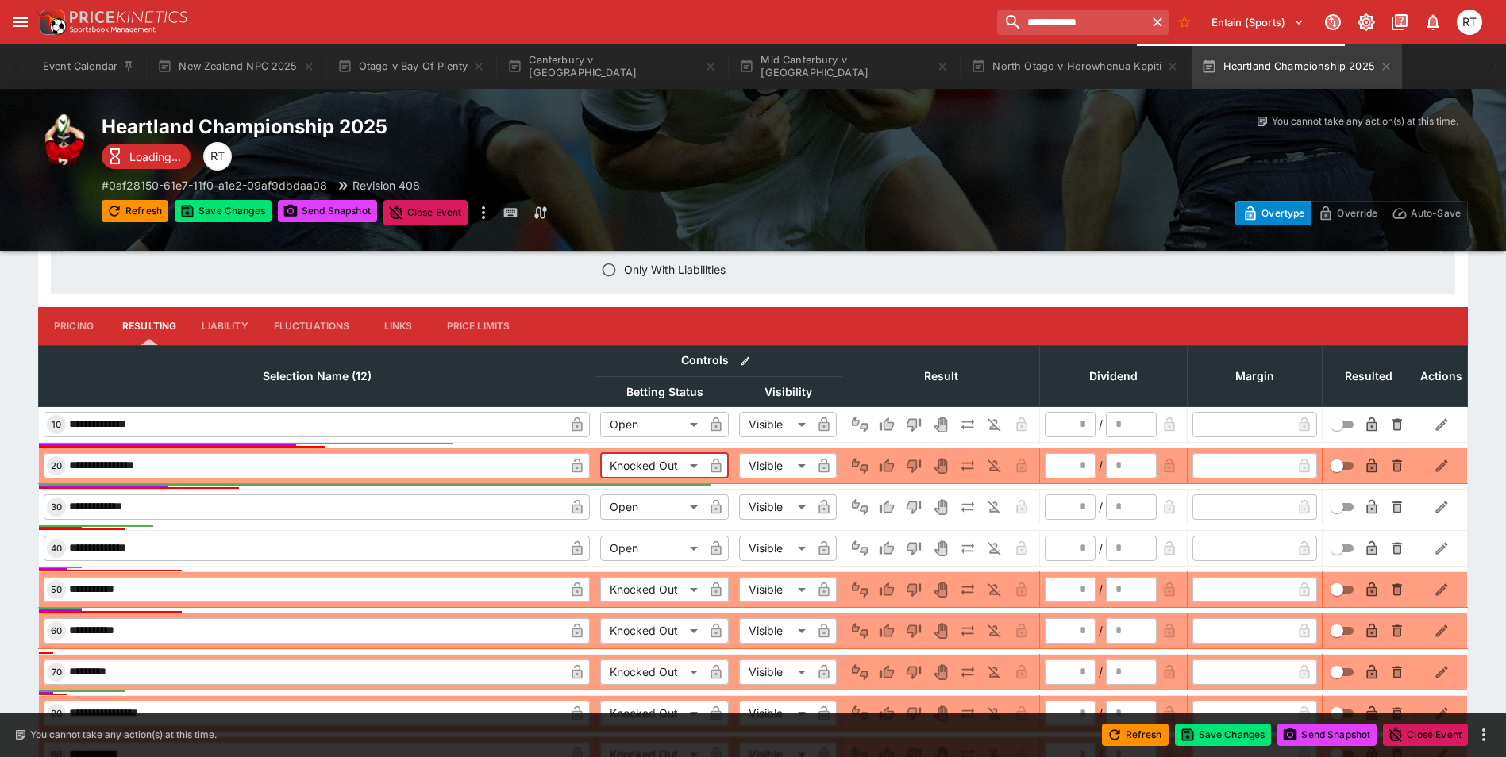
click at [647, 550] on body "**********" at bounding box center [753, 192] width 1506 height 1661
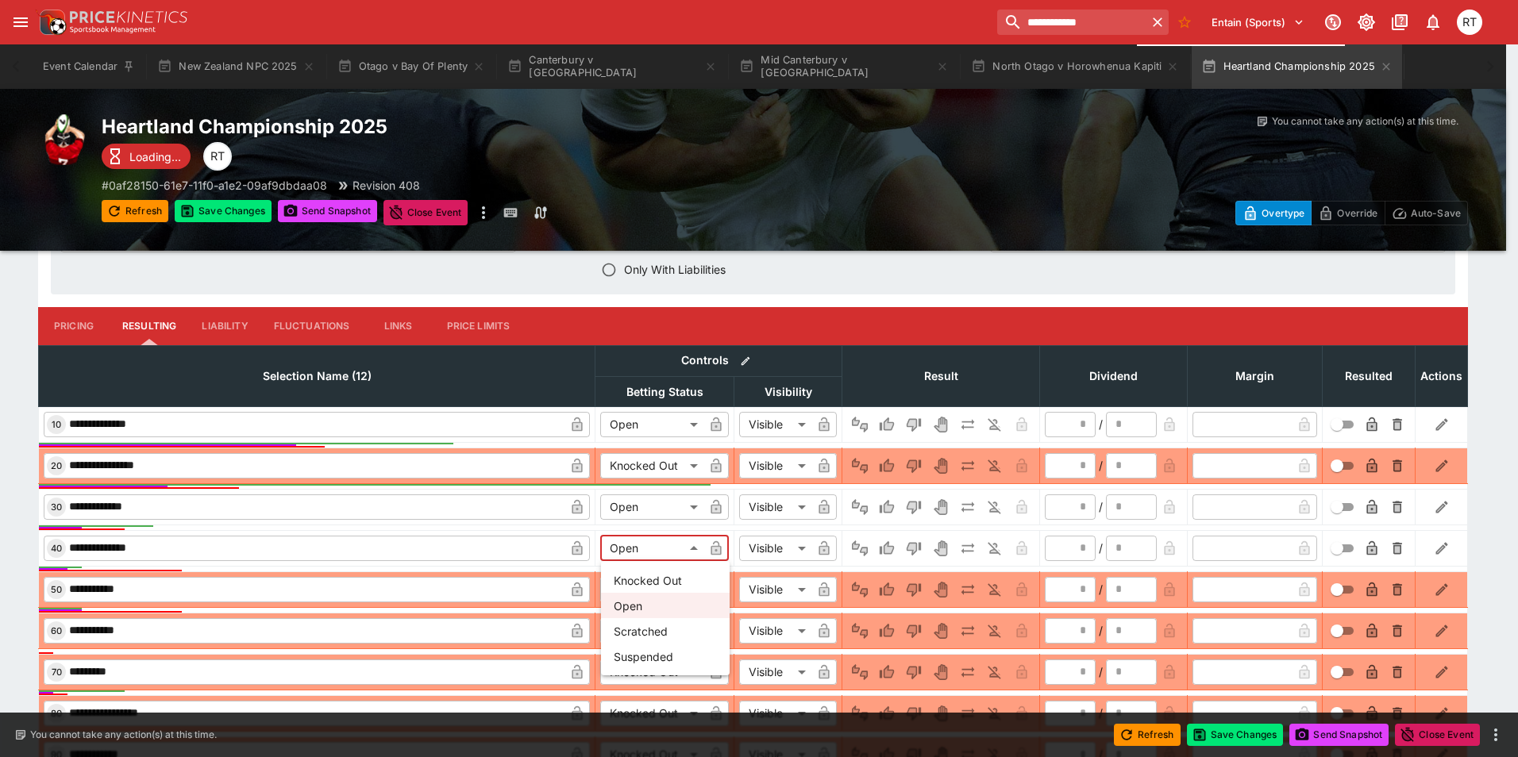
click at [645, 576] on li "Knocked Out" at bounding box center [665, 580] width 129 height 25
type input "**********"
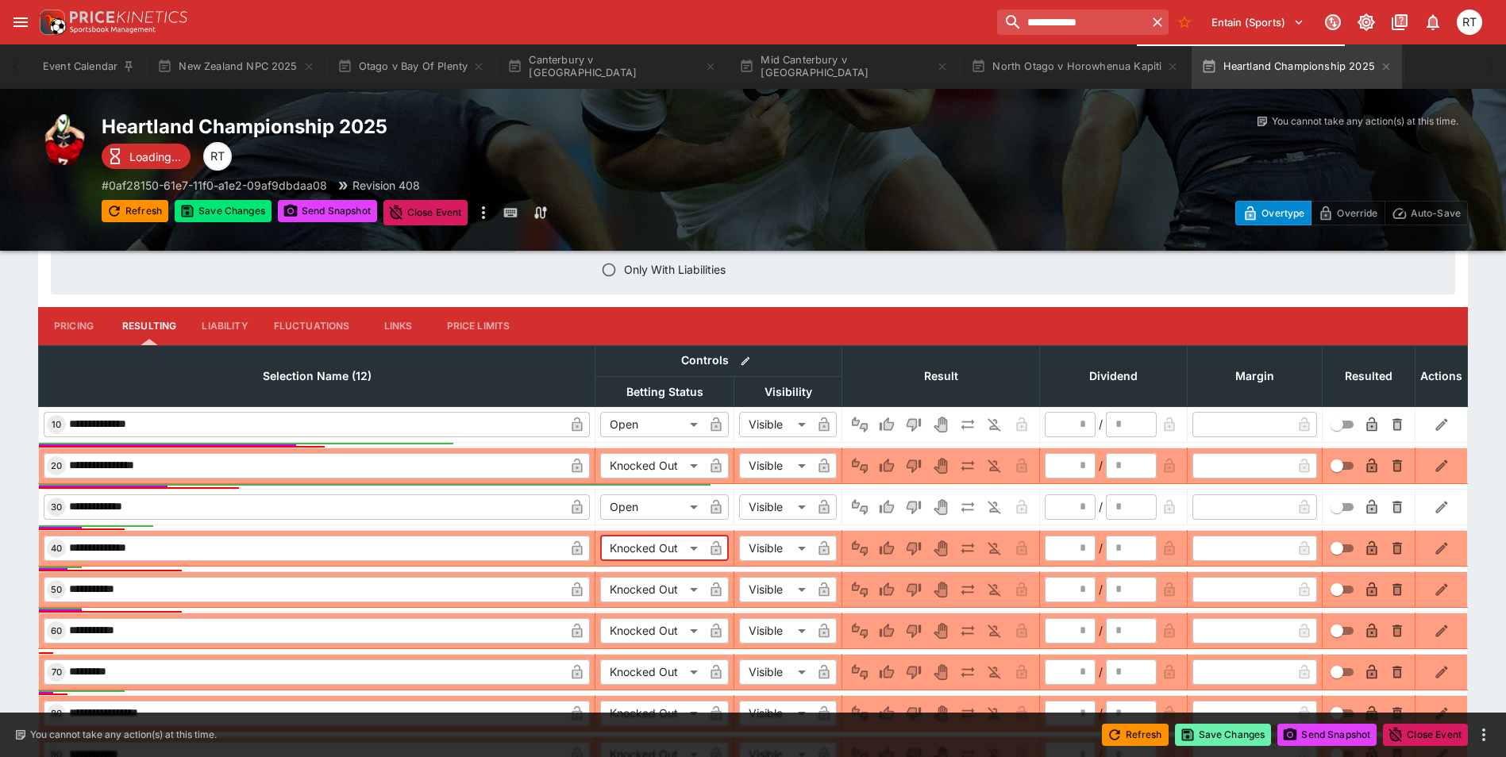
click at [1216, 735] on button "Save Changes" at bounding box center [1223, 735] width 97 height 22
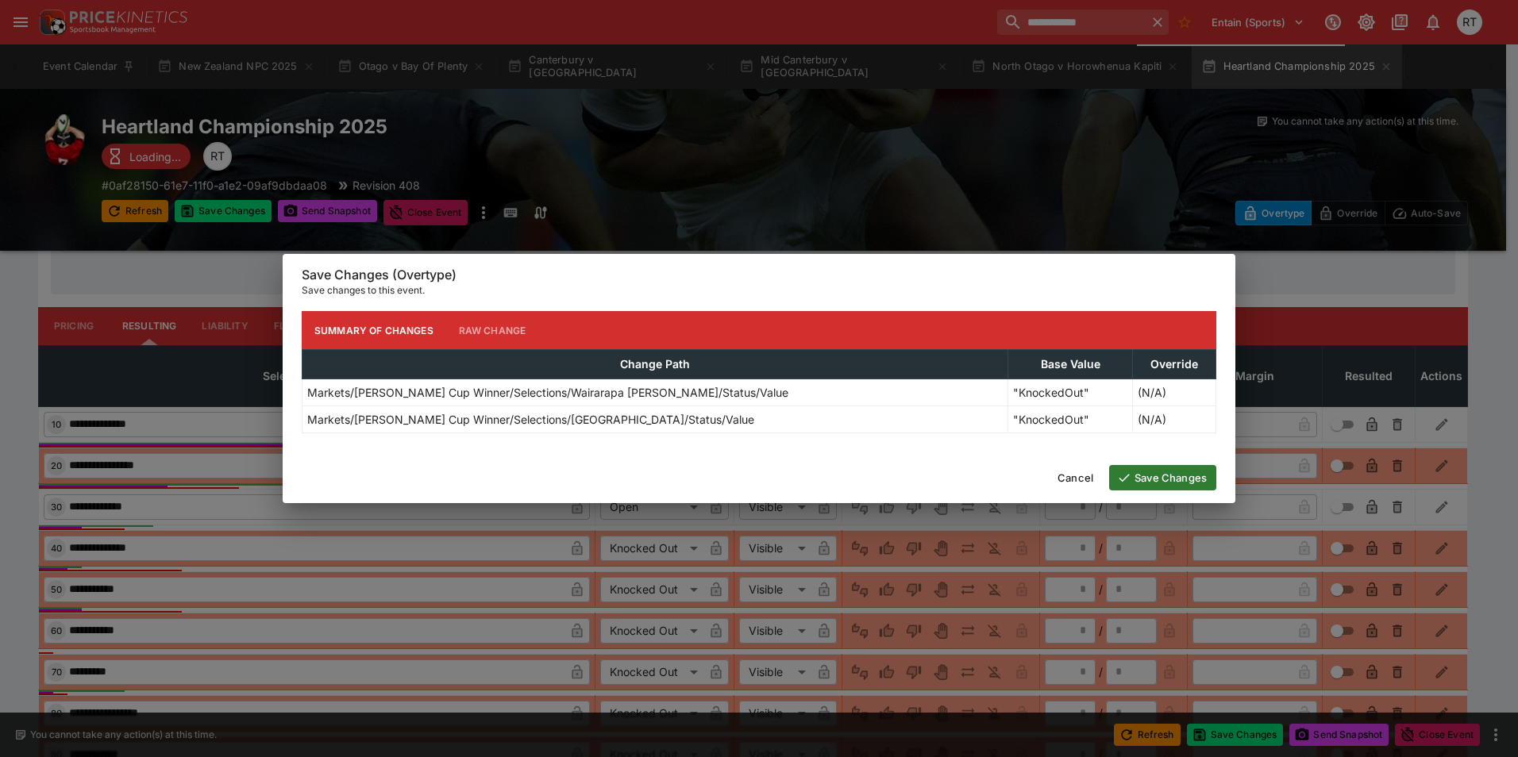
click at [1168, 480] on button "Save Changes" at bounding box center [1162, 477] width 107 height 25
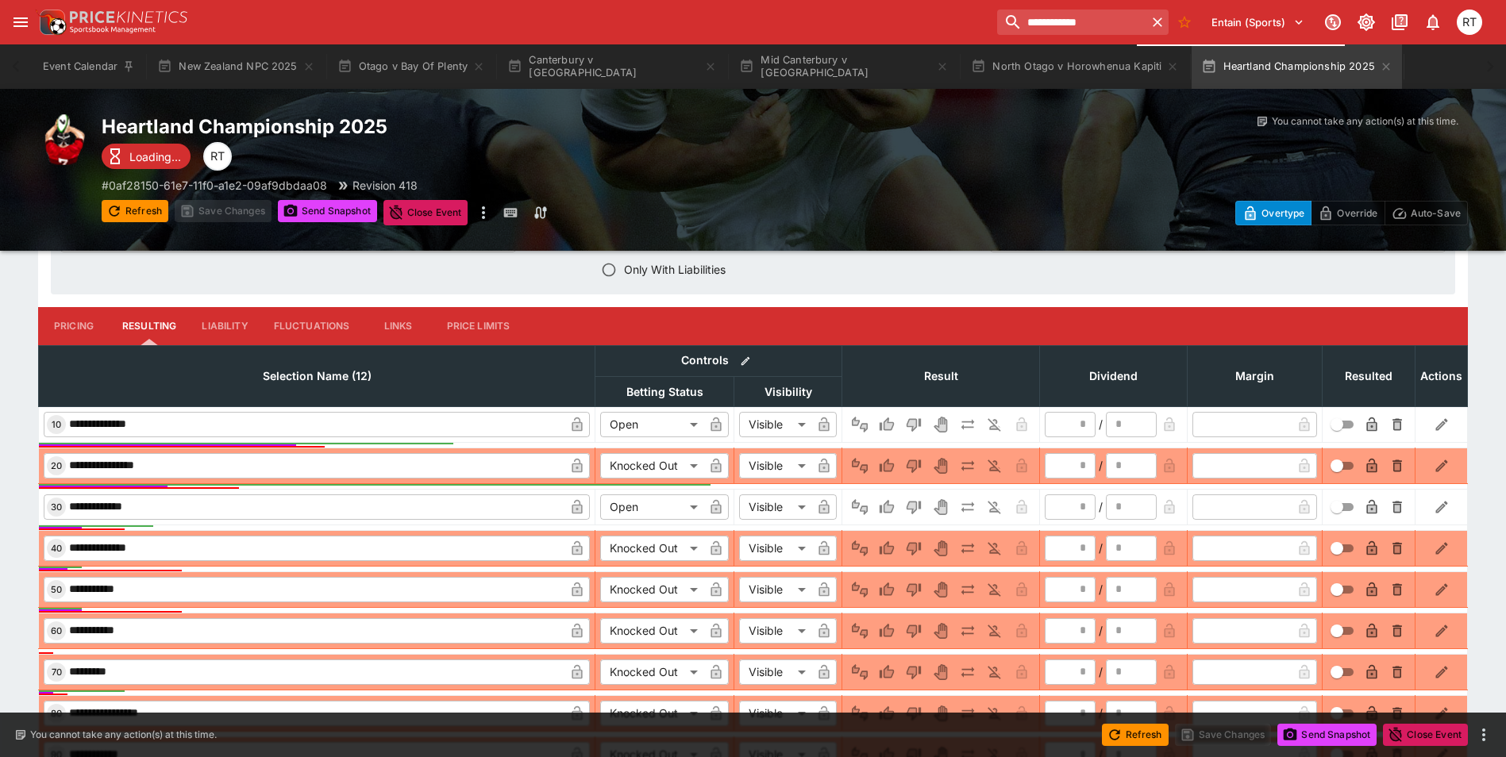
click at [87, 325] on button "Pricing" at bounding box center [73, 326] width 71 height 38
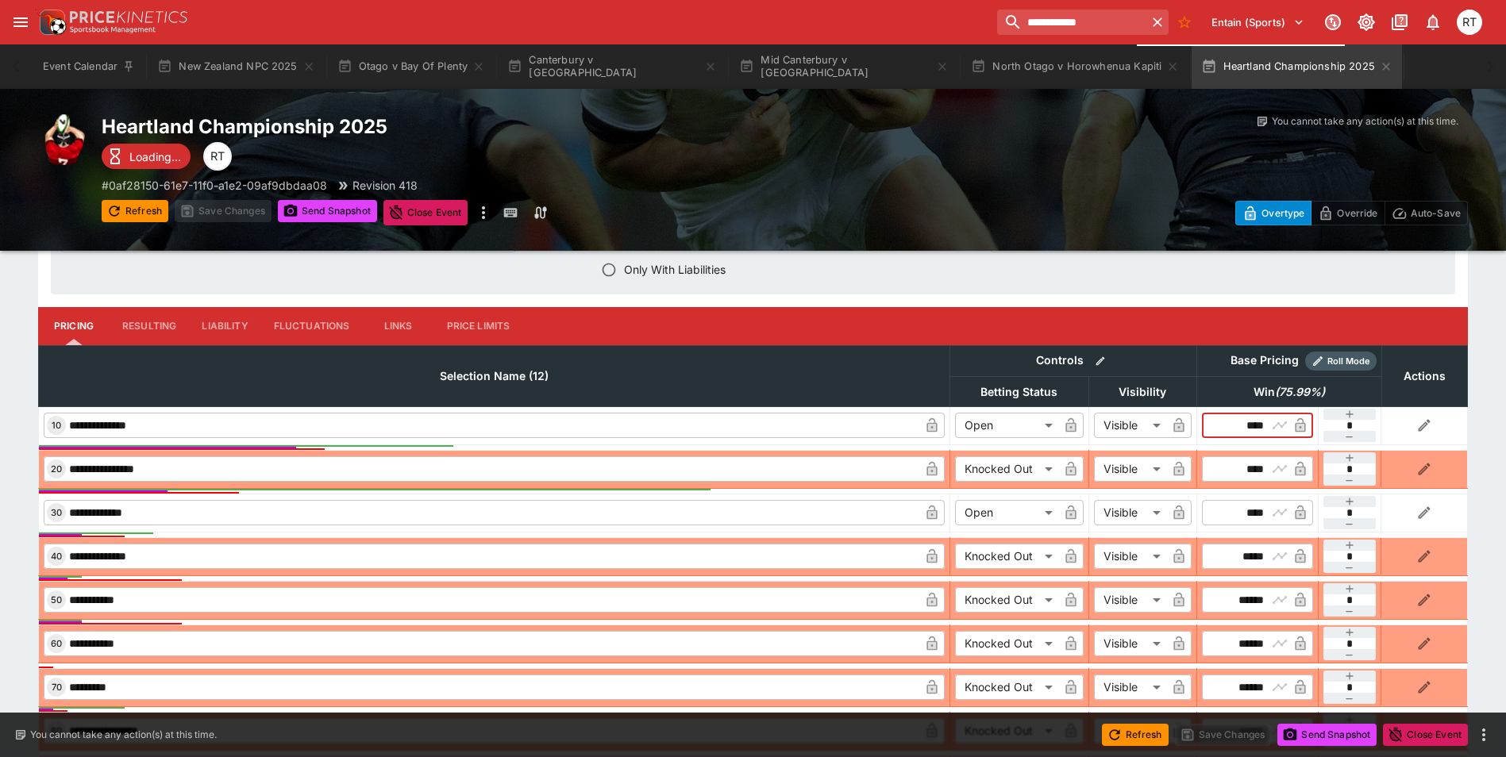
drag, startPoint x: 1236, startPoint y: 430, endPoint x: 1265, endPoint y: 430, distance: 28.6
click at [1265, 430] on input "****" at bounding box center [1244, 425] width 46 height 25
type input "****"
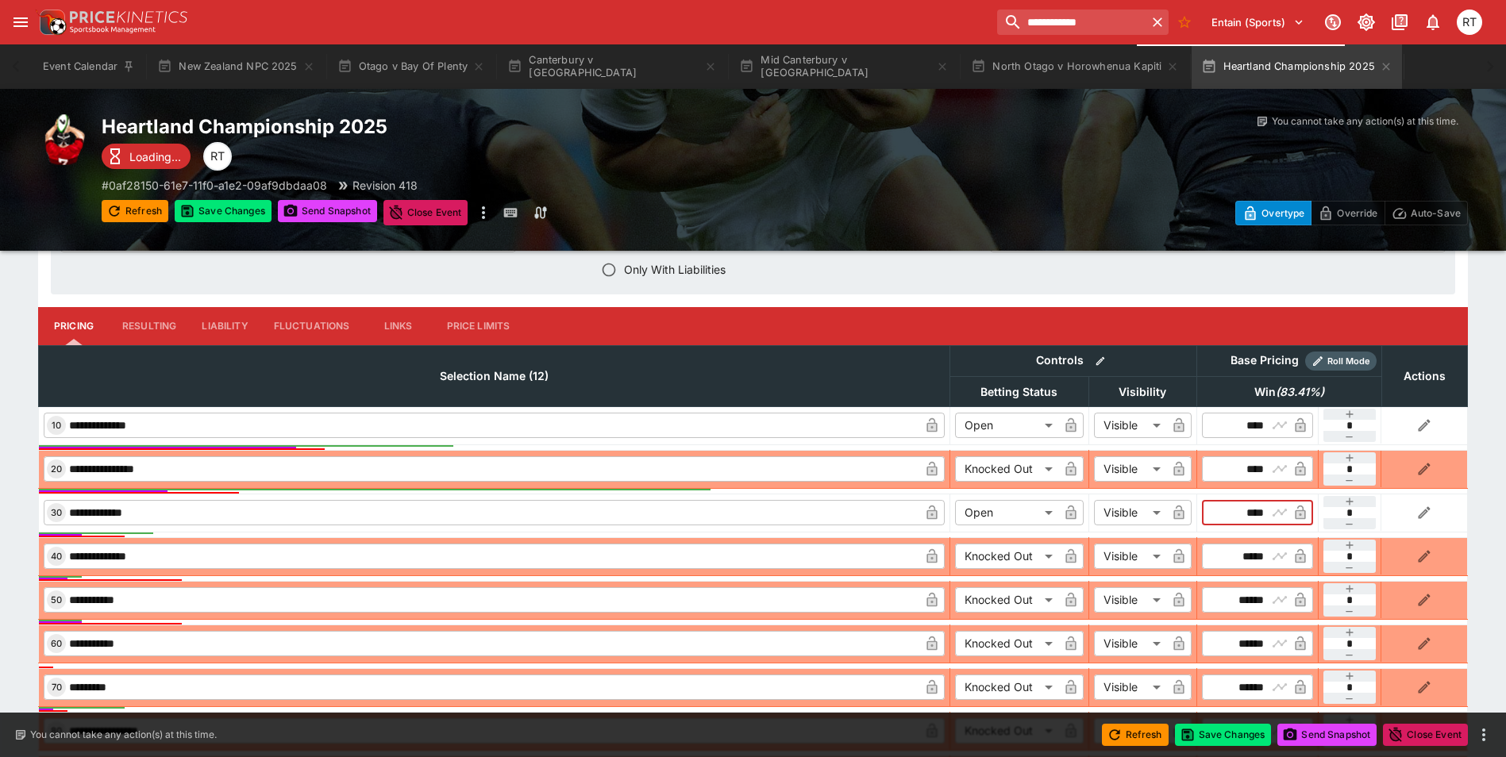
drag, startPoint x: 1236, startPoint y: 507, endPoint x: 1262, endPoint y: 513, distance: 26.8
click at [1262, 513] on input "****" at bounding box center [1244, 512] width 46 height 25
type input "*"
type input "****"
click at [1226, 736] on button "Save Changes" at bounding box center [1223, 735] width 97 height 22
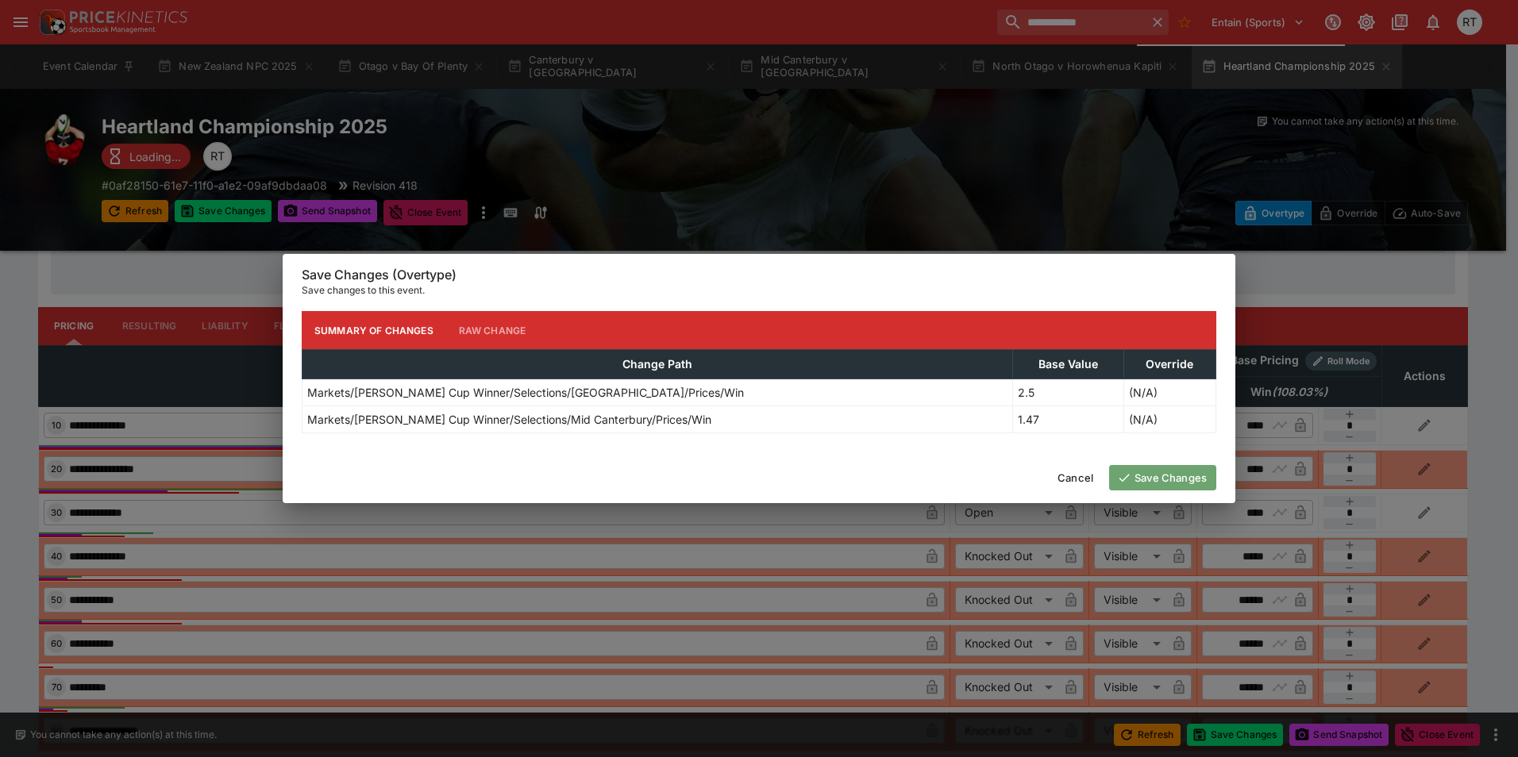
click at [1177, 481] on button "Save Changes" at bounding box center [1162, 477] width 107 height 25
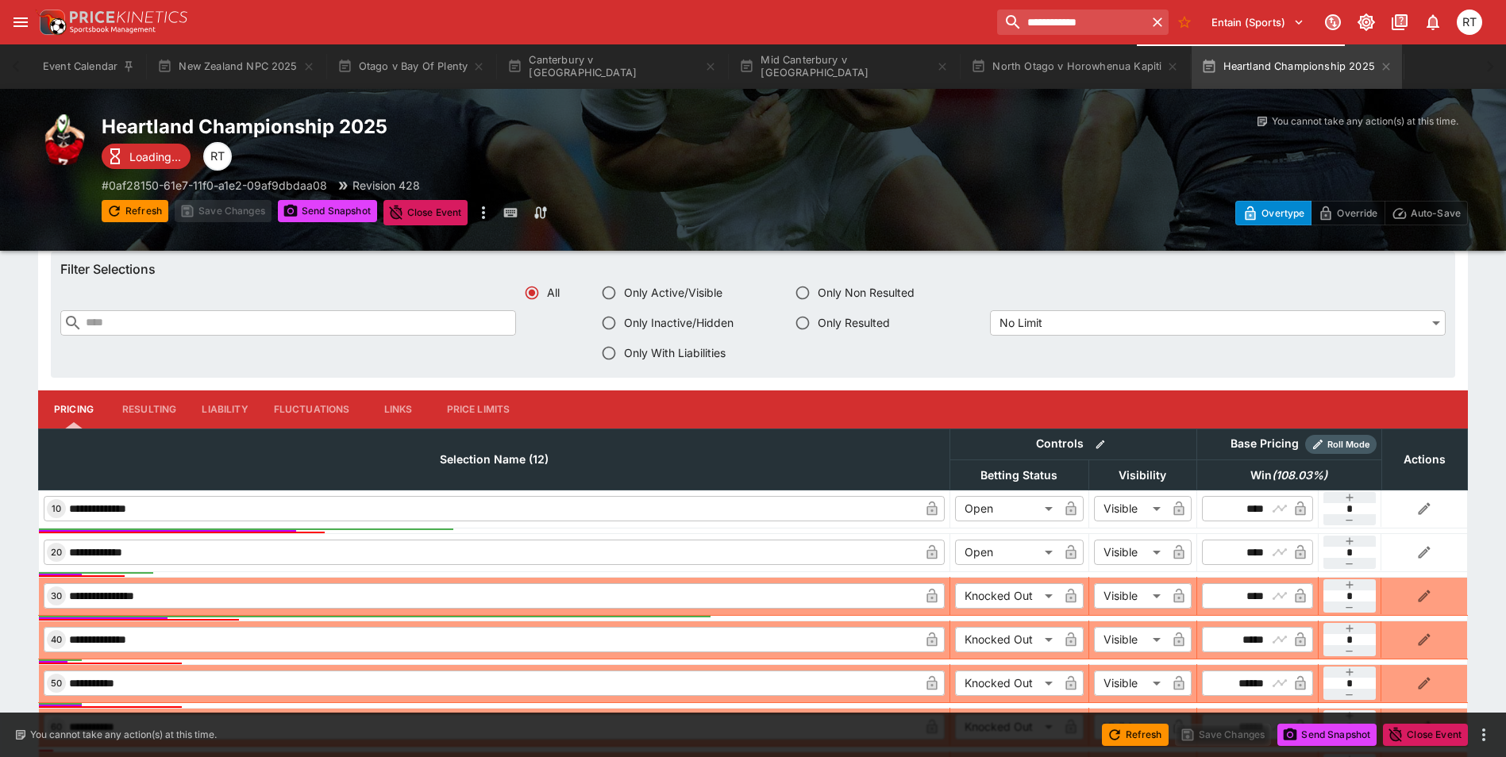
scroll to position [559, 0]
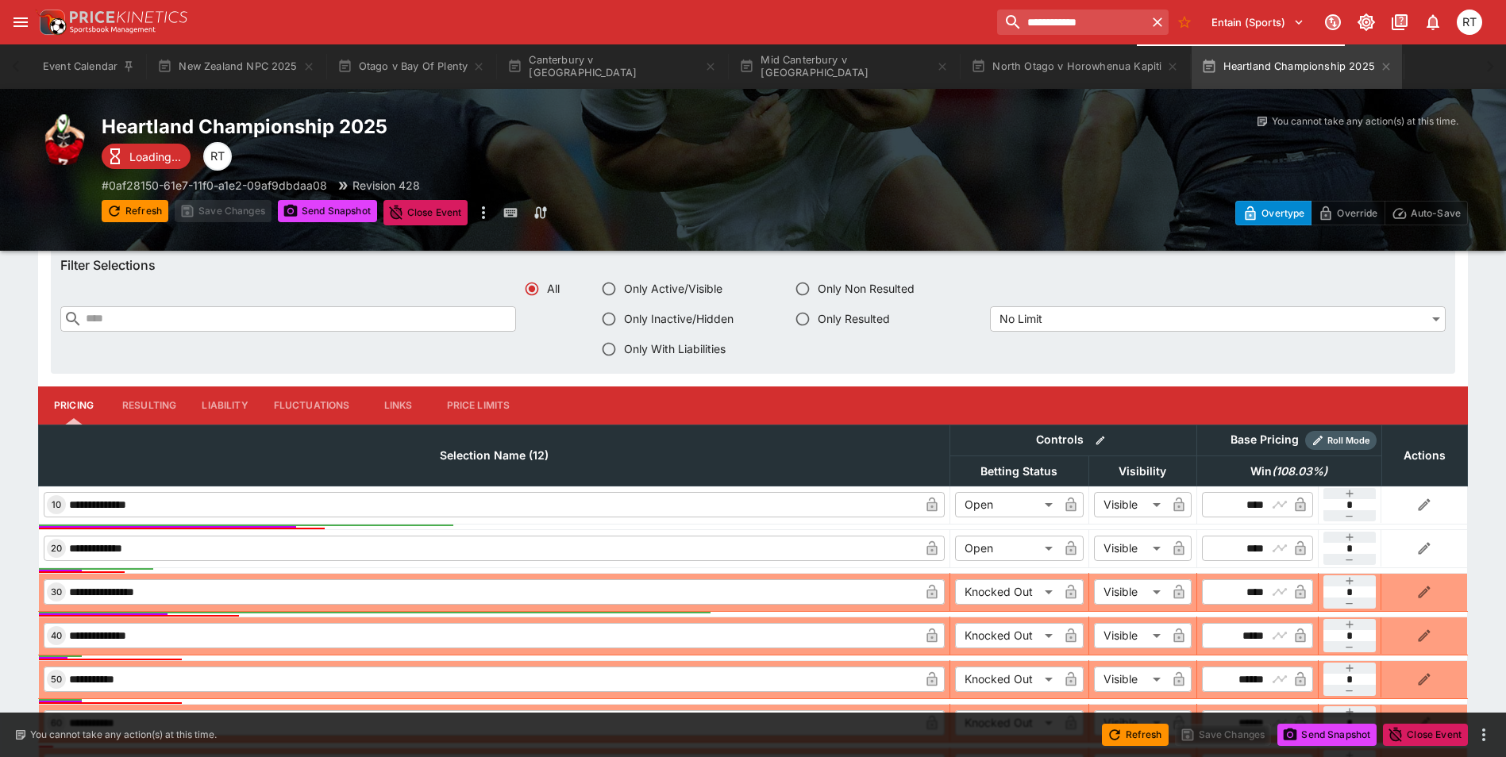
click at [211, 403] on button "Liability" at bounding box center [224, 406] width 71 height 38
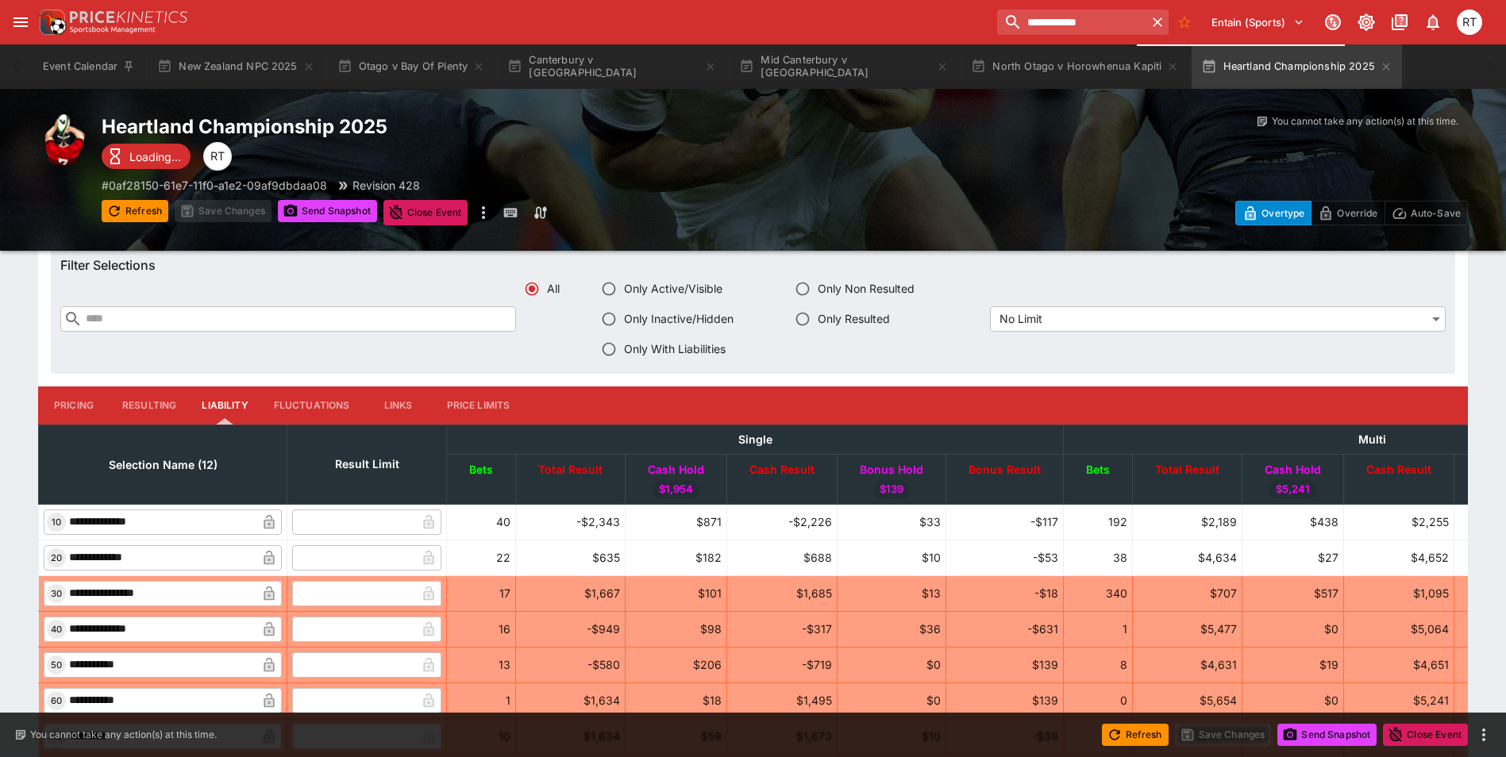
scroll to position [480, 0]
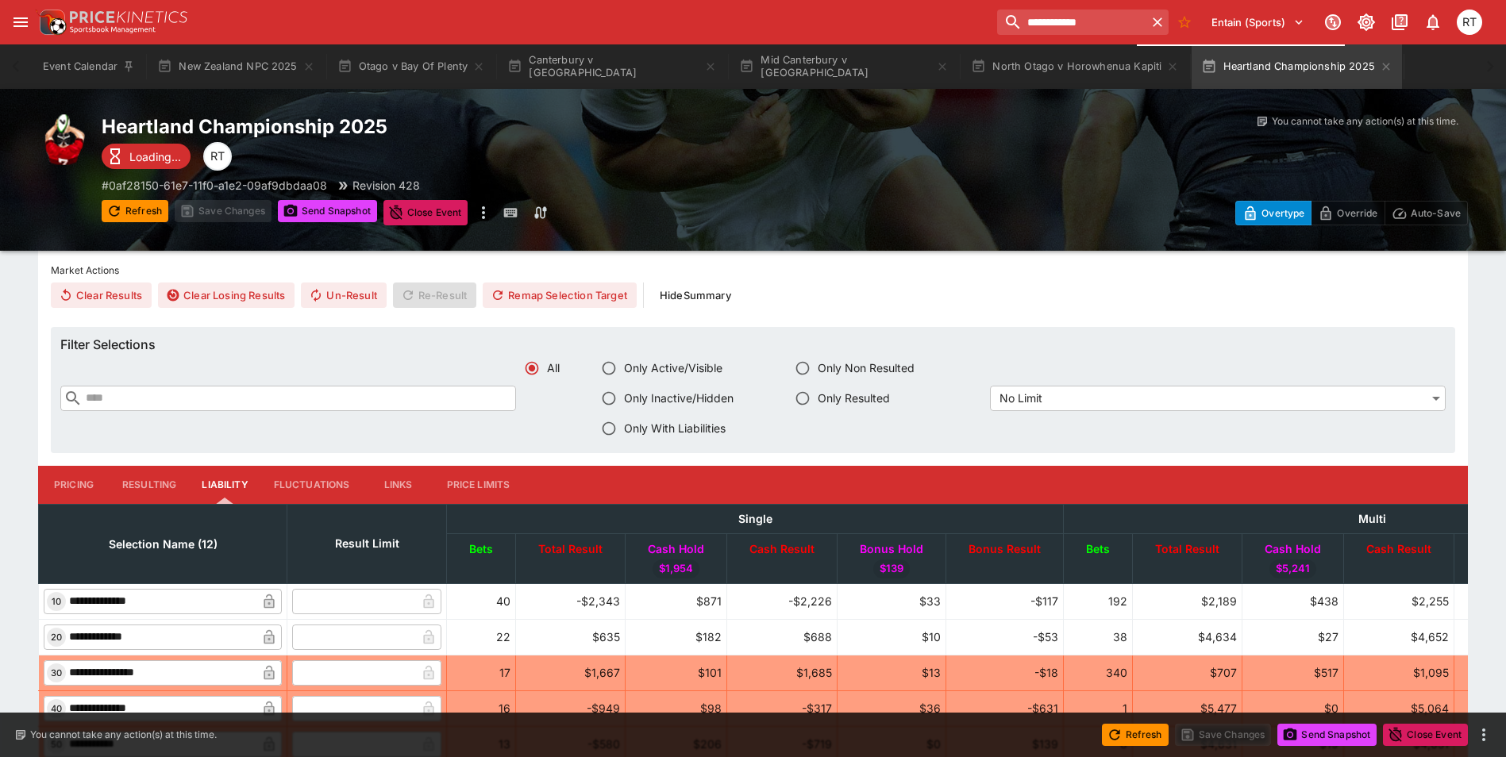
click at [72, 476] on button "Pricing" at bounding box center [73, 485] width 71 height 38
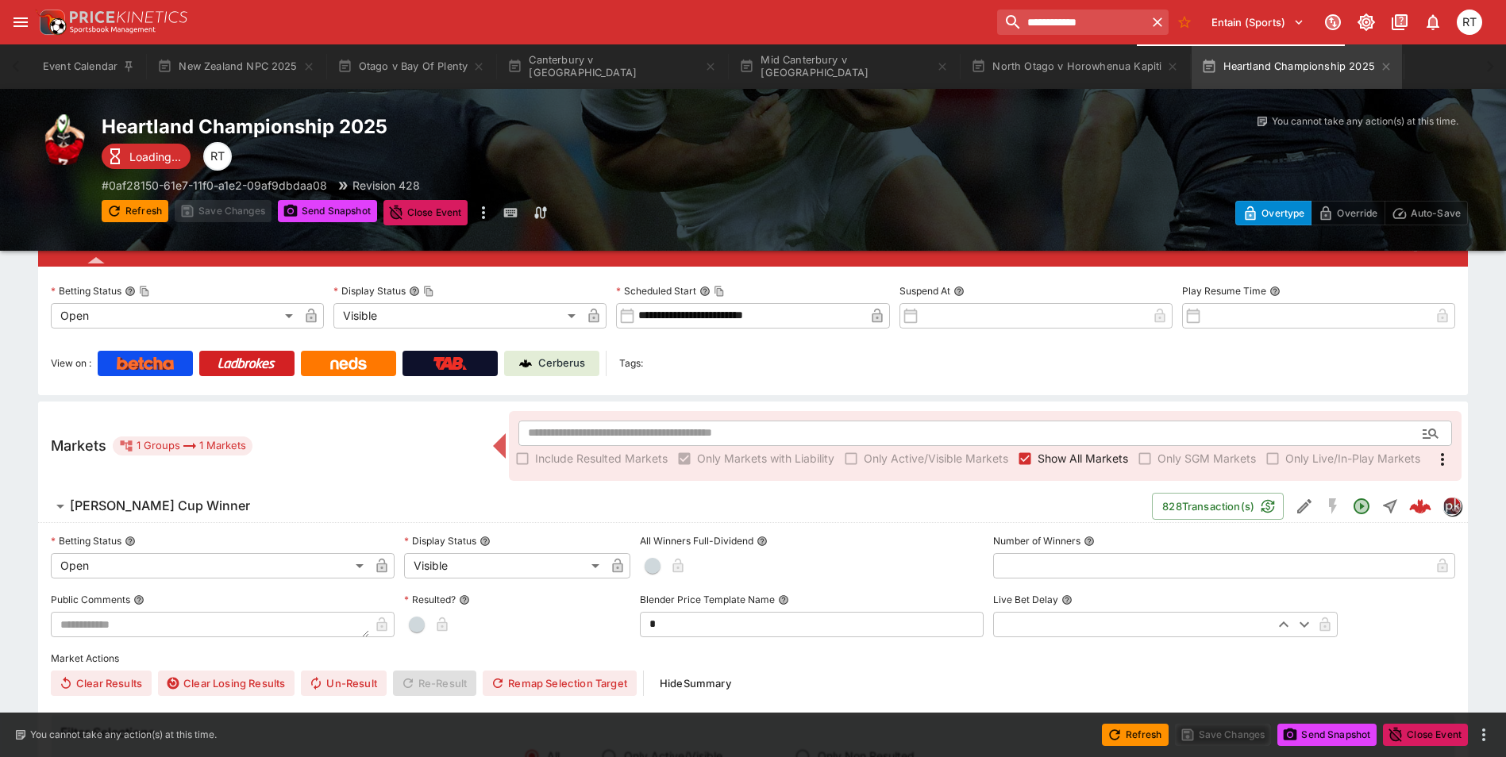
scroll to position [83, 0]
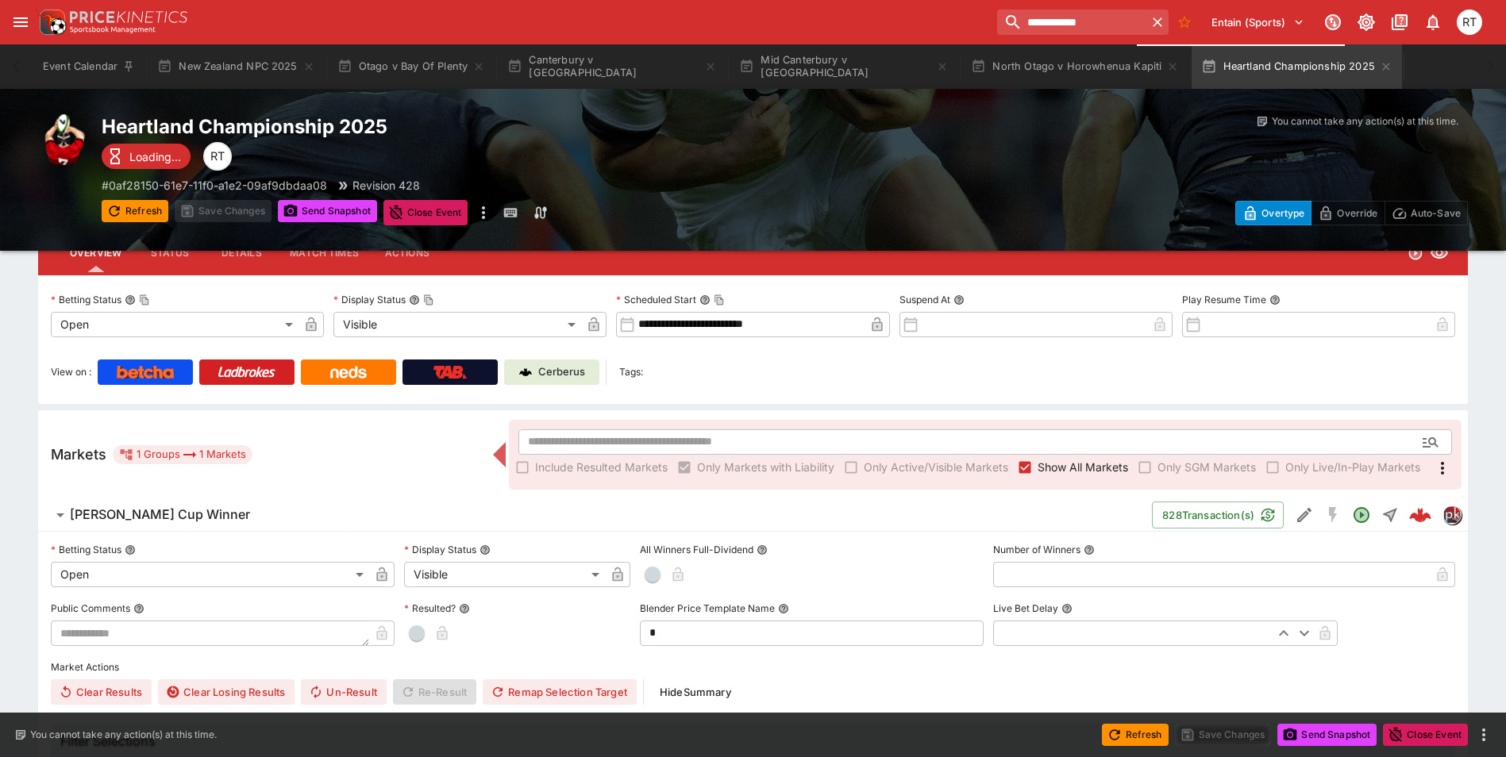
click at [193, 514] on span "[PERSON_NAME] Cup Winner" at bounding box center [604, 515] width 1069 height 17
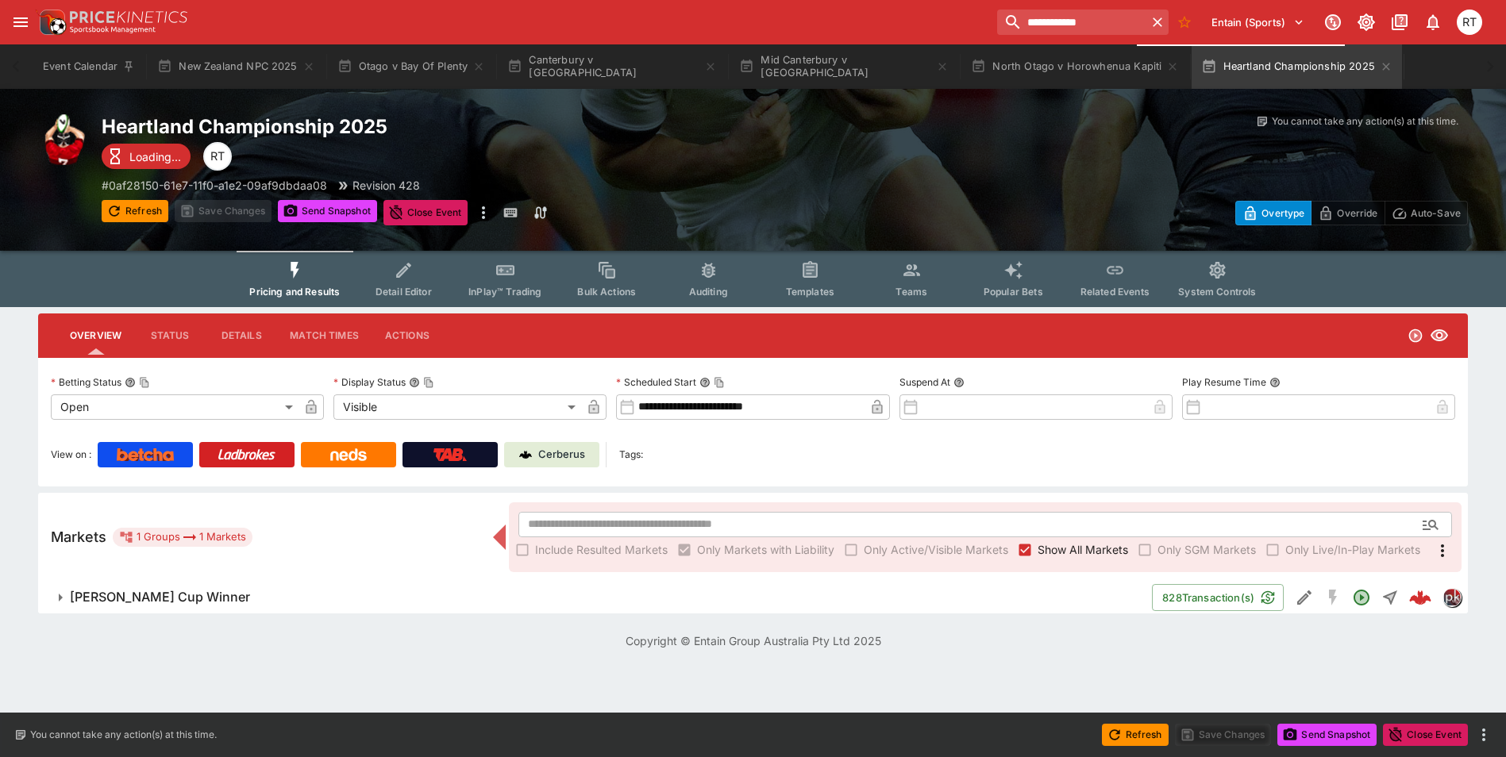
scroll to position [0, 0]
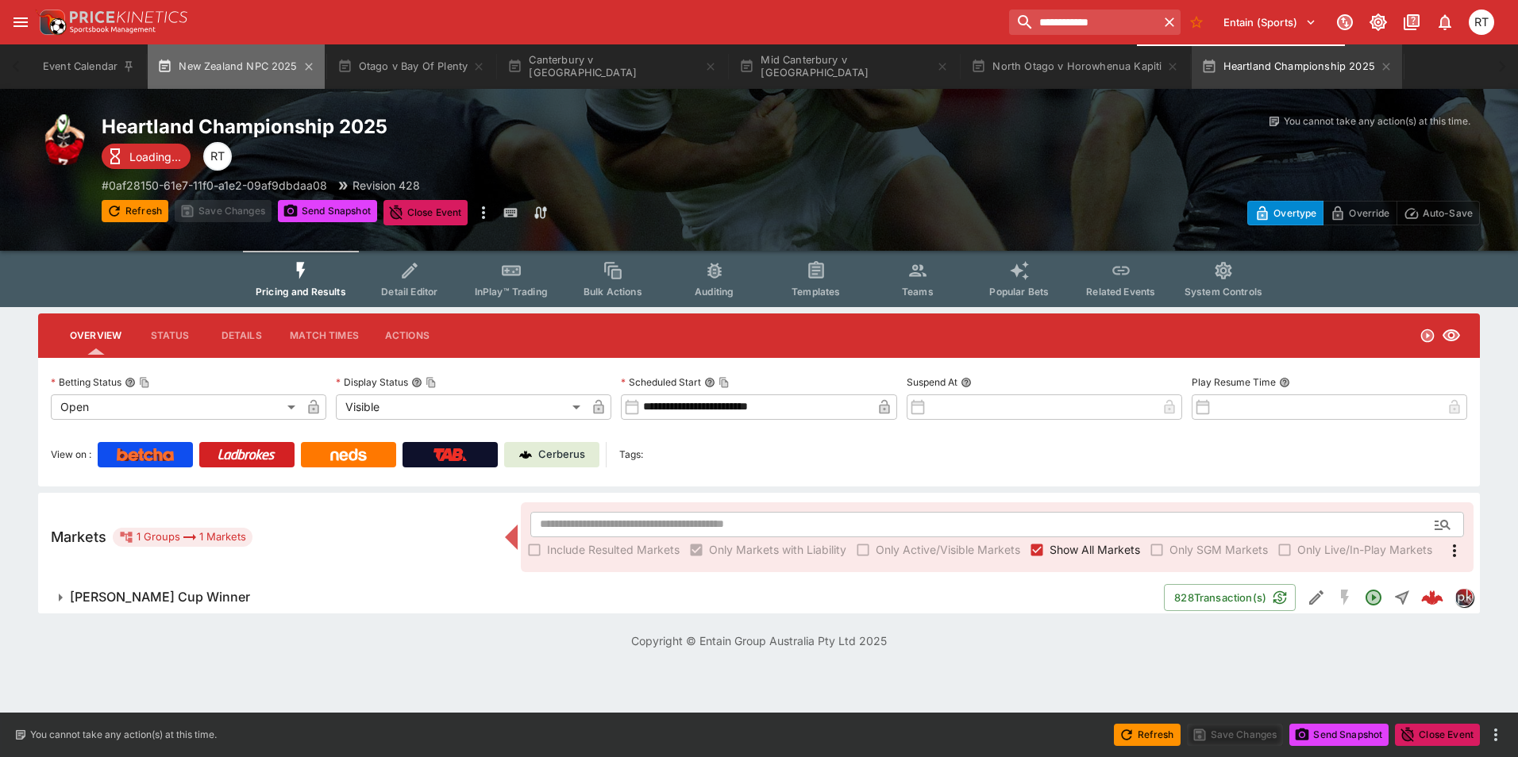
click at [215, 52] on button "New Zealand NPC 2025" at bounding box center [236, 66] width 176 height 44
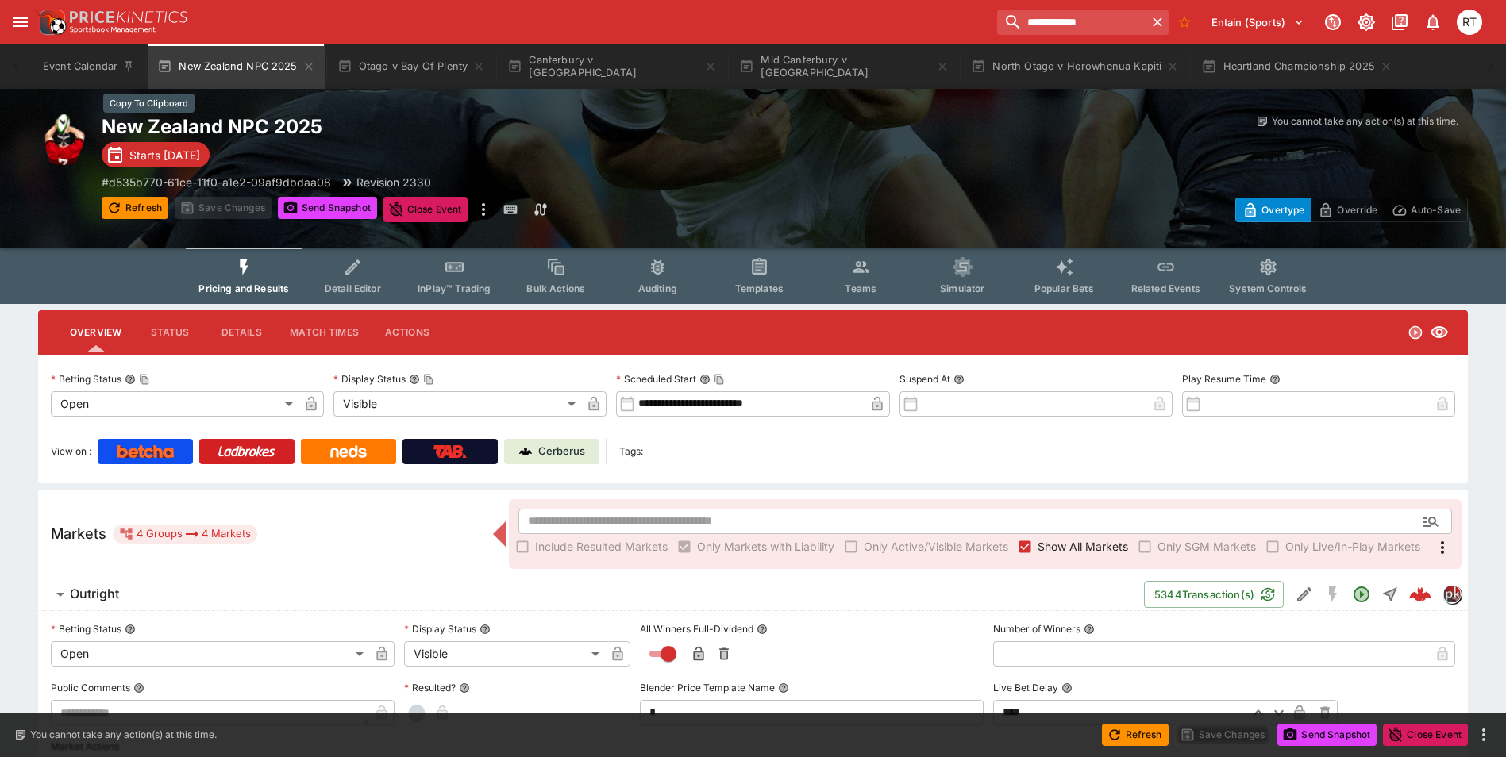
click at [552, 136] on h2 "New Zealand NPC 2025" at bounding box center [444, 126] width 684 height 25
click at [828, 61] on button "Mid Canterbury v [GEOGRAPHIC_DATA]" at bounding box center [844, 66] width 229 height 44
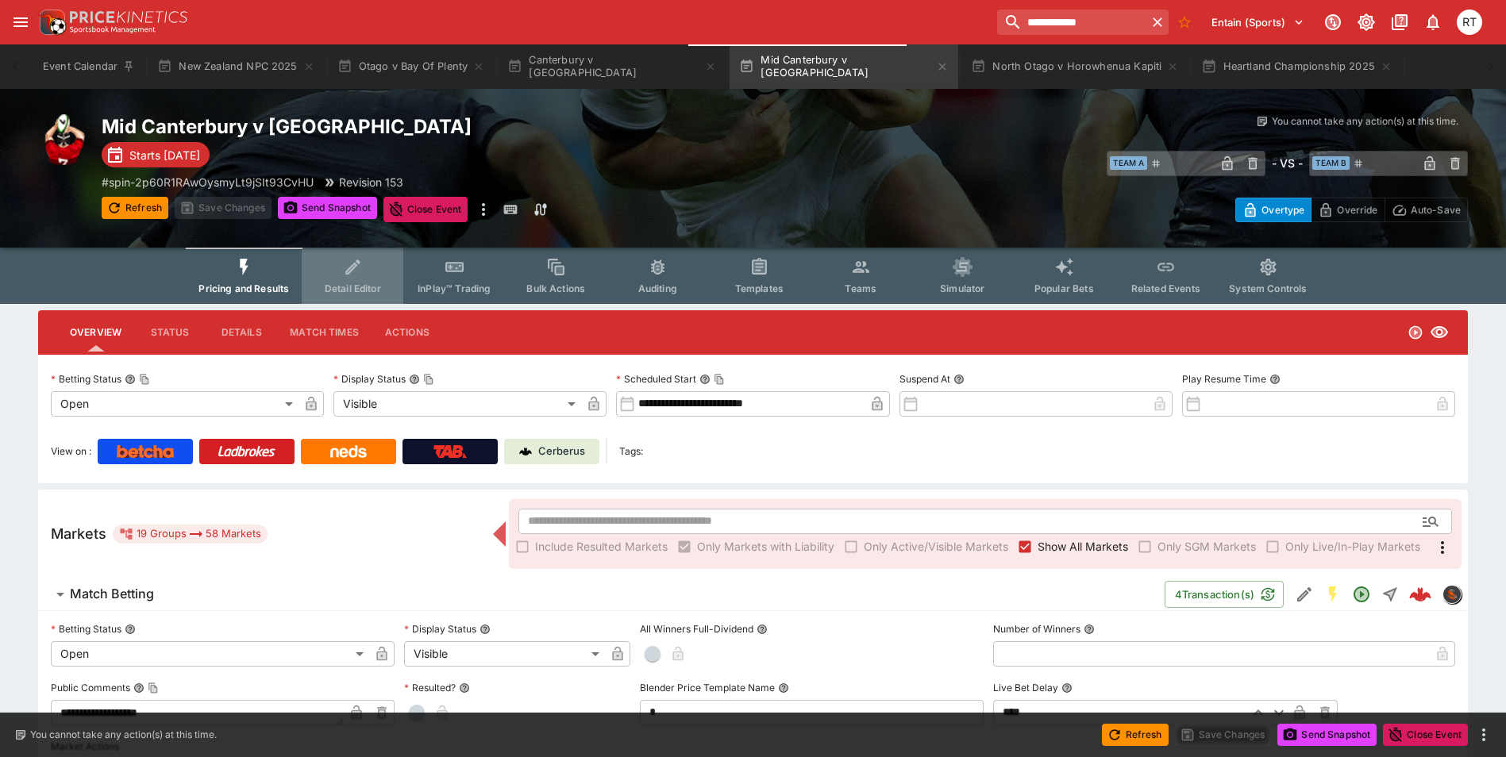
click at [356, 283] on span "Detail Editor" at bounding box center [353, 289] width 56 height 12
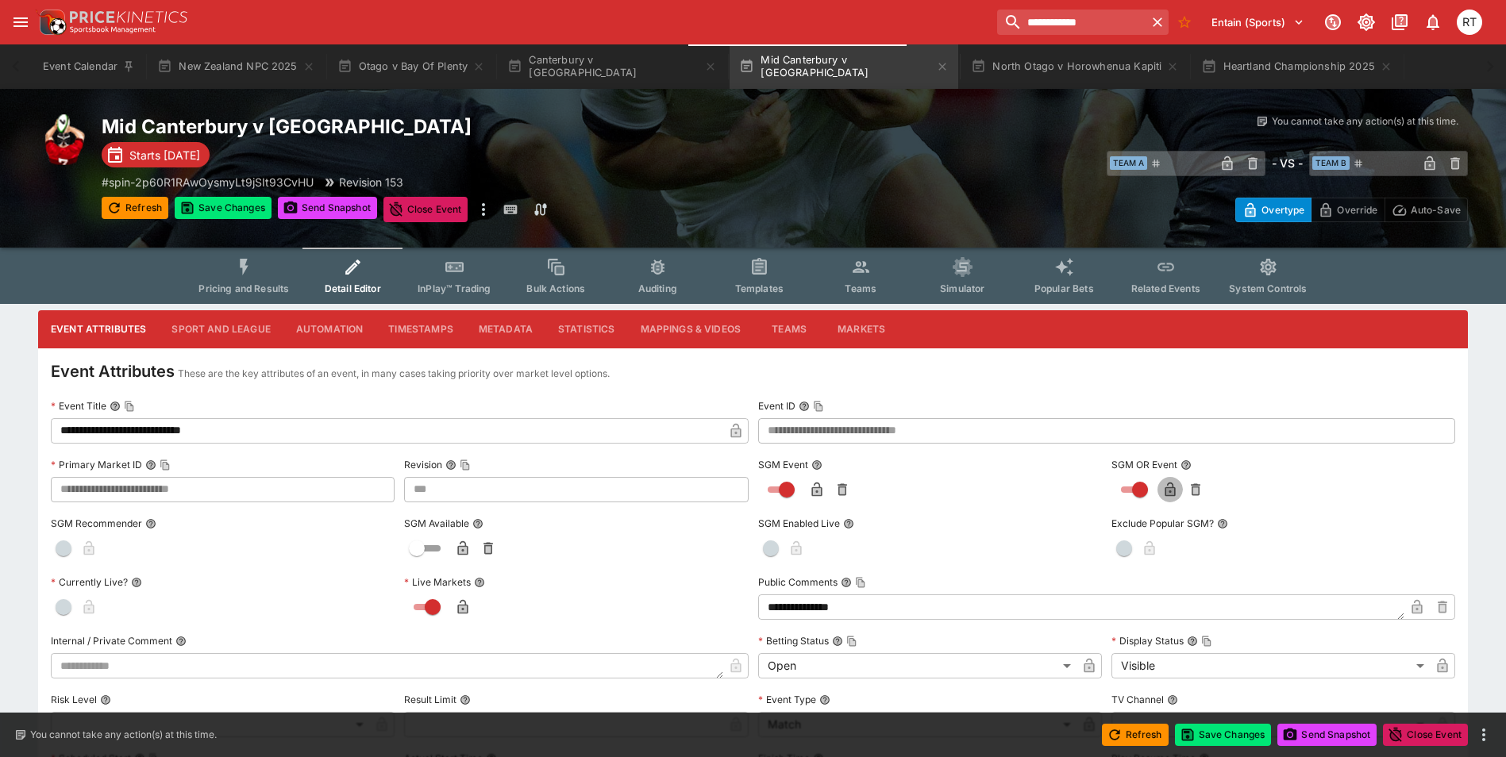
click at [1167, 491] on icon "button" at bounding box center [1170, 491] width 8 height 6
click at [813, 487] on icon "button" at bounding box center [817, 490] width 16 height 16
click at [1208, 731] on button "Save Changes" at bounding box center [1223, 735] width 97 height 22
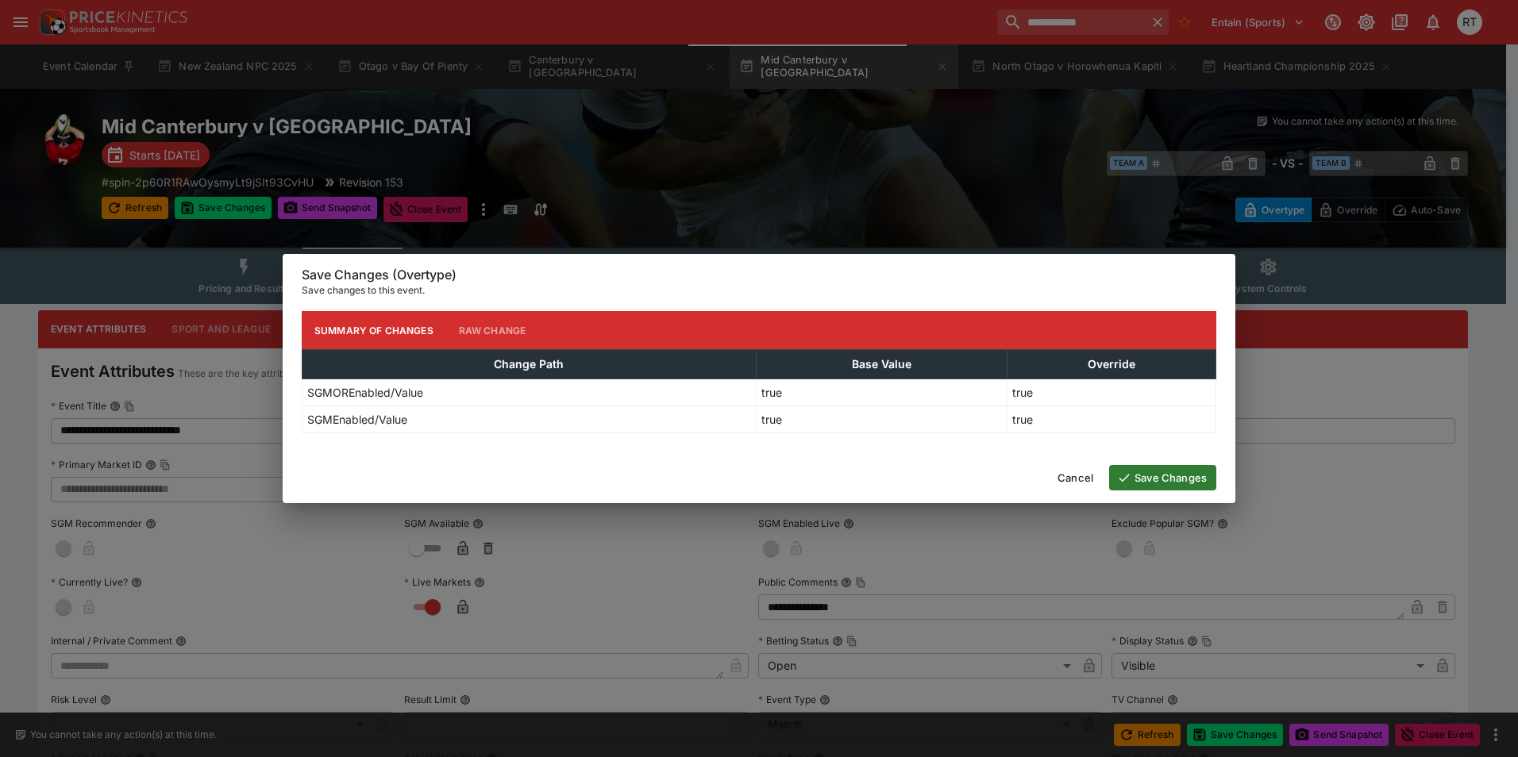
click at [1177, 482] on button "Save Changes" at bounding box center [1162, 477] width 107 height 25
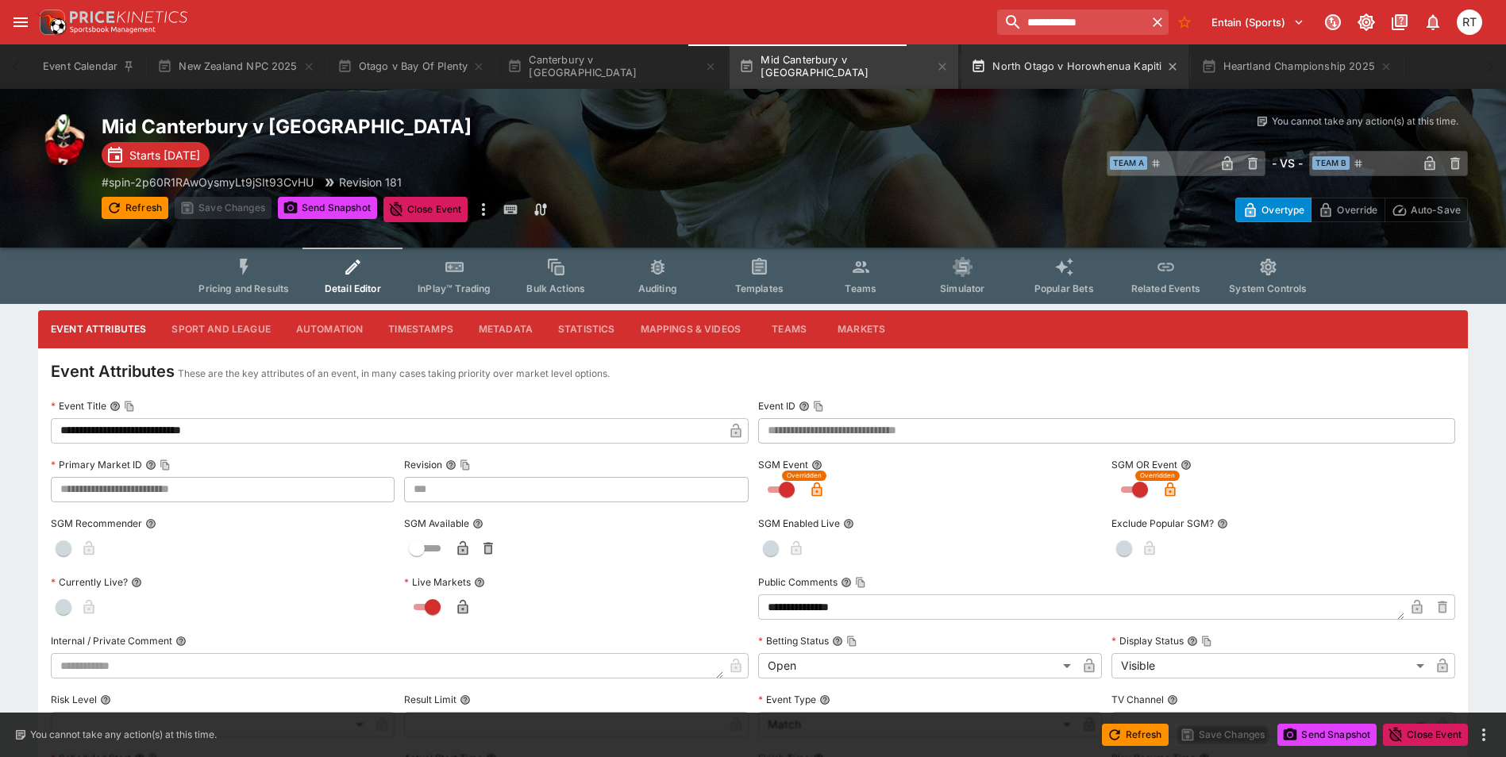
click at [1000, 65] on button "North Otago v Horowhenua Kapiti" at bounding box center [1074, 66] width 227 height 44
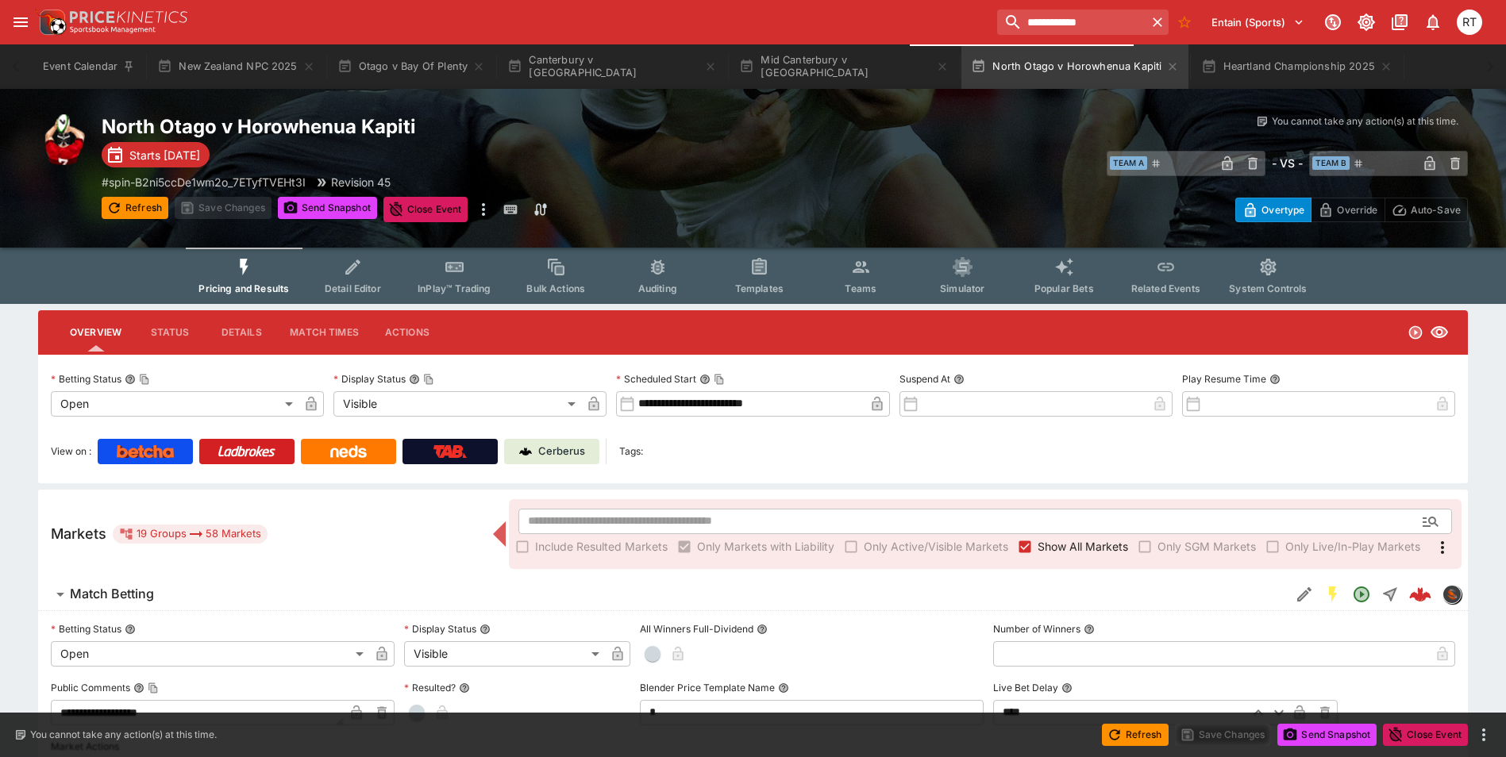
click at [364, 278] on button "Detail Editor" at bounding box center [353, 276] width 102 height 56
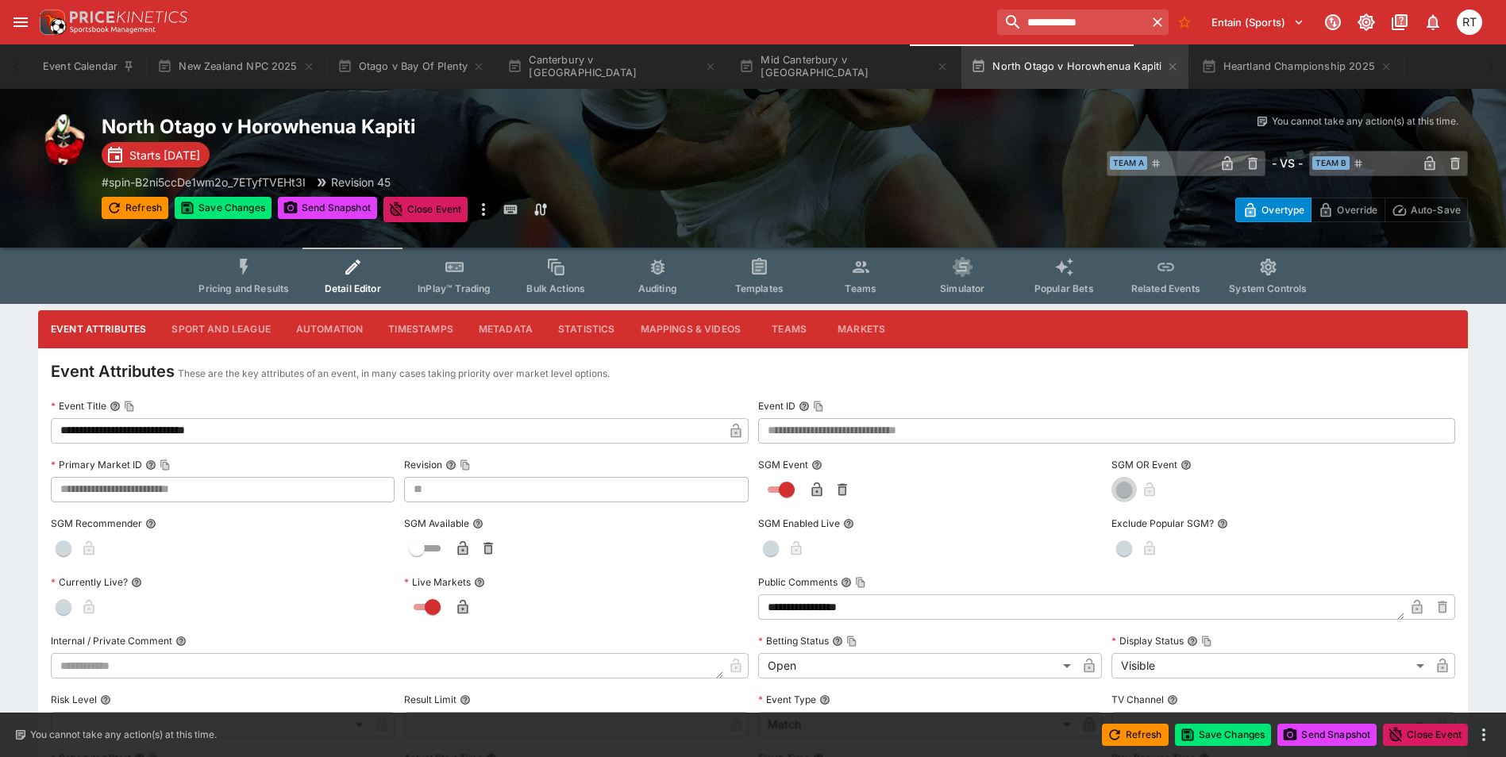
click at [1116, 487] on span "button" at bounding box center [1124, 490] width 16 height 16
click at [1166, 488] on icon "button" at bounding box center [1170, 490] width 10 height 14
click at [816, 490] on icon "button" at bounding box center [817, 491] width 8 height 6
click at [1215, 736] on button "Save Changes" at bounding box center [1223, 735] width 97 height 22
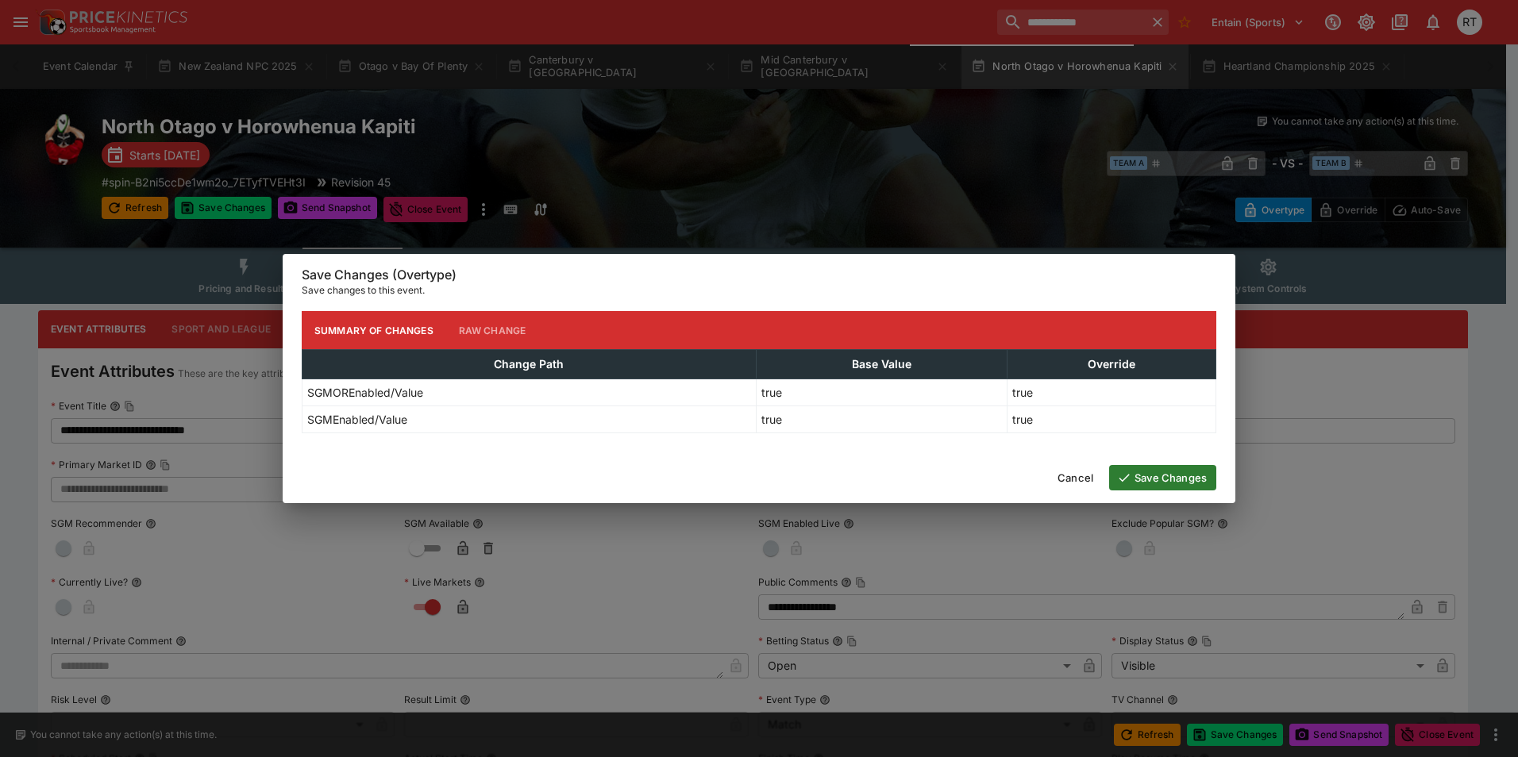
click at [1171, 476] on button "Save Changes" at bounding box center [1162, 477] width 107 height 25
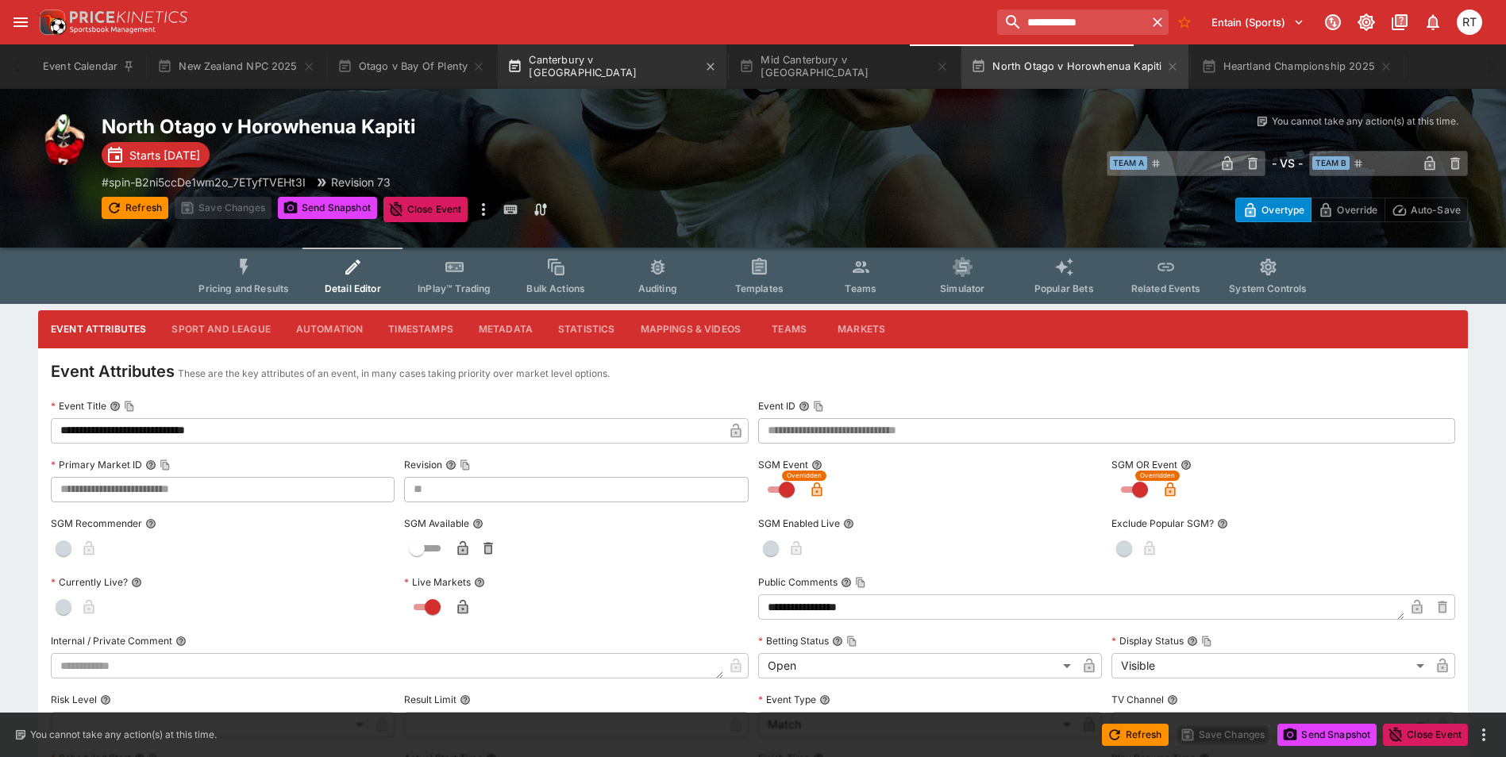
click at [557, 79] on button "Canterbury v [GEOGRAPHIC_DATA]" at bounding box center [612, 66] width 229 height 44
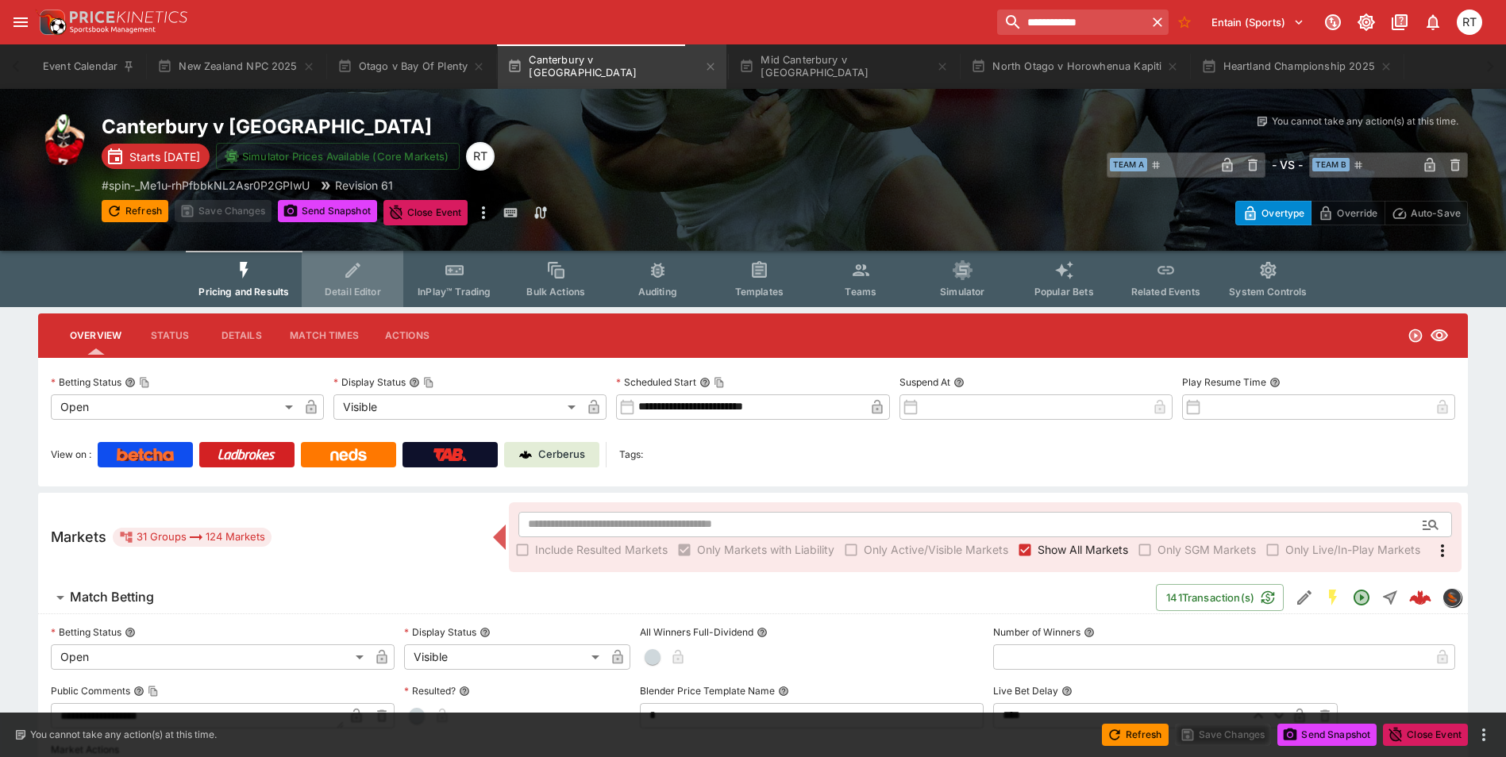
click at [352, 269] on icon "Event type filters" at bounding box center [353, 270] width 21 height 21
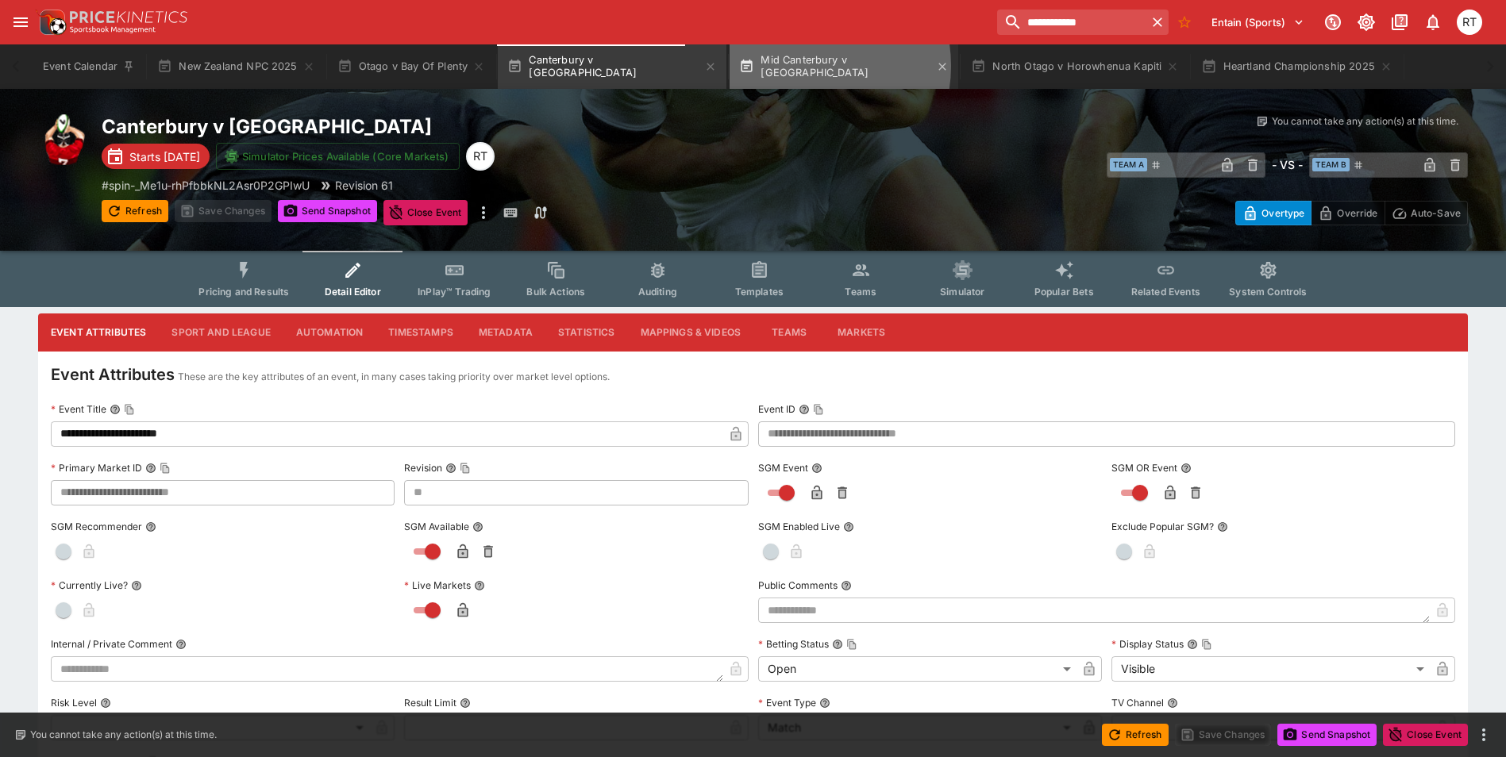
click at [755, 66] on button "Mid Canterbury v [GEOGRAPHIC_DATA]" at bounding box center [844, 66] width 229 height 44
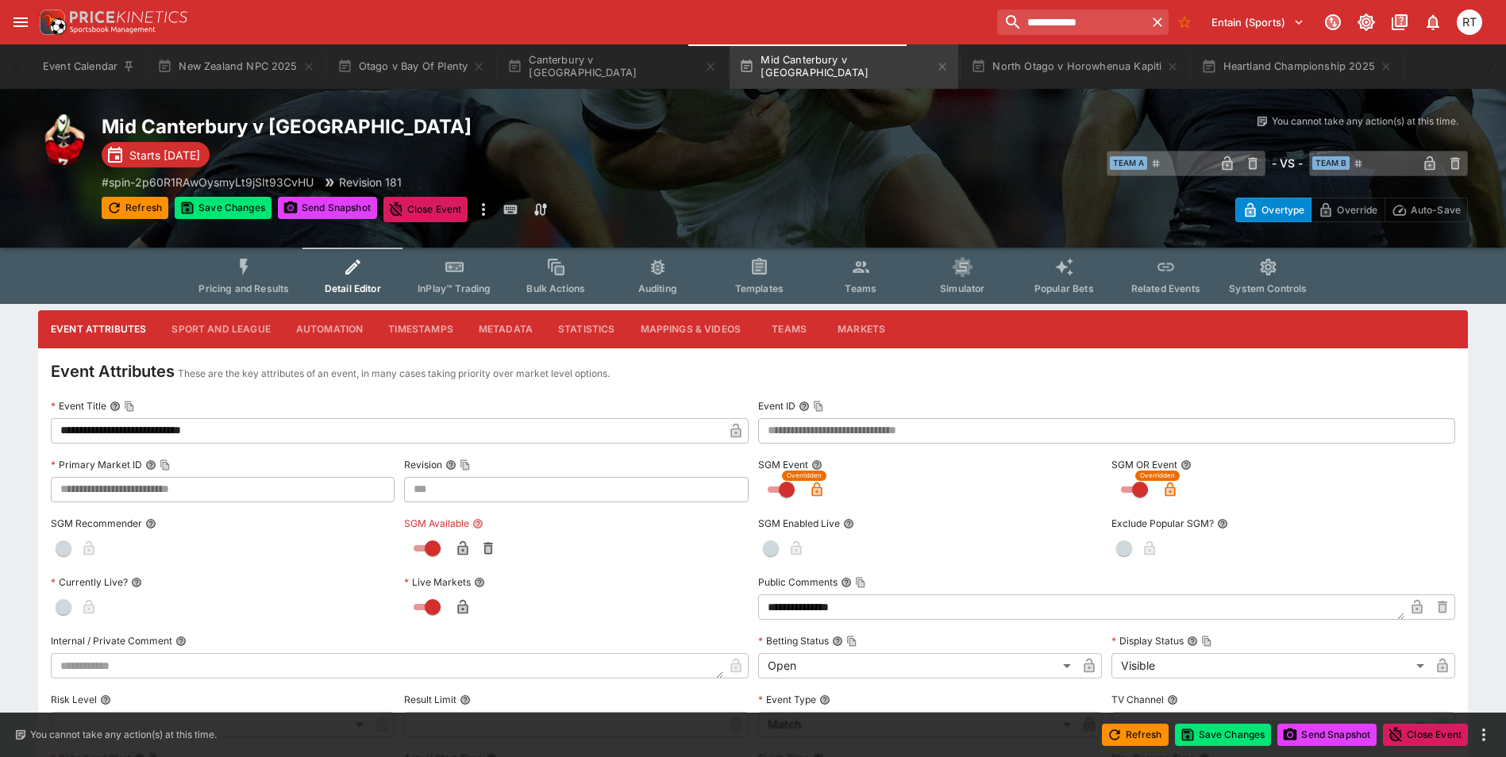
click at [464, 547] on icon "button" at bounding box center [463, 548] width 10 height 14
click at [1229, 731] on button "Save Changes" at bounding box center [1223, 735] width 97 height 22
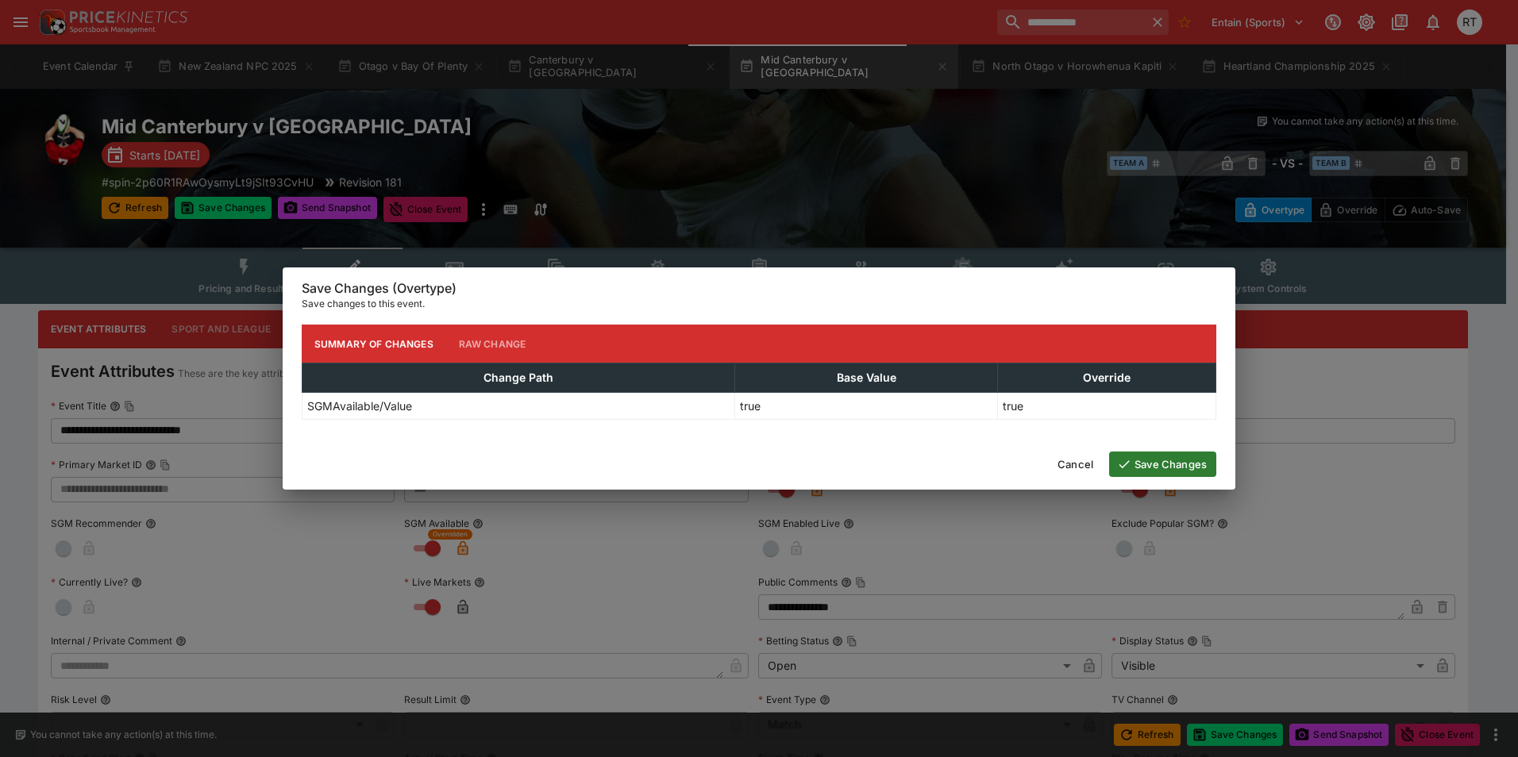
click at [1162, 475] on button "Save Changes" at bounding box center [1162, 464] width 107 height 25
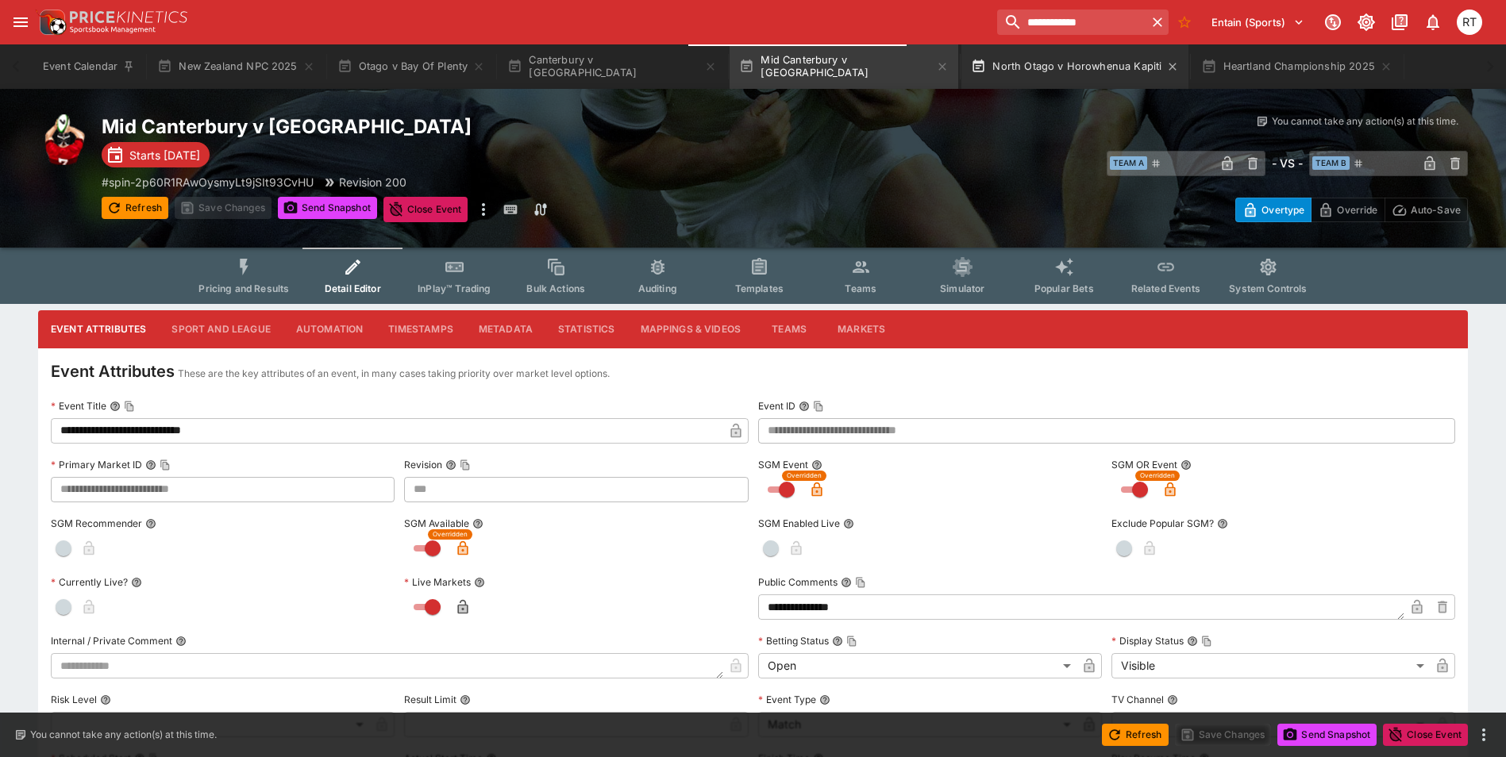
click at [970, 58] on button "North Otago v Horowhenua Kapiti" at bounding box center [1074, 66] width 227 height 44
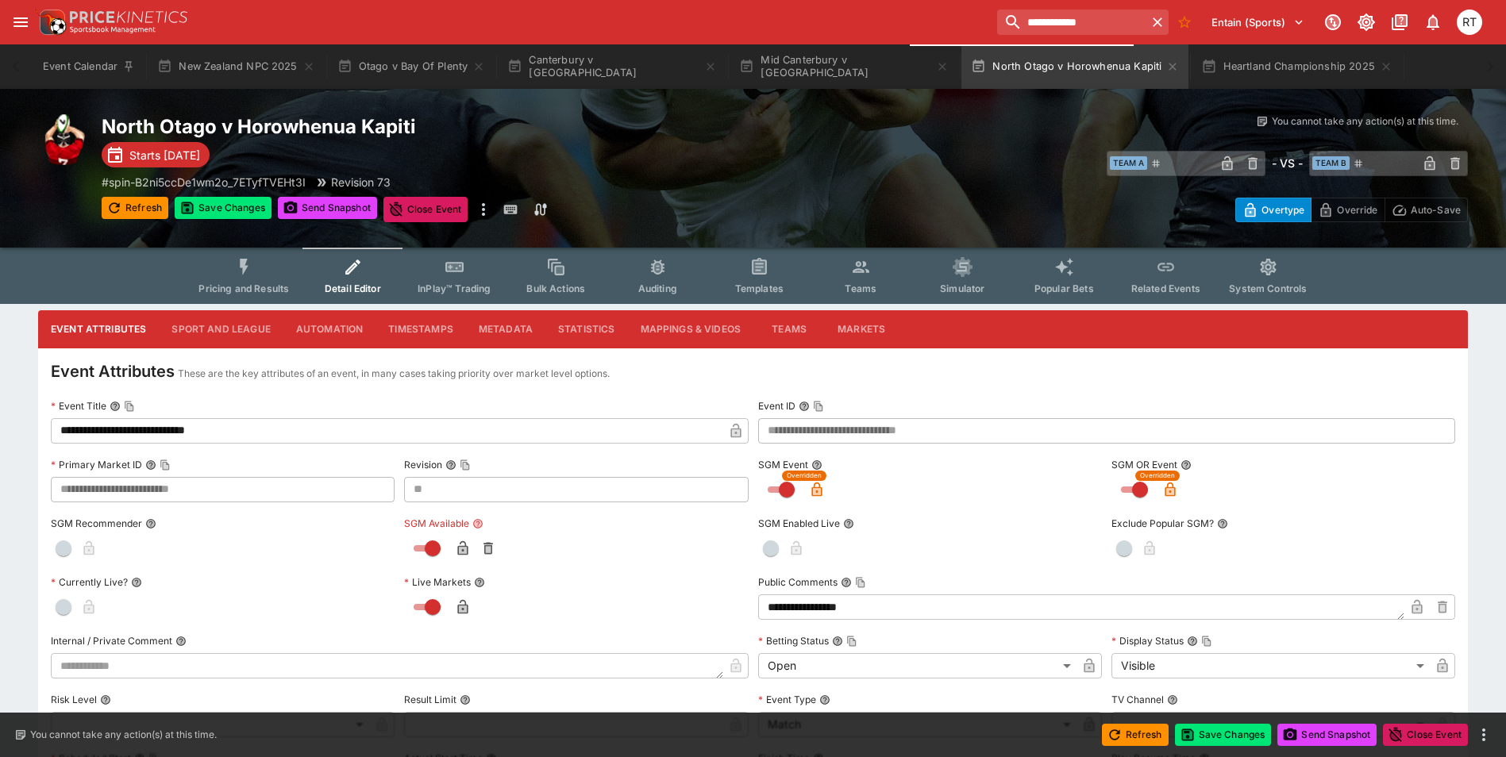
click at [457, 542] on icon "button" at bounding box center [463, 549] width 16 height 16
click at [1213, 733] on button "Save Changes" at bounding box center [1223, 735] width 97 height 22
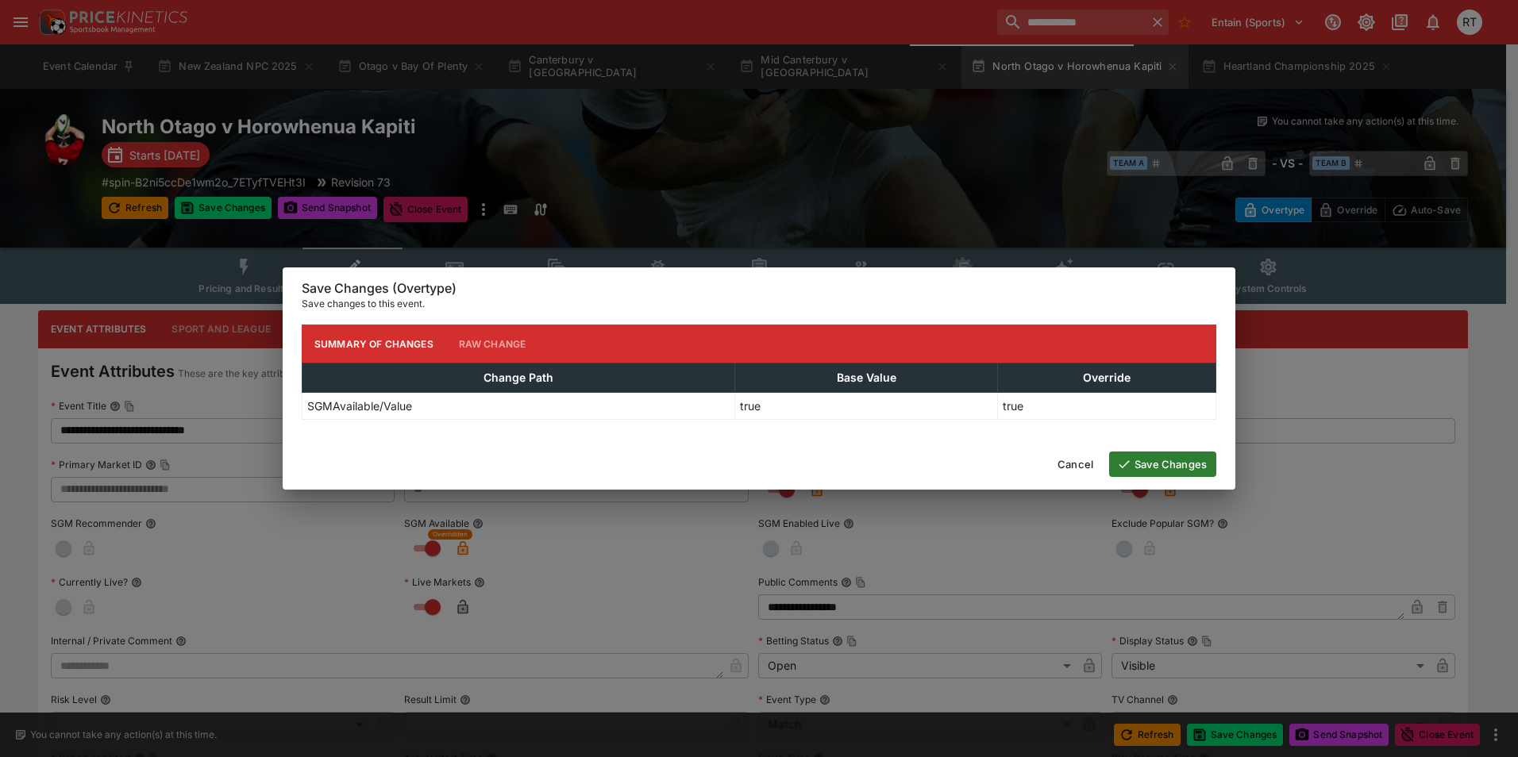
click at [1161, 456] on button "Save Changes" at bounding box center [1162, 464] width 107 height 25
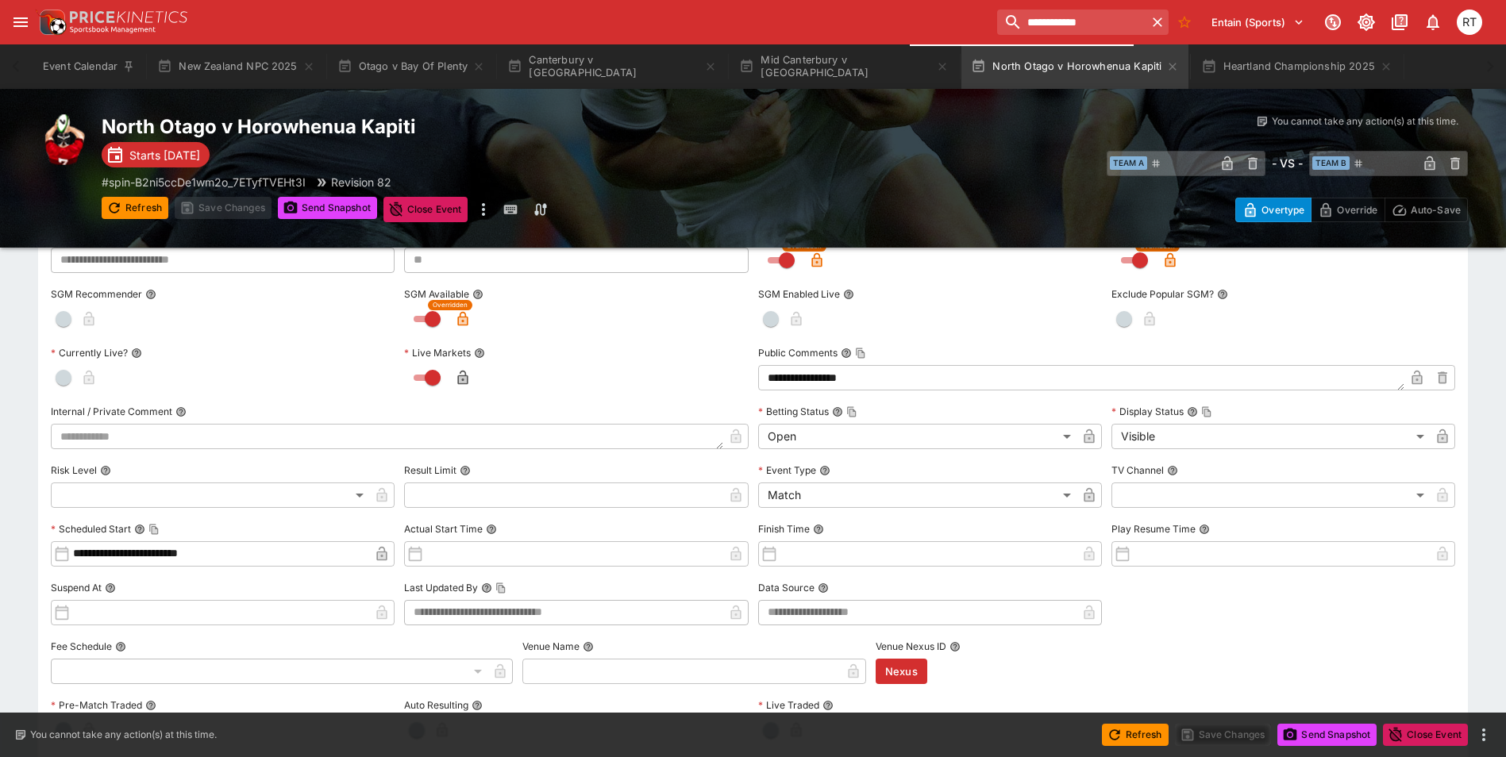
scroll to position [238, 0]
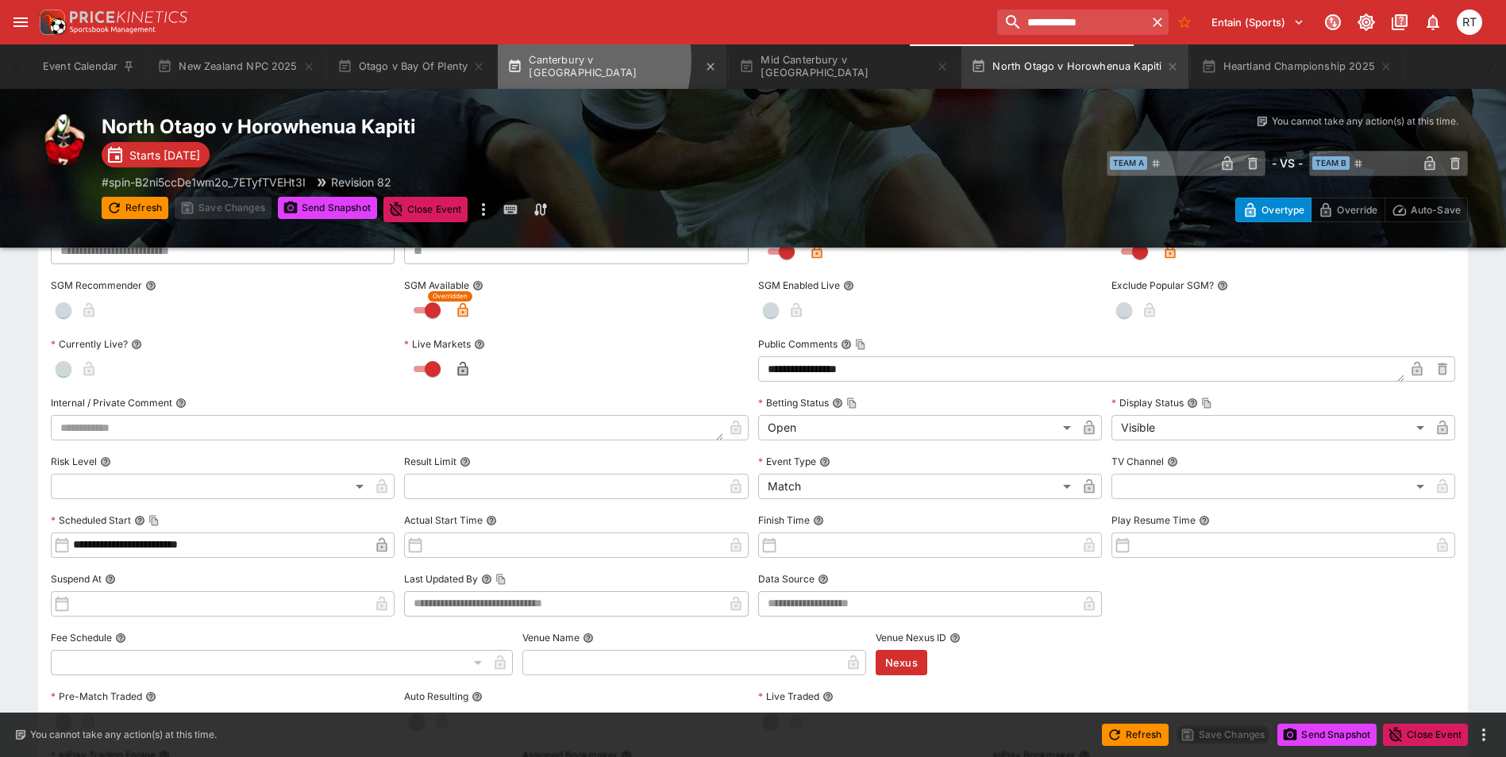
click at [557, 60] on button "Canterbury v [GEOGRAPHIC_DATA]" at bounding box center [612, 66] width 229 height 44
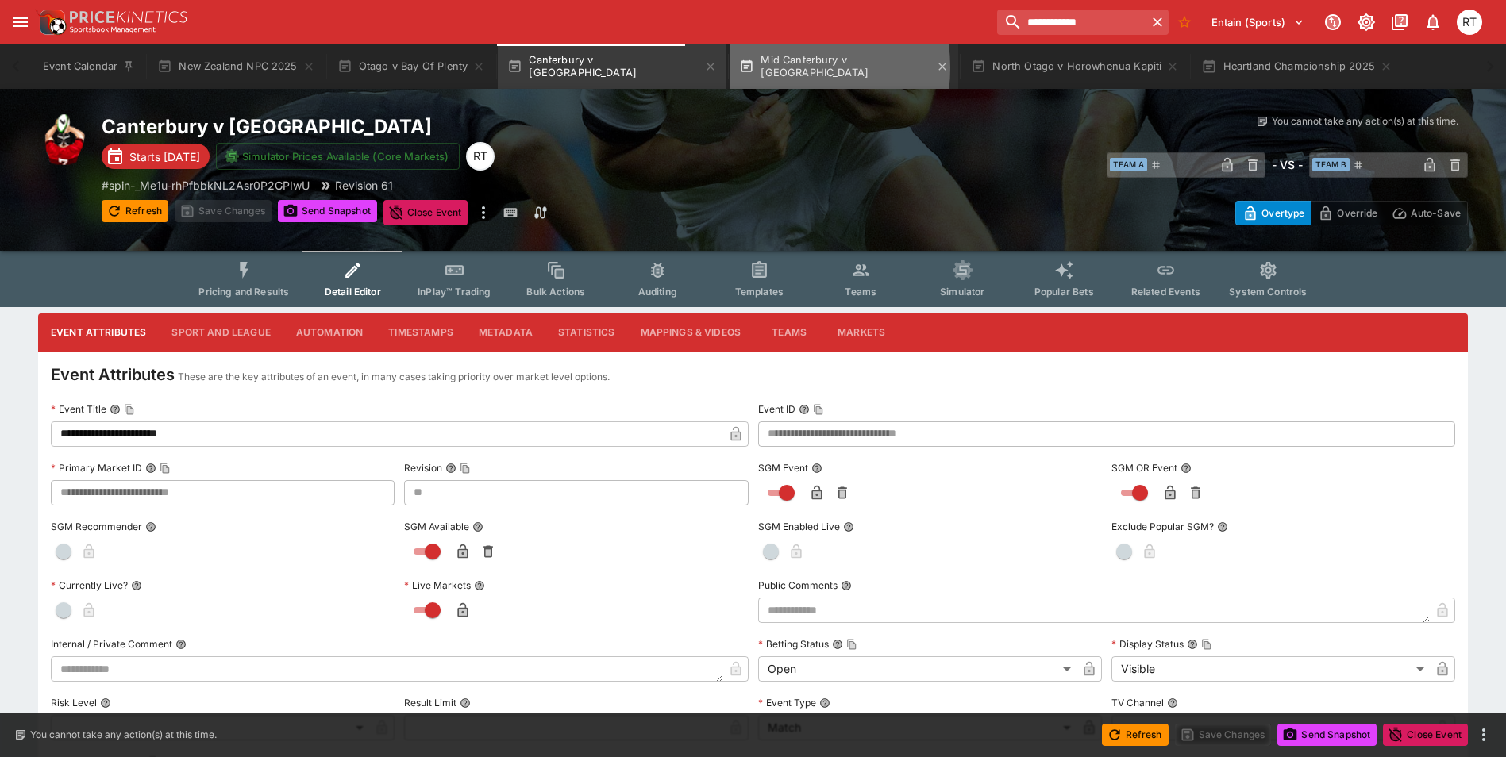
click at [732, 67] on button "Mid Canterbury v [GEOGRAPHIC_DATA]" at bounding box center [844, 66] width 229 height 44
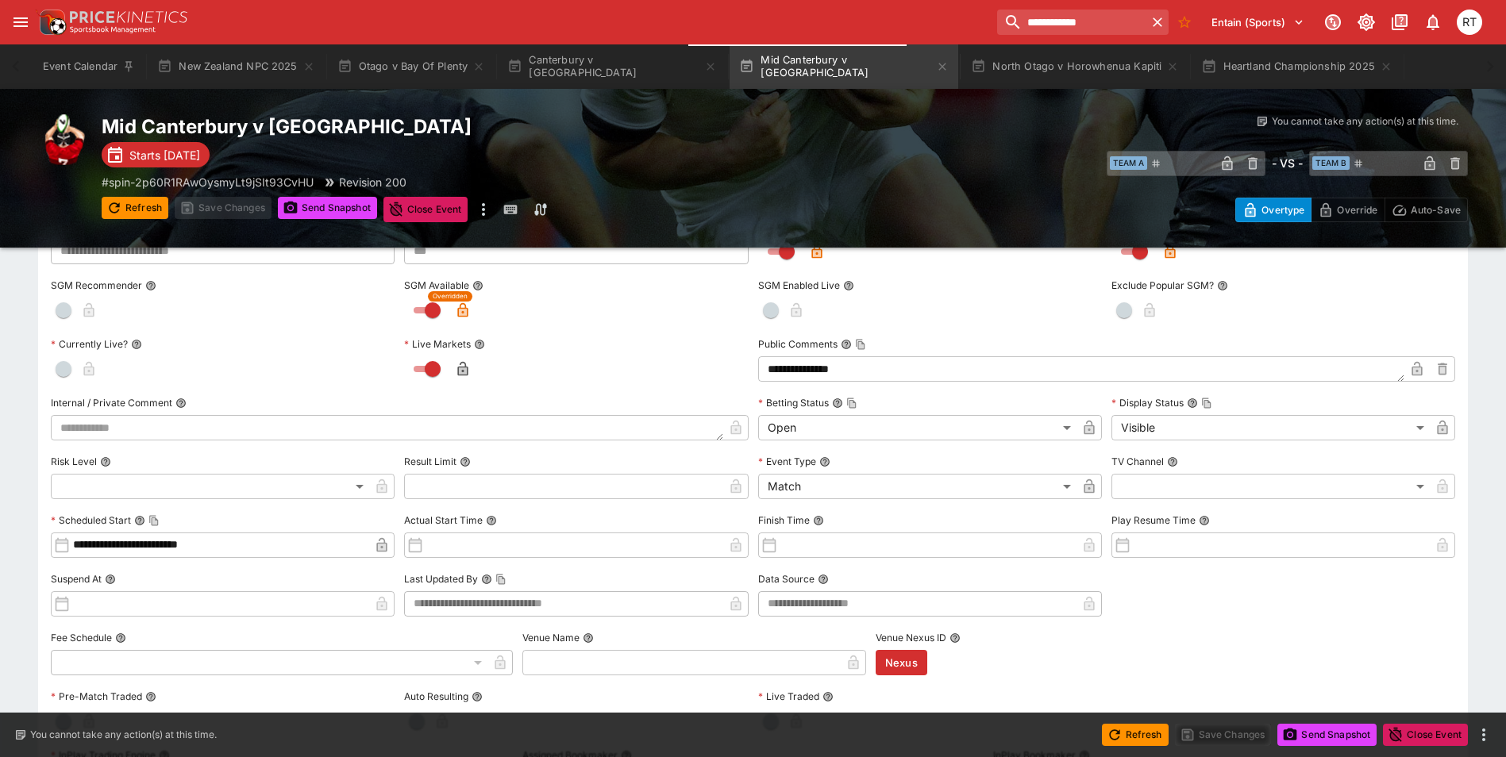
scroll to position [476, 0]
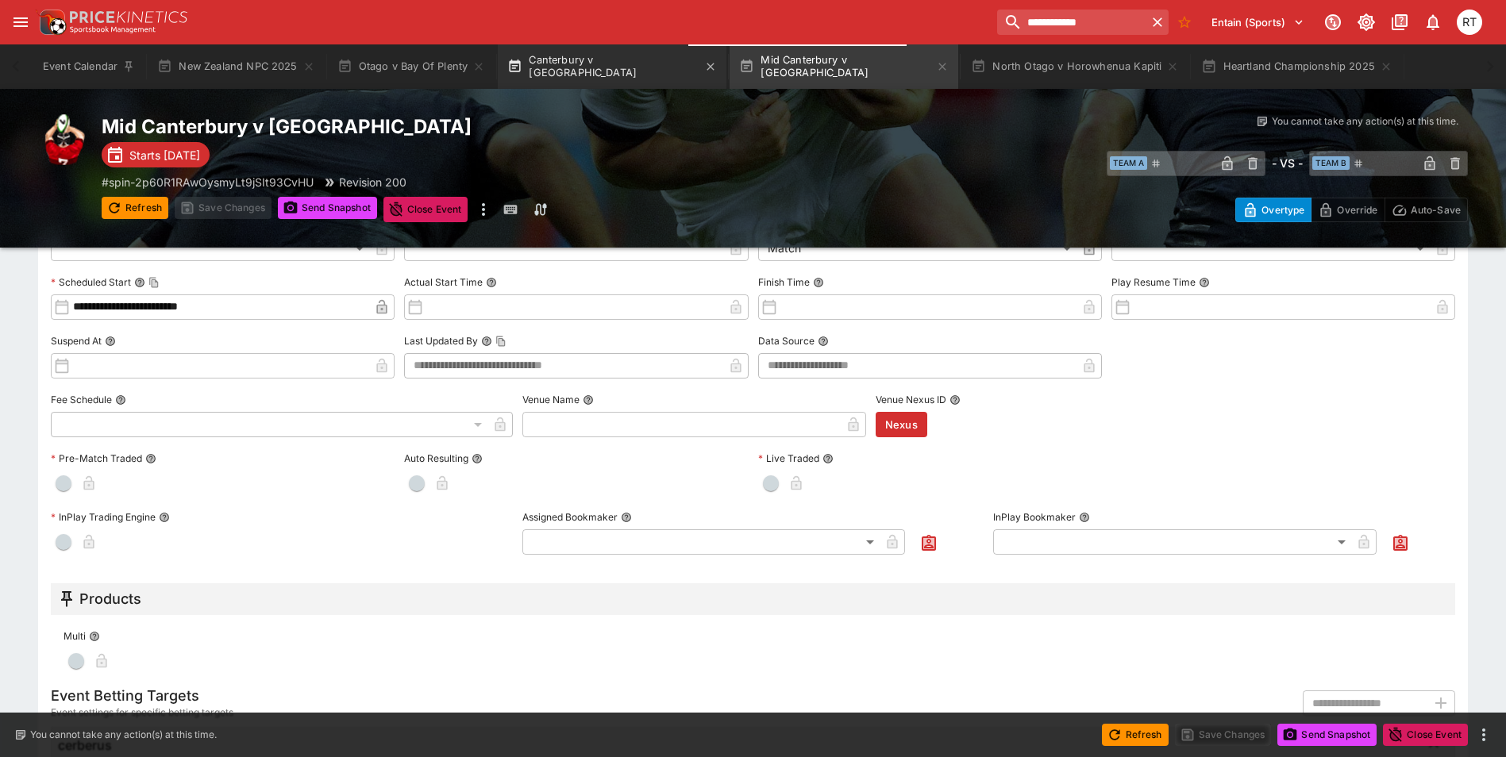
click at [584, 62] on button "Canterbury v [GEOGRAPHIC_DATA]" at bounding box center [612, 66] width 229 height 44
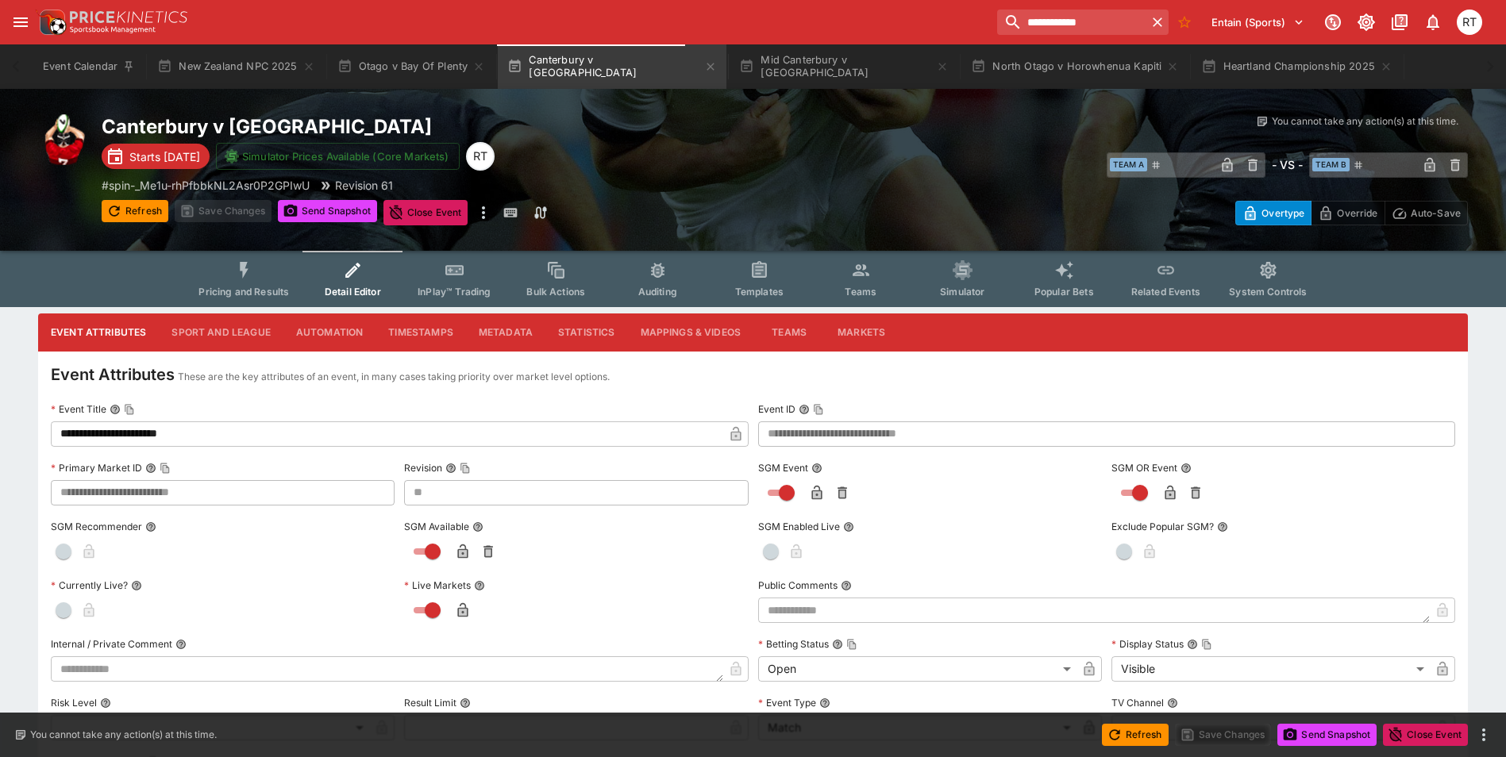
click at [217, 340] on button "Sport and League" at bounding box center [221, 333] width 124 height 38
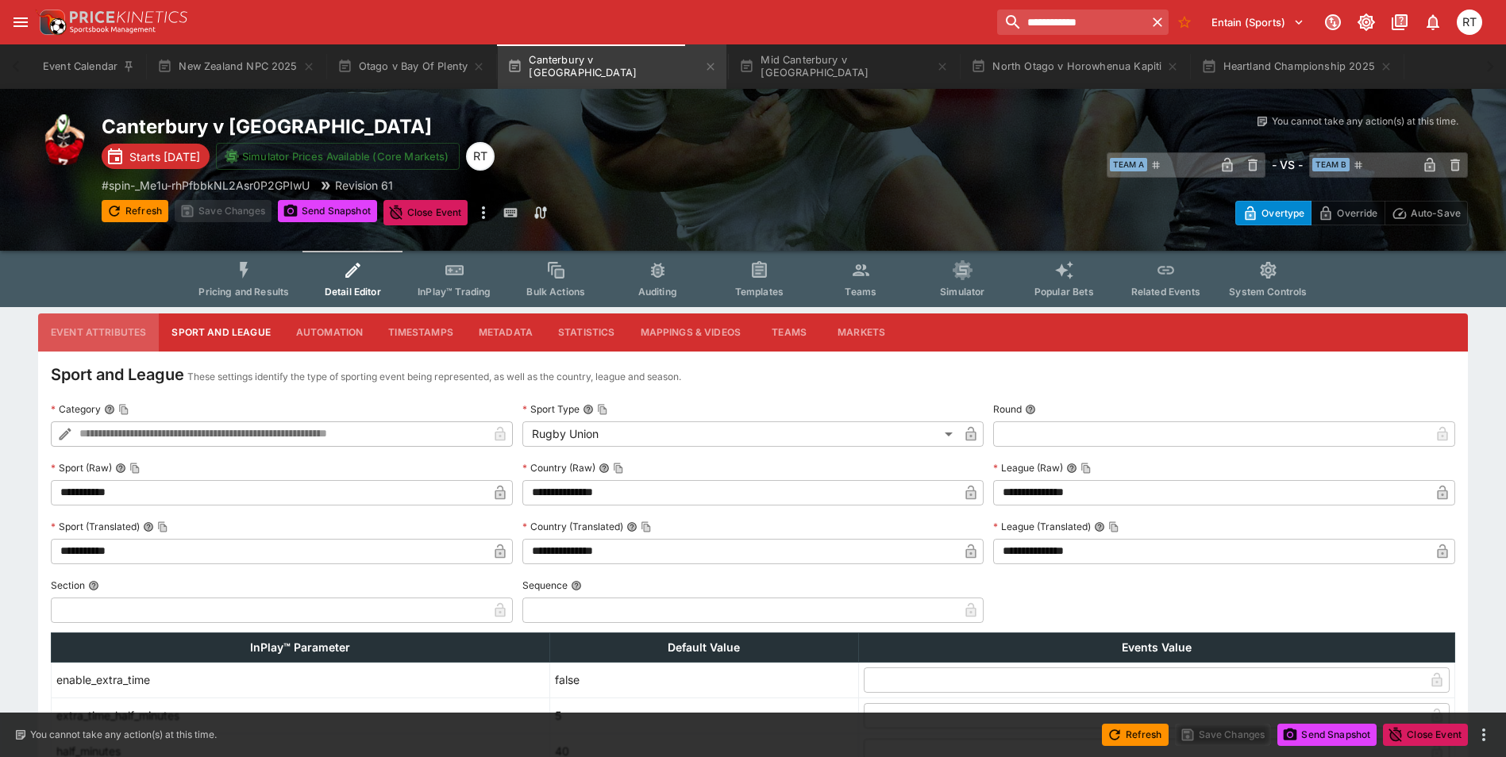
click at [107, 328] on button "Event Attributes" at bounding box center [98, 333] width 121 height 38
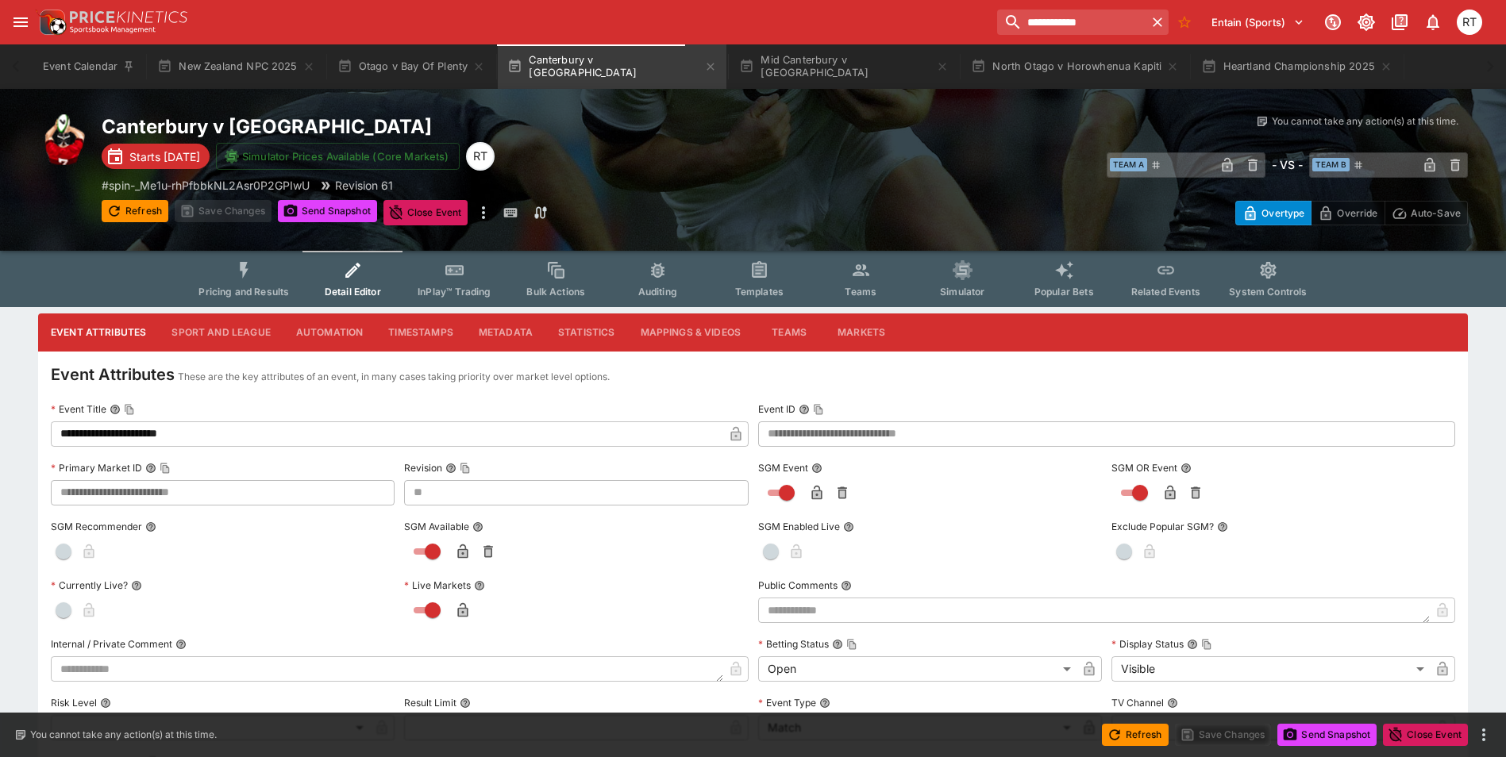
click at [759, 41] on div "**********" at bounding box center [753, 22] width 1506 height 44
click at [759, 62] on button "Mid Canterbury v [GEOGRAPHIC_DATA]" at bounding box center [844, 66] width 229 height 44
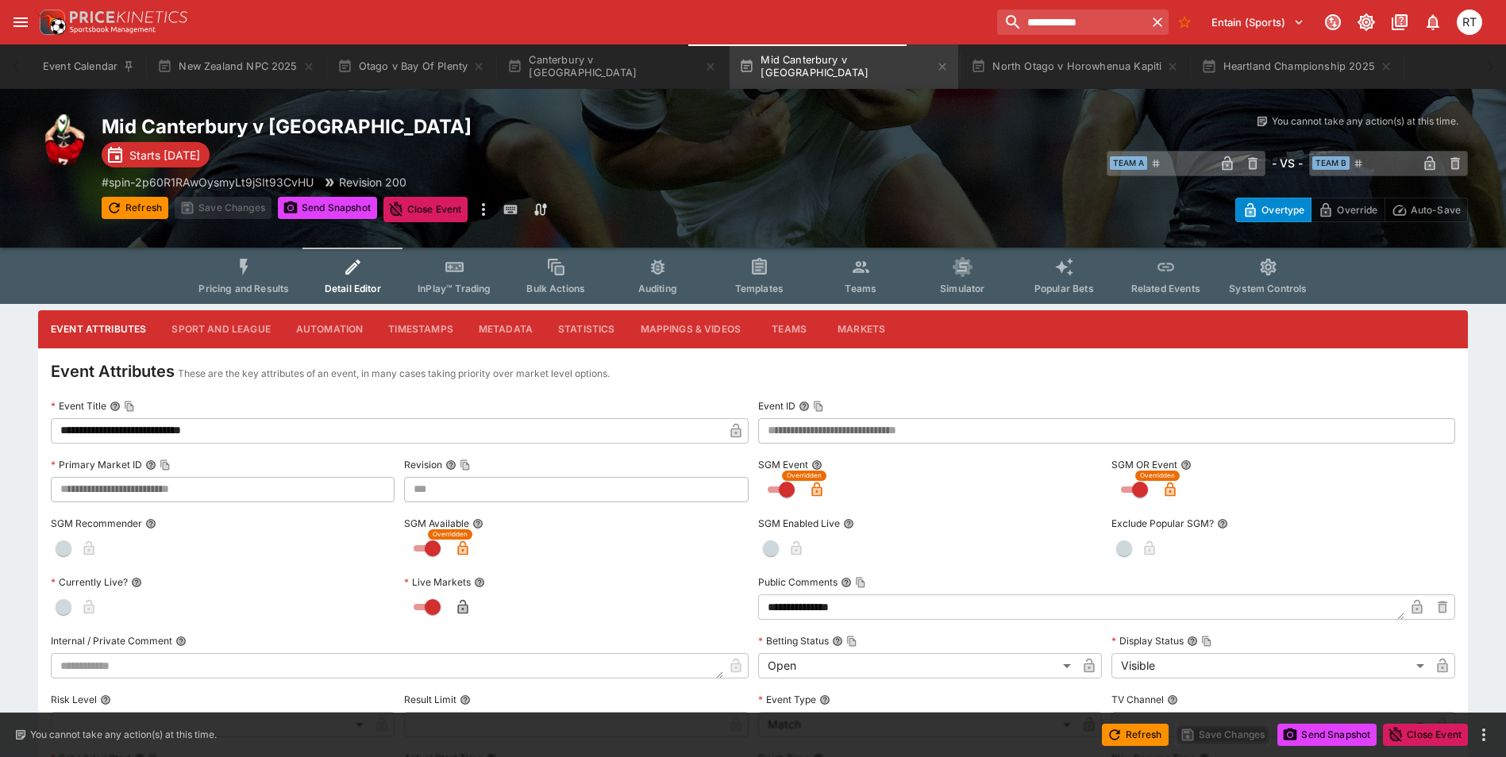
click at [225, 329] on button "Sport and League" at bounding box center [221, 329] width 124 height 38
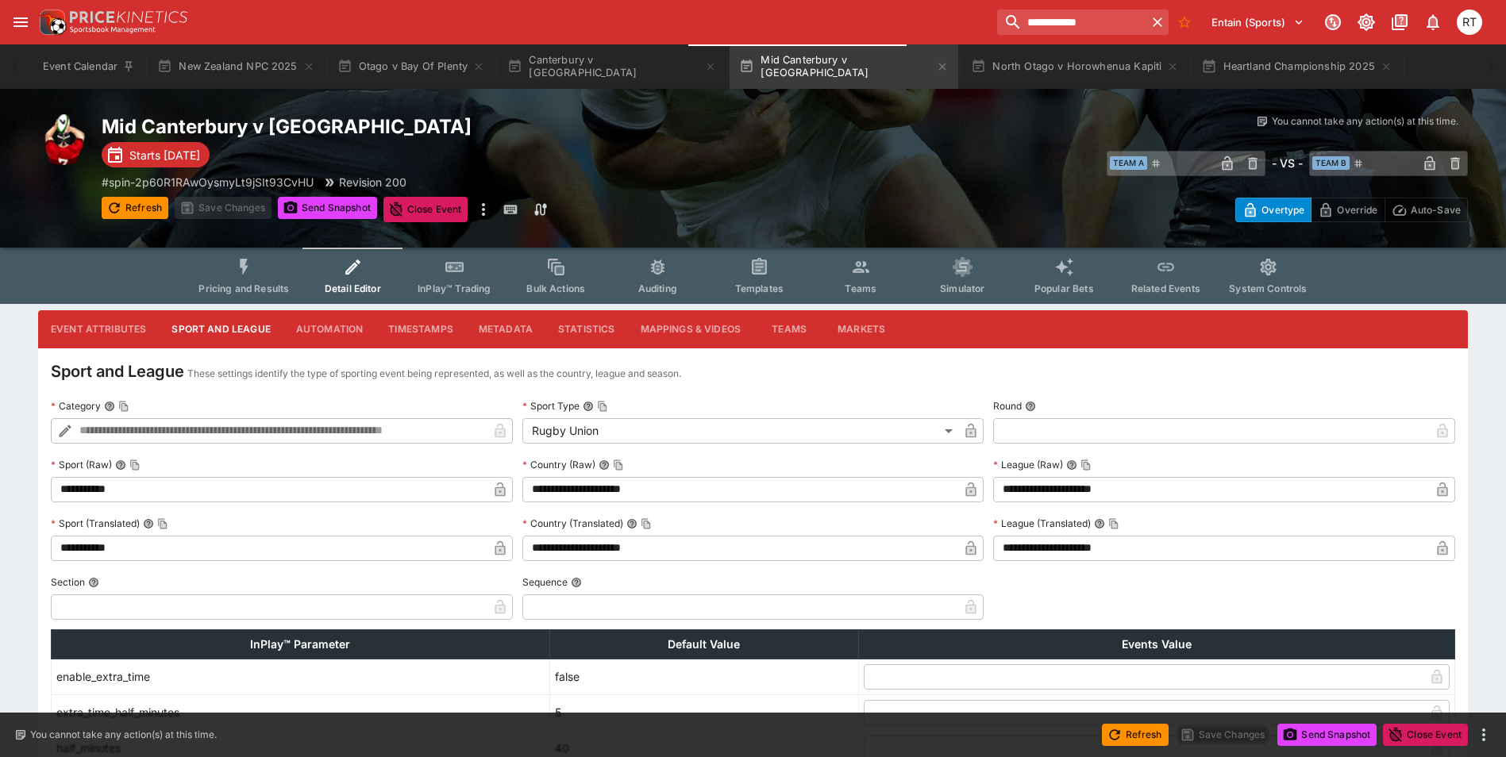
click at [126, 322] on button "Event Attributes" at bounding box center [98, 329] width 121 height 38
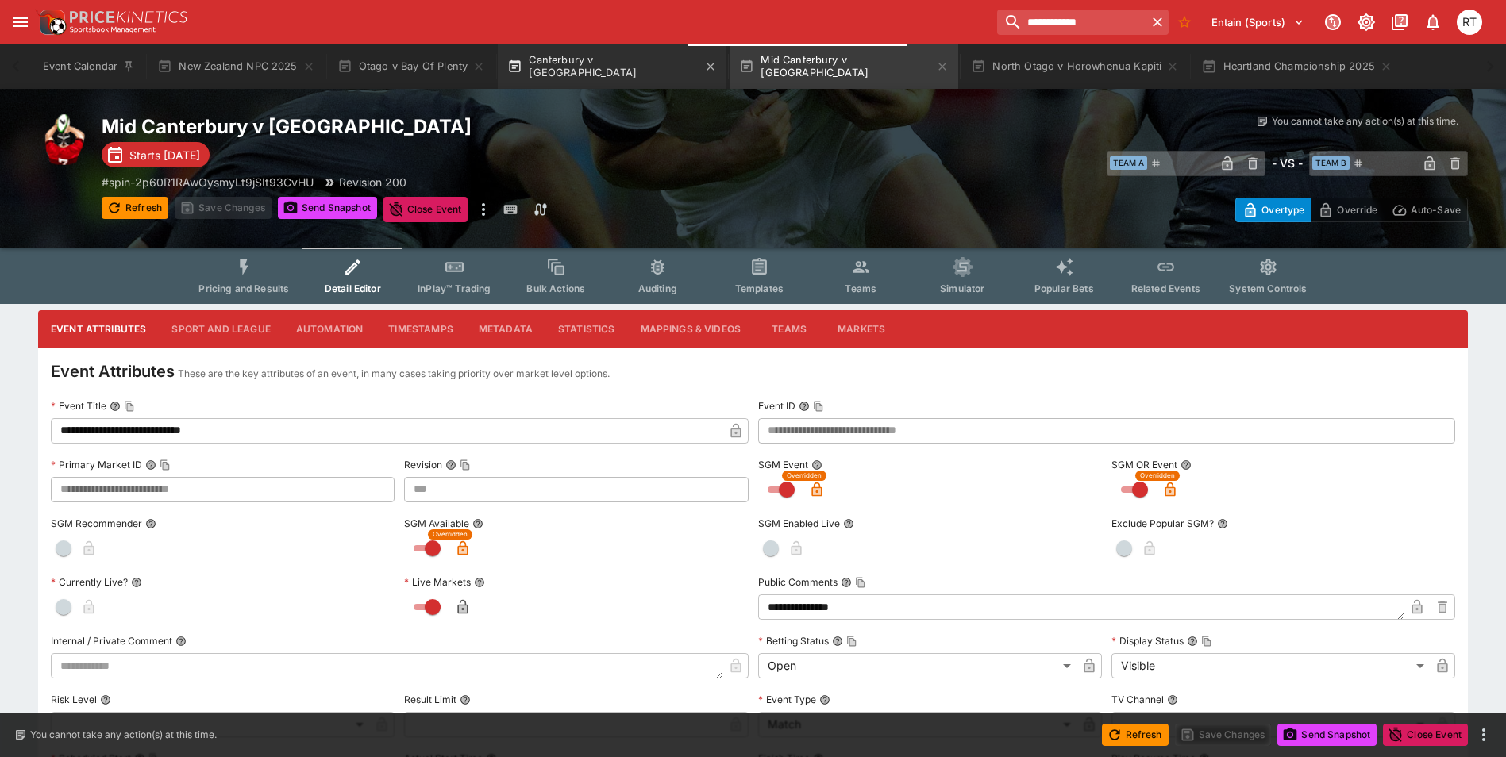
click at [519, 68] on icon "button" at bounding box center [515, 66] width 11 height 13
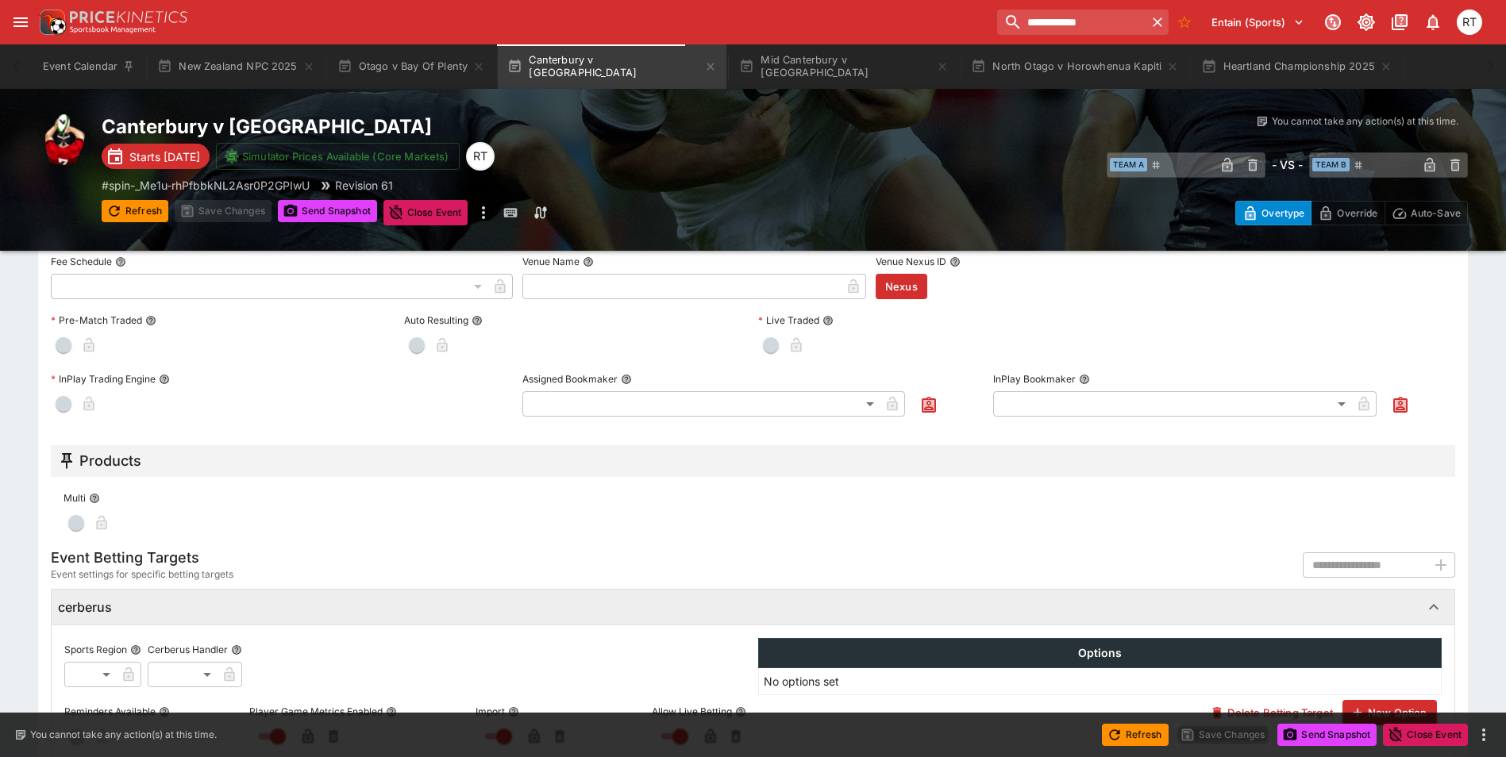
scroll to position [603, 0]
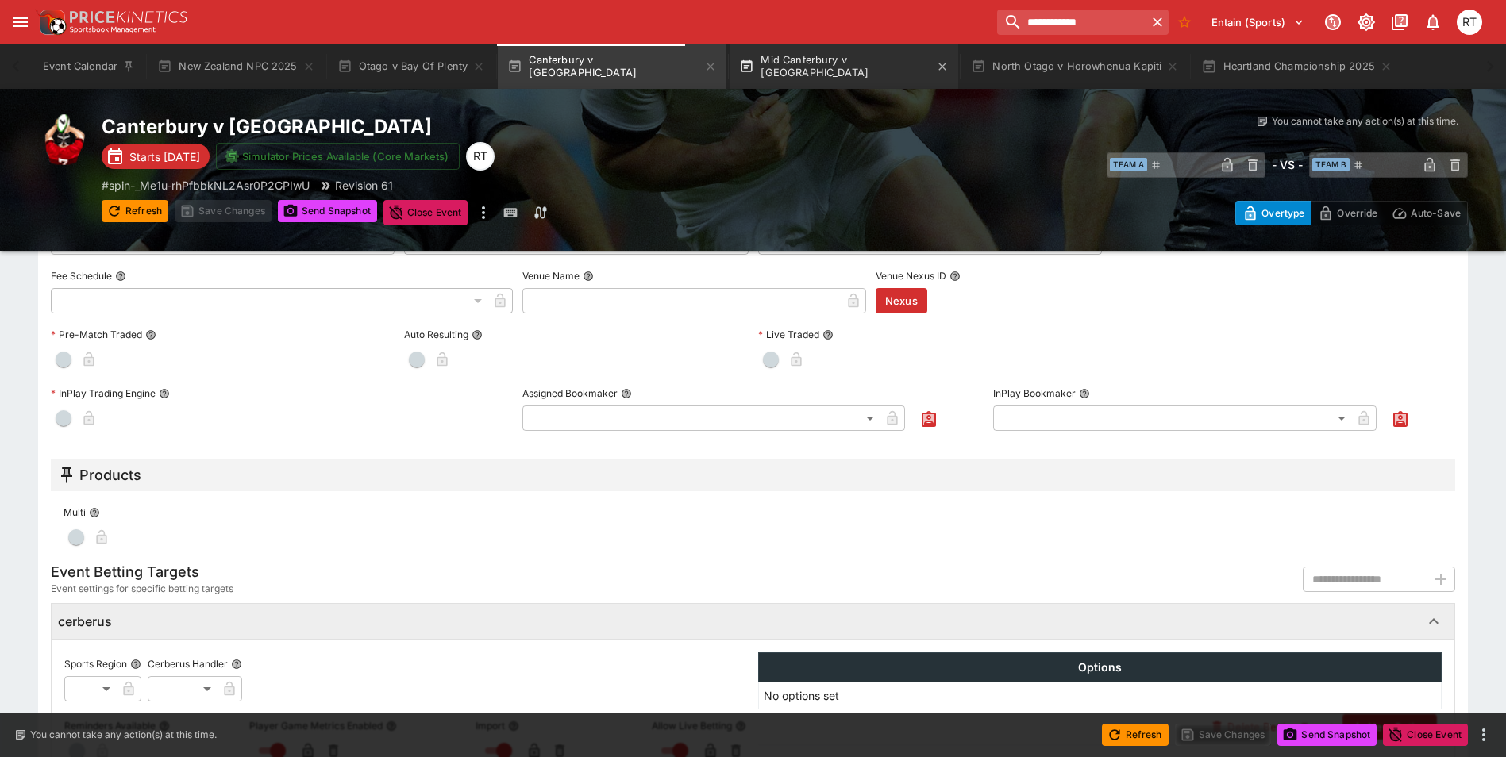
click at [760, 67] on button "Mid Canterbury v [GEOGRAPHIC_DATA]" at bounding box center [844, 66] width 229 height 44
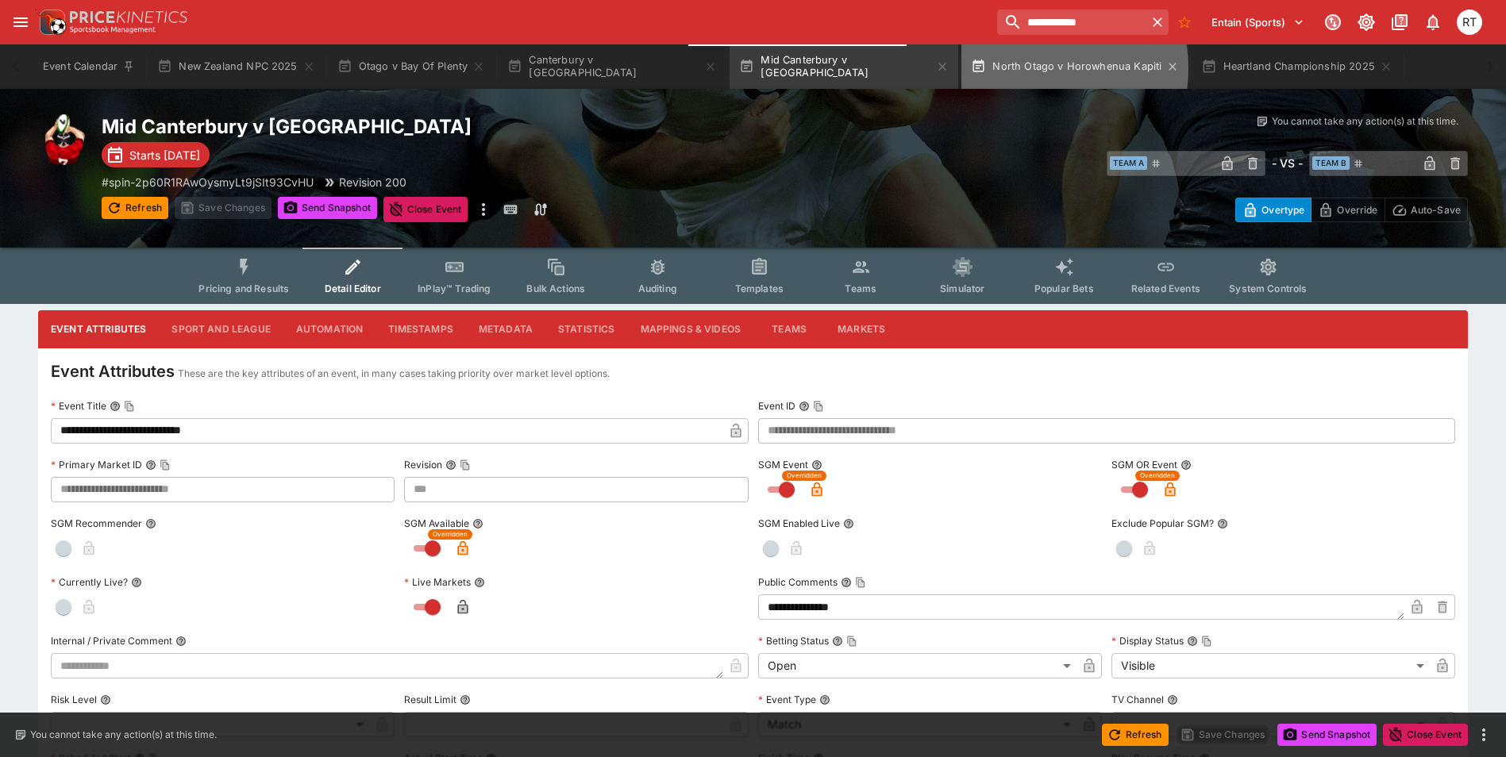
click at [990, 68] on button "North Otago v Horowhenua Kapiti" at bounding box center [1074, 66] width 227 height 44
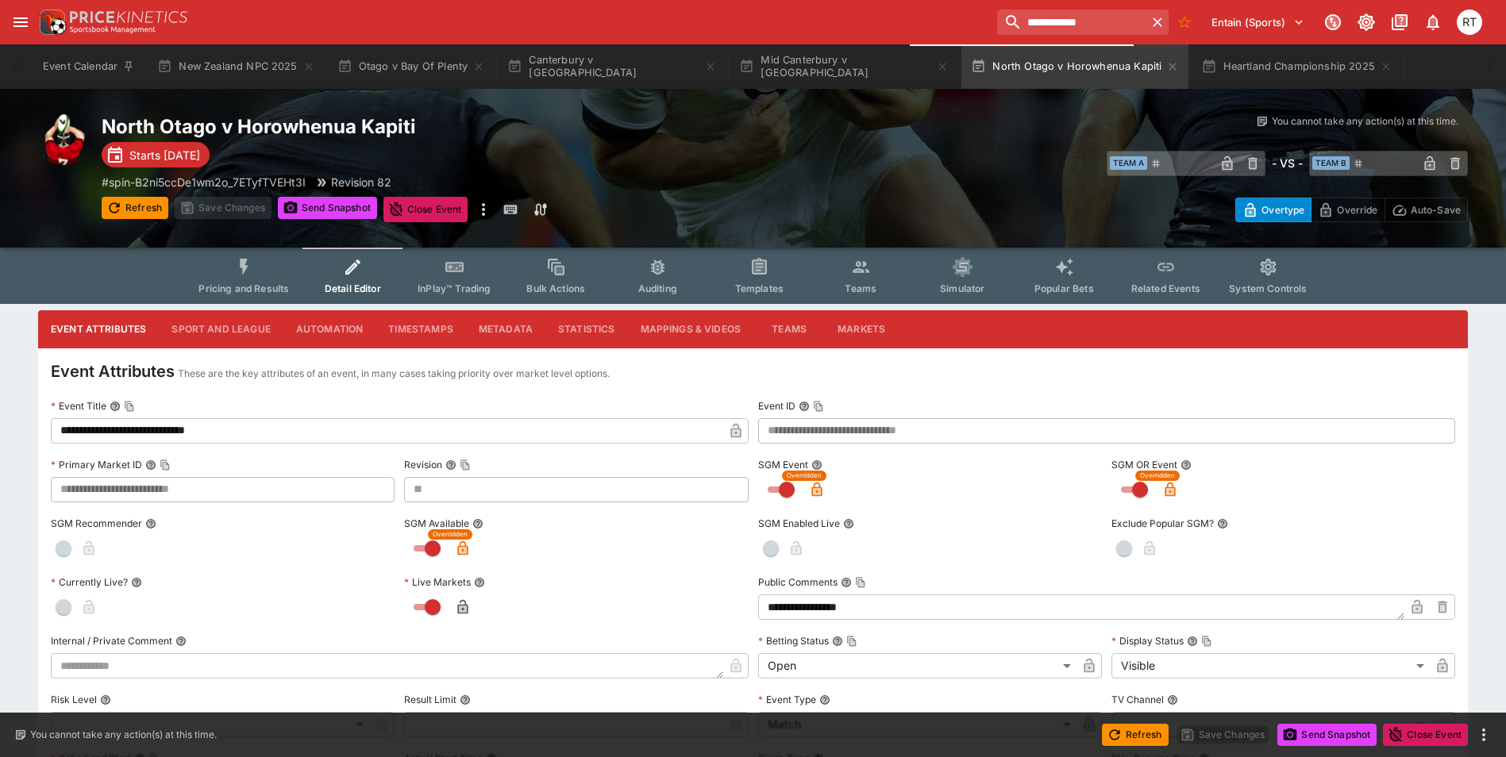
click at [487, 329] on button "Metadata" at bounding box center [505, 329] width 79 height 38
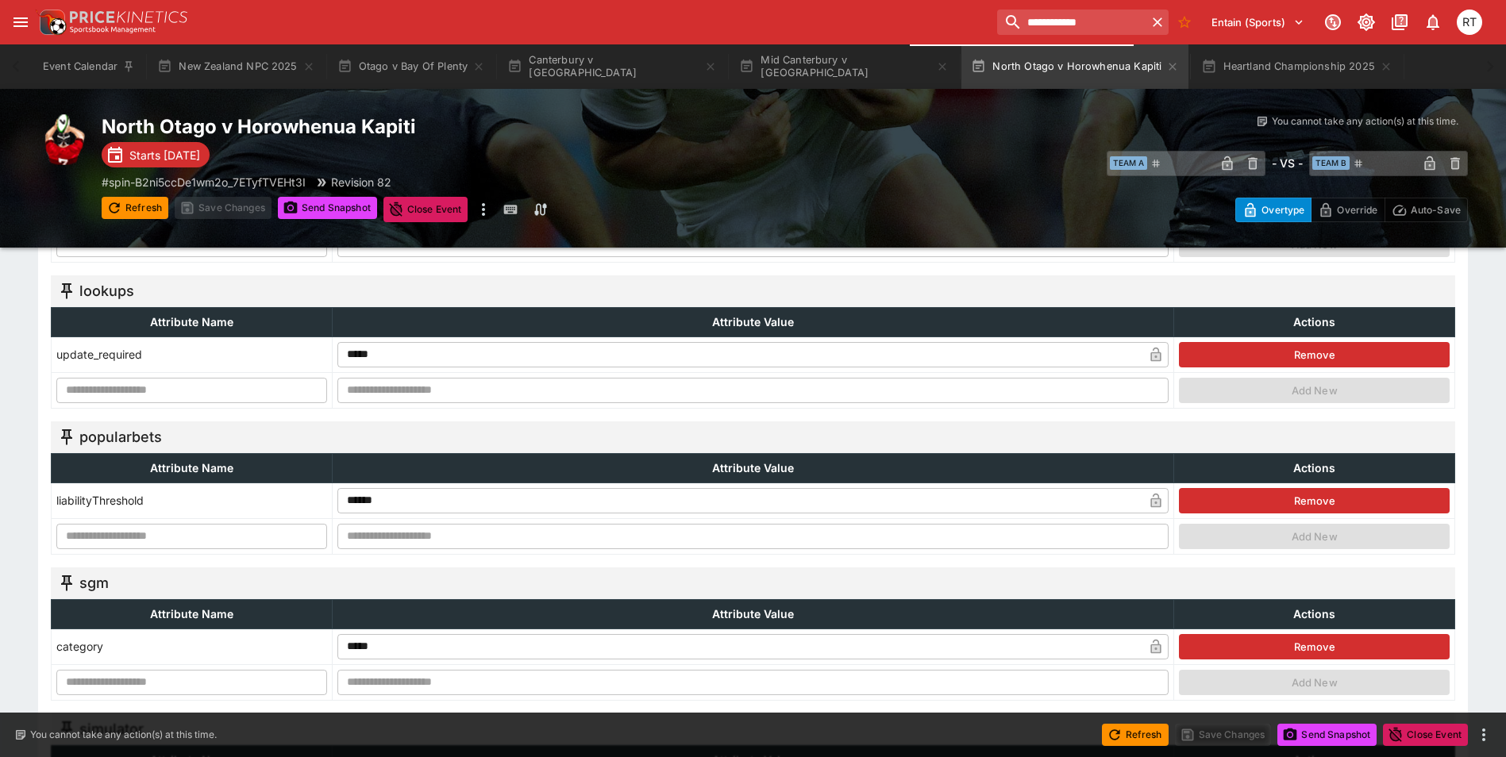
scroll to position [556, 0]
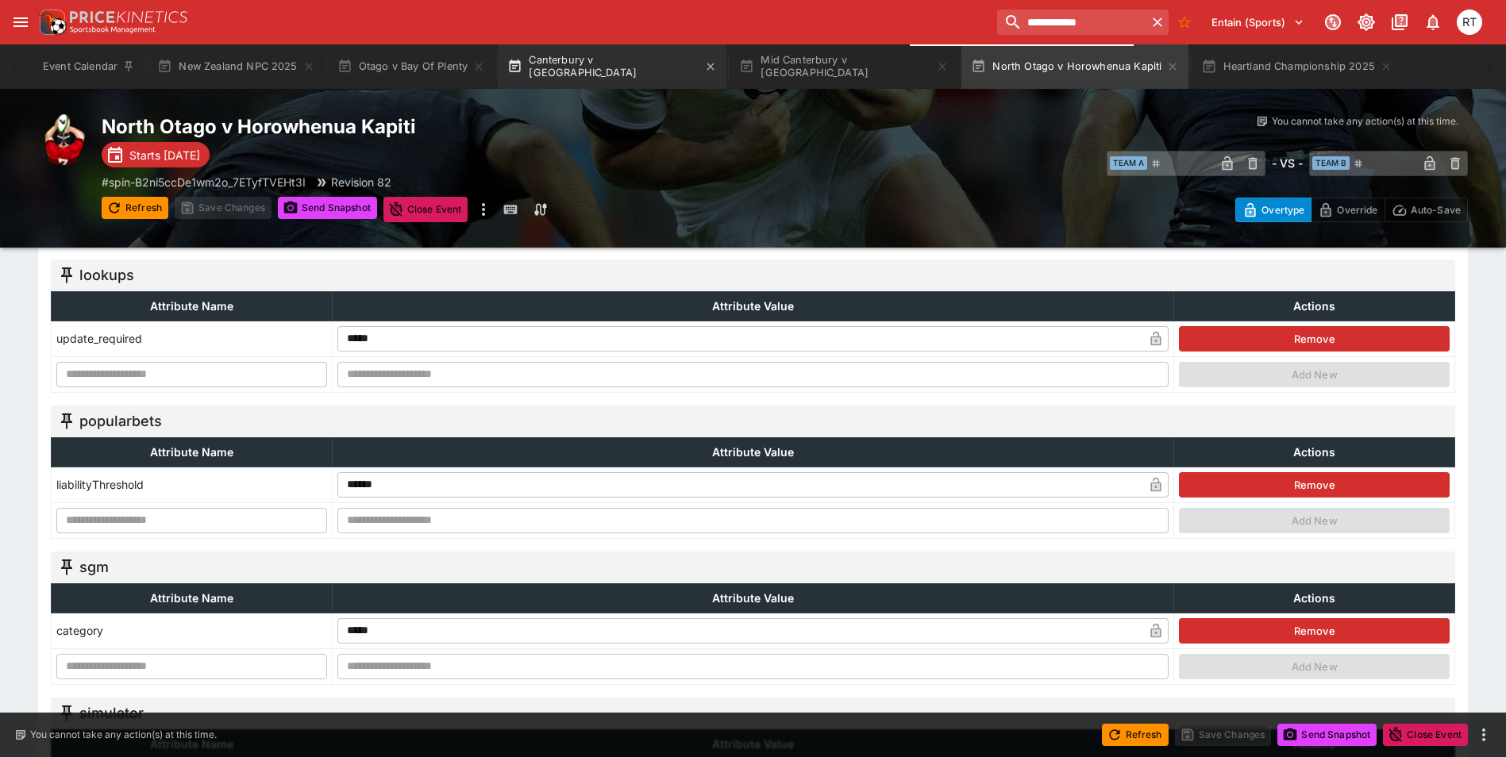
click at [573, 61] on button "Canterbury v [GEOGRAPHIC_DATA]" at bounding box center [612, 66] width 229 height 44
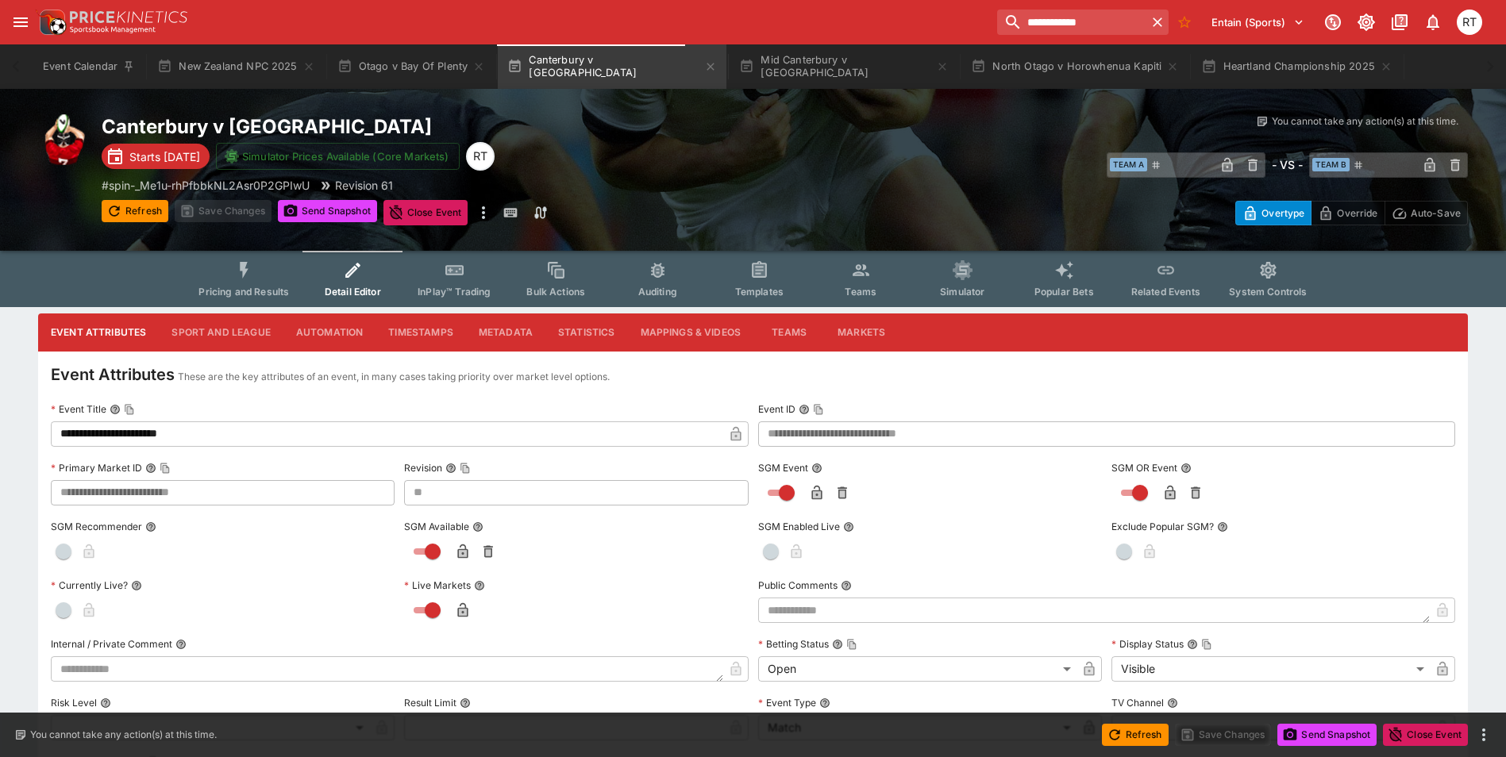
click at [502, 332] on button "Metadata" at bounding box center [505, 333] width 79 height 38
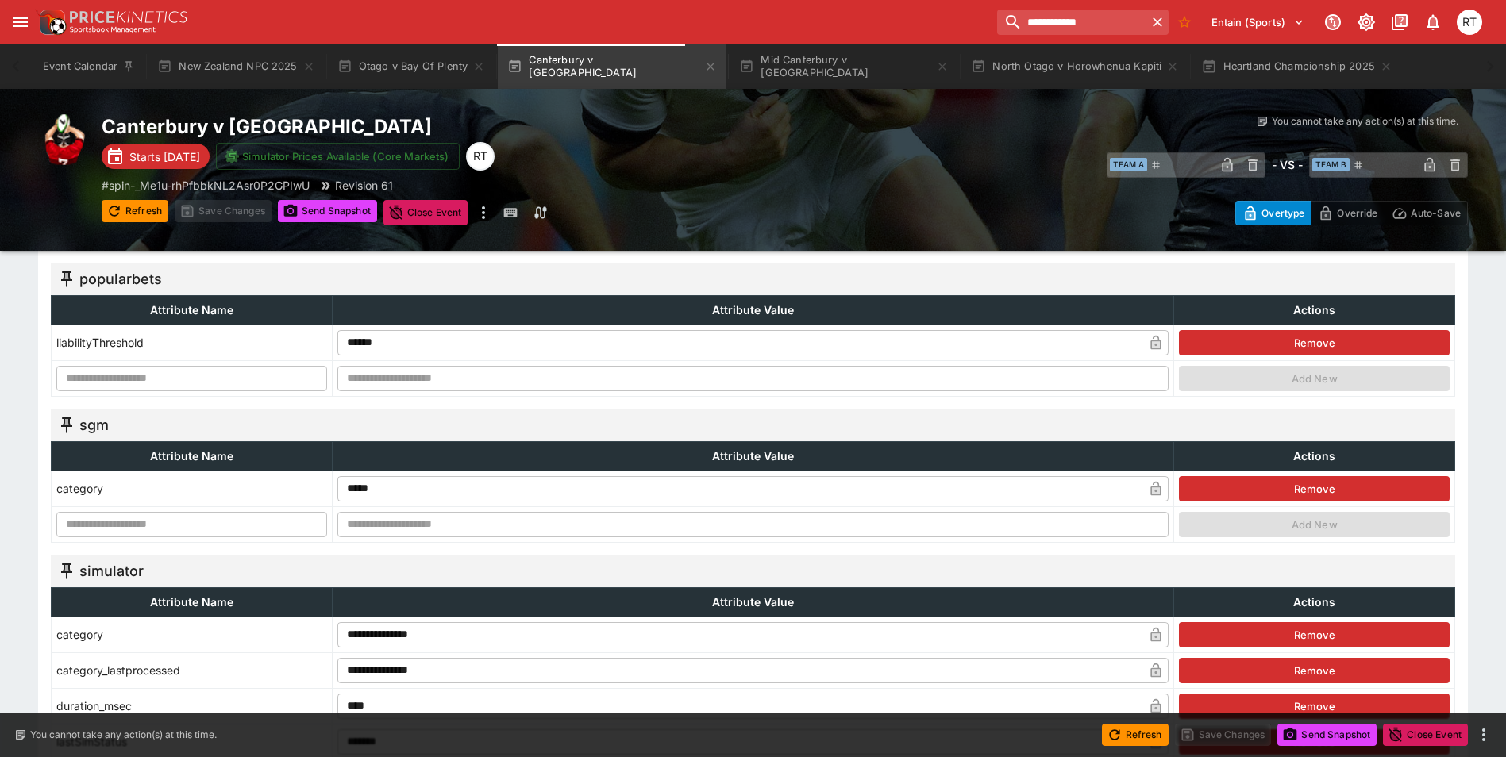
scroll to position [1112, 0]
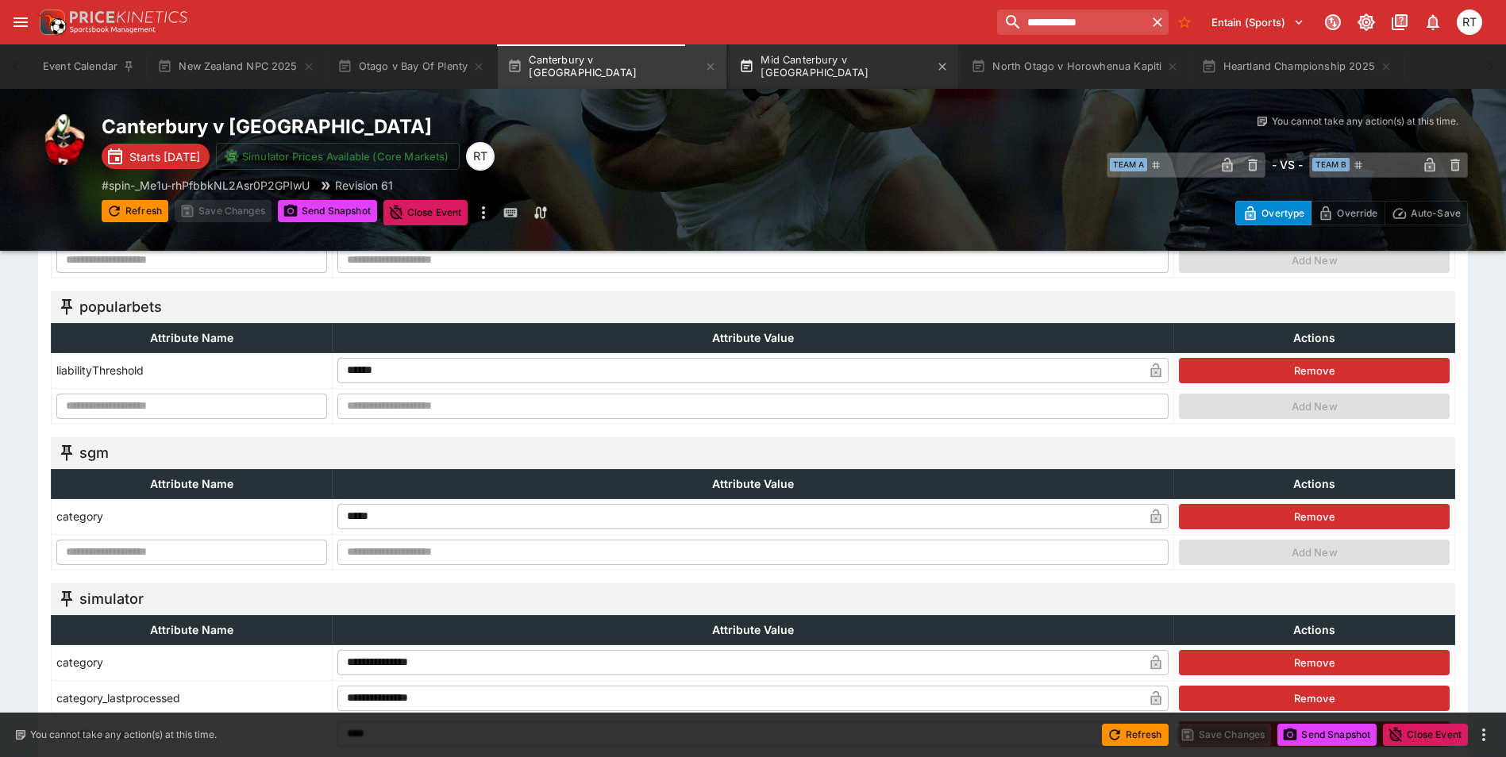
click at [845, 67] on button "Mid Canterbury v [GEOGRAPHIC_DATA]" at bounding box center [844, 66] width 229 height 44
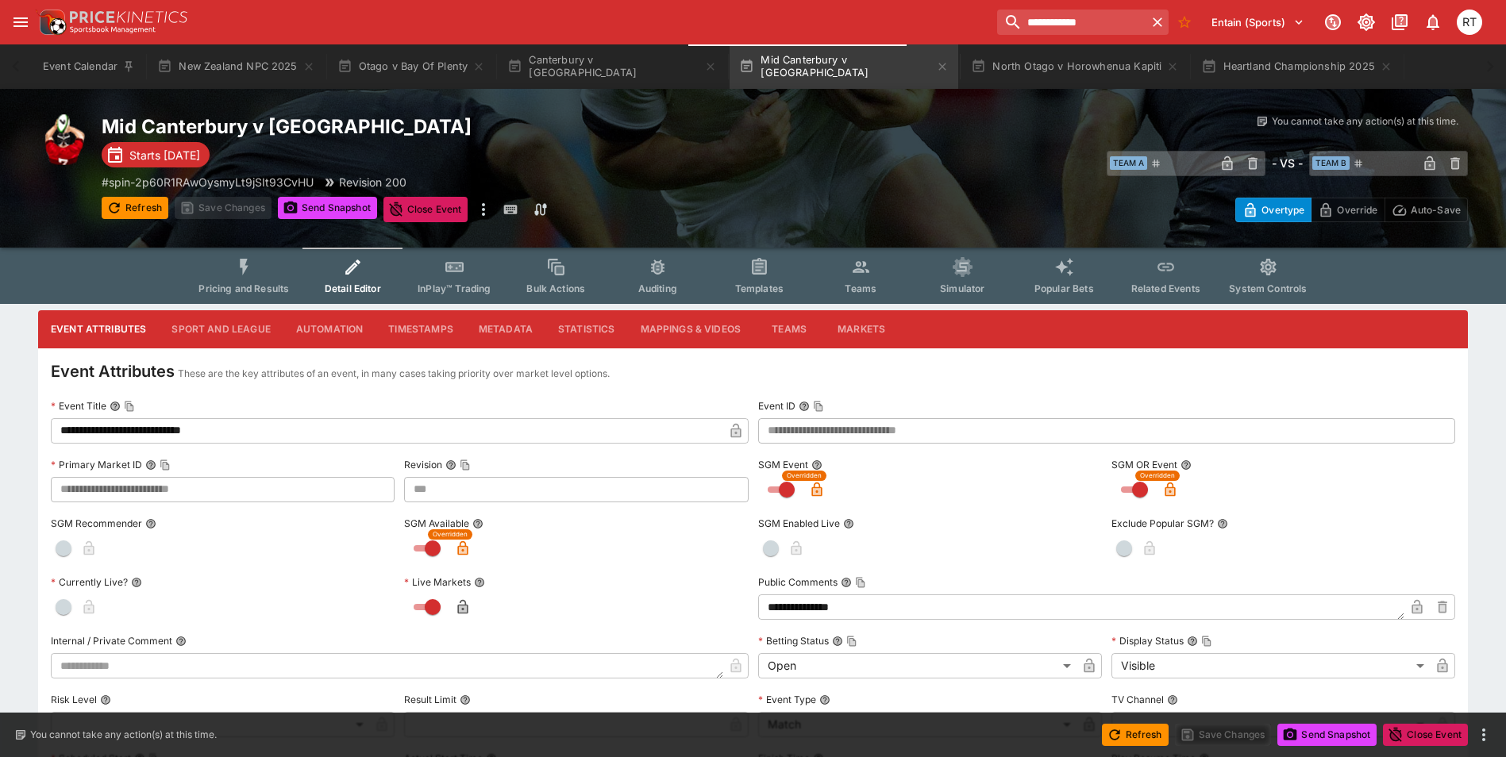
click at [250, 327] on button "Sport and League" at bounding box center [221, 329] width 124 height 38
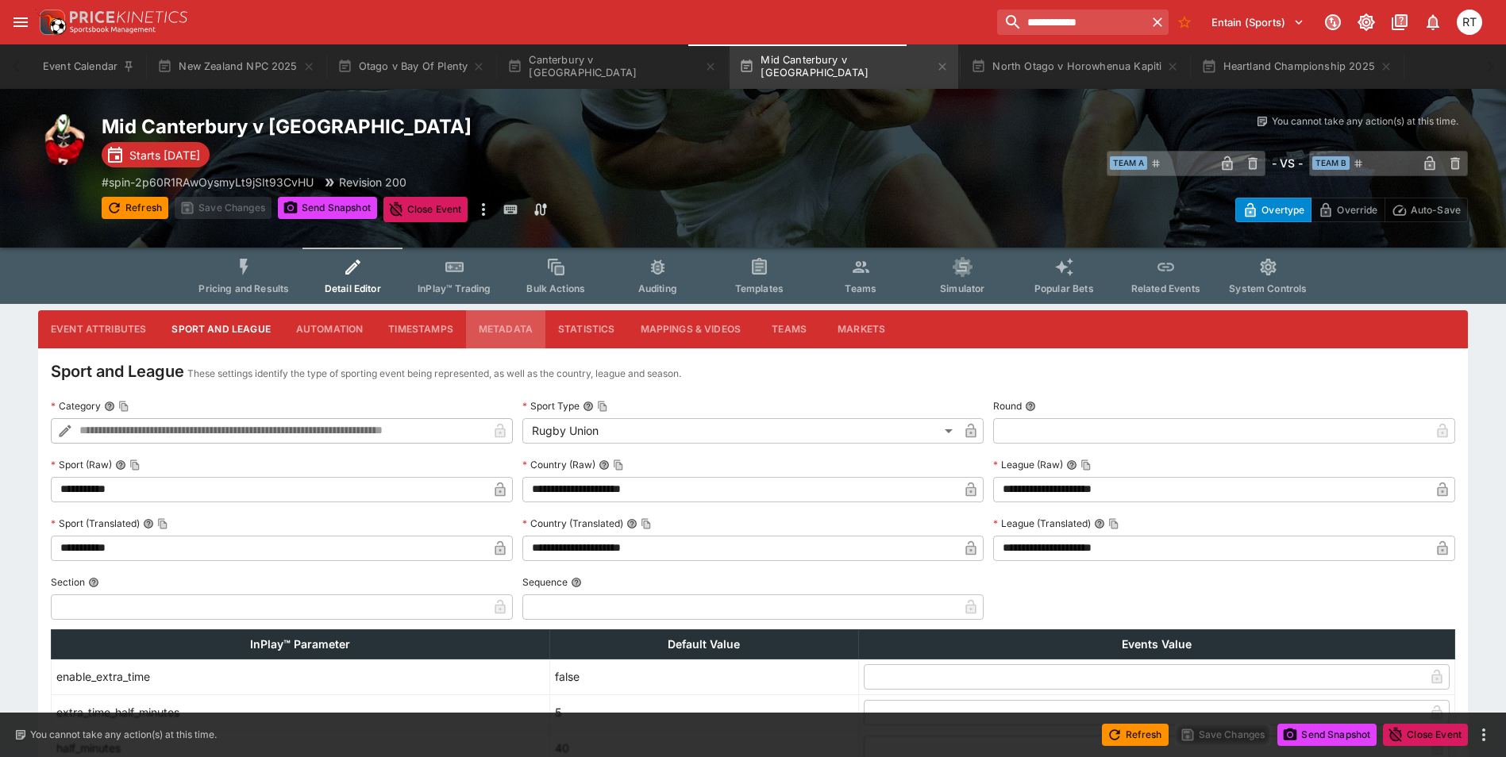
click at [517, 326] on button "Metadata" at bounding box center [505, 329] width 79 height 38
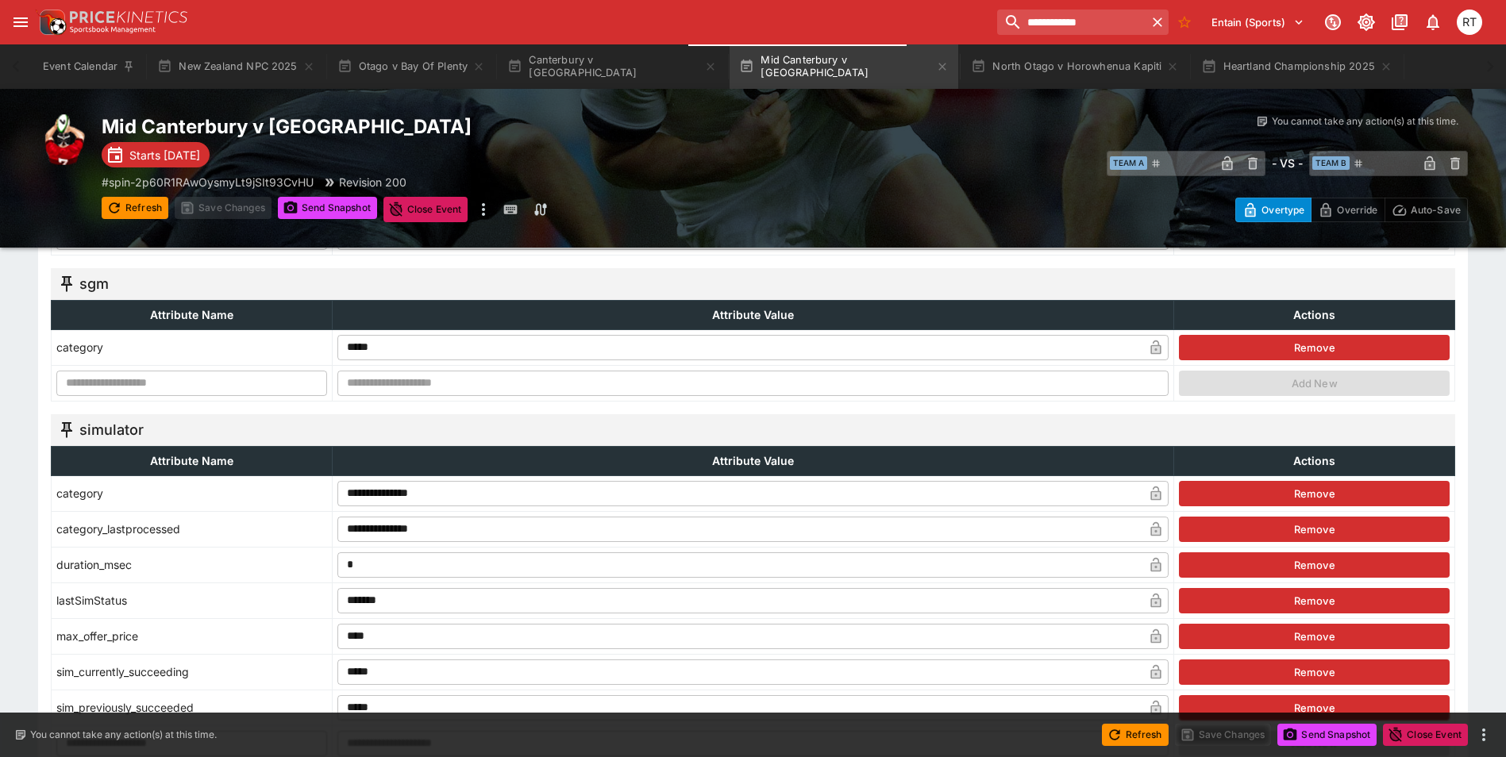
scroll to position [761, 0]
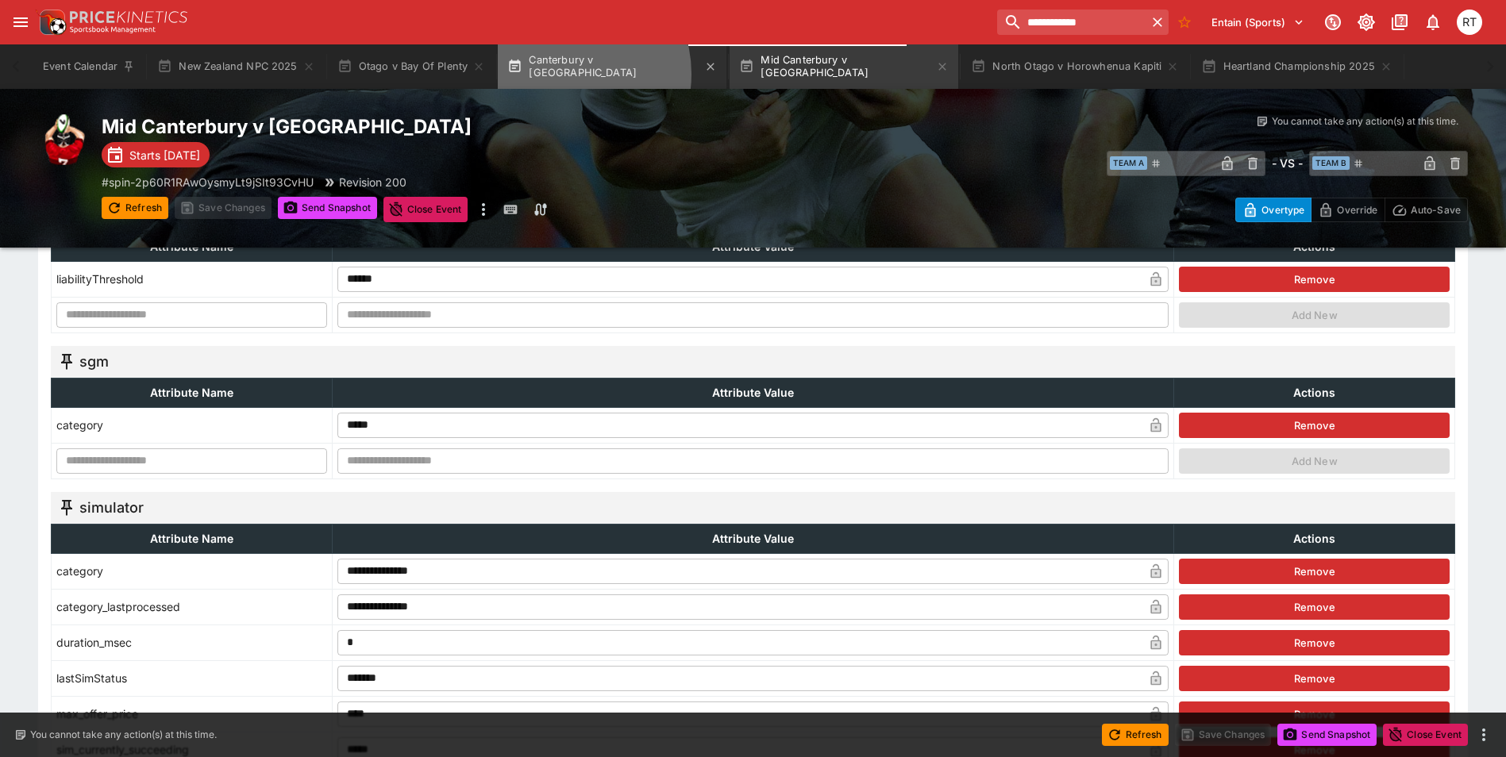
click at [565, 74] on button "Canterbury v [GEOGRAPHIC_DATA]" at bounding box center [612, 66] width 229 height 44
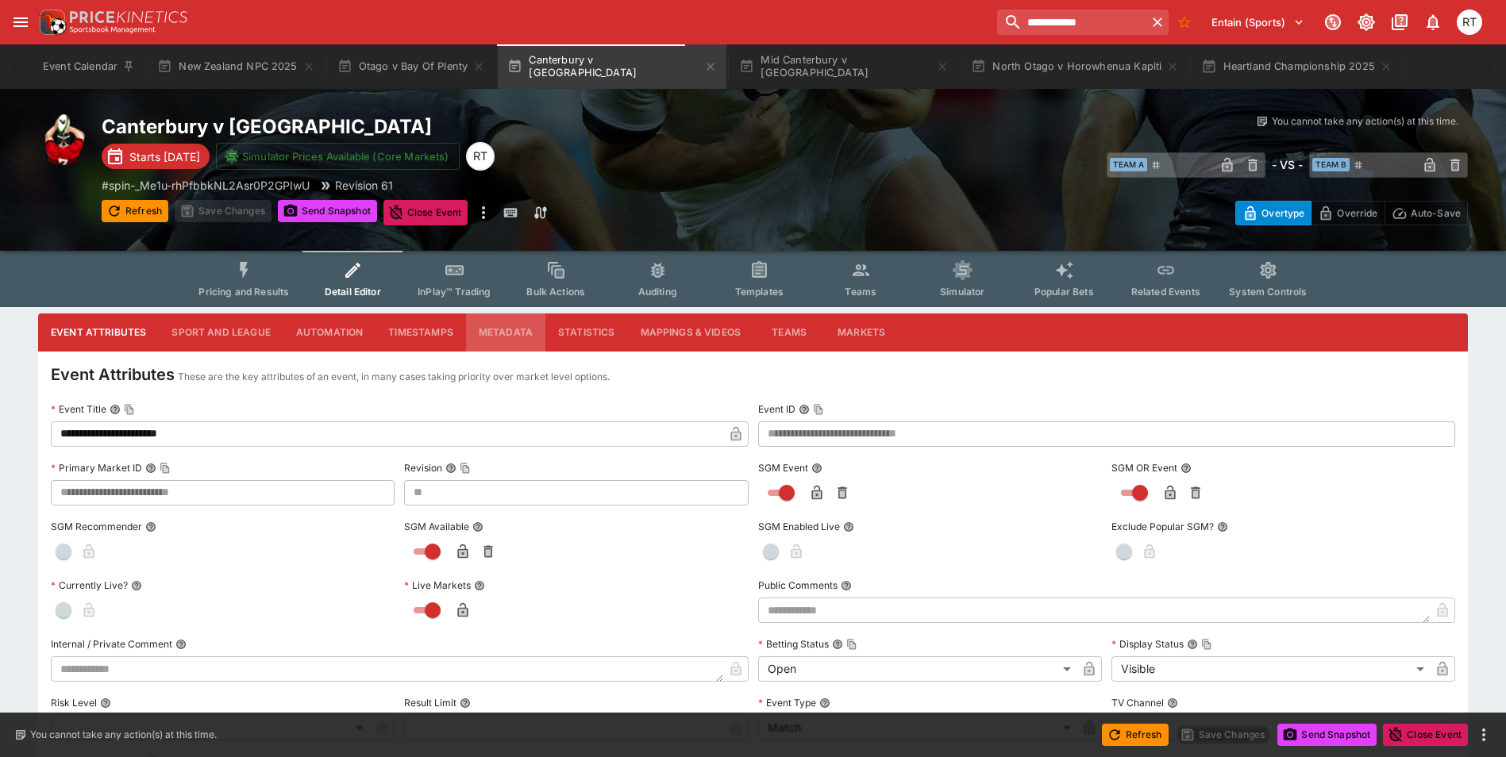
click at [500, 331] on button "Metadata" at bounding box center [505, 333] width 79 height 38
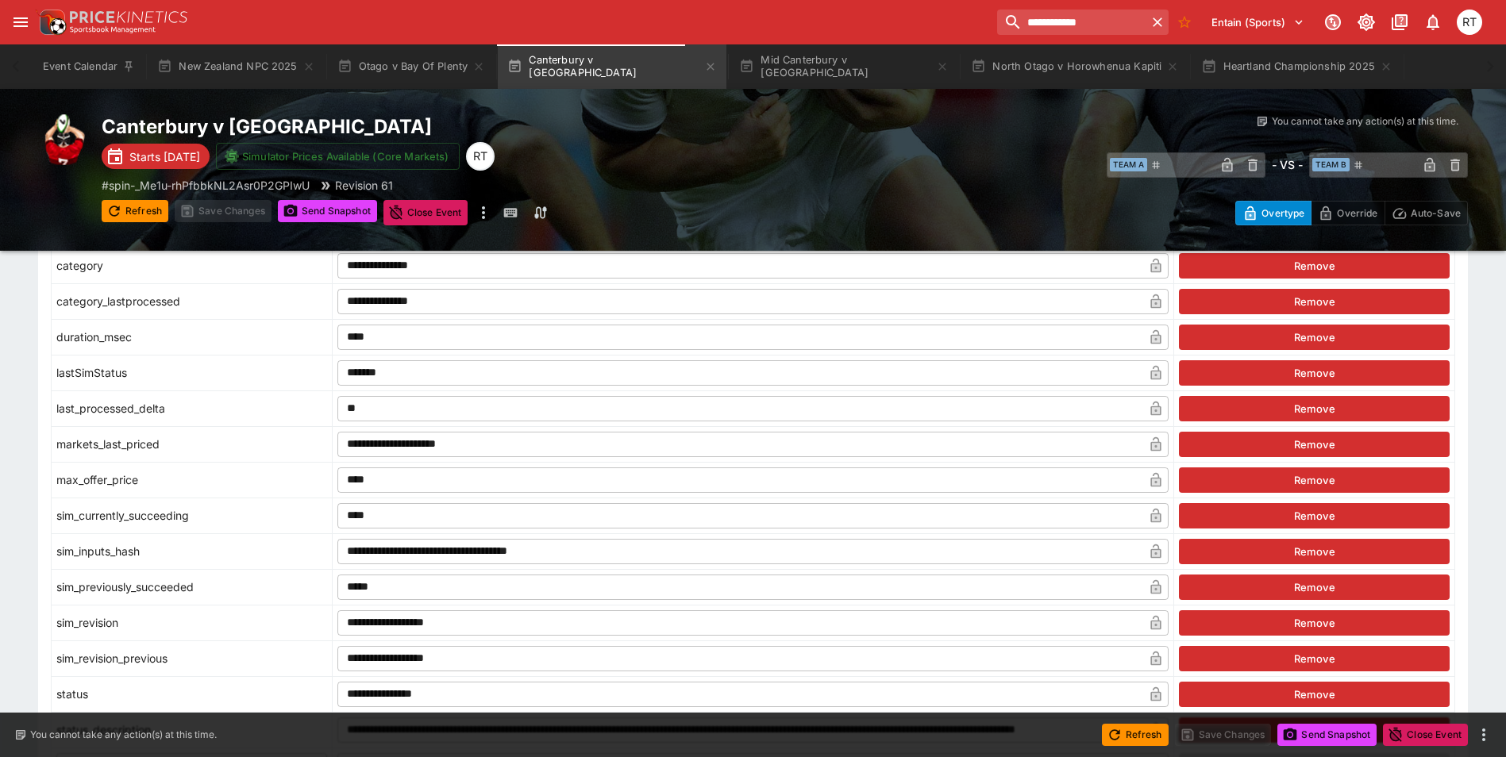
scroll to position [1588, 0]
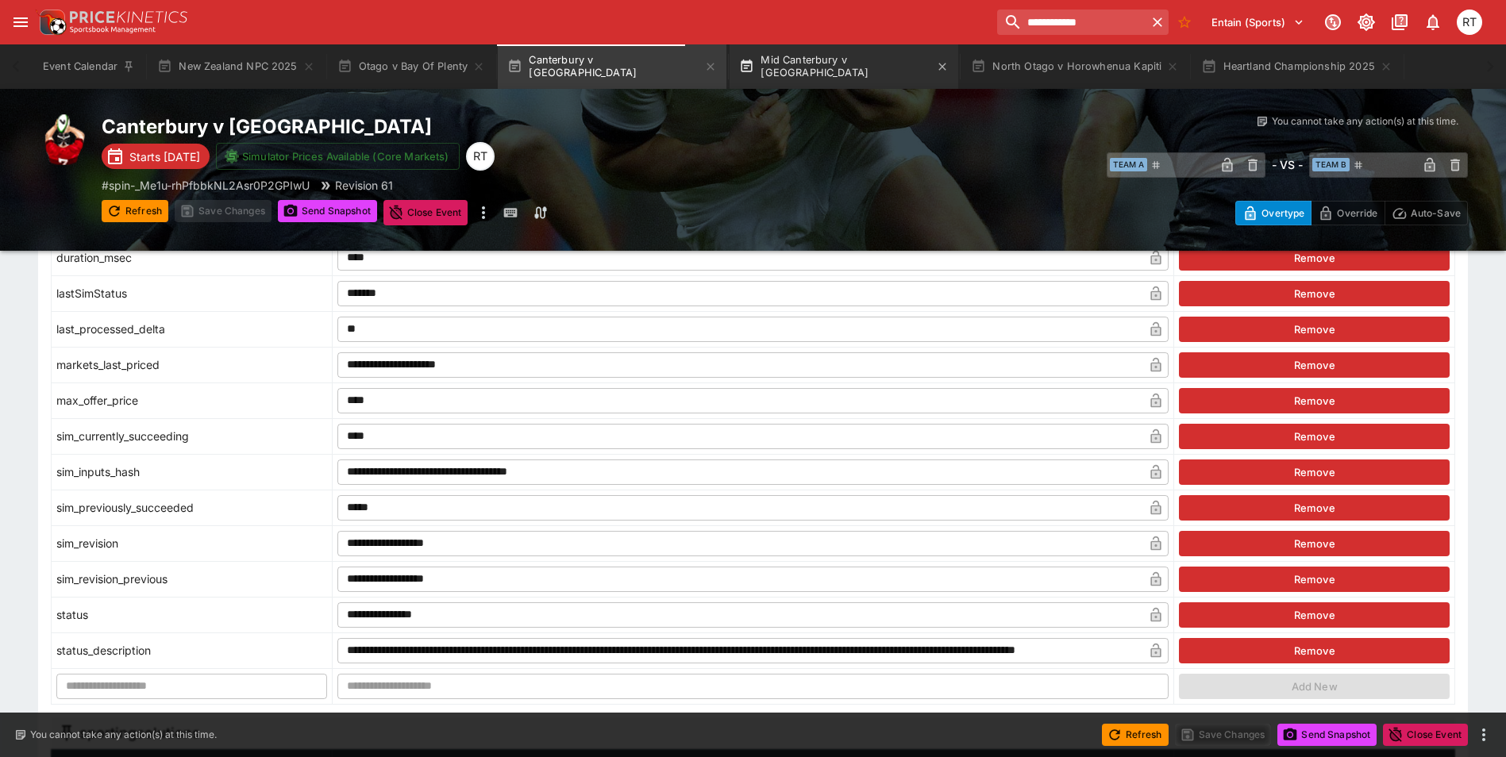
click at [811, 65] on button "Mid Canterbury v [GEOGRAPHIC_DATA]" at bounding box center [844, 66] width 229 height 44
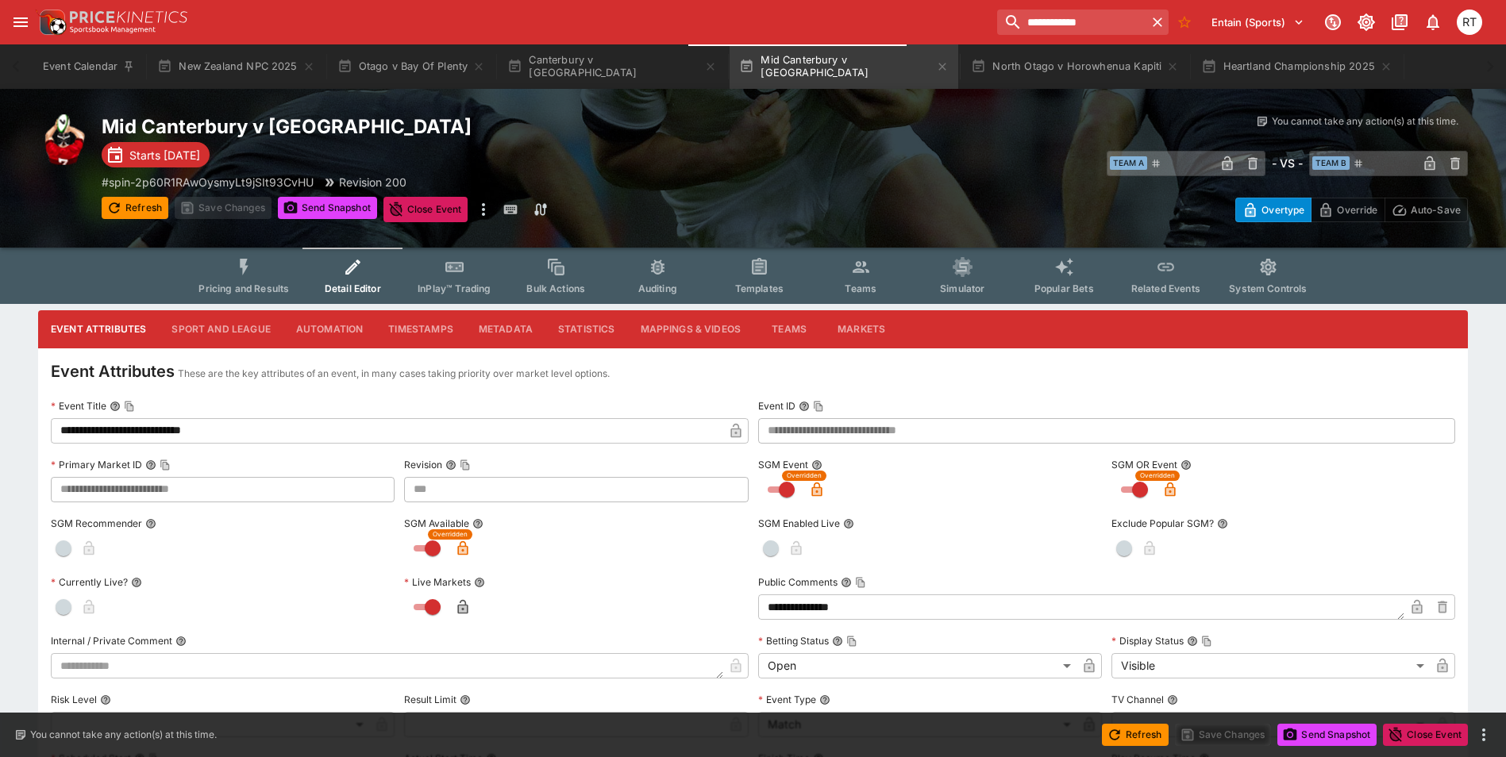
click at [500, 330] on button "Metadata" at bounding box center [505, 329] width 79 height 38
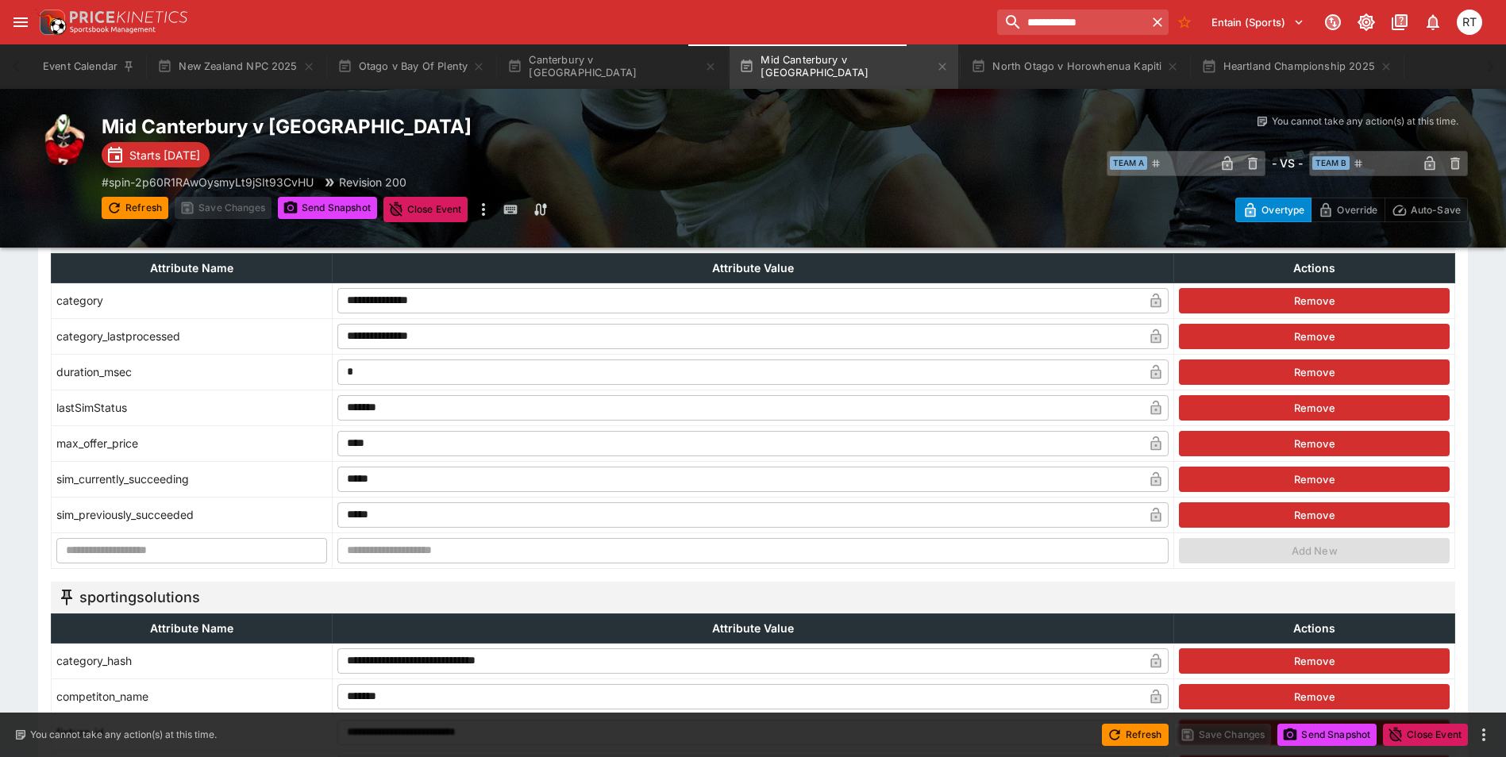
scroll to position [953, 0]
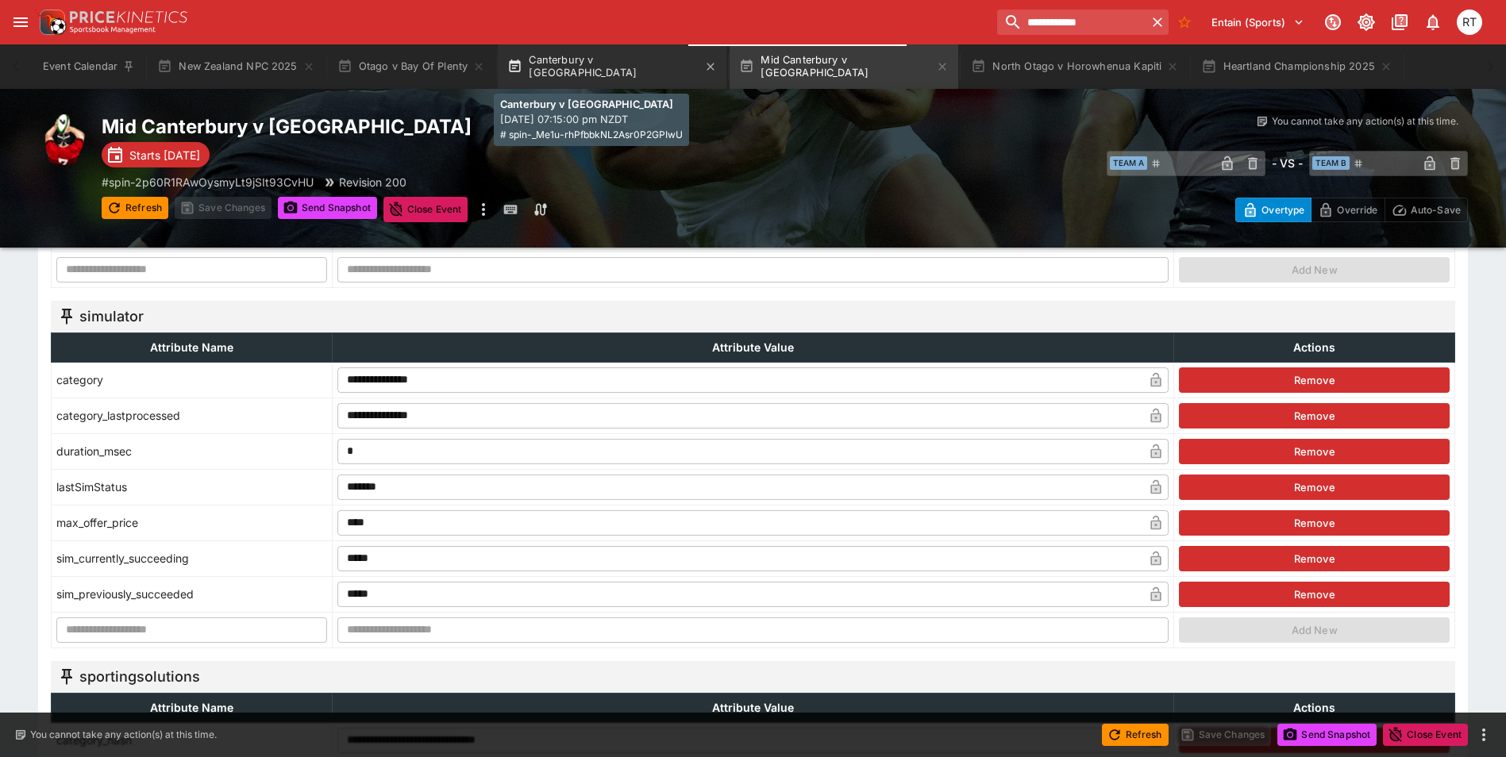
click at [583, 66] on button "Canterbury v [GEOGRAPHIC_DATA]" at bounding box center [612, 66] width 229 height 44
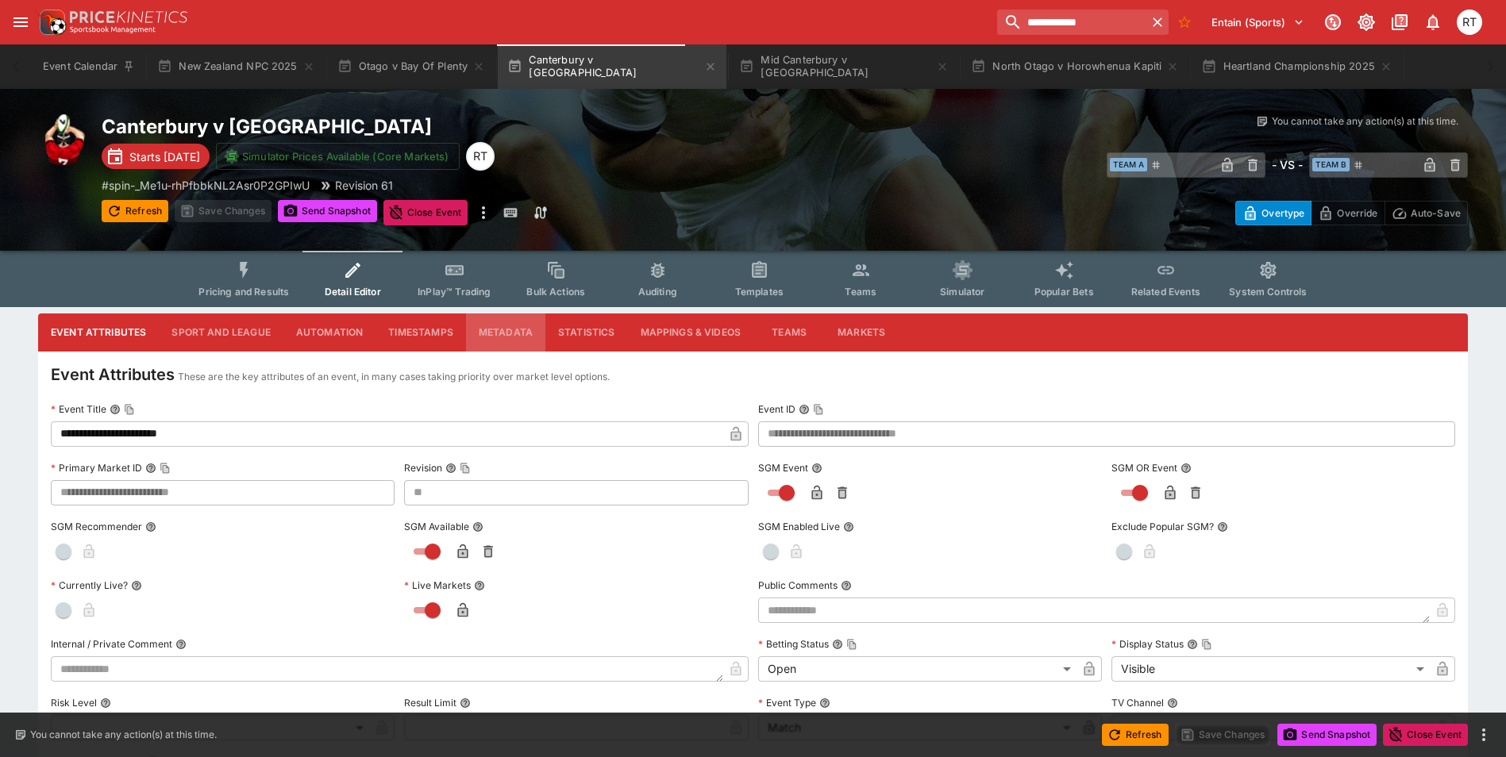
click at [512, 327] on button "Metadata" at bounding box center [505, 333] width 79 height 38
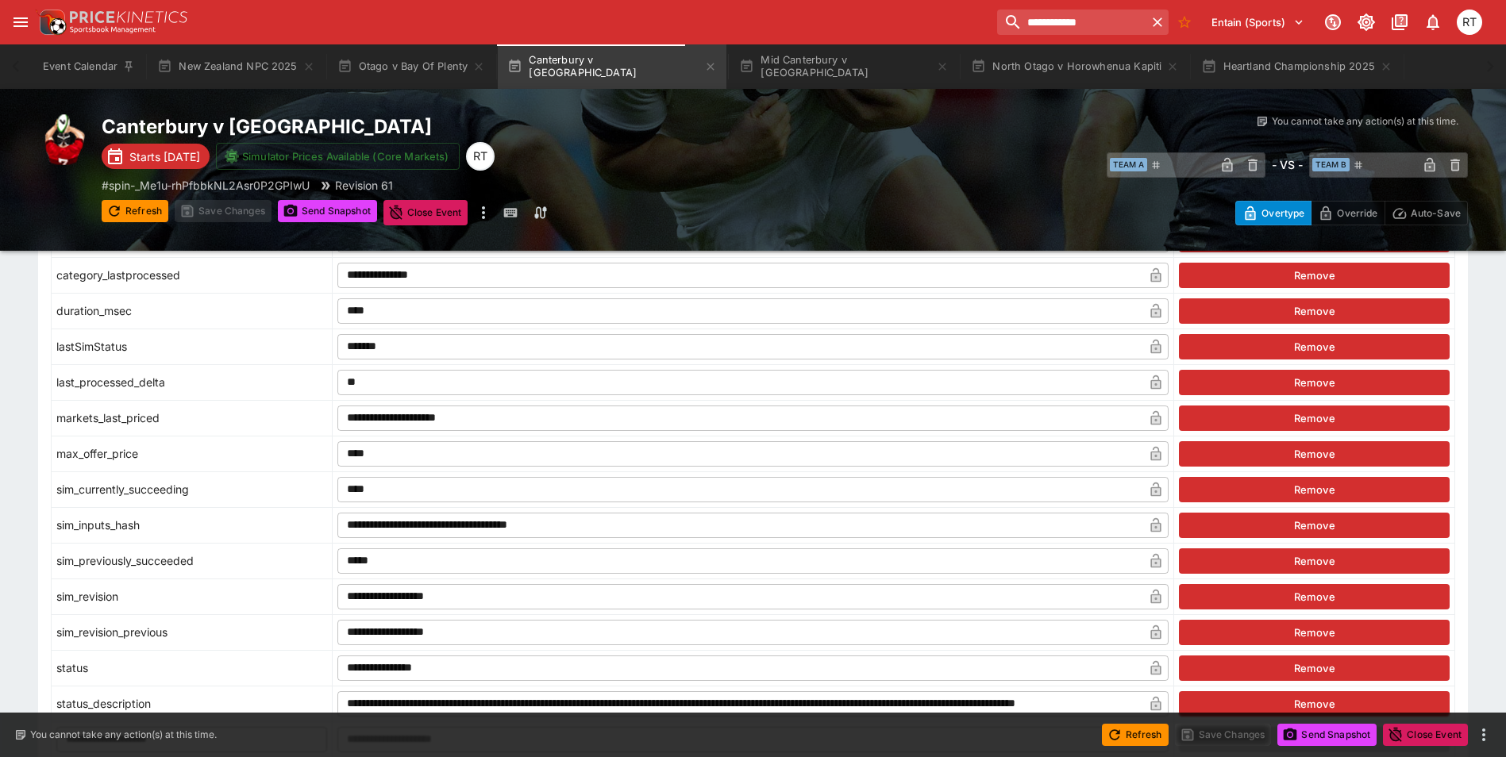
scroll to position [1509, 0]
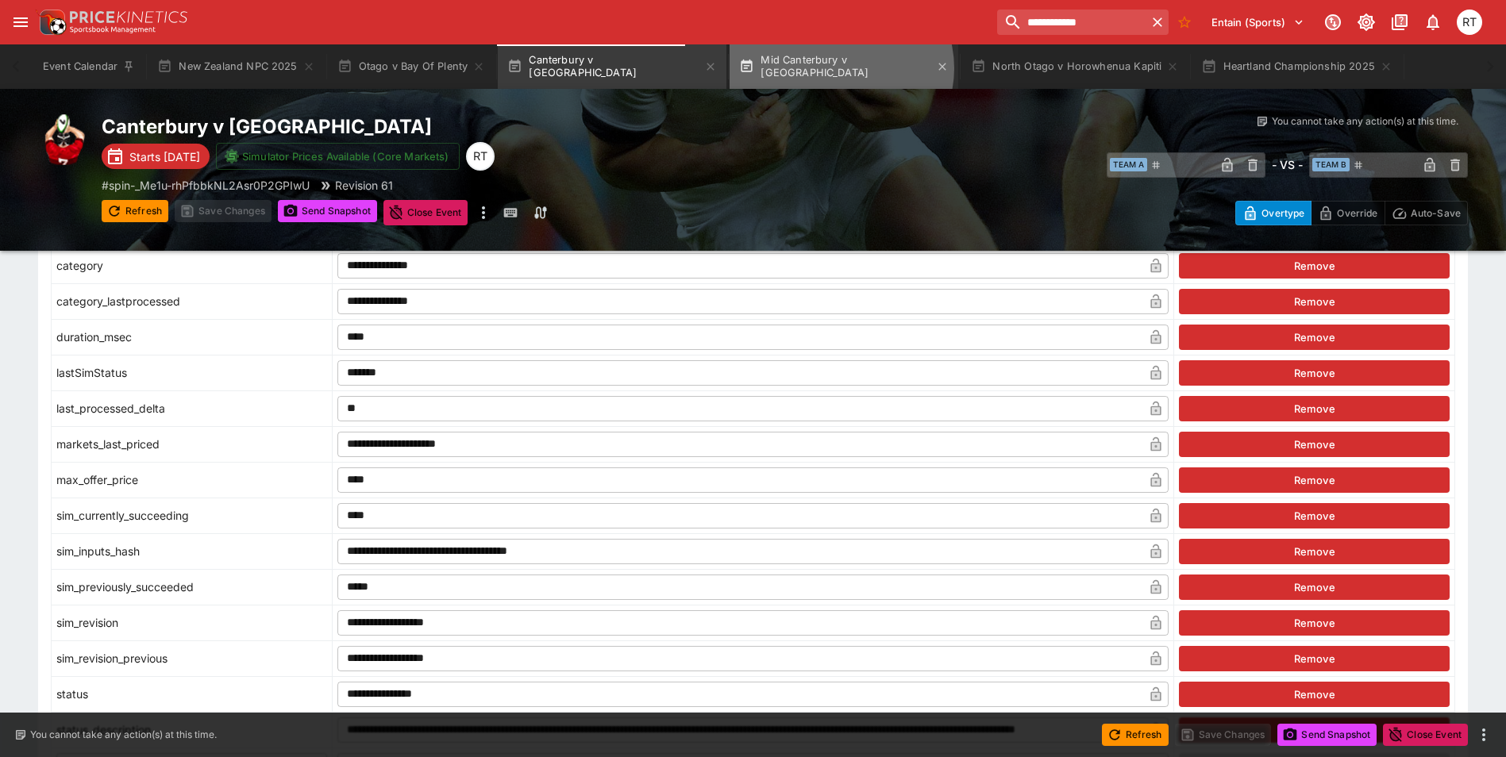
click at [799, 68] on button "Mid Canterbury v [GEOGRAPHIC_DATA]" at bounding box center [844, 66] width 229 height 44
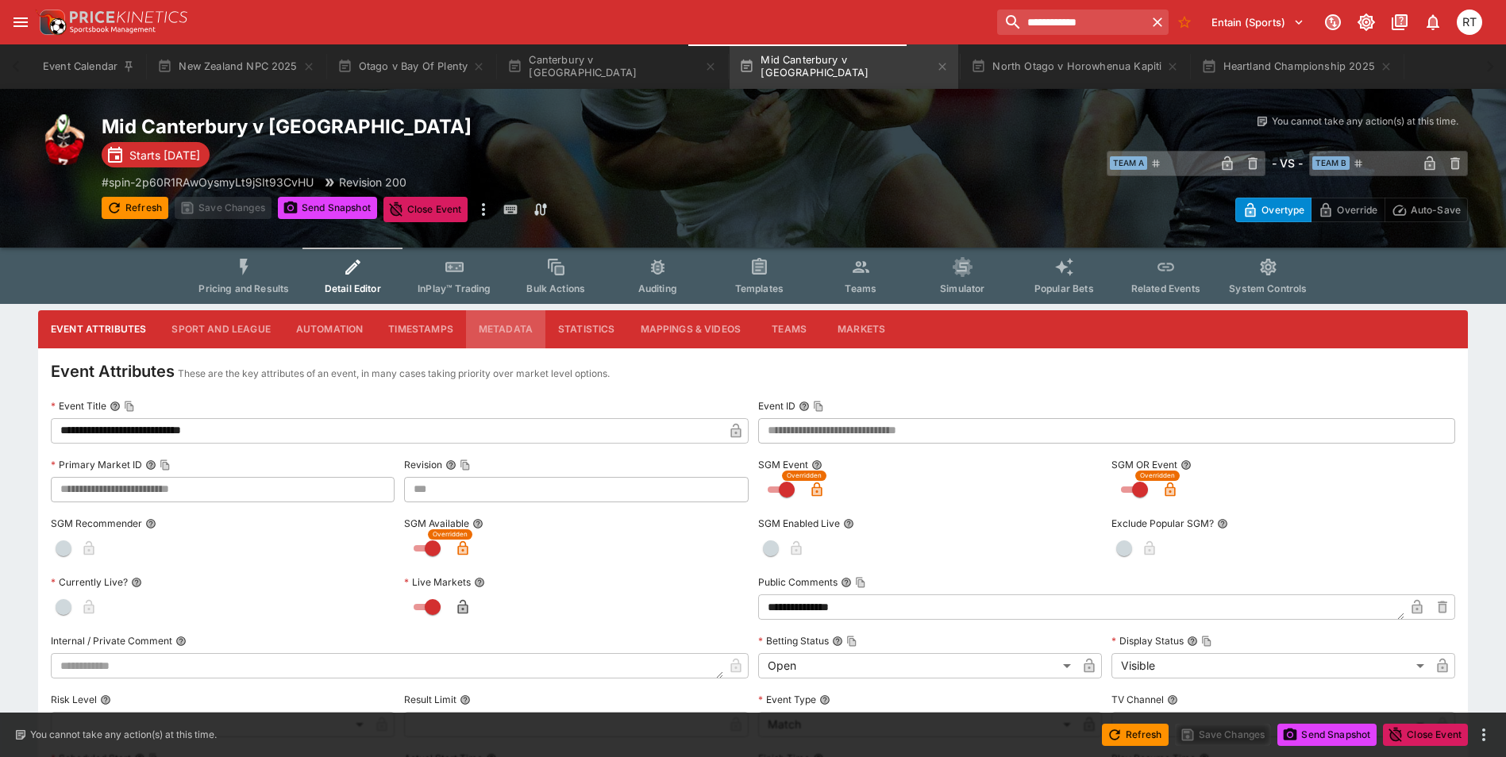
click at [514, 323] on button "Metadata" at bounding box center [505, 329] width 79 height 38
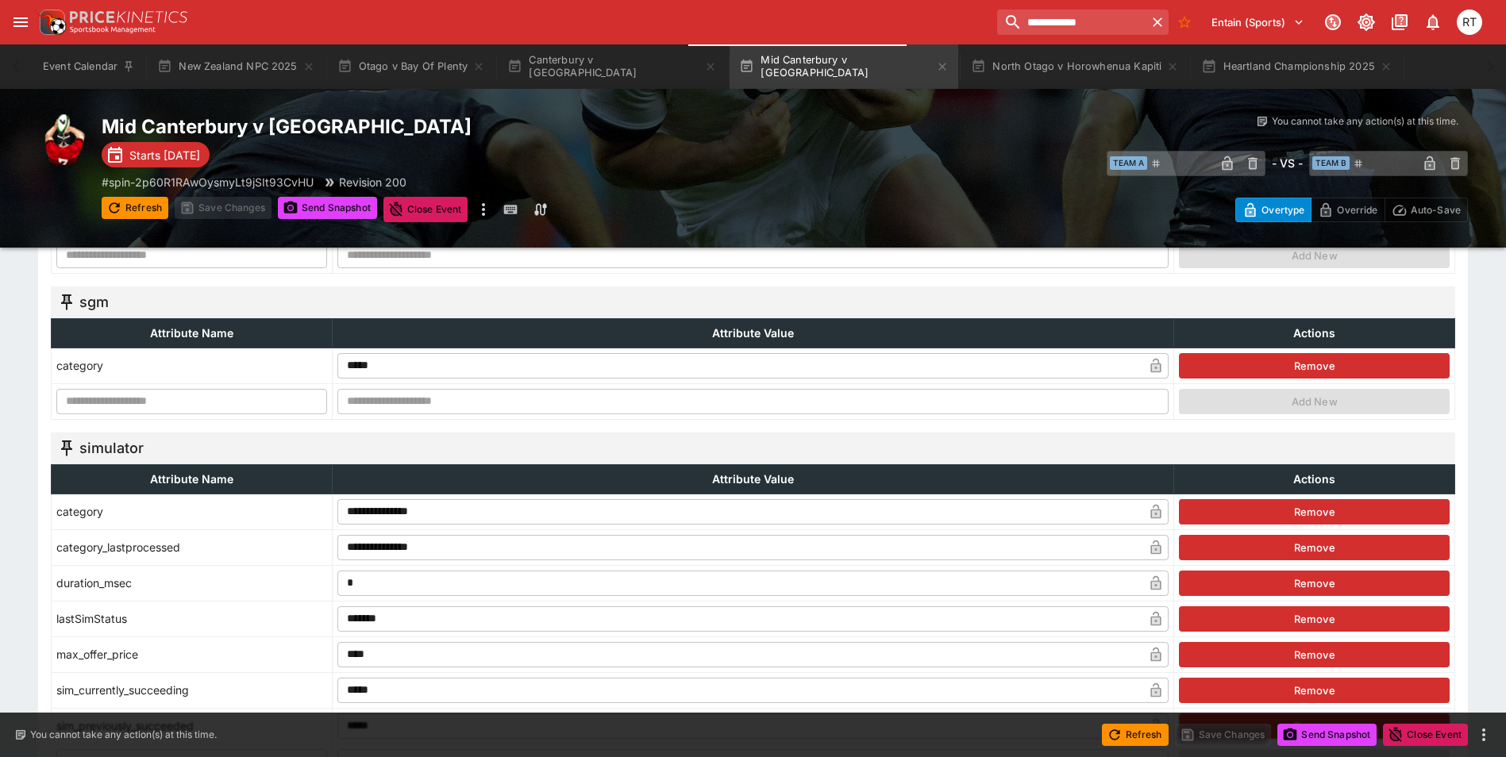
scroll to position [953, 0]
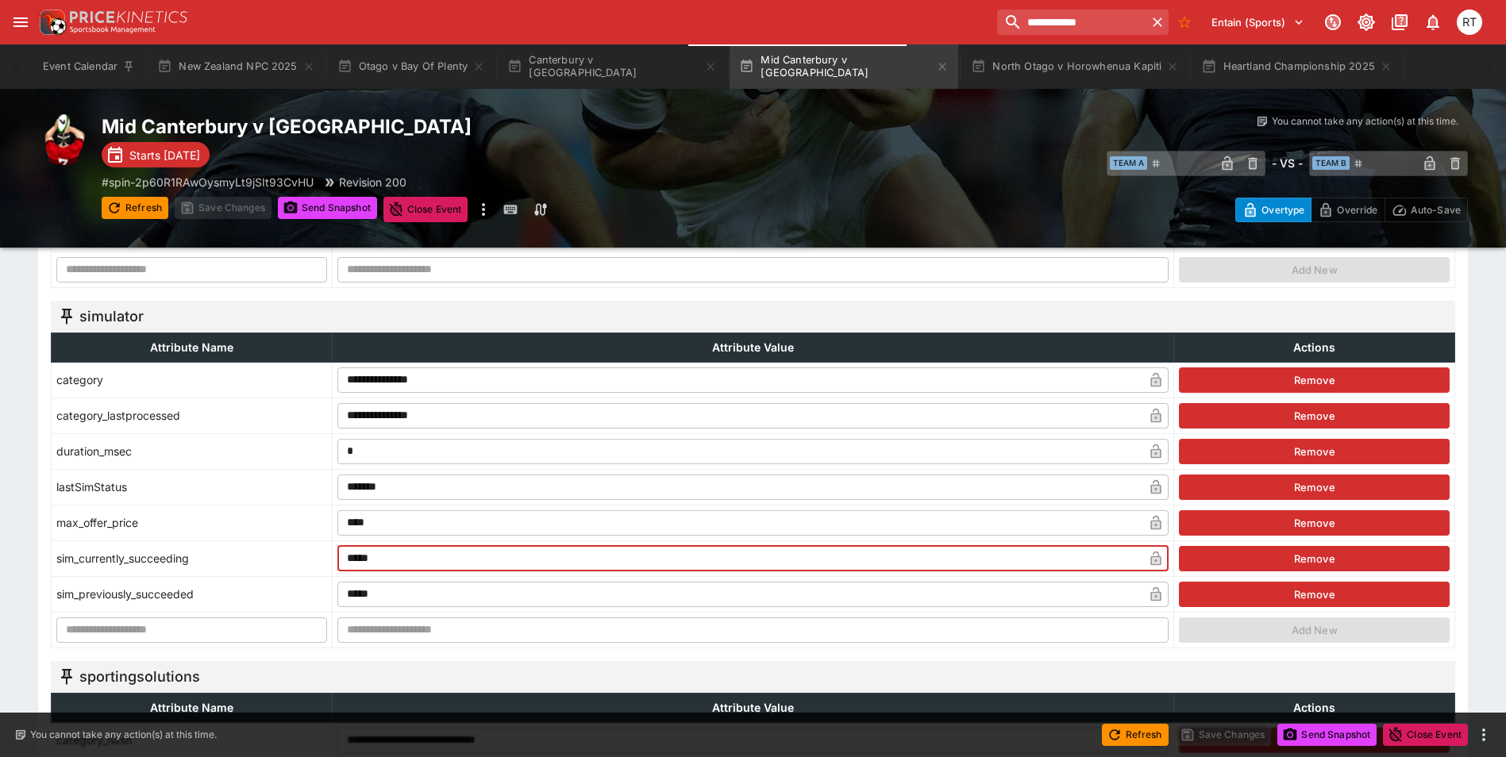
drag, startPoint x: 383, startPoint y: 558, endPoint x: 325, endPoint y: 557, distance: 58.8
click at [325, 557] on tr "sim_currently_succeeding ***** ​ Remove" at bounding box center [754, 559] width 1404 height 36
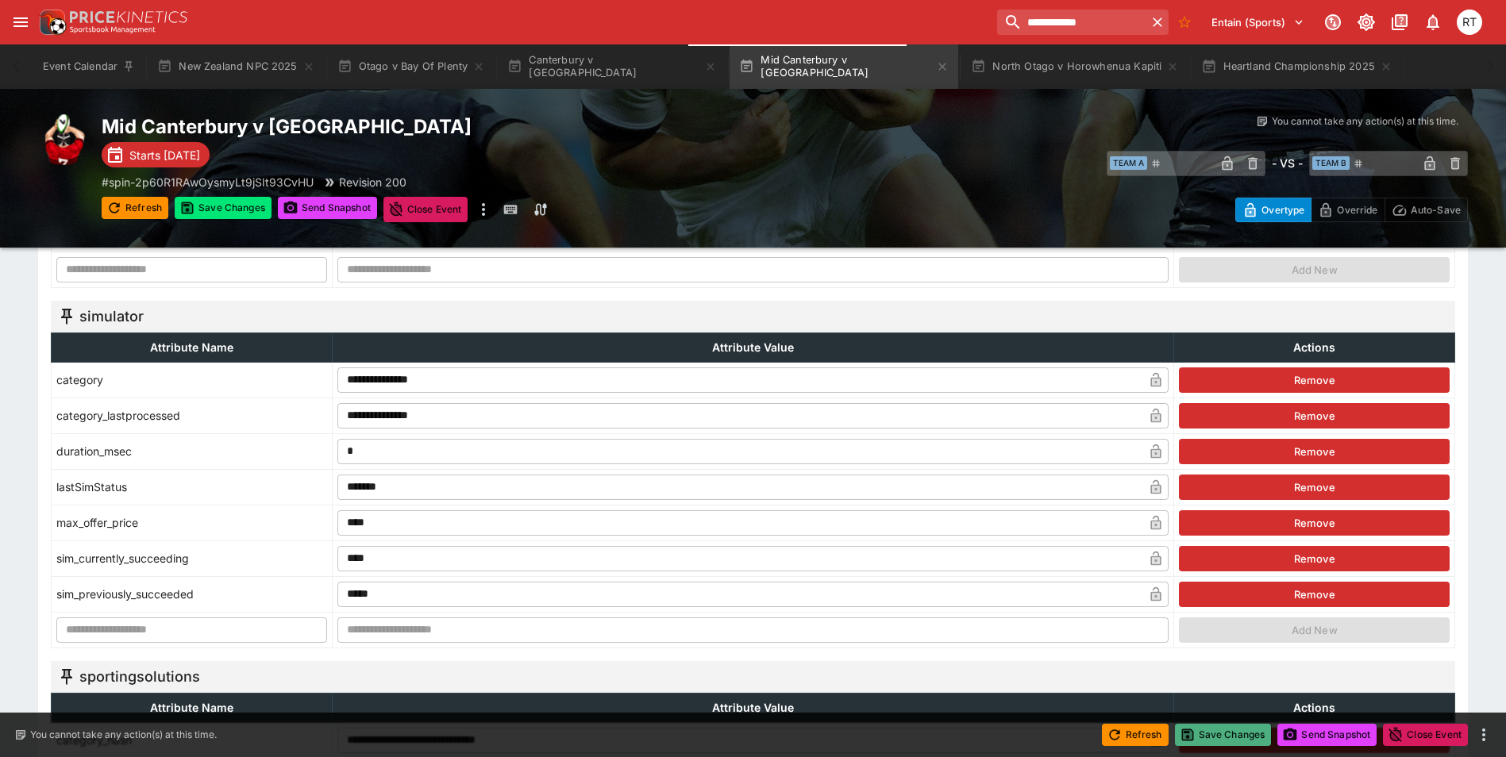
click at [1233, 734] on button "Save Changes" at bounding box center [1223, 735] width 97 height 22
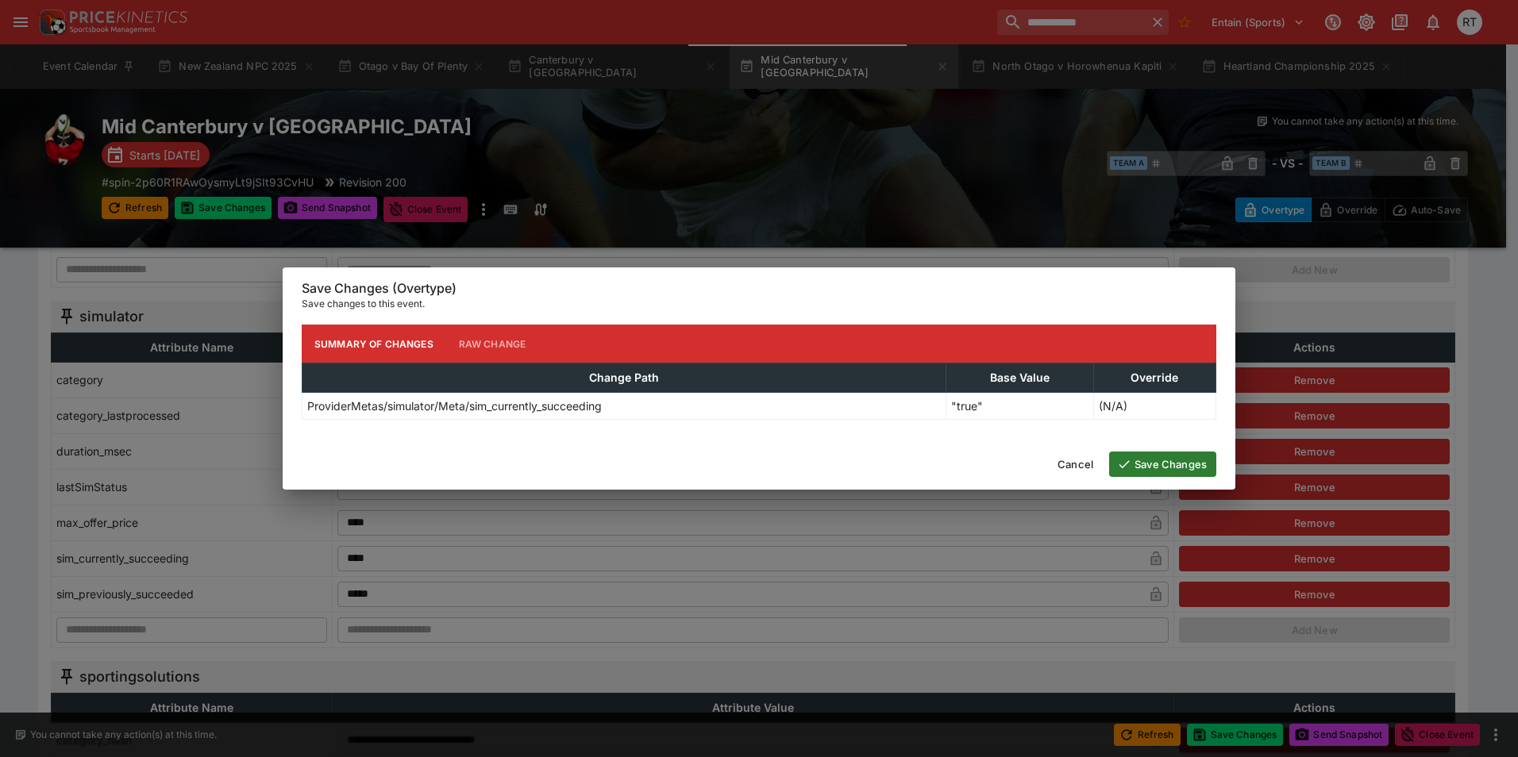
click at [1146, 464] on button "Save Changes" at bounding box center [1162, 464] width 107 height 25
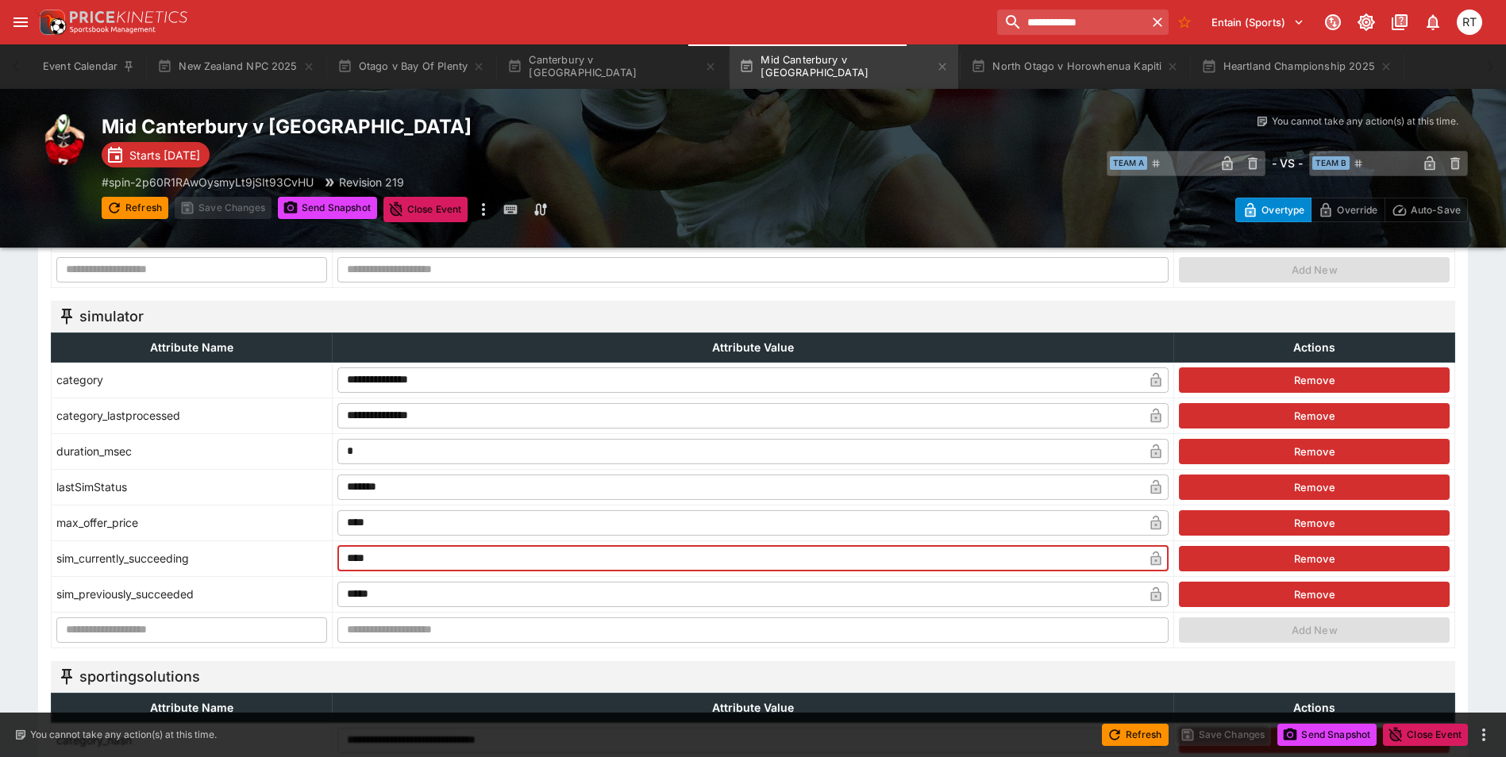
drag, startPoint x: 401, startPoint y: 562, endPoint x: 289, endPoint y: 561, distance: 112.0
click at [289, 561] on tr "sim_currently_succeeding **** ​ Remove" at bounding box center [754, 559] width 1404 height 36
type input "*****"
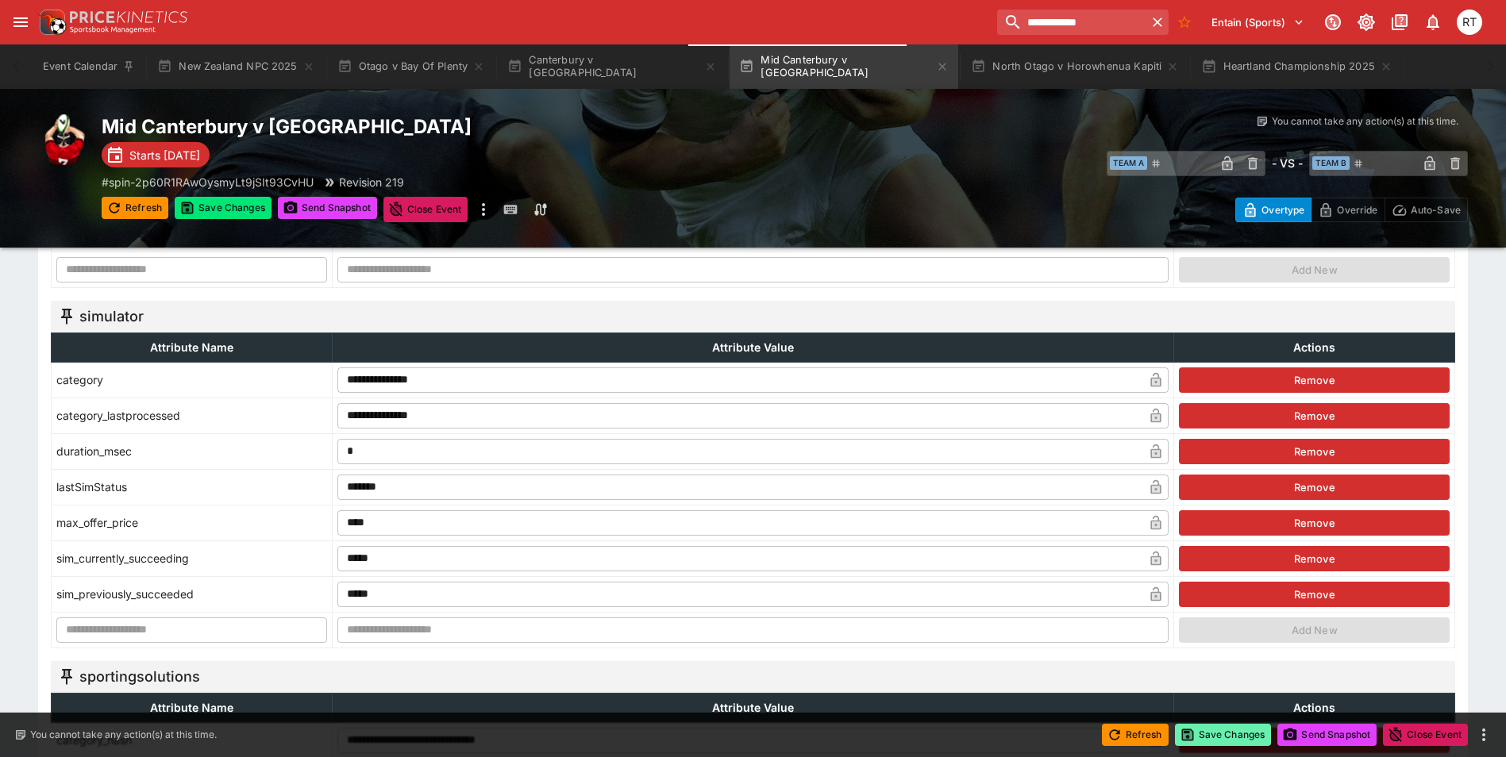
click at [1243, 738] on button "Save Changes" at bounding box center [1223, 735] width 97 height 22
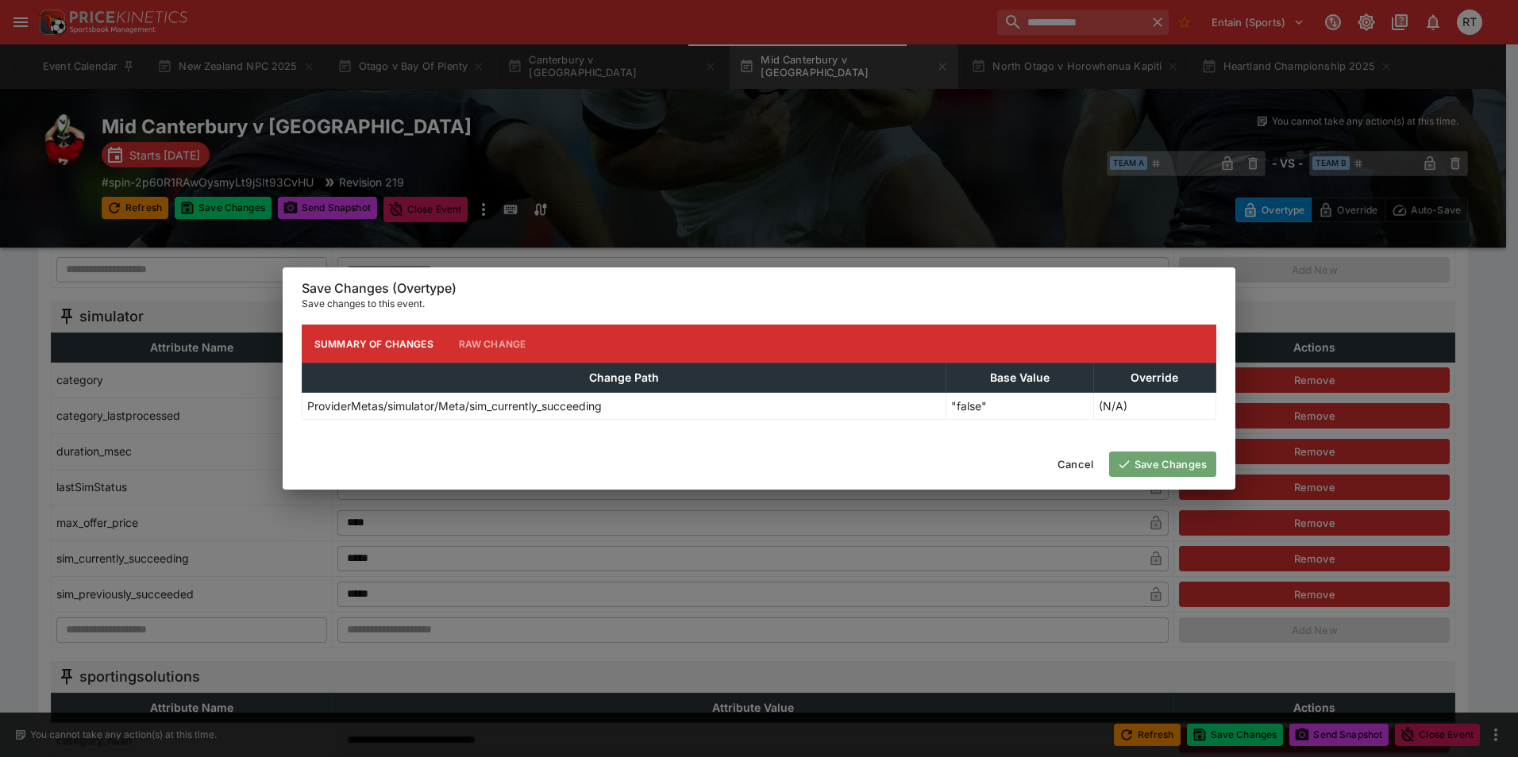
click at [1121, 459] on icon "button" at bounding box center [1124, 464] width 14 height 14
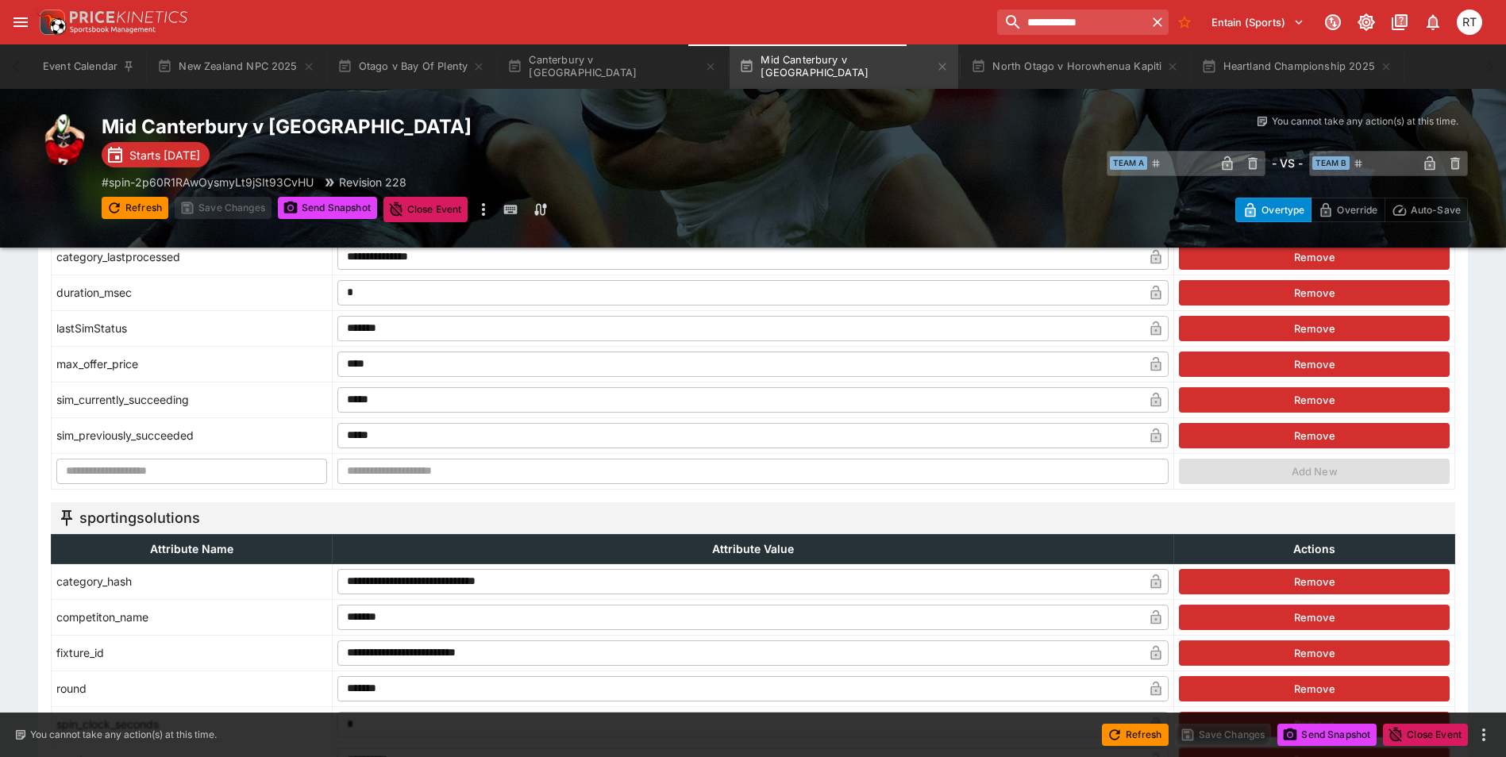
scroll to position [1032, 0]
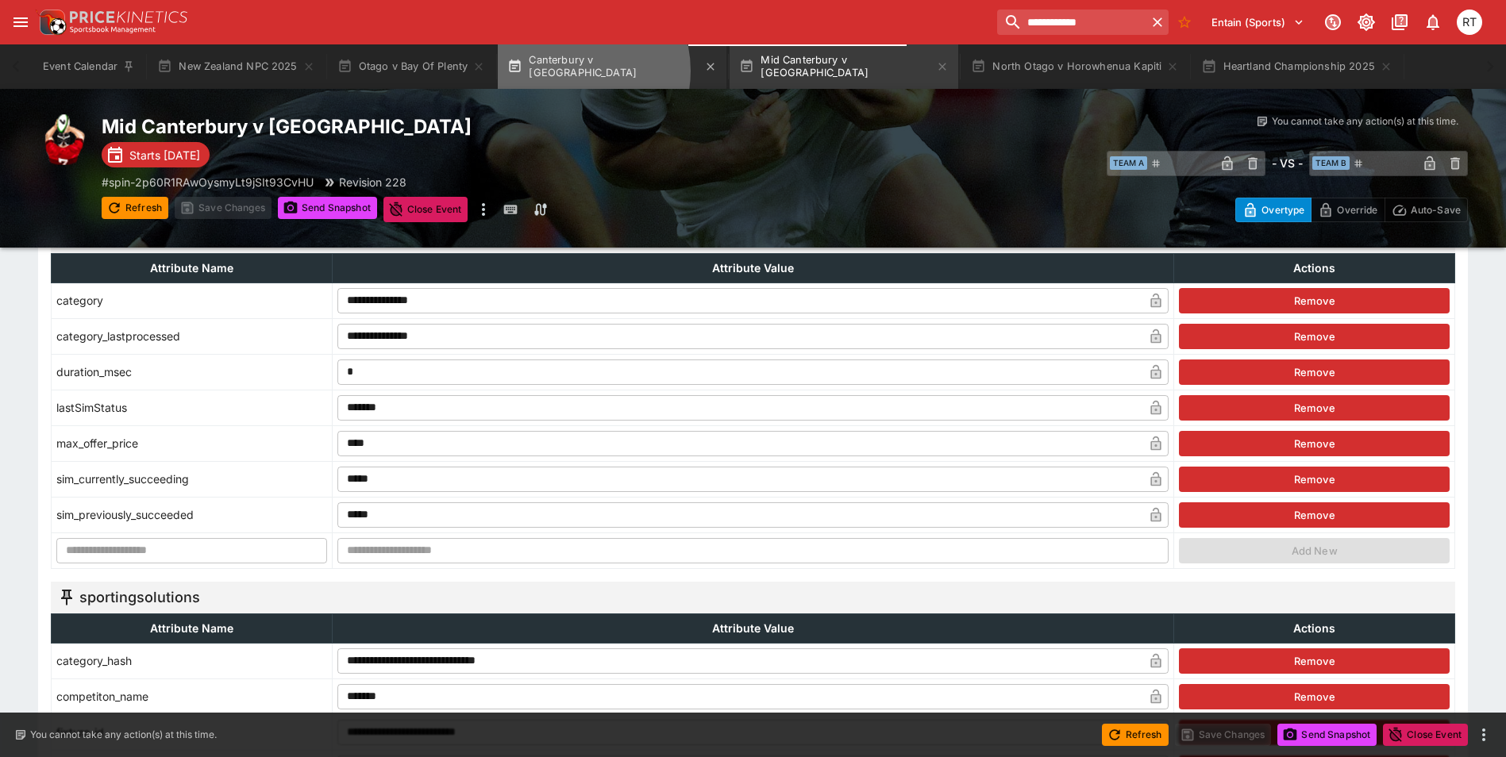
click at [570, 71] on button "Canterbury v [GEOGRAPHIC_DATA]" at bounding box center [612, 66] width 229 height 44
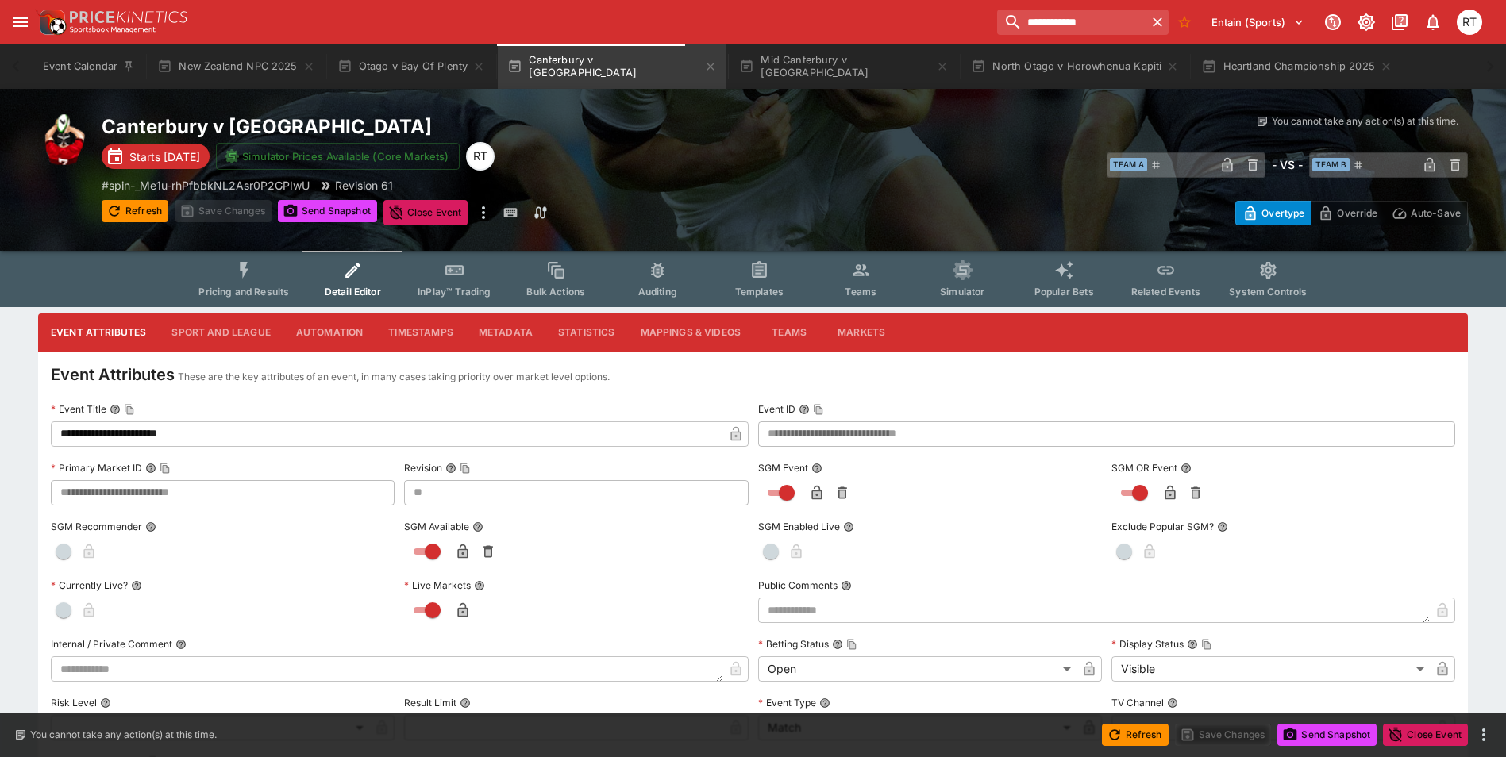
click at [495, 336] on button "Metadata" at bounding box center [505, 333] width 79 height 38
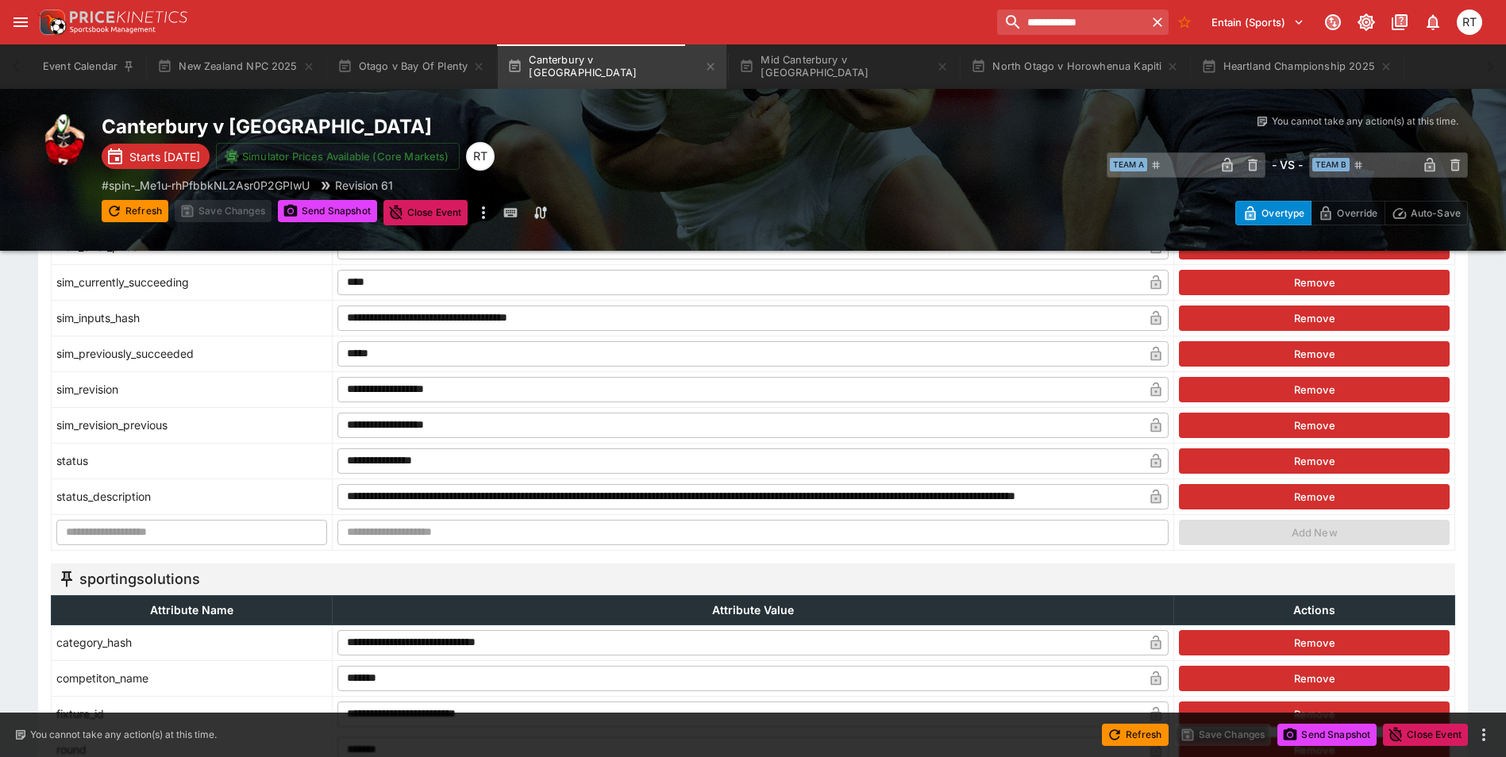
scroll to position [1747, 0]
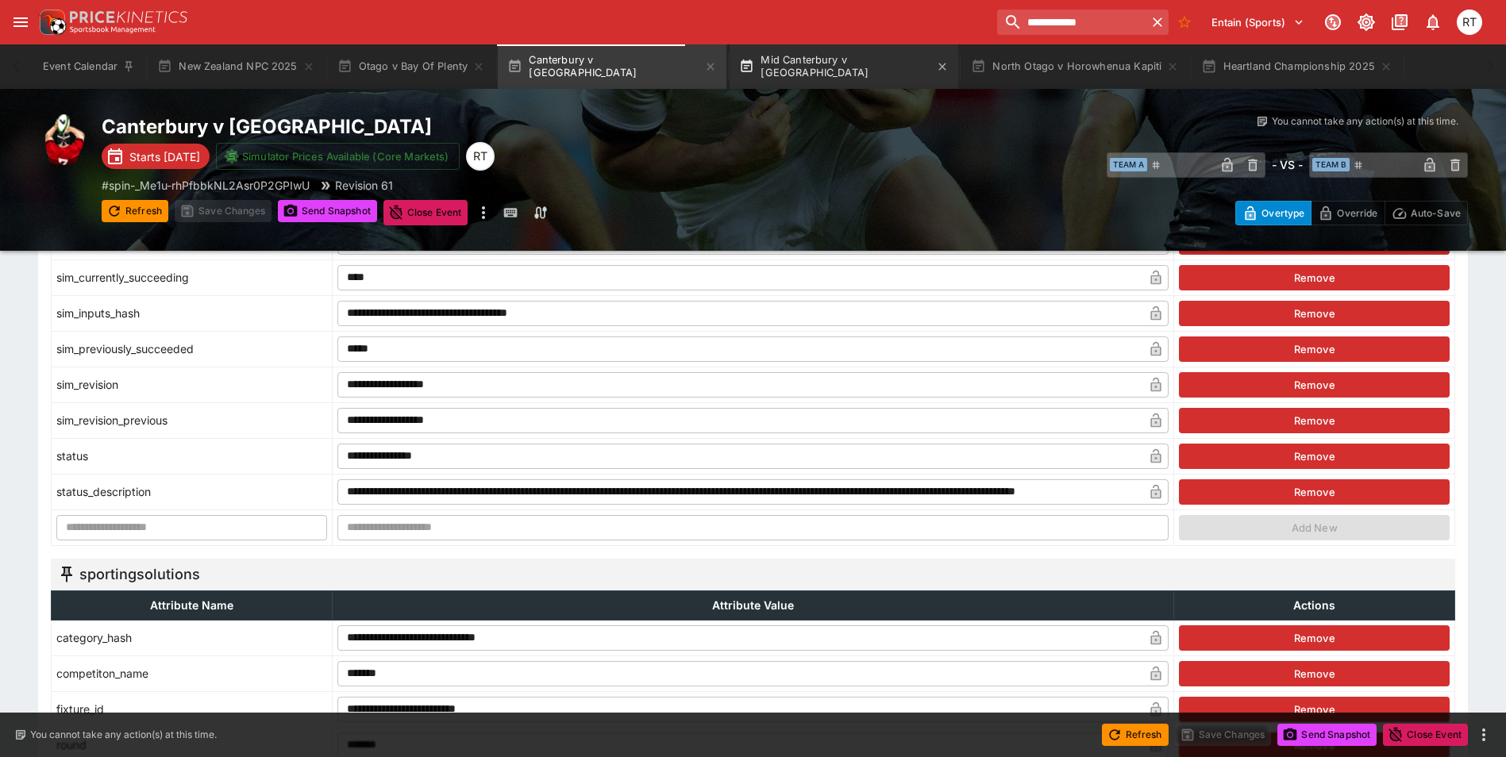
click at [757, 64] on button "Mid Canterbury v [GEOGRAPHIC_DATA]" at bounding box center [844, 66] width 229 height 44
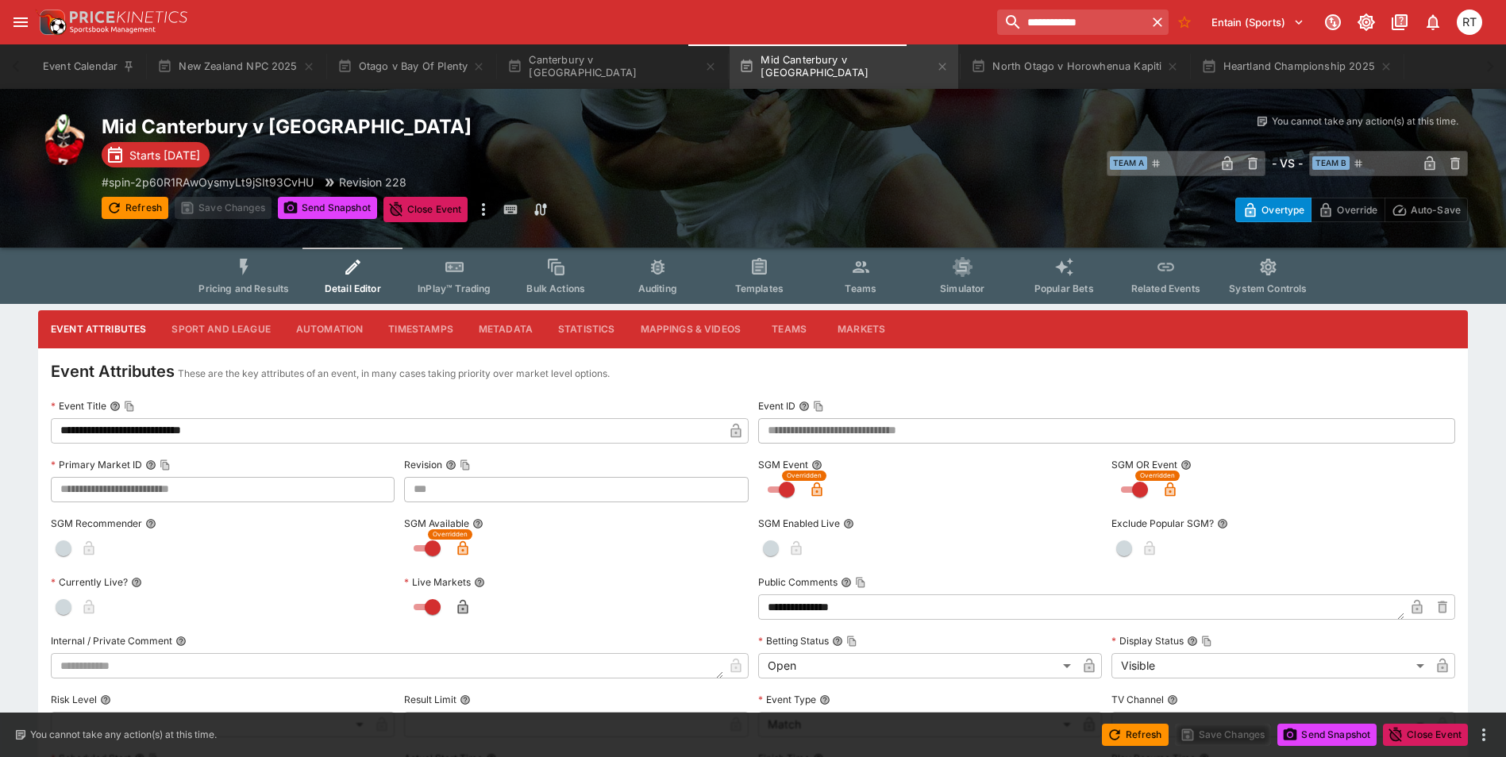
click at [854, 279] on button "Teams" at bounding box center [861, 276] width 102 height 56
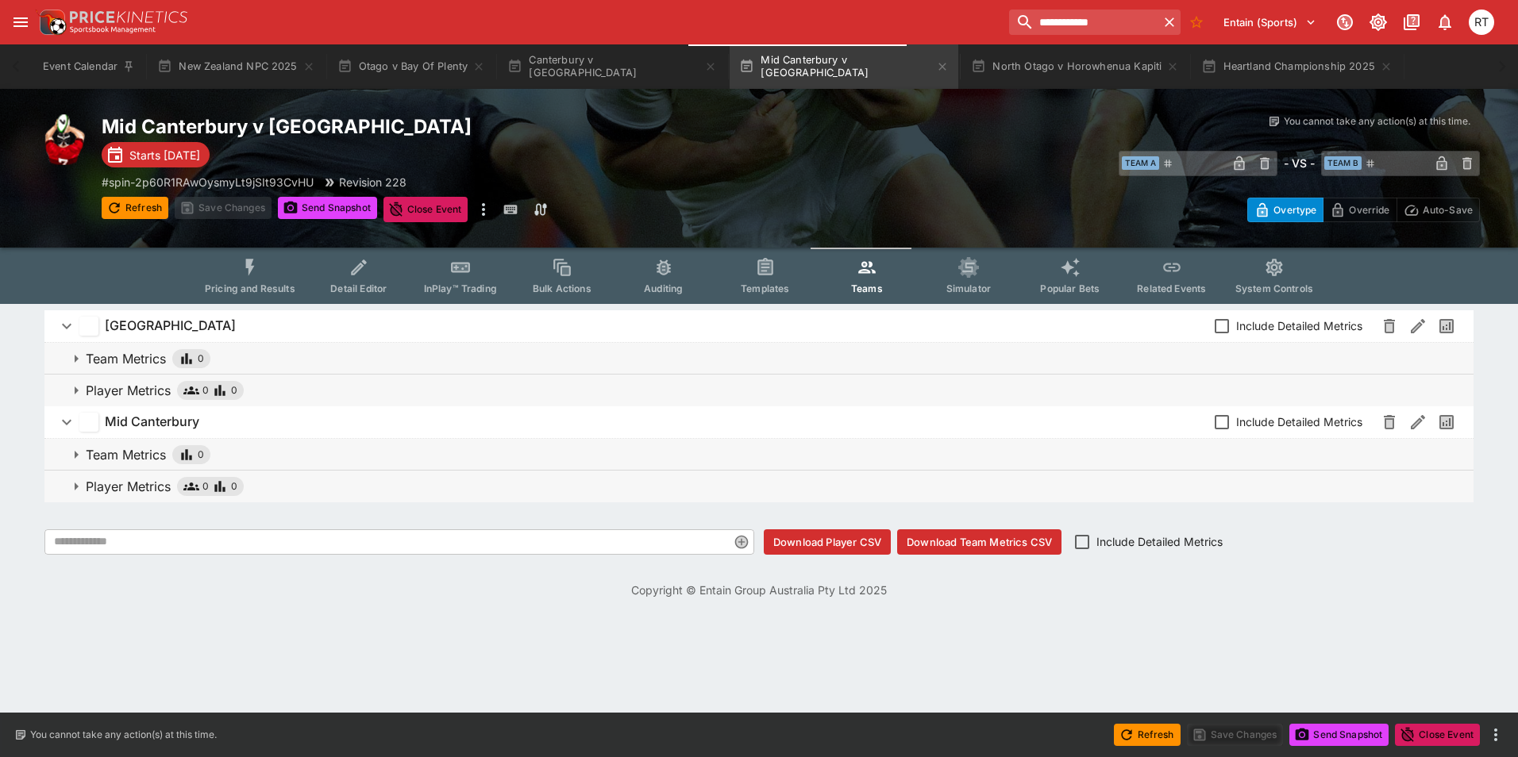
click at [362, 281] on button "Detail Editor" at bounding box center [359, 276] width 102 height 56
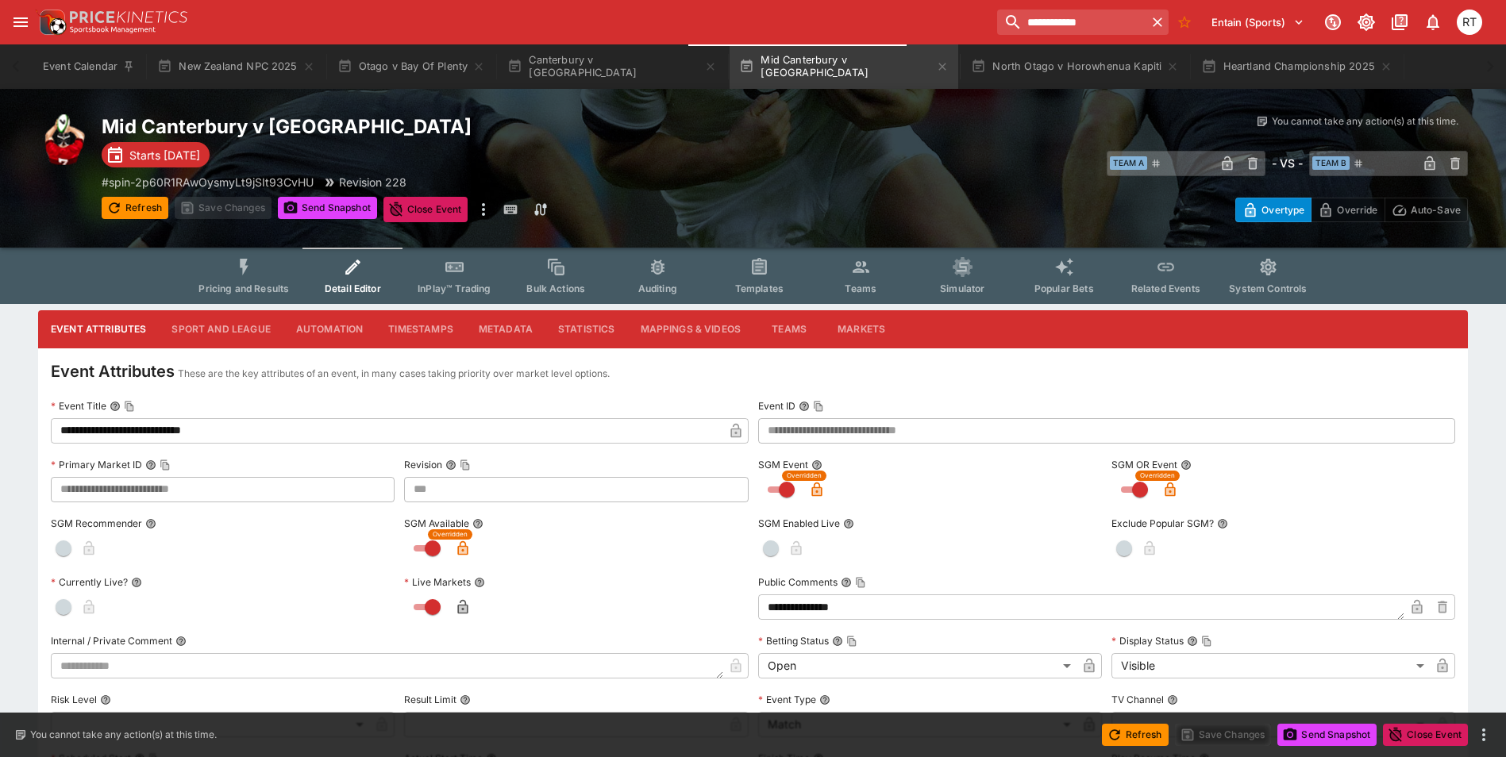
click at [960, 276] on icon "Event type filters" at bounding box center [963, 267] width 21 height 21
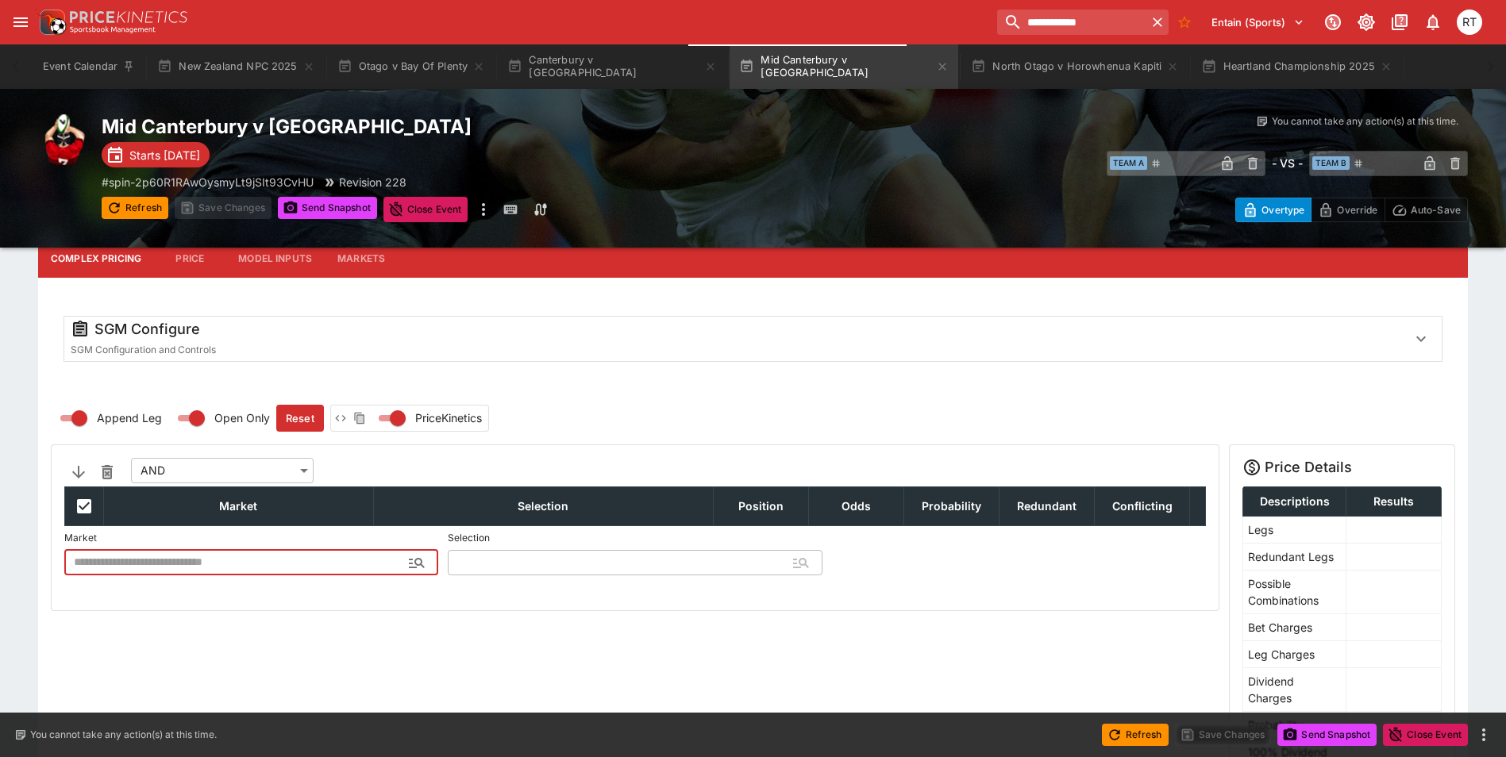
scroll to position [159, 0]
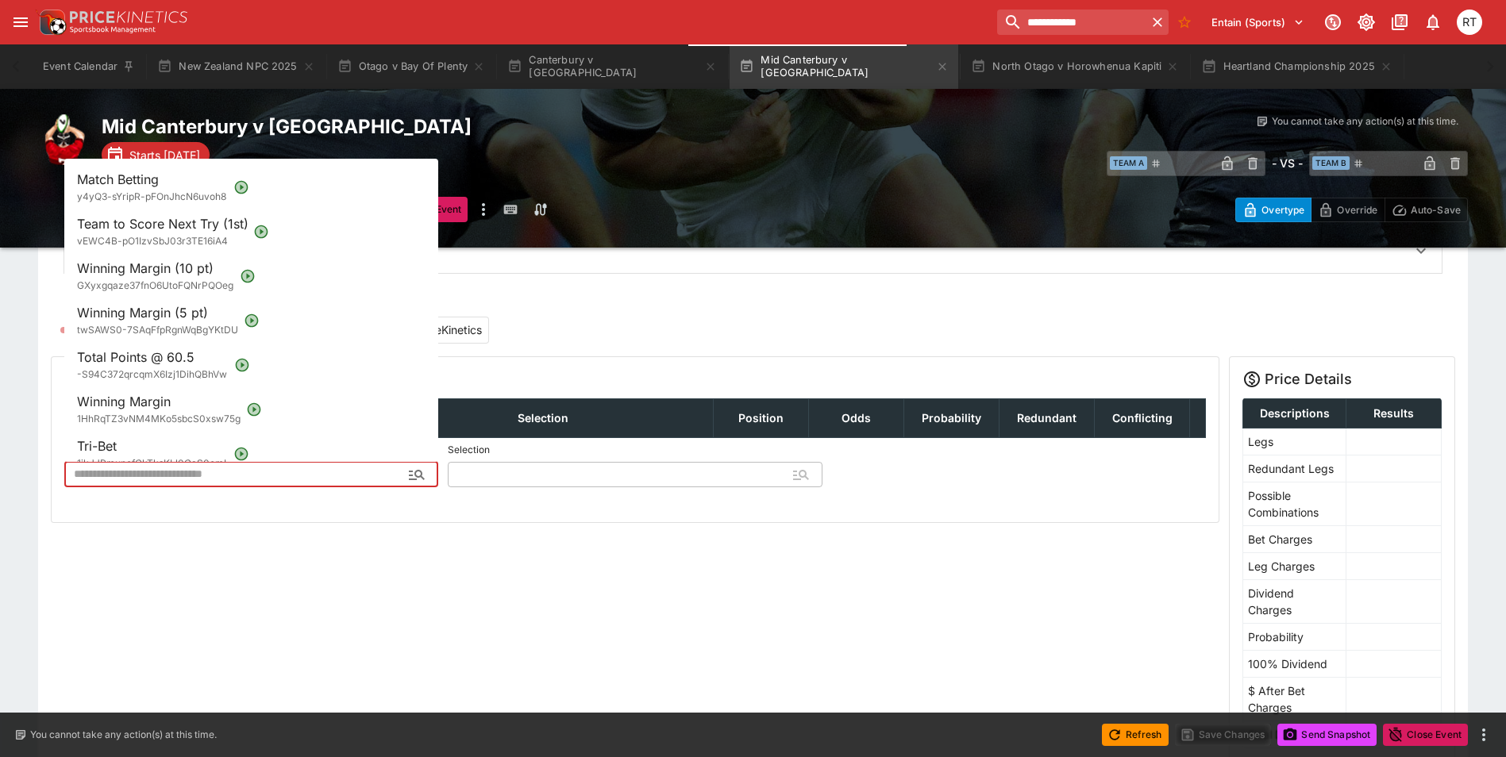
click at [297, 482] on input "text" at bounding box center [238, 474] width 349 height 25
click at [167, 192] on span "y4yQ3-sYripR-pFOnJhcN6uvoh8" at bounding box center [151, 197] width 149 height 12
type input "**********"
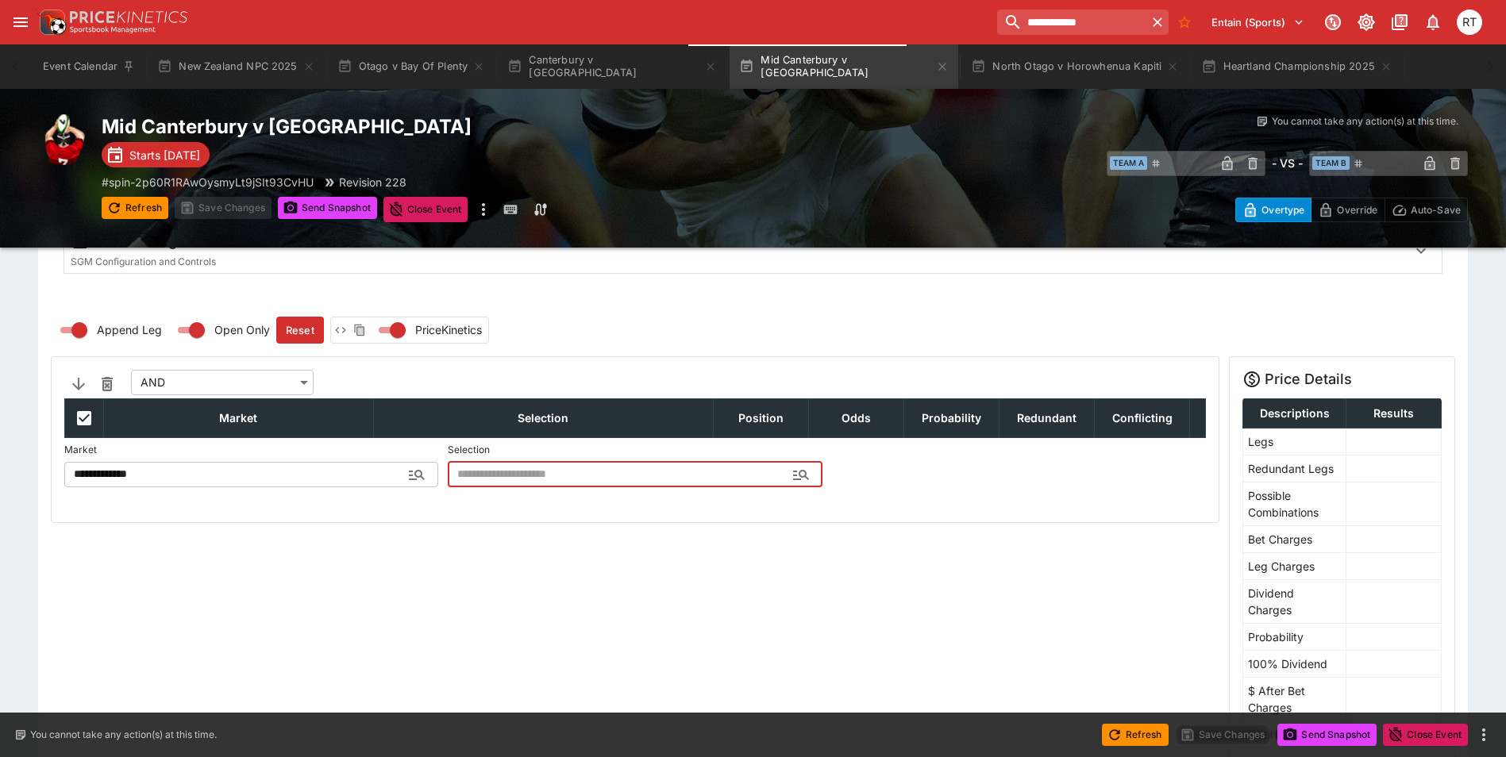
click at [565, 491] on div "**********" at bounding box center [635, 439] width 1167 height 165
click at [562, 482] on input "text" at bounding box center [622, 474] width 349 height 25
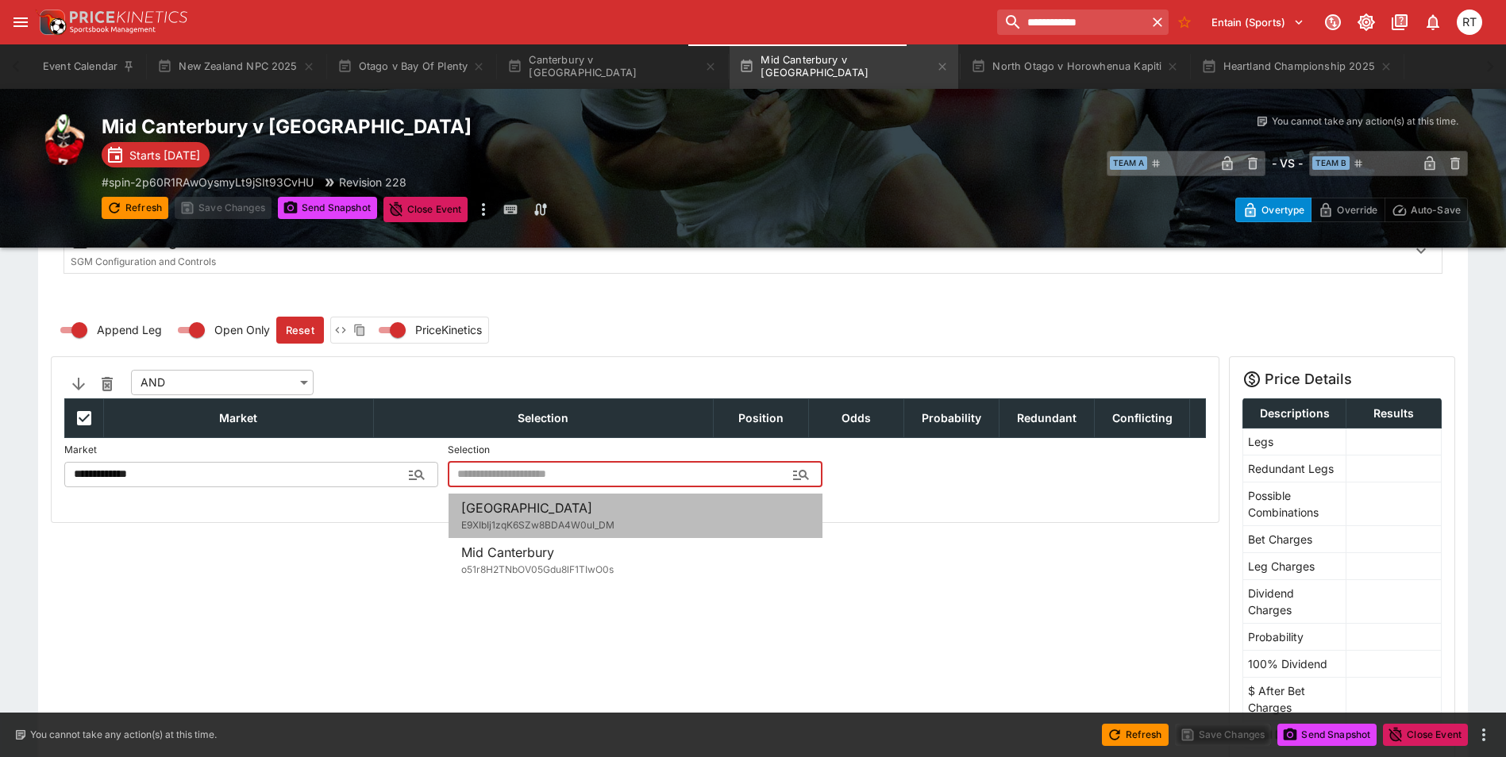
click at [559, 514] on div "[GEOGRAPHIC_DATA]" at bounding box center [537, 516] width 153 height 35
type input "**********"
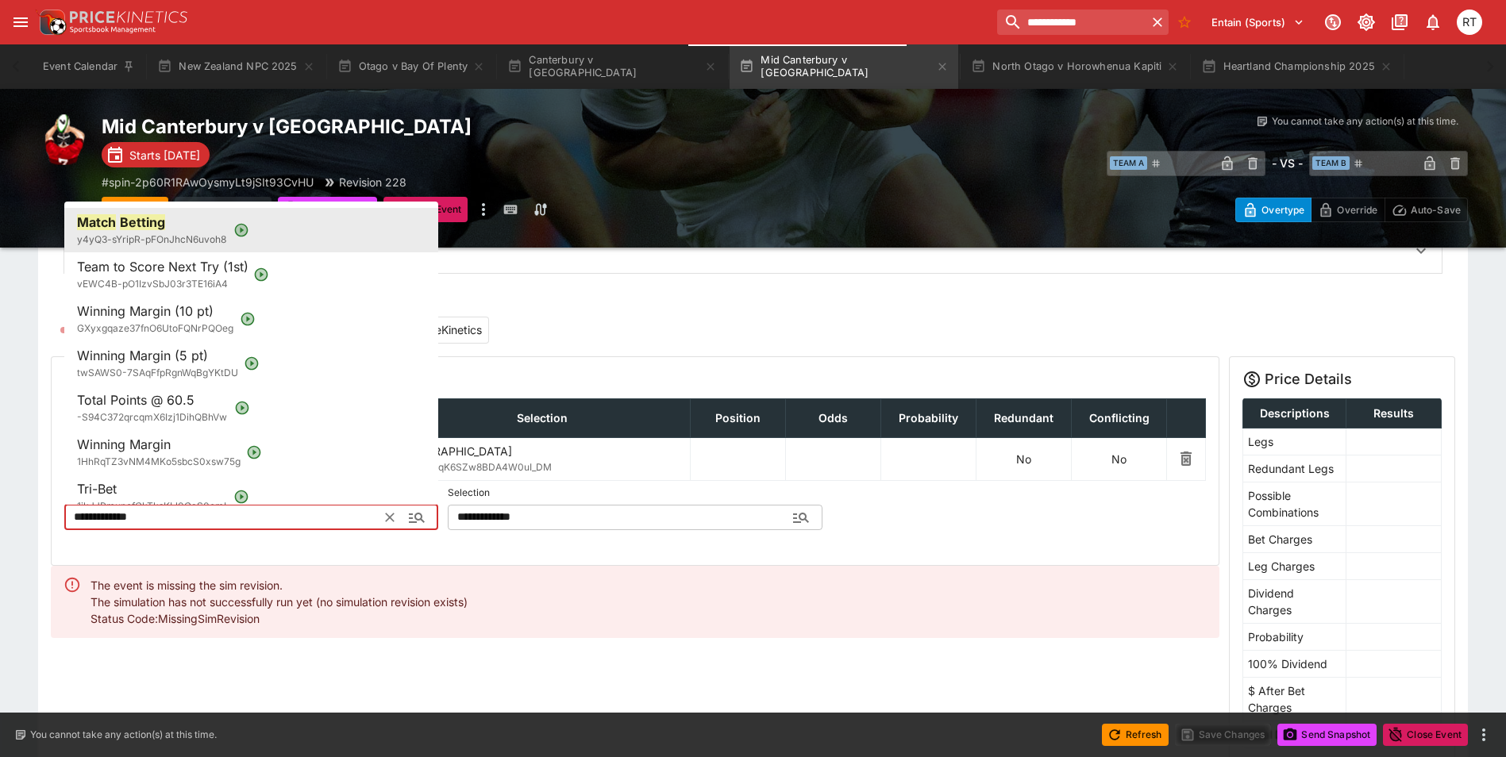
click at [250, 517] on input "**********" at bounding box center [225, 517] width 322 height 25
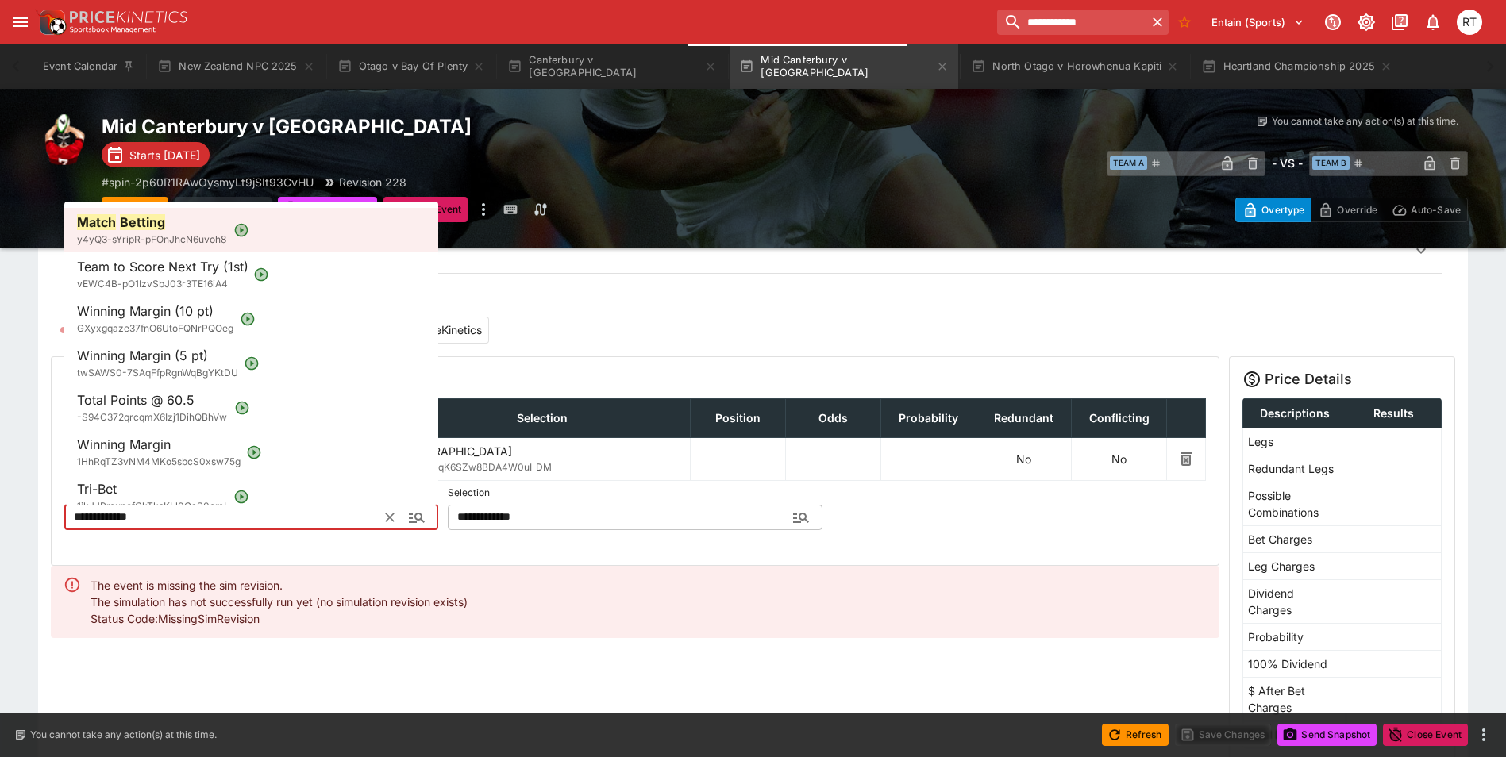
click at [146, 396] on span "Total Points @ 60.5" at bounding box center [136, 400] width 118 height 16
type input "**********"
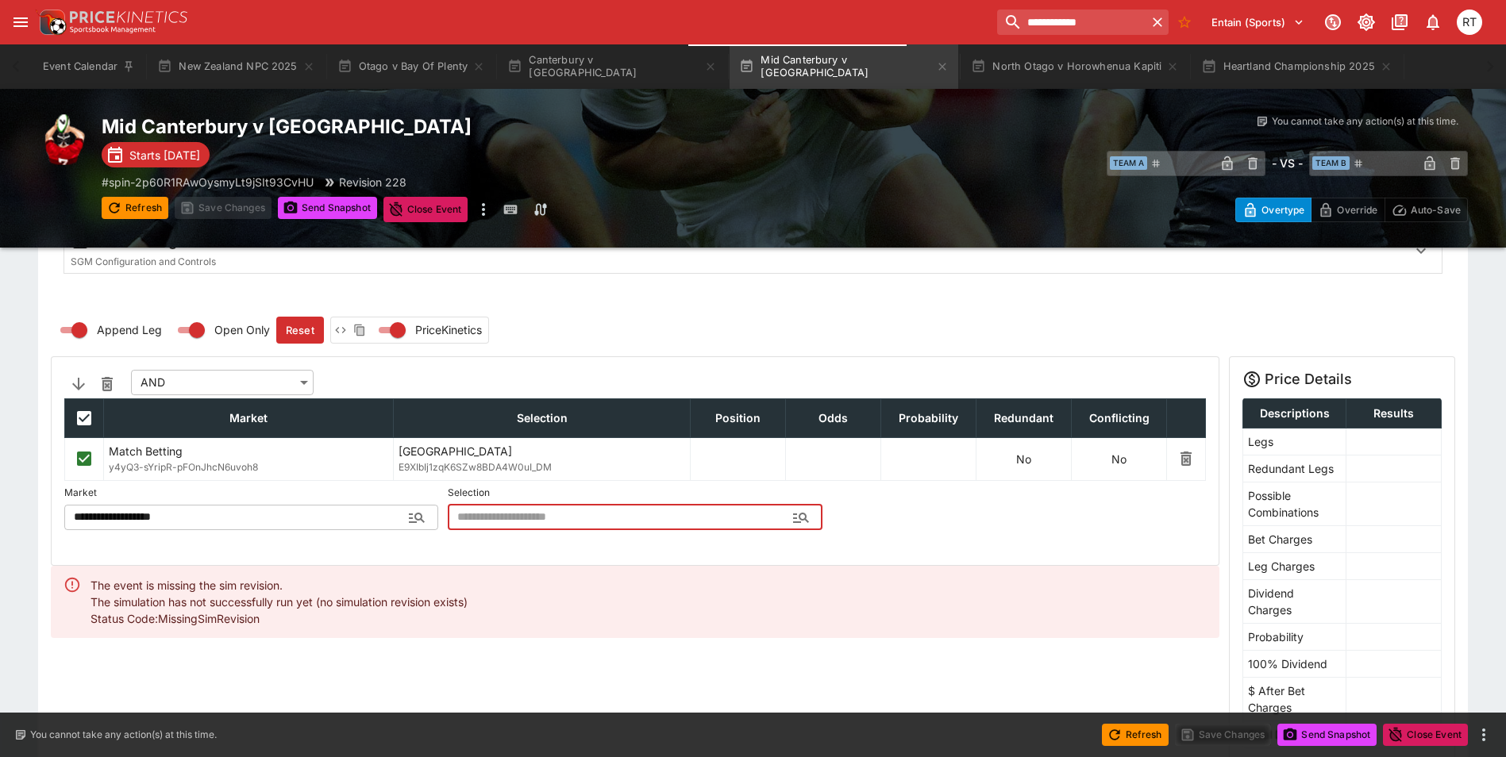
click at [515, 523] on input "text" at bounding box center [622, 517] width 349 height 25
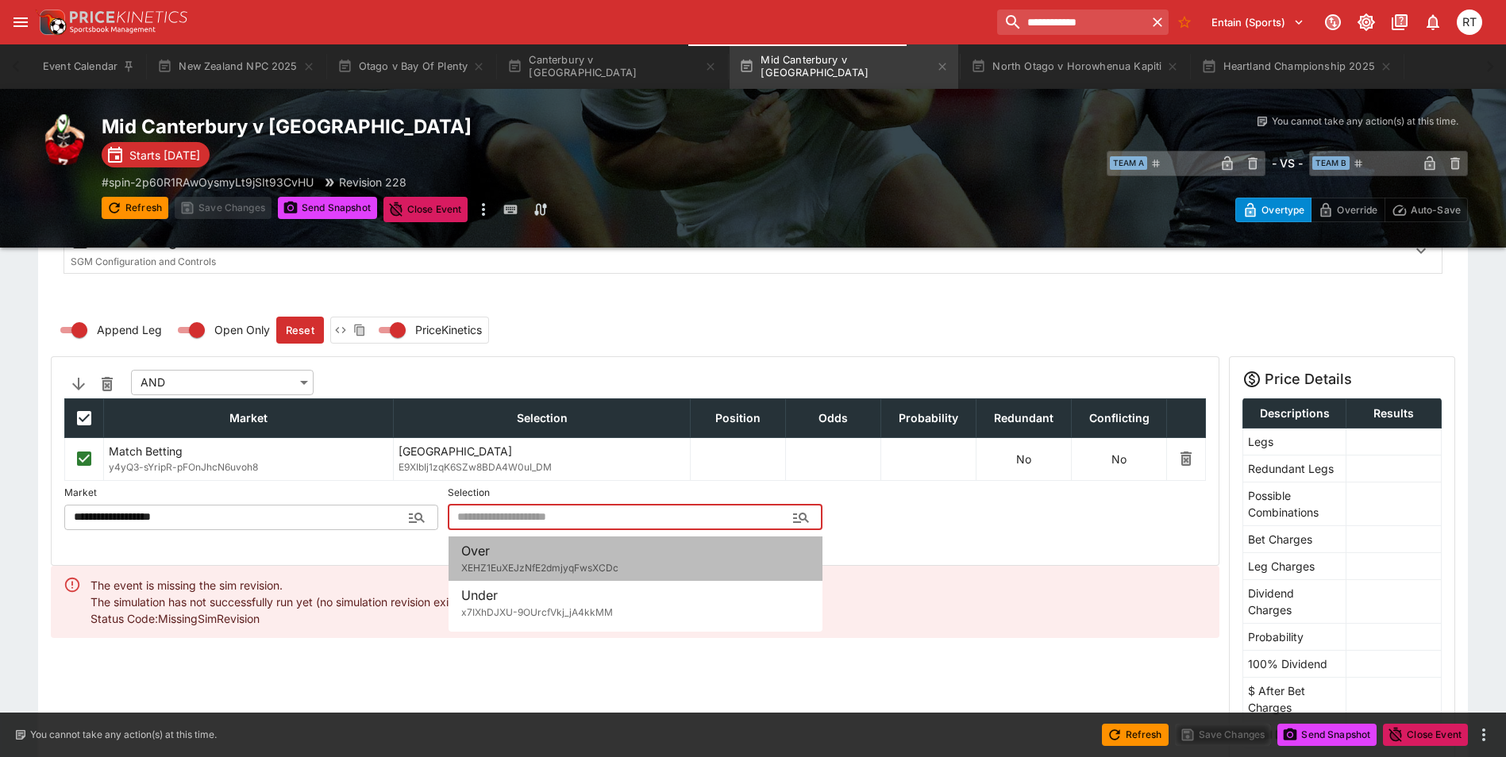
click at [525, 566] on span "XEHZ1EuXEJzNfE2dmjyqFwsXCDc" at bounding box center [539, 568] width 157 height 12
type input "****"
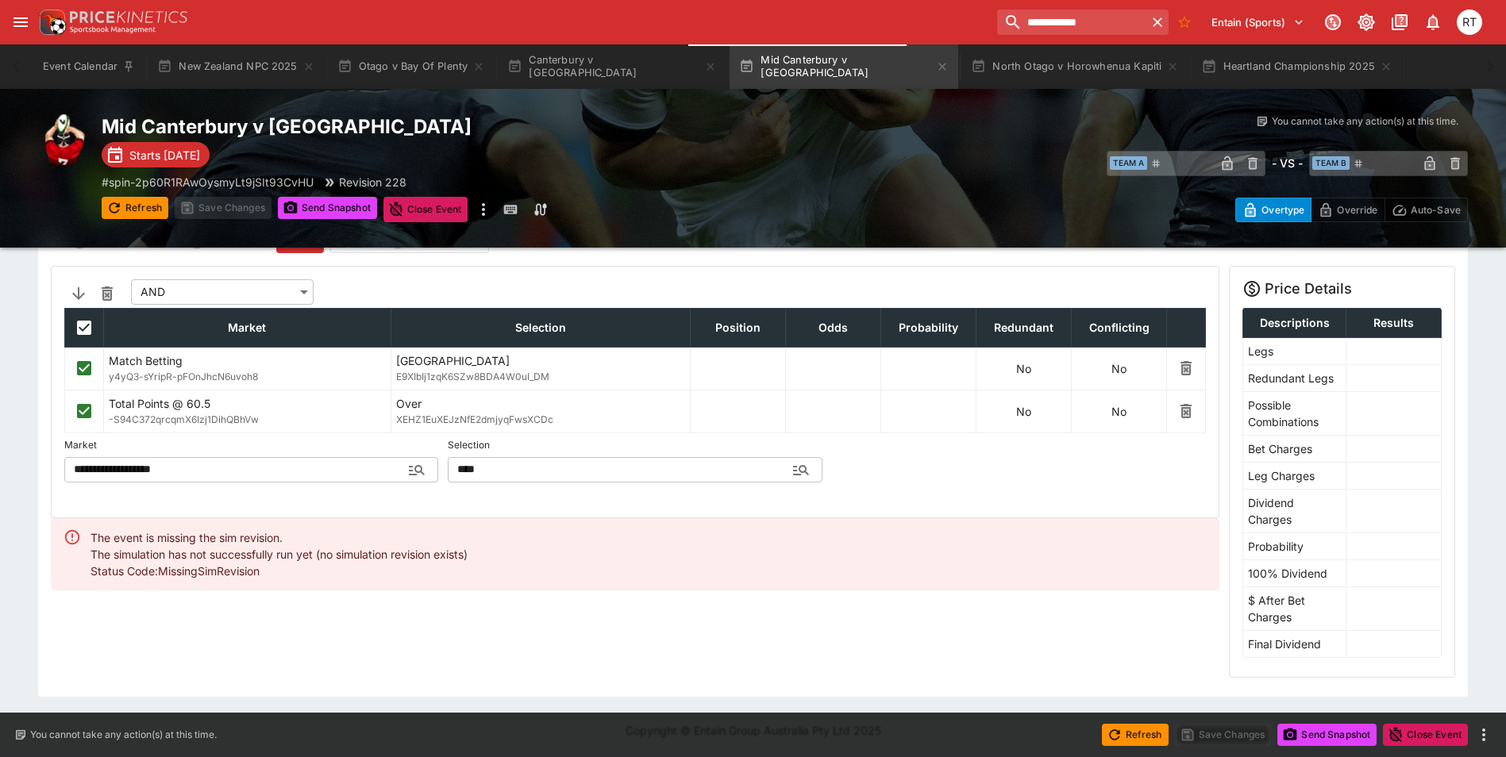
scroll to position [250, 0]
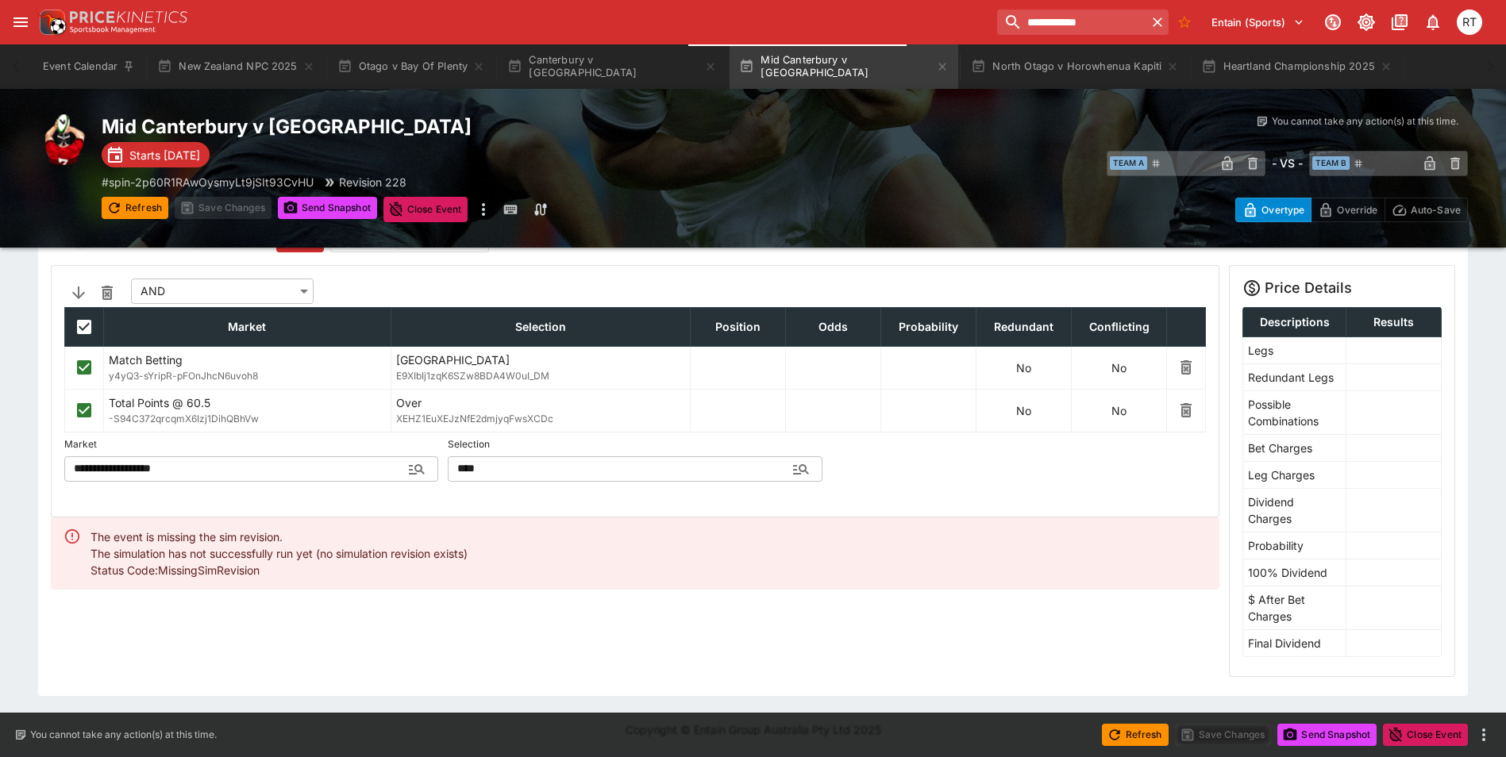
click at [283, 538] on div "The event is missing the sim revision." at bounding box center [279, 537] width 377 height 17
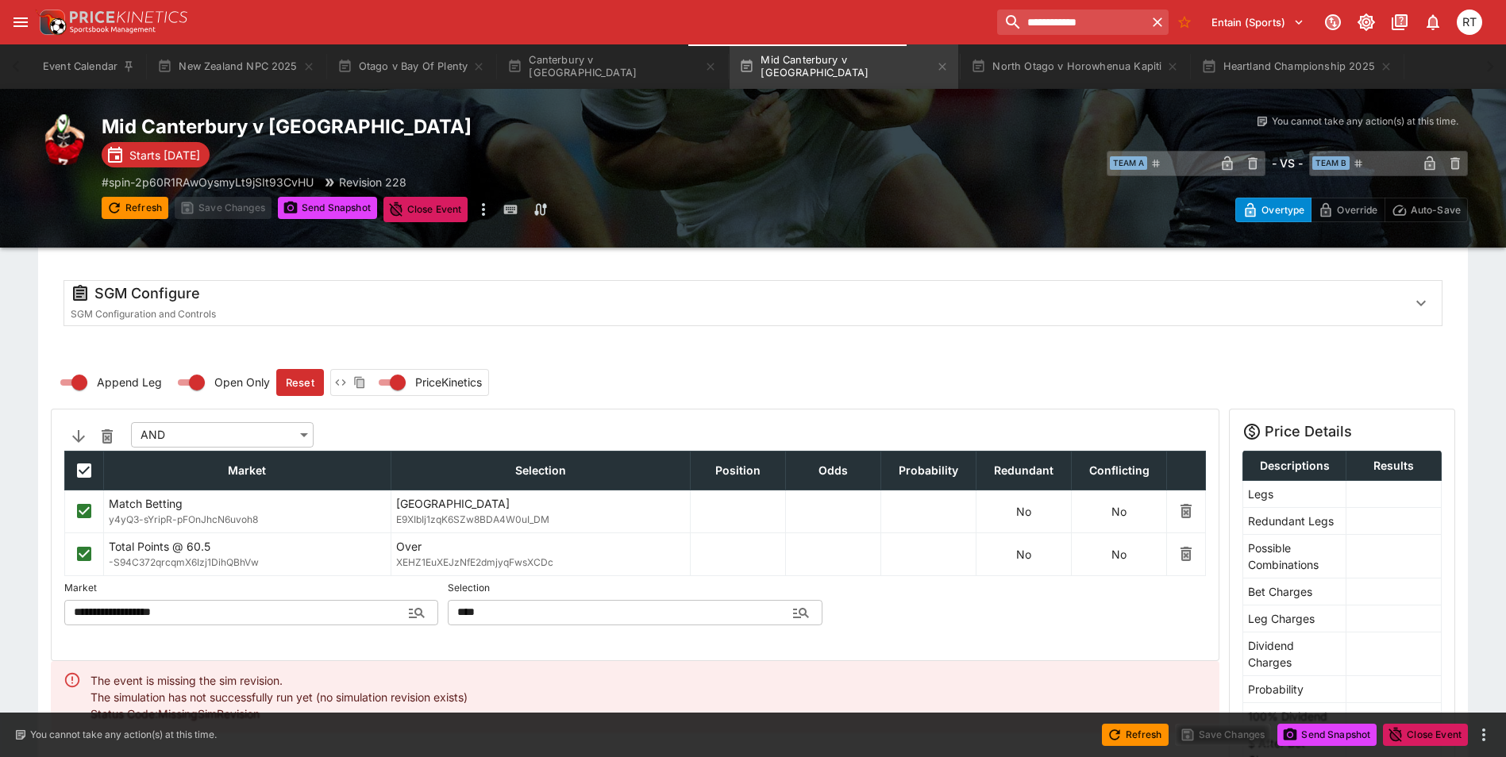
scroll to position [91, 0]
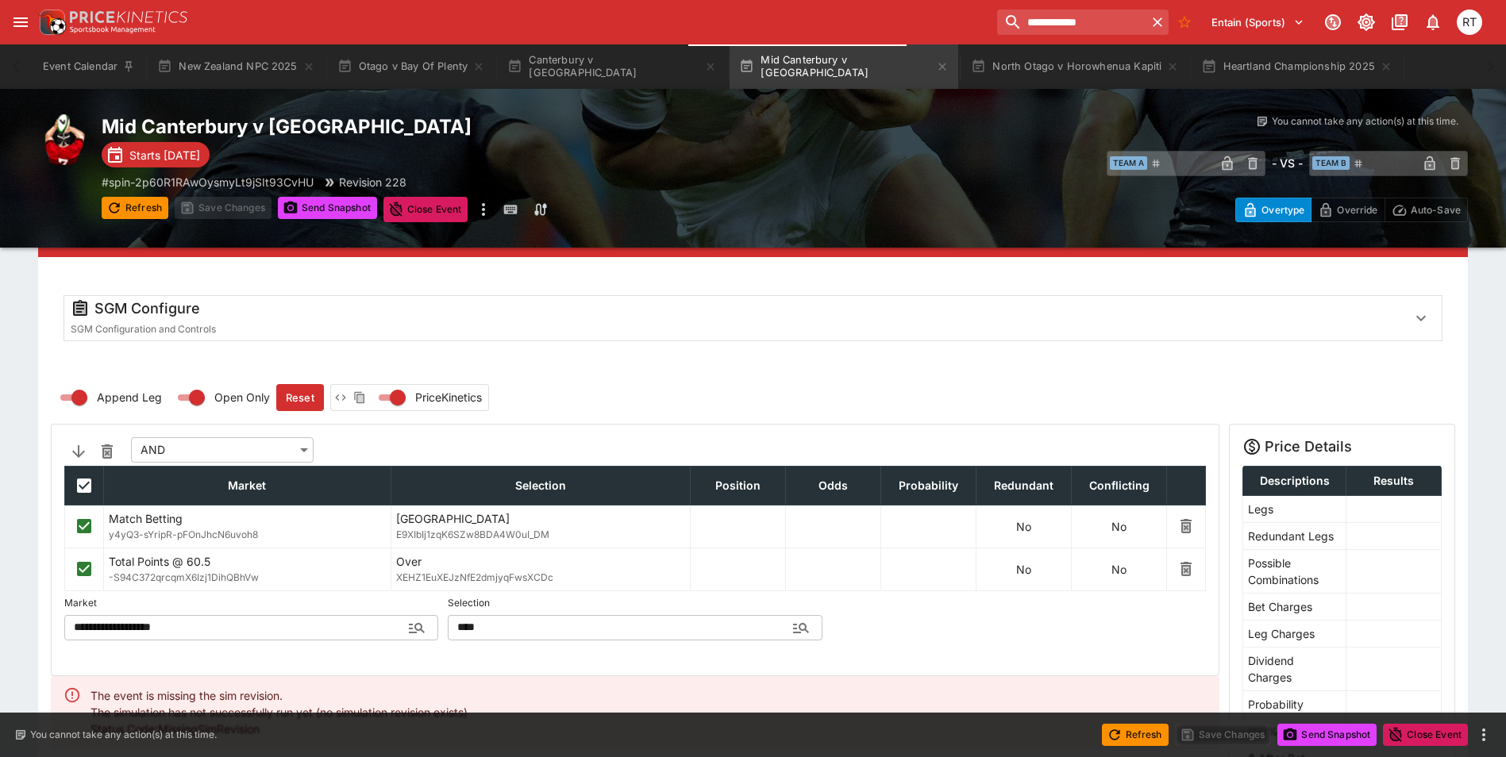
drag, startPoint x: 110, startPoint y: 450, endPoint x: 119, endPoint y: 452, distance: 8.9
click at [110, 450] on icon "button" at bounding box center [107, 452] width 11 height 14
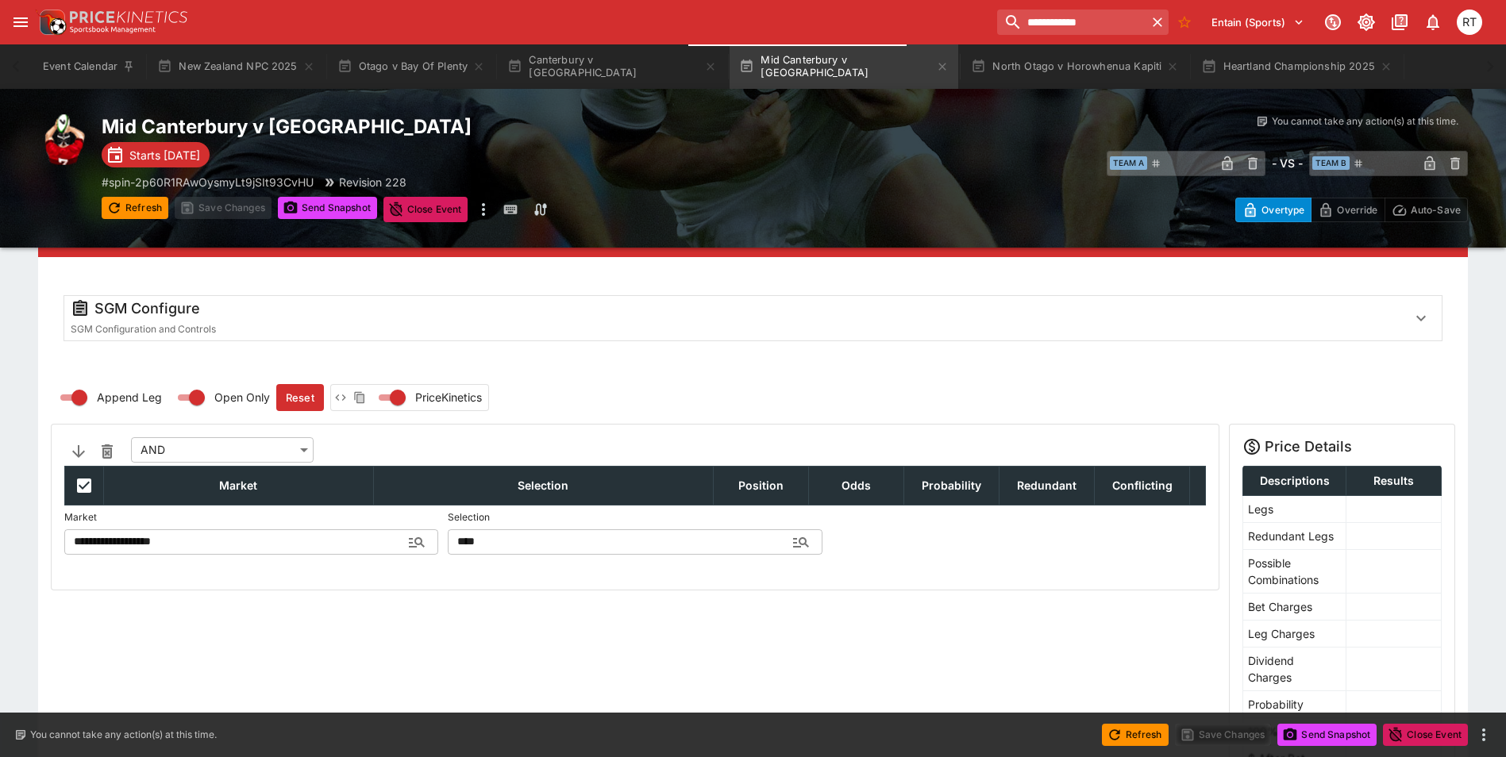
scroll to position [0, 0]
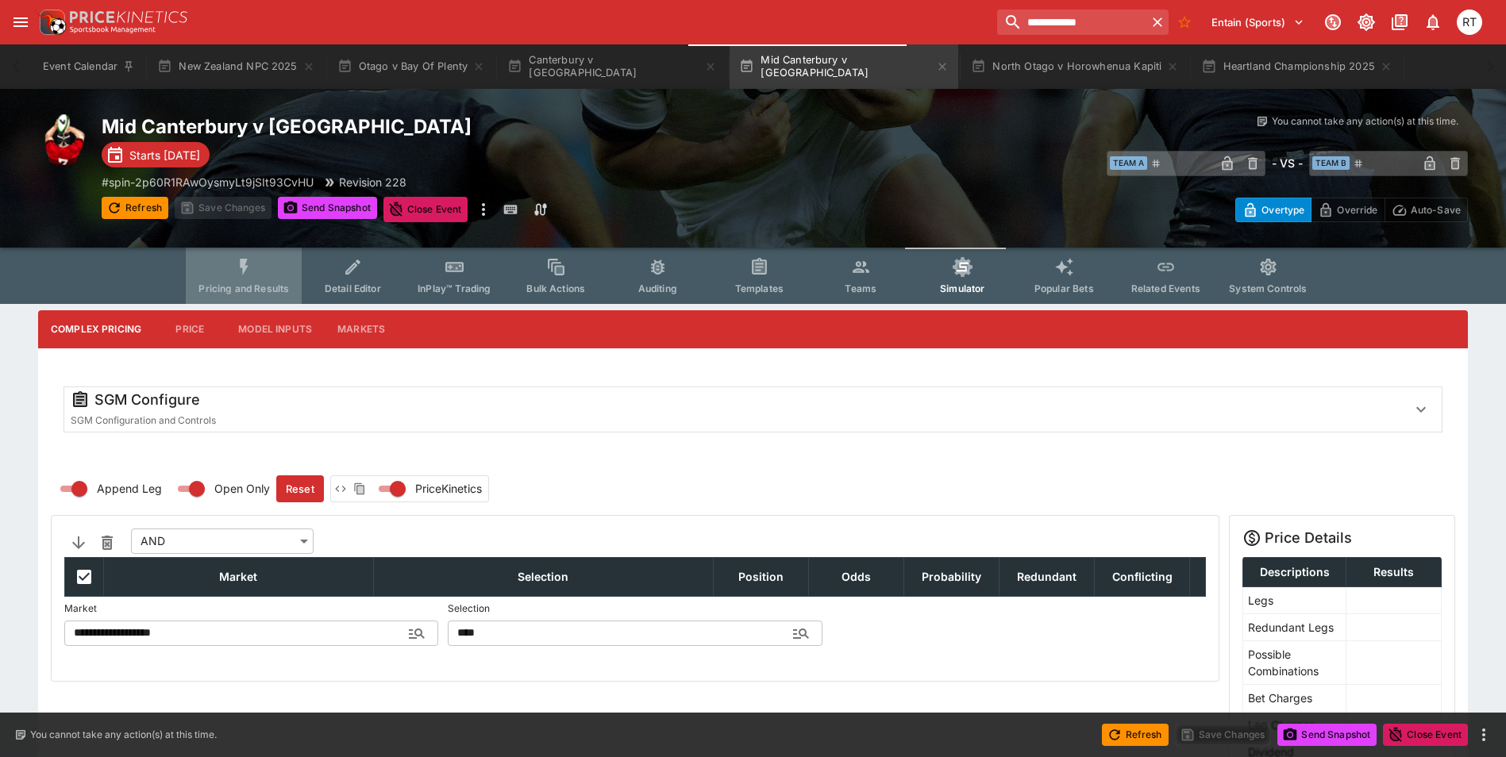
click at [242, 279] on button "Pricing and Results" at bounding box center [244, 276] width 116 height 56
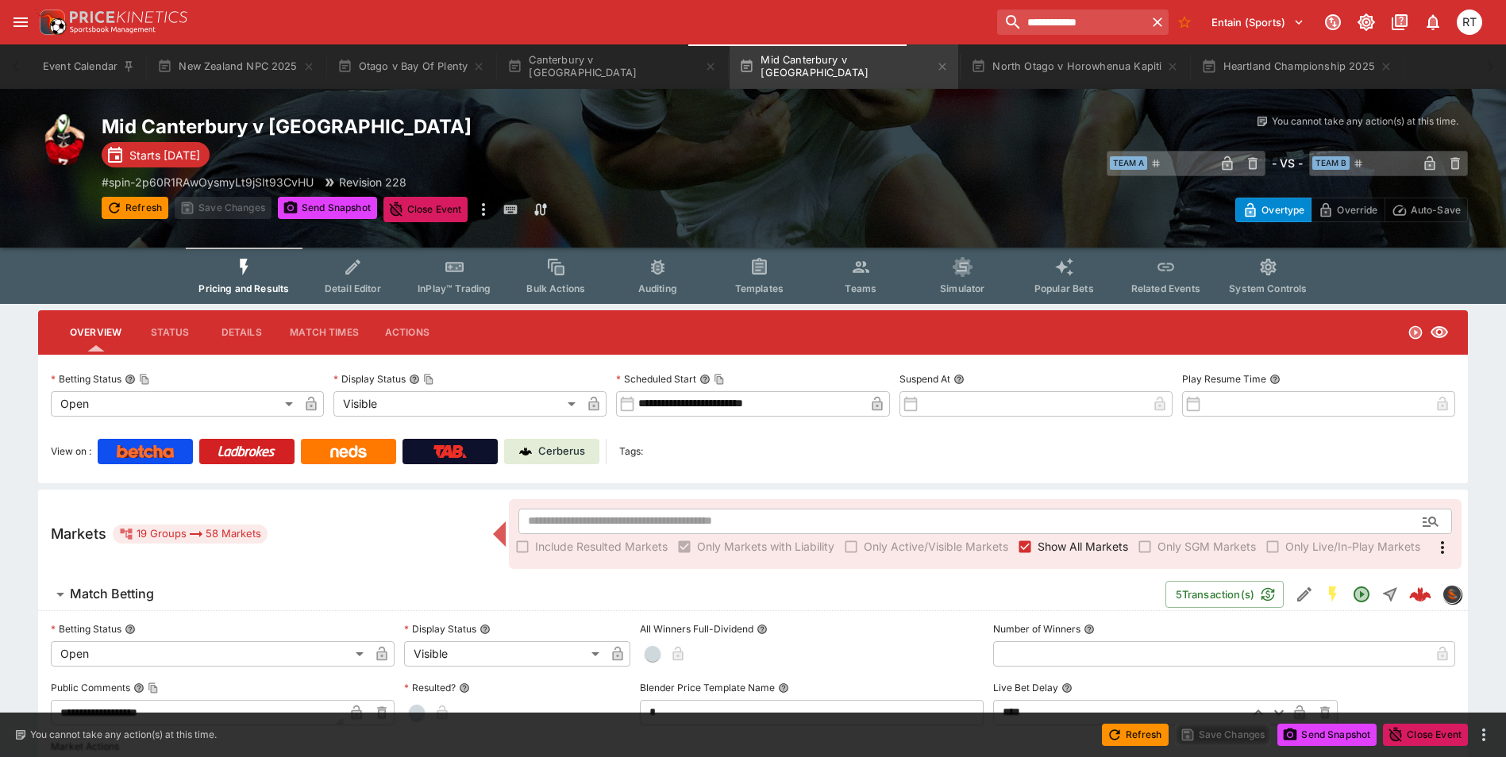
click at [442, 279] on button "InPlay™ Trading" at bounding box center [454, 276] width 102 height 56
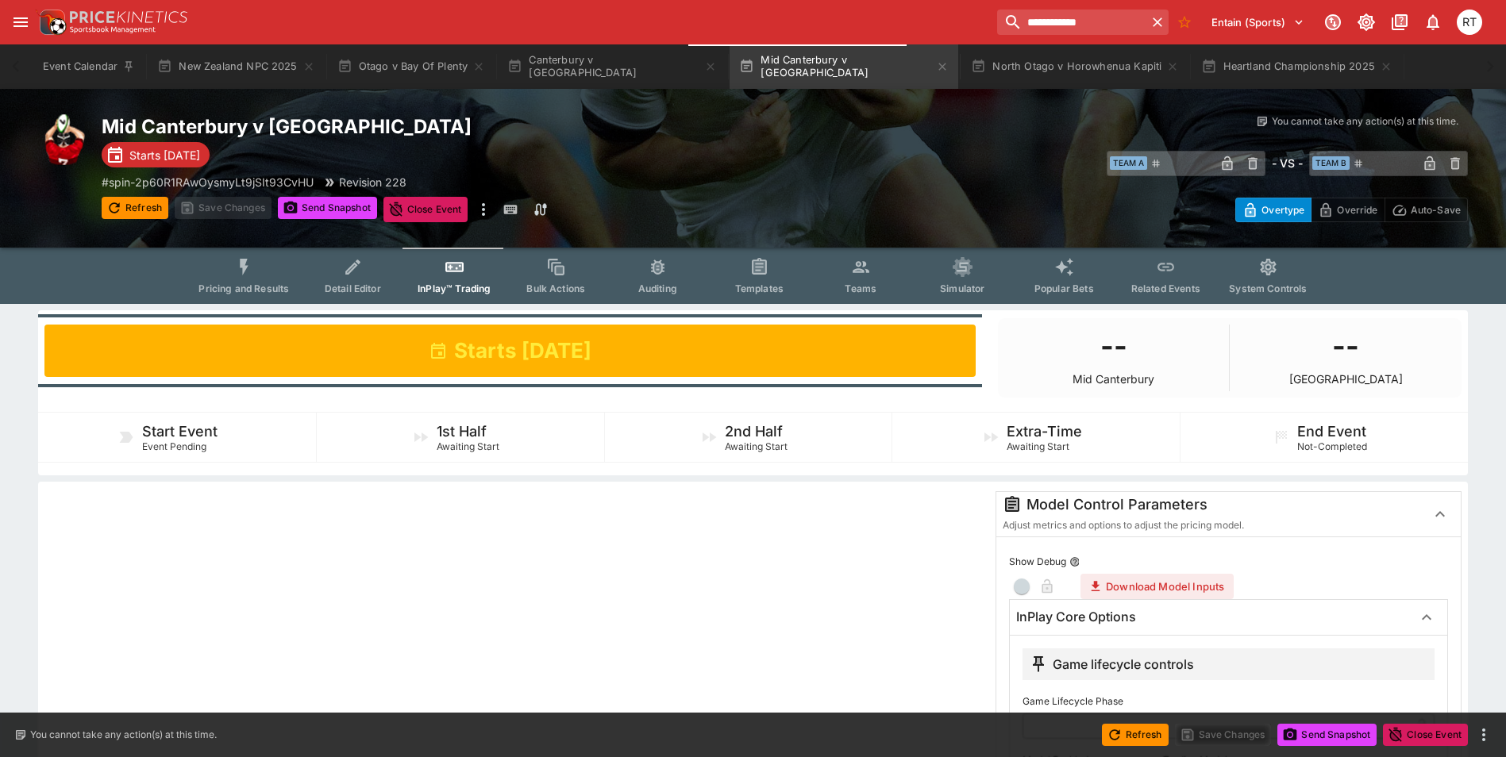
click at [362, 277] on icon "Event type filters" at bounding box center [353, 267] width 21 height 21
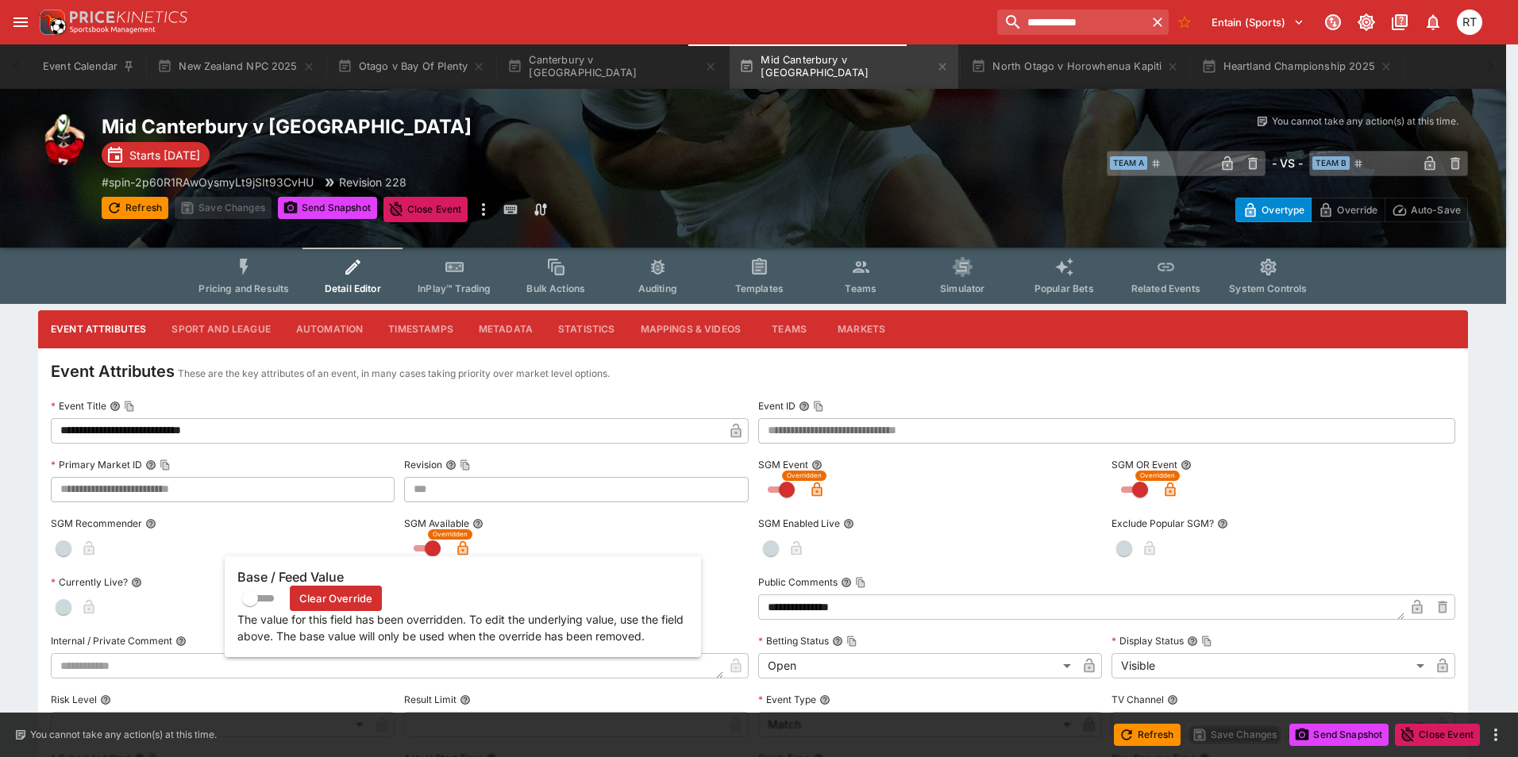
click at [460, 548] on icon "button" at bounding box center [463, 550] width 8 height 6
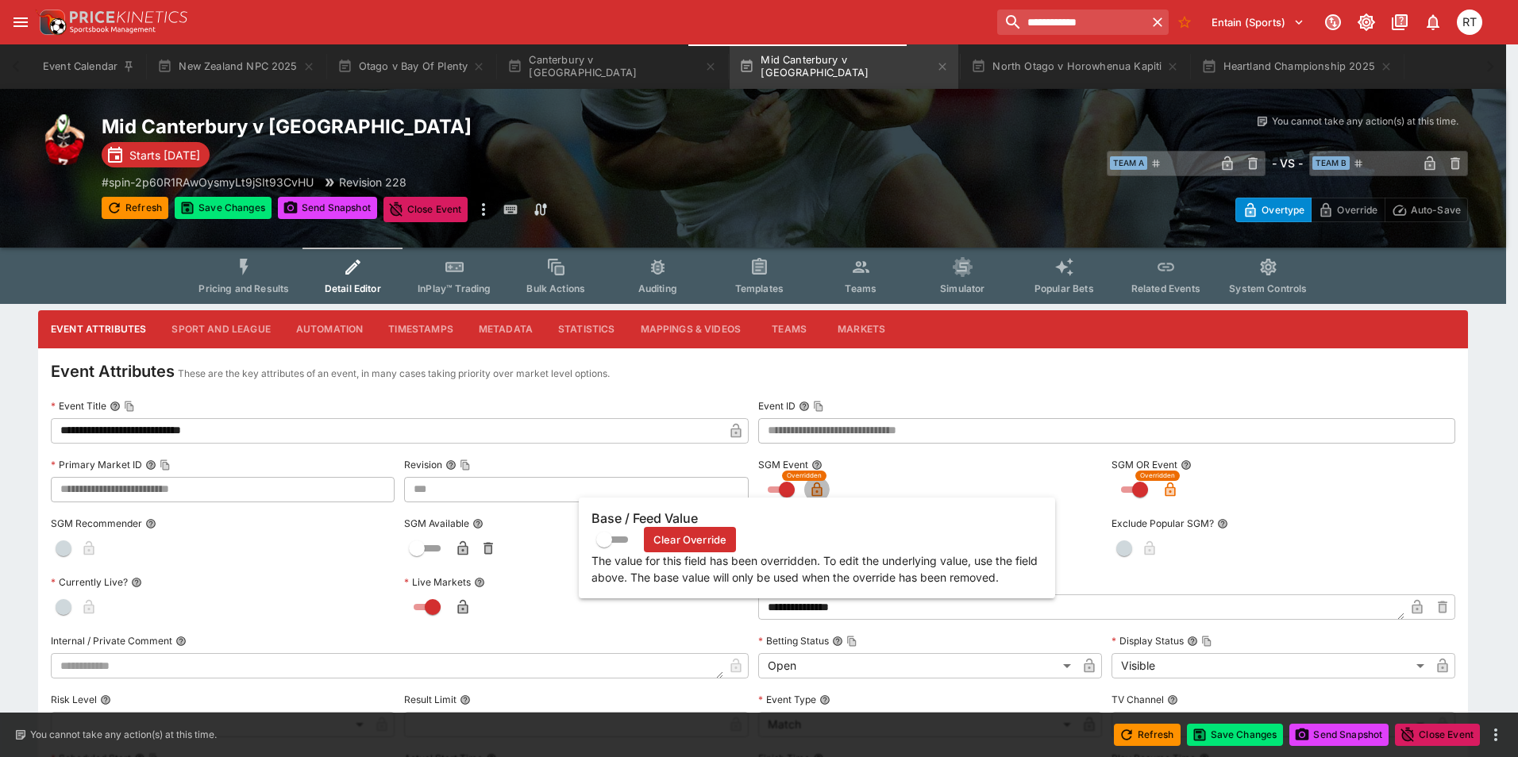
click at [815, 488] on icon "button" at bounding box center [816, 490] width 10 height 14
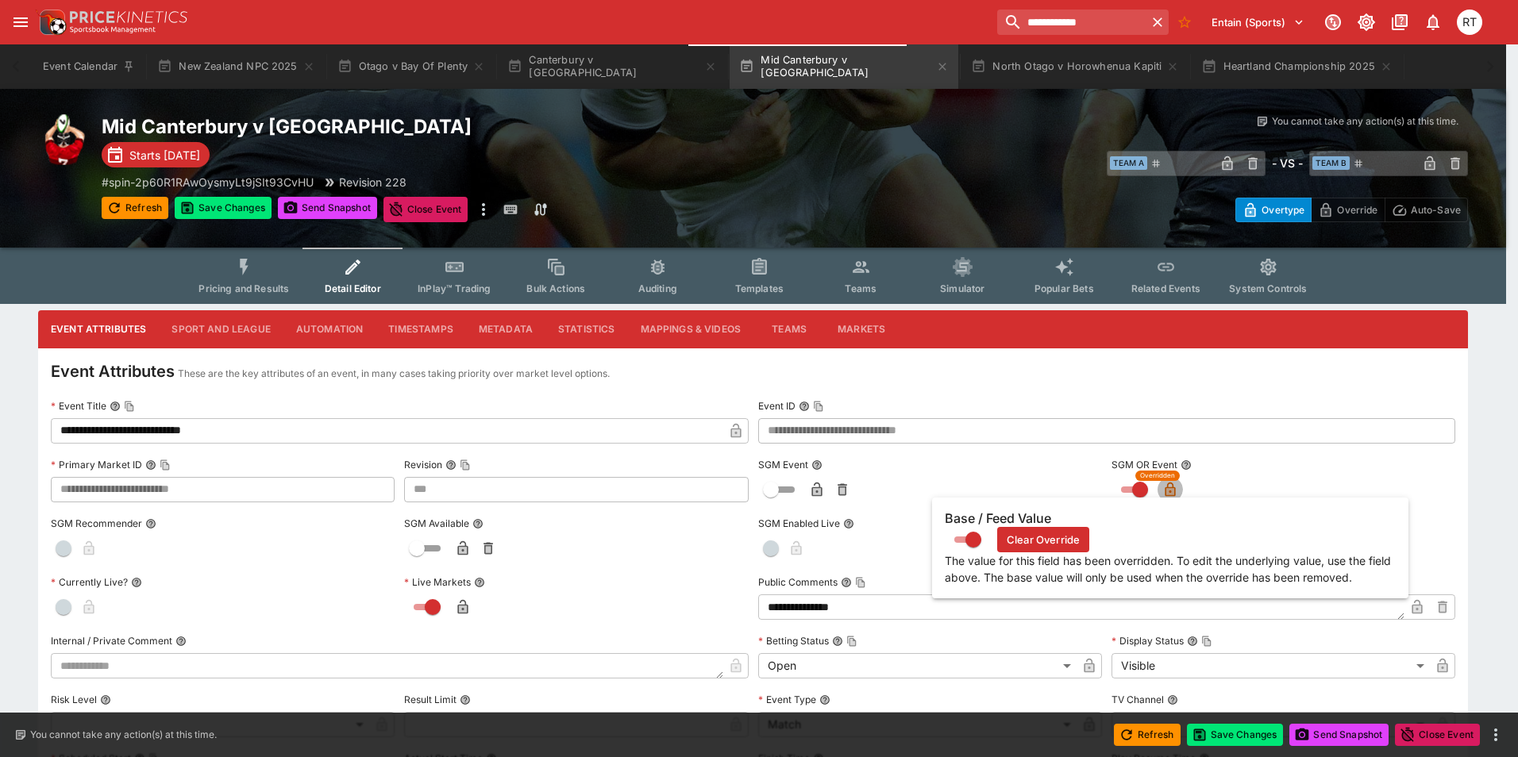
click at [1170, 491] on icon "button" at bounding box center [1170, 490] width 10 height 14
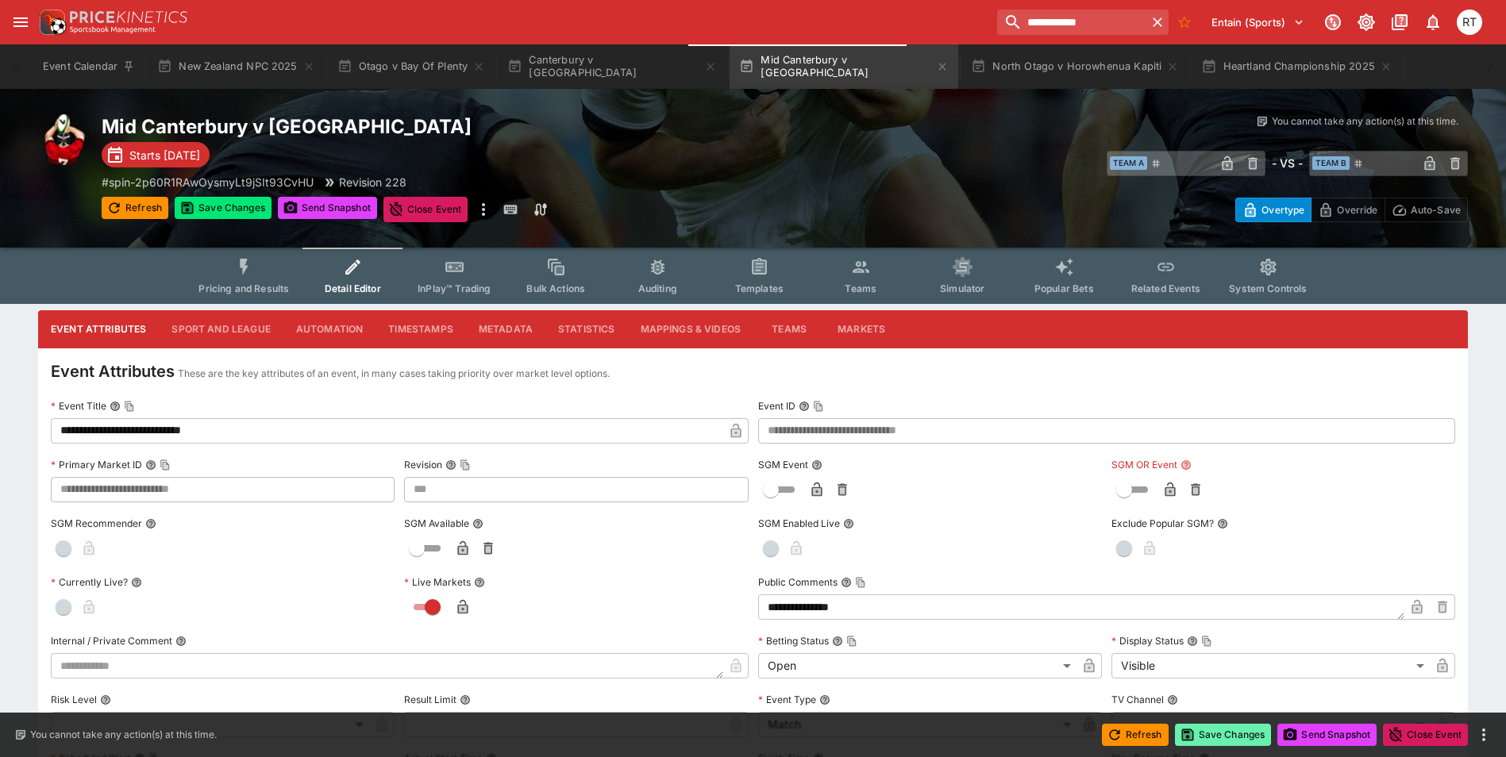
click at [1213, 741] on button "Save Changes" at bounding box center [1223, 735] width 97 height 22
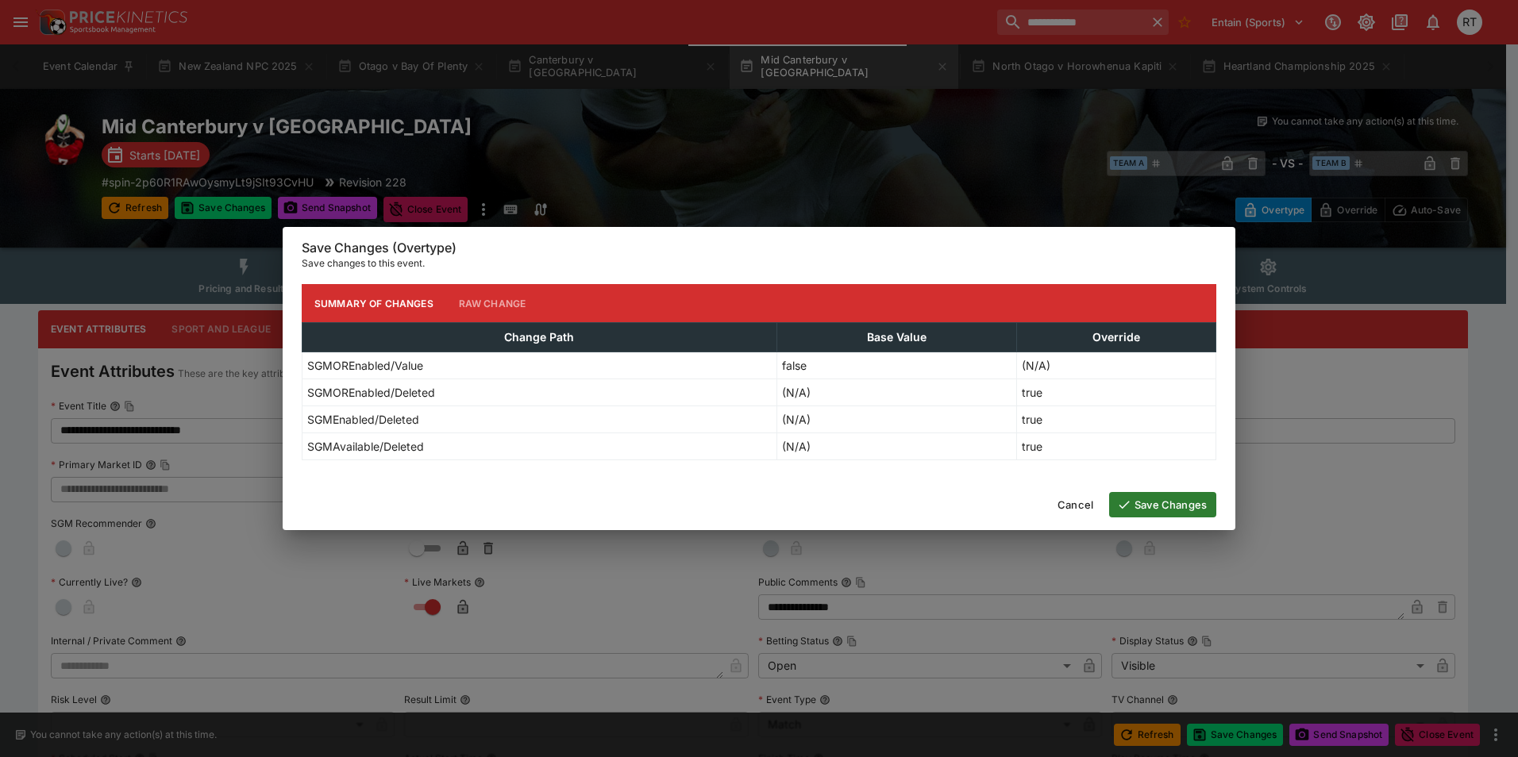
click at [1175, 511] on button "Save Changes" at bounding box center [1162, 504] width 107 height 25
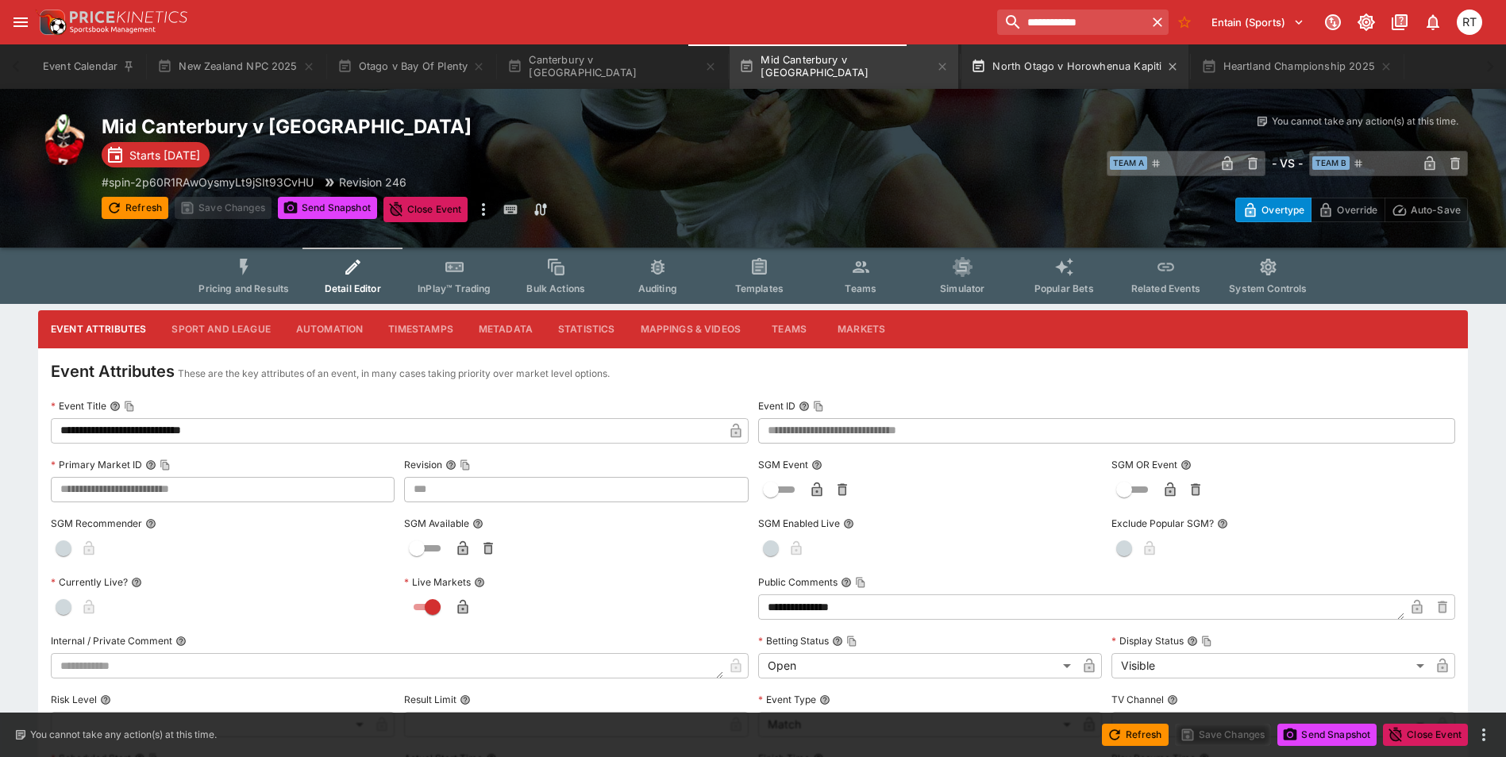
click at [1005, 59] on button "North Otago v Horowhenua Kapiti" at bounding box center [1074, 66] width 227 height 44
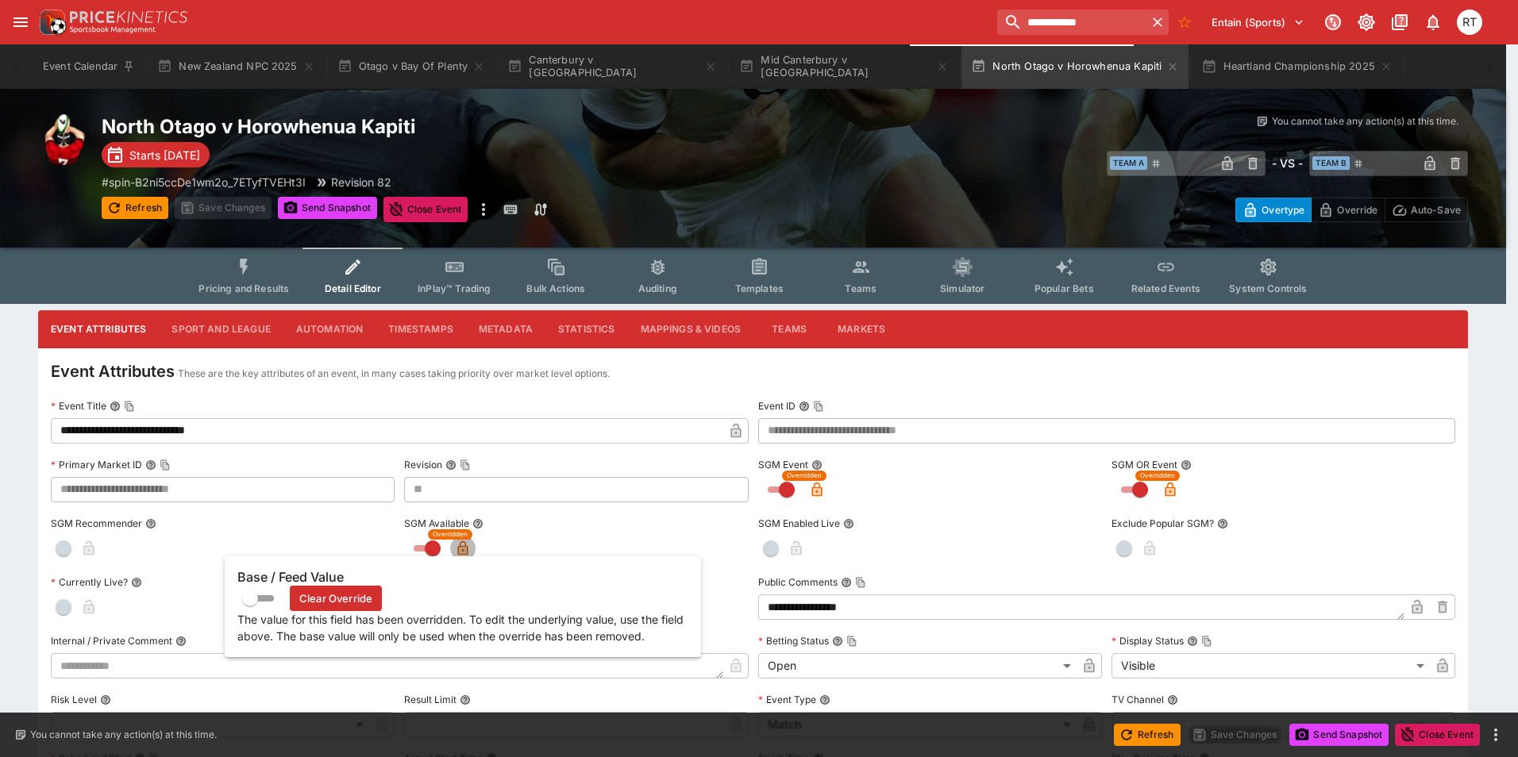
click at [459, 544] on icon "button" at bounding box center [463, 549] width 16 height 16
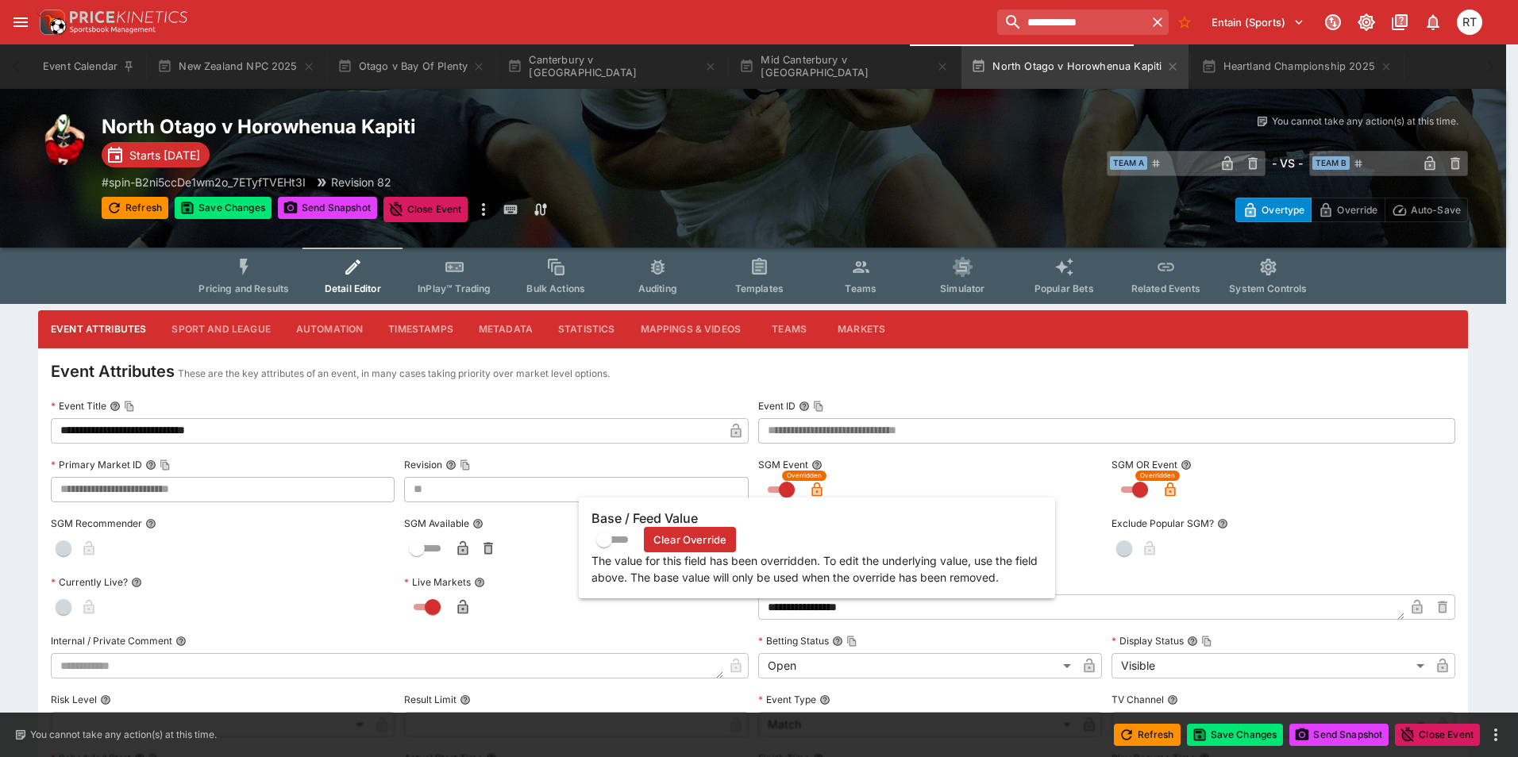
click at [822, 489] on icon "button" at bounding box center [816, 490] width 10 height 14
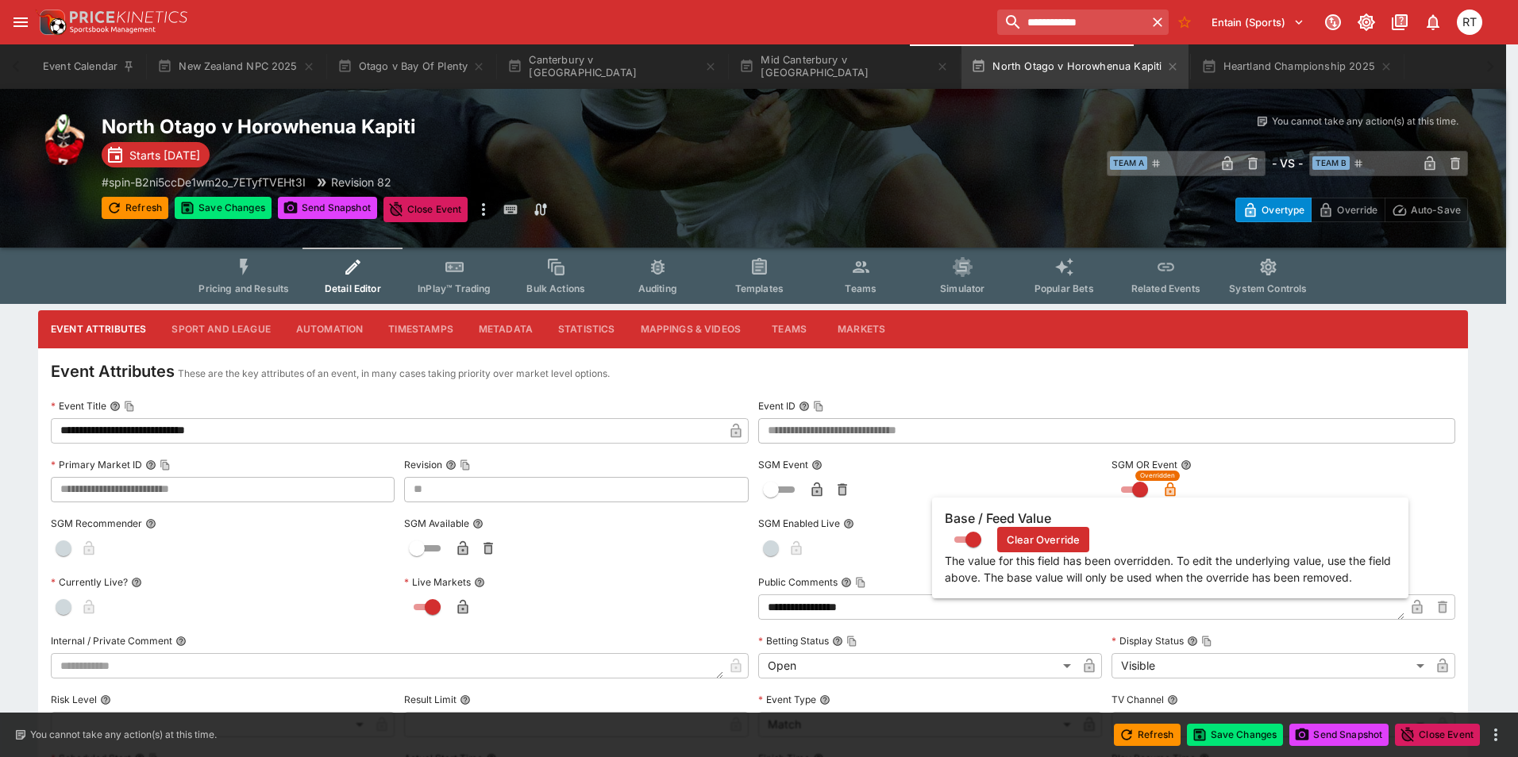
click at [1170, 487] on icon "button" at bounding box center [1170, 490] width 10 height 14
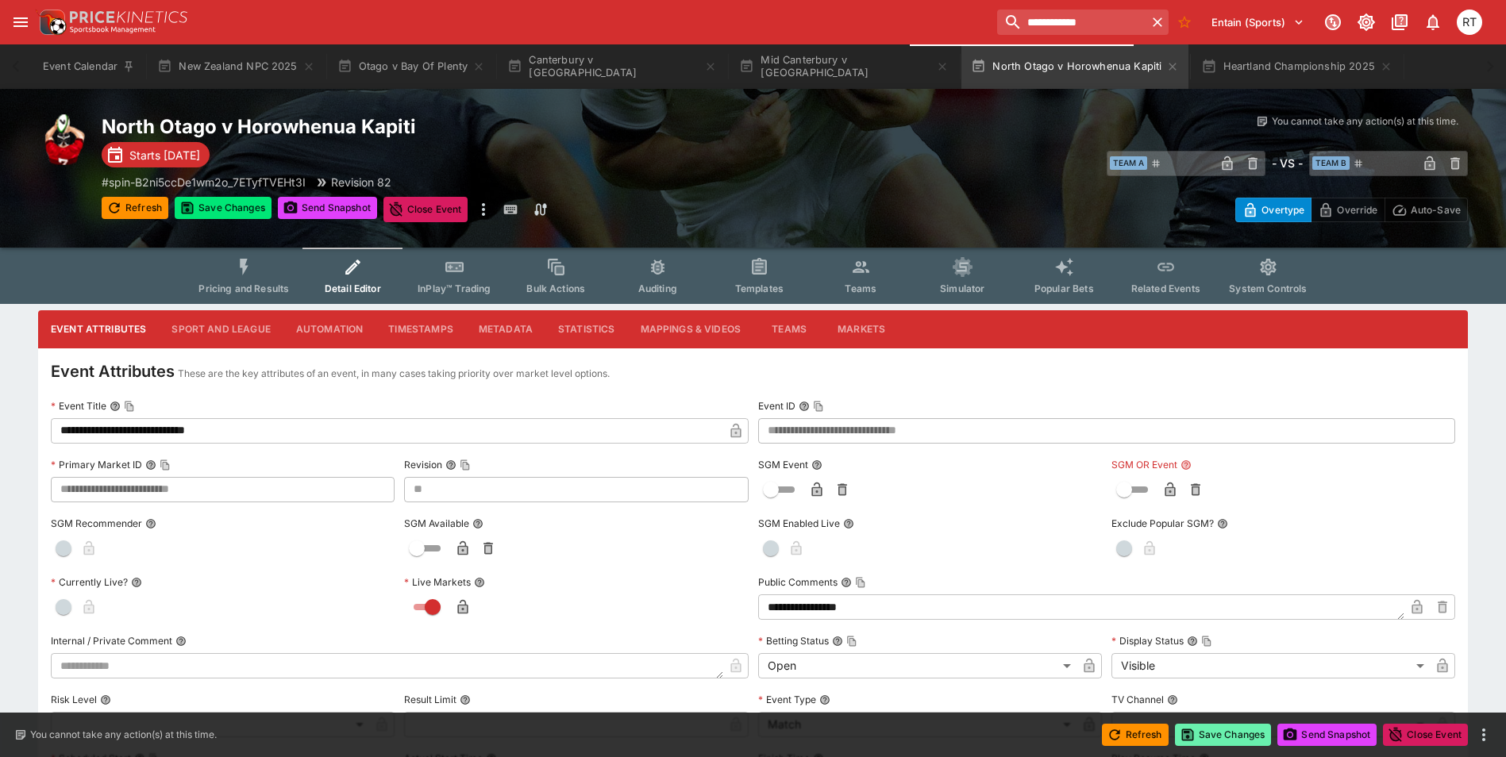
click at [1200, 731] on button "Save Changes" at bounding box center [1223, 735] width 97 height 22
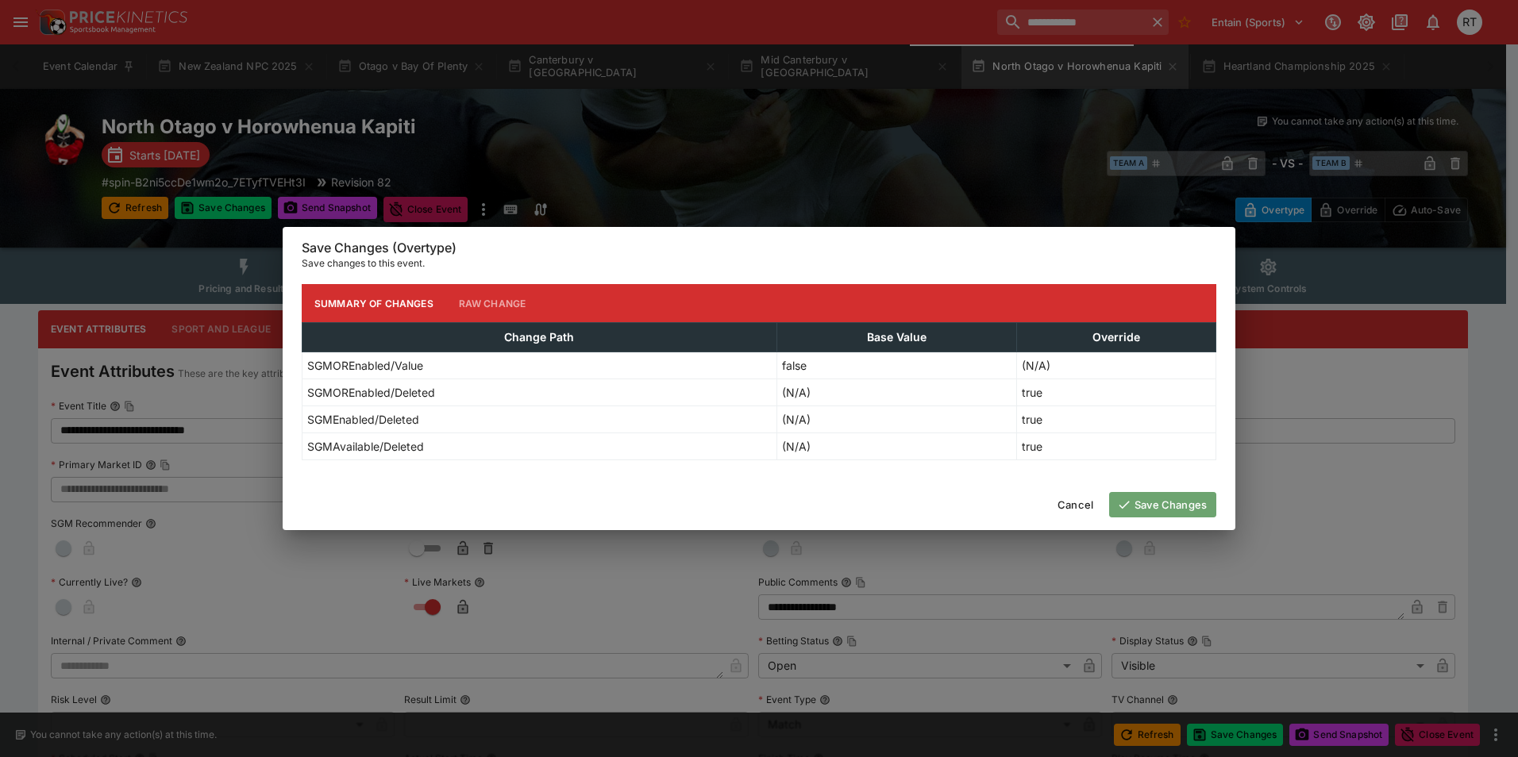
click at [1152, 499] on button "Save Changes" at bounding box center [1162, 504] width 107 height 25
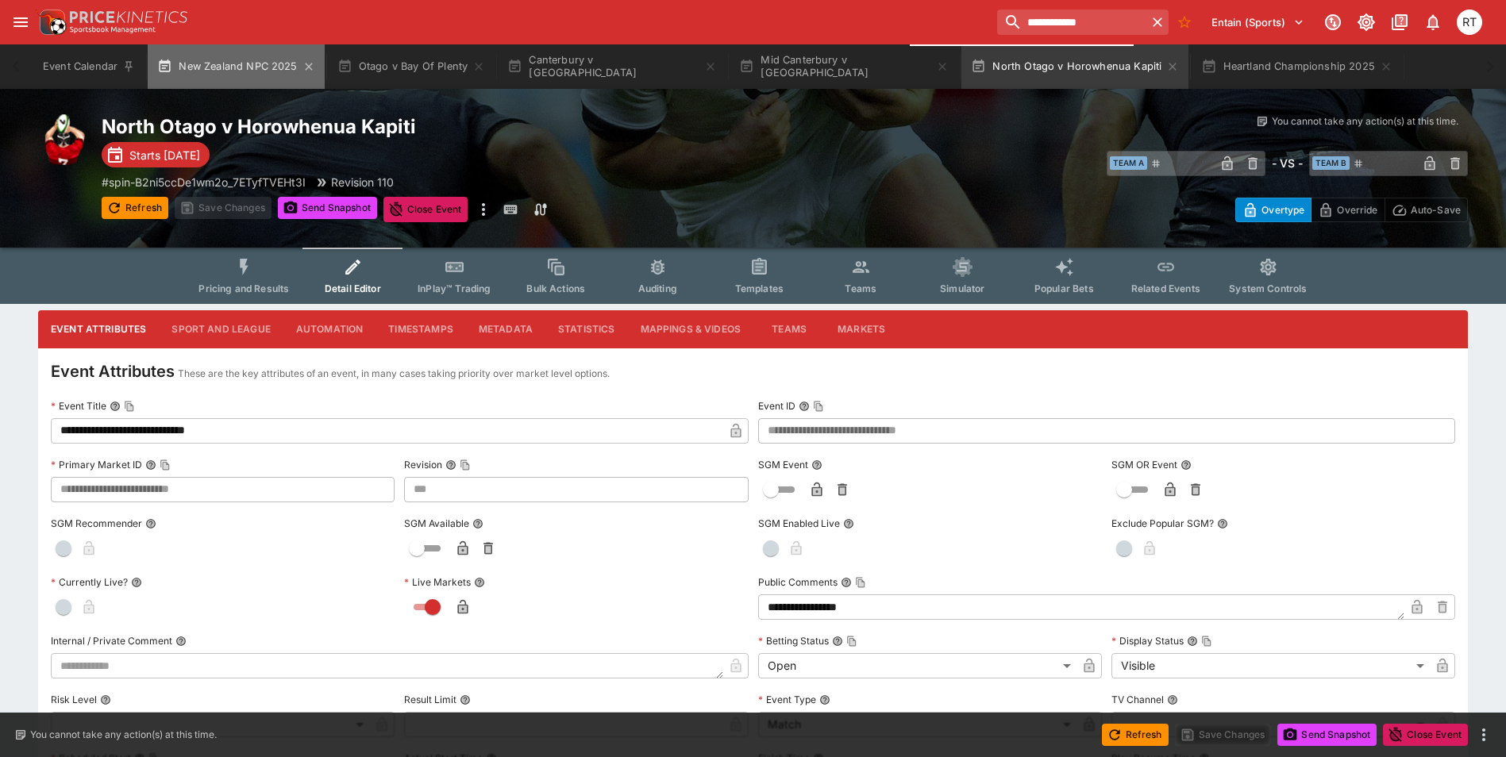
click at [244, 66] on button "New Zealand NPC 2025" at bounding box center [236, 66] width 176 height 44
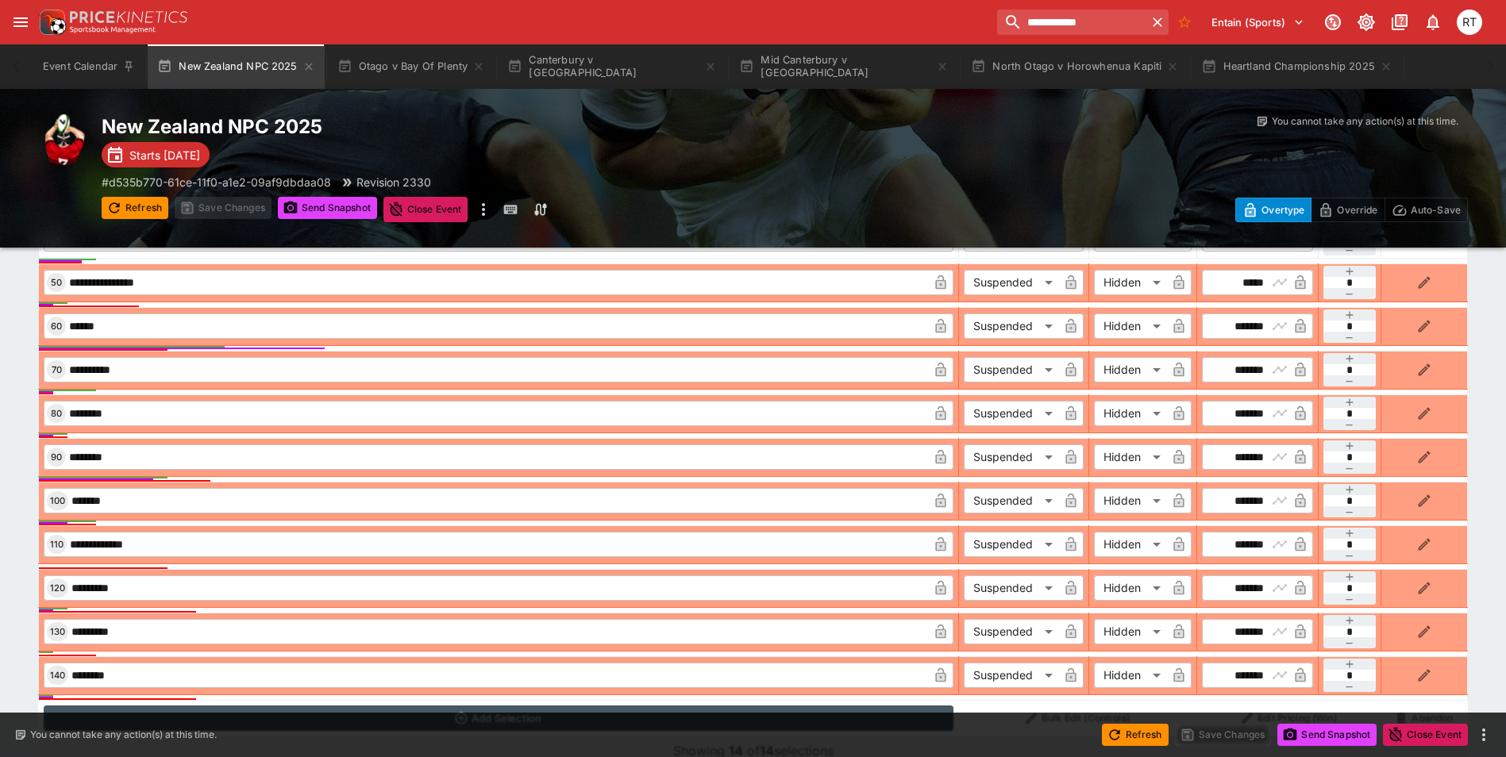
scroll to position [1112, 0]
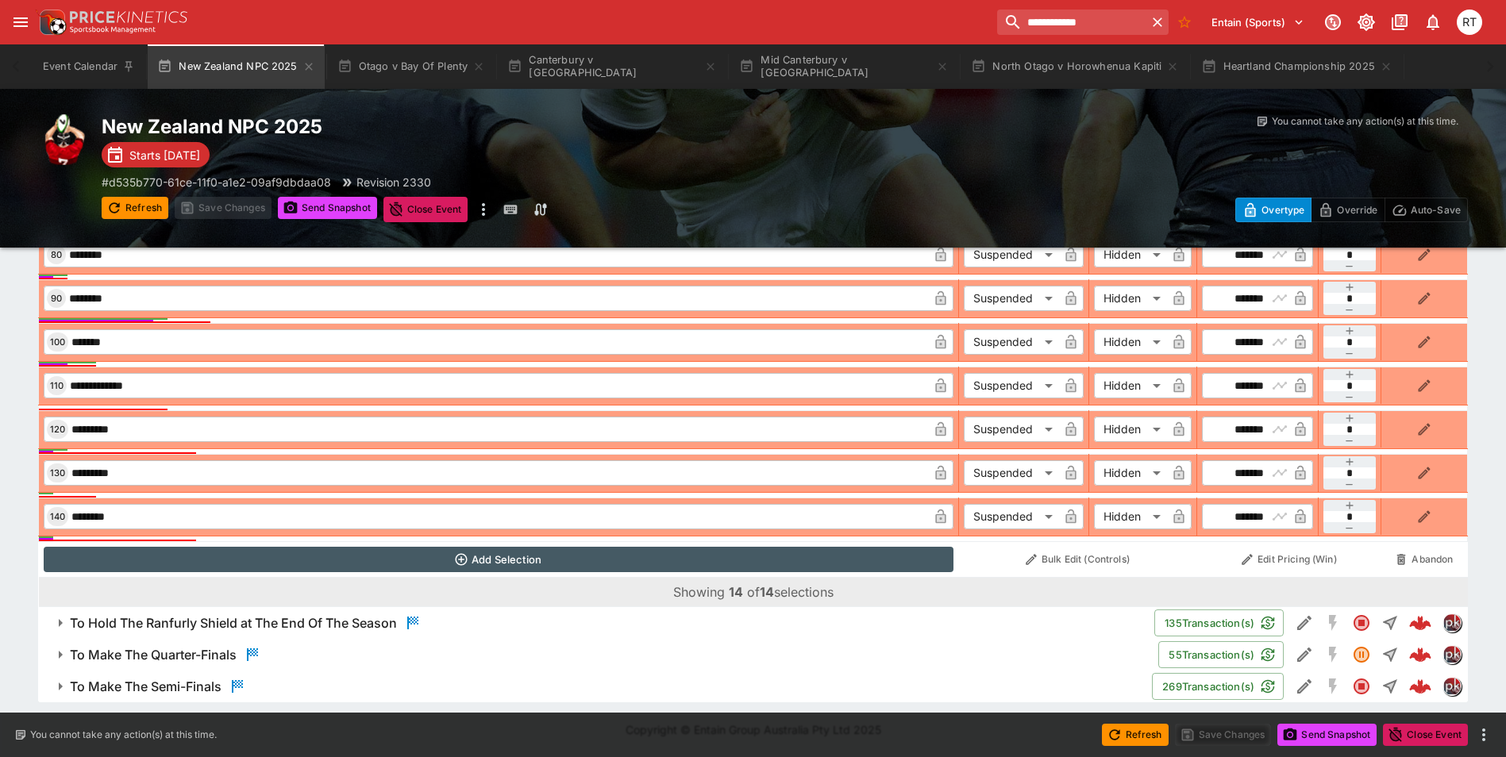
click at [205, 685] on h6 "To Make The Semi-Finals" at bounding box center [146, 687] width 152 height 17
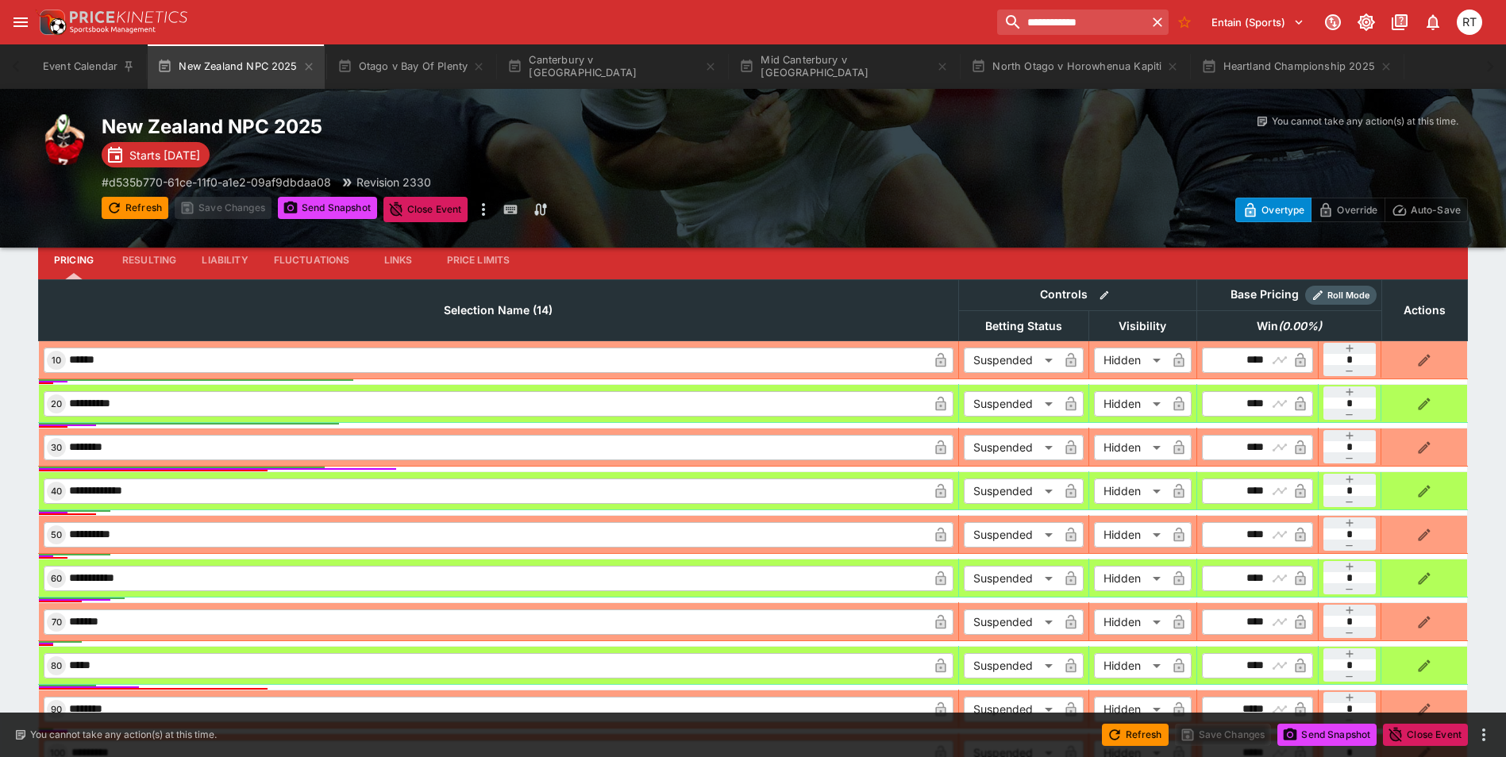
scroll to position [1906, 0]
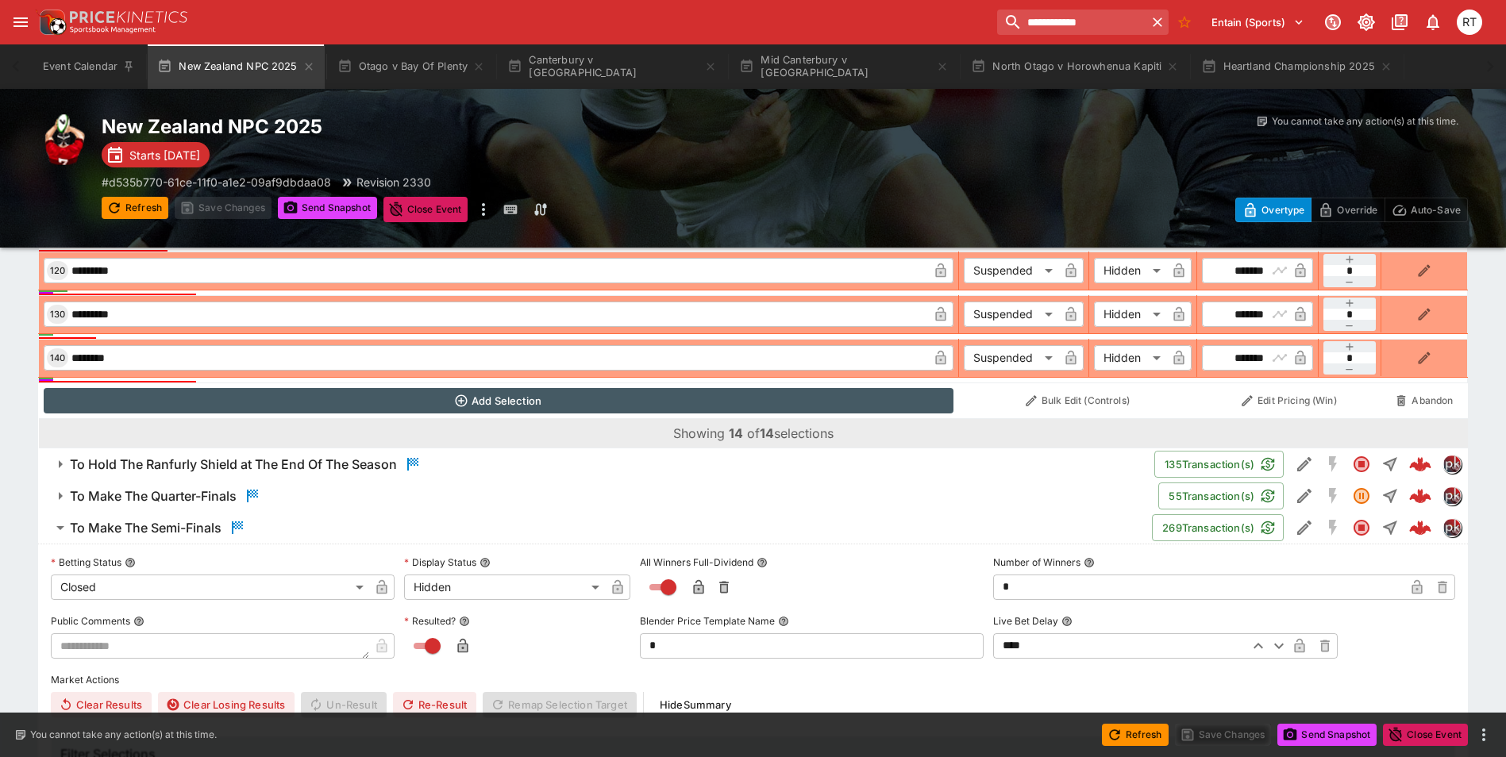
click at [205, 522] on h6 "To Make The Semi-Finals" at bounding box center [146, 528] width 152 height 17
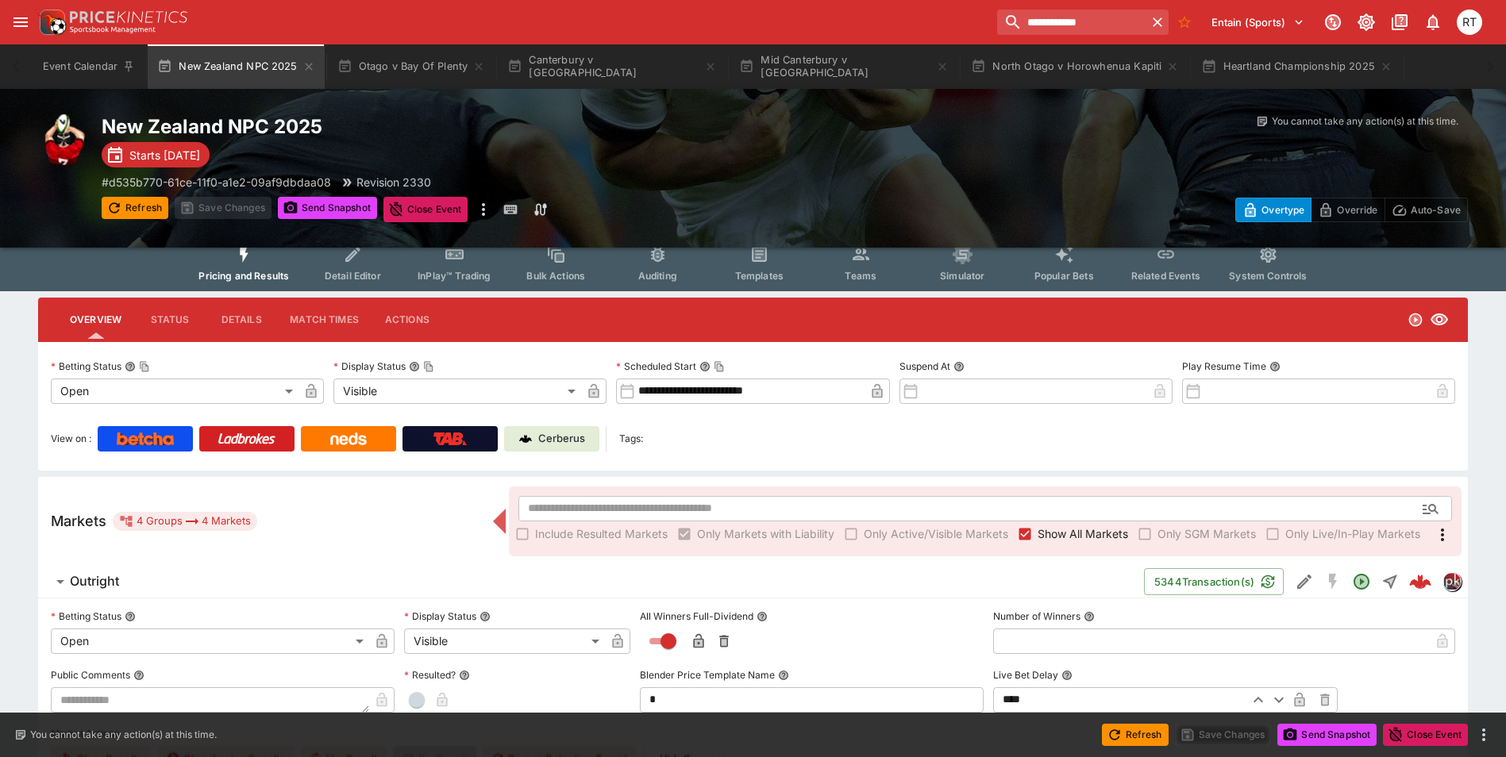
scroll to position [0, 0]
